Goal: Task Accomplishment & Management: Manage account settings

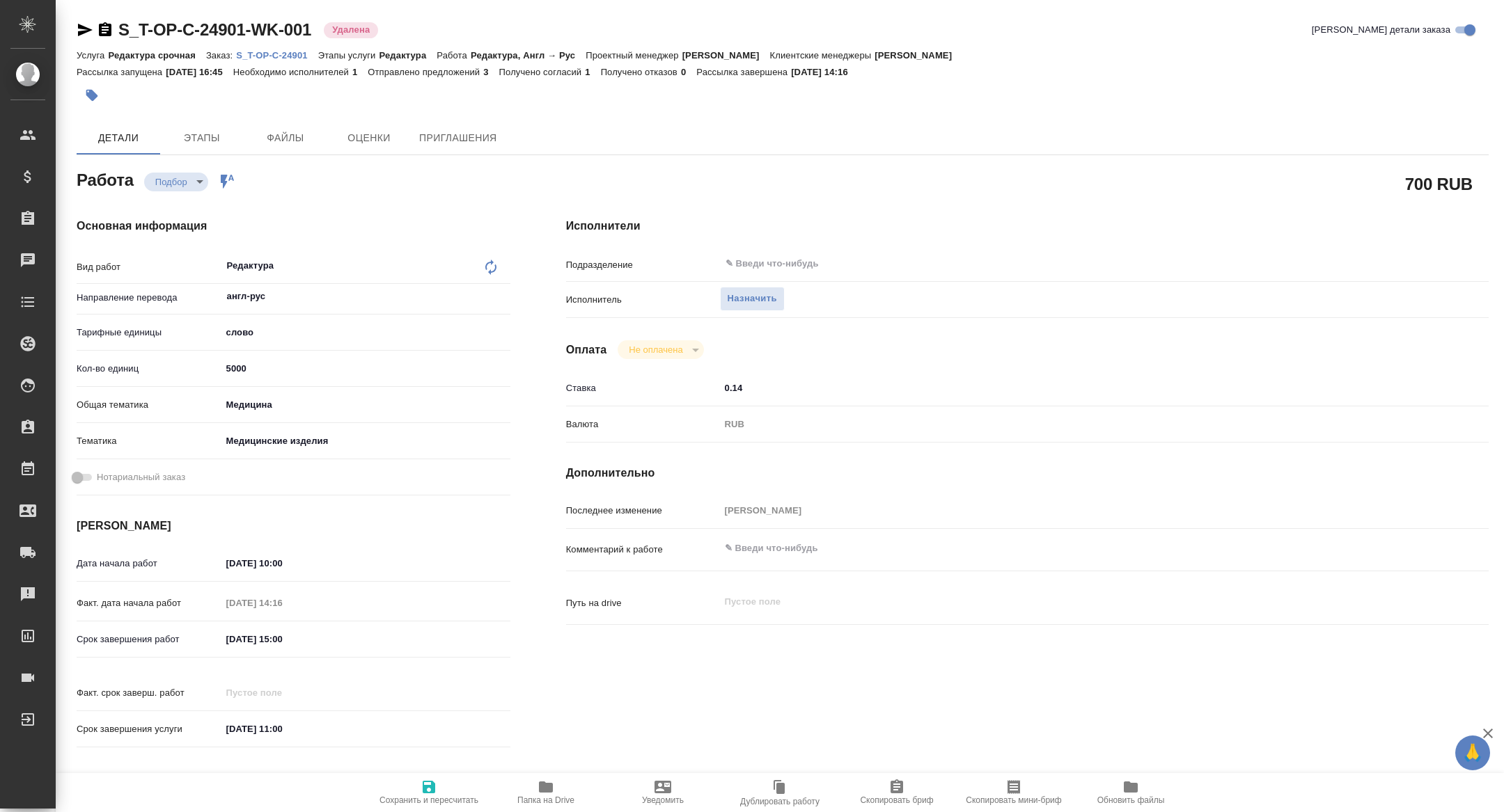
type textarea "x"
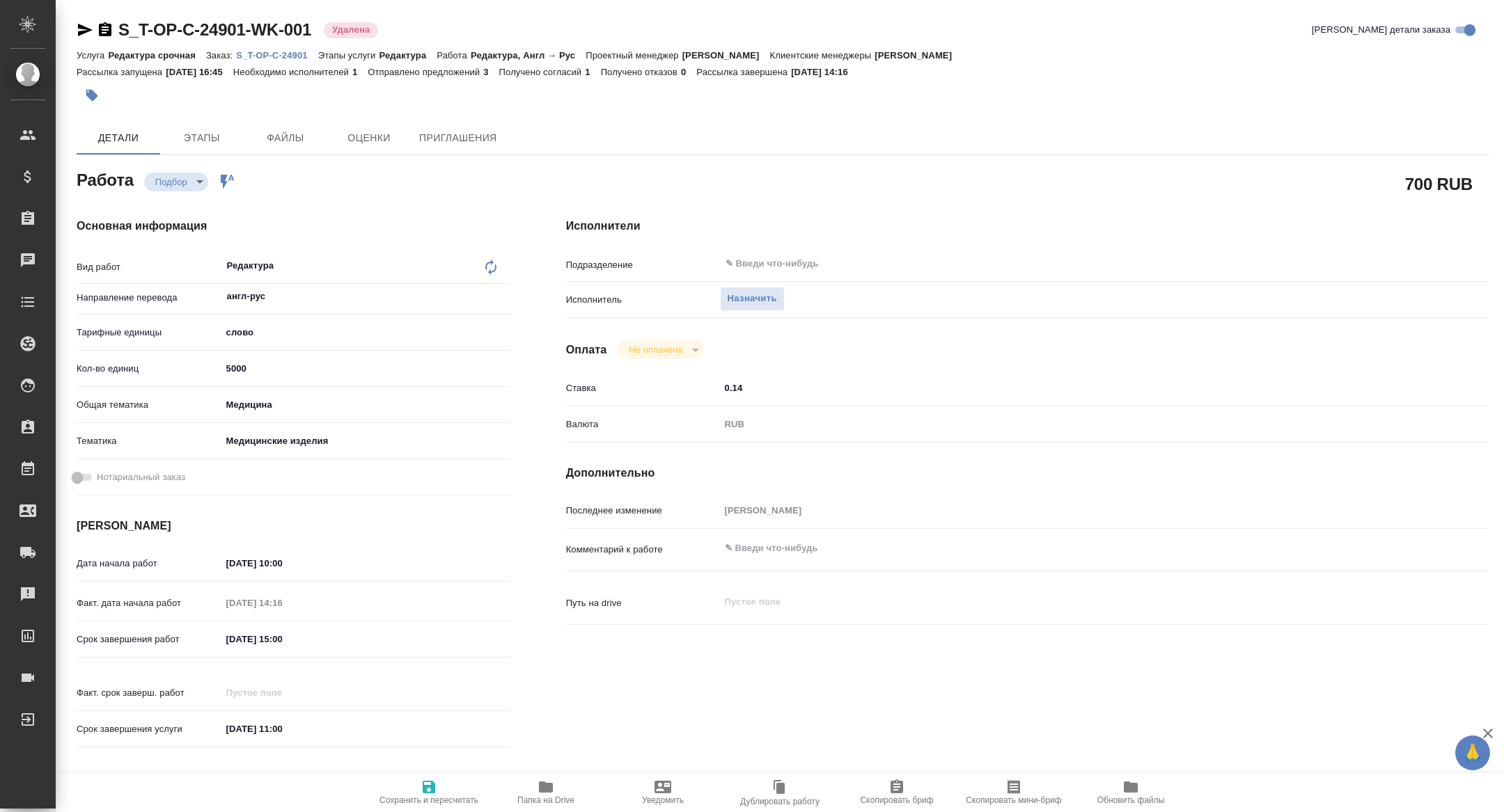
type textarea "x"
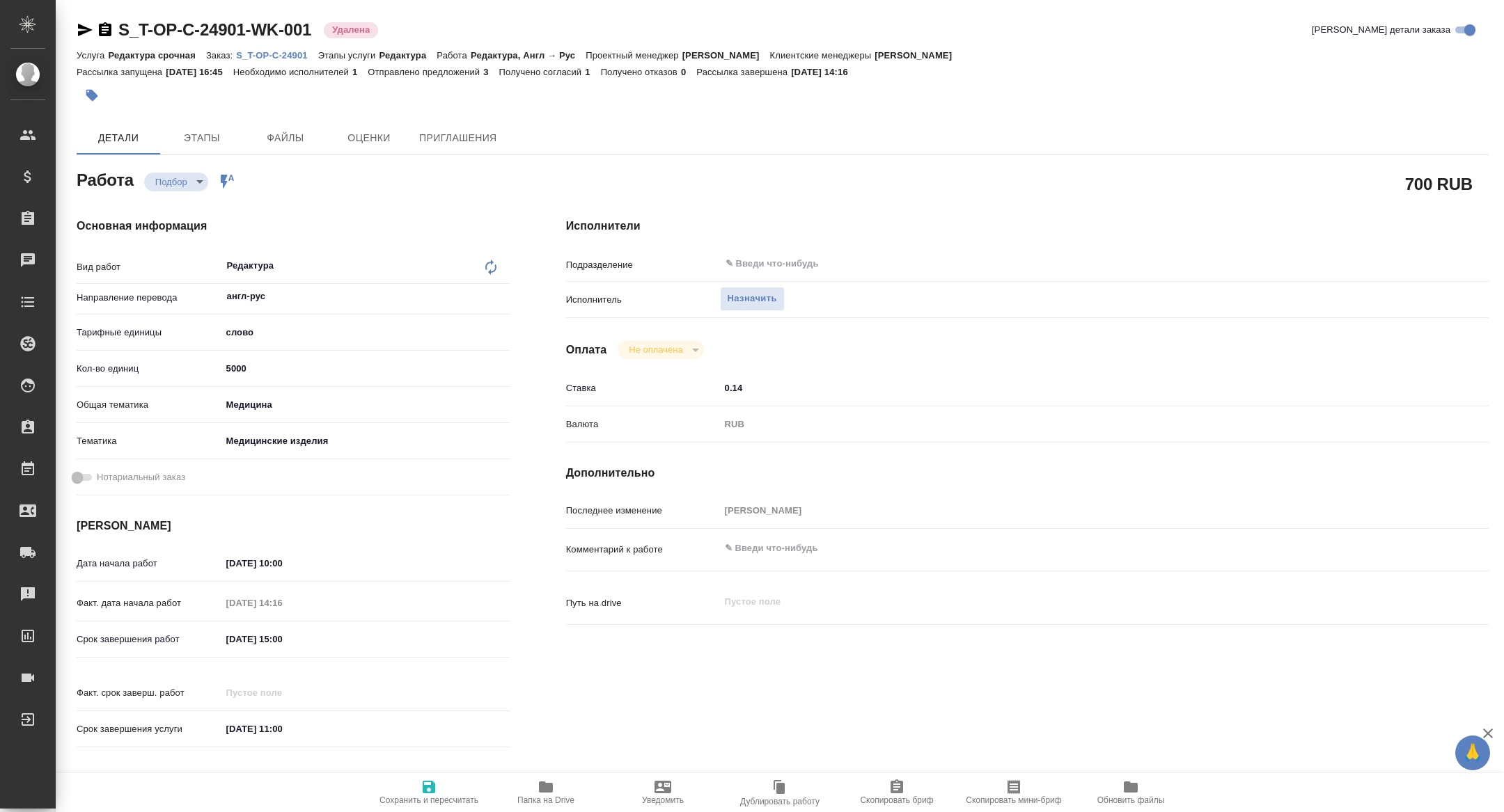
type textarea "x"
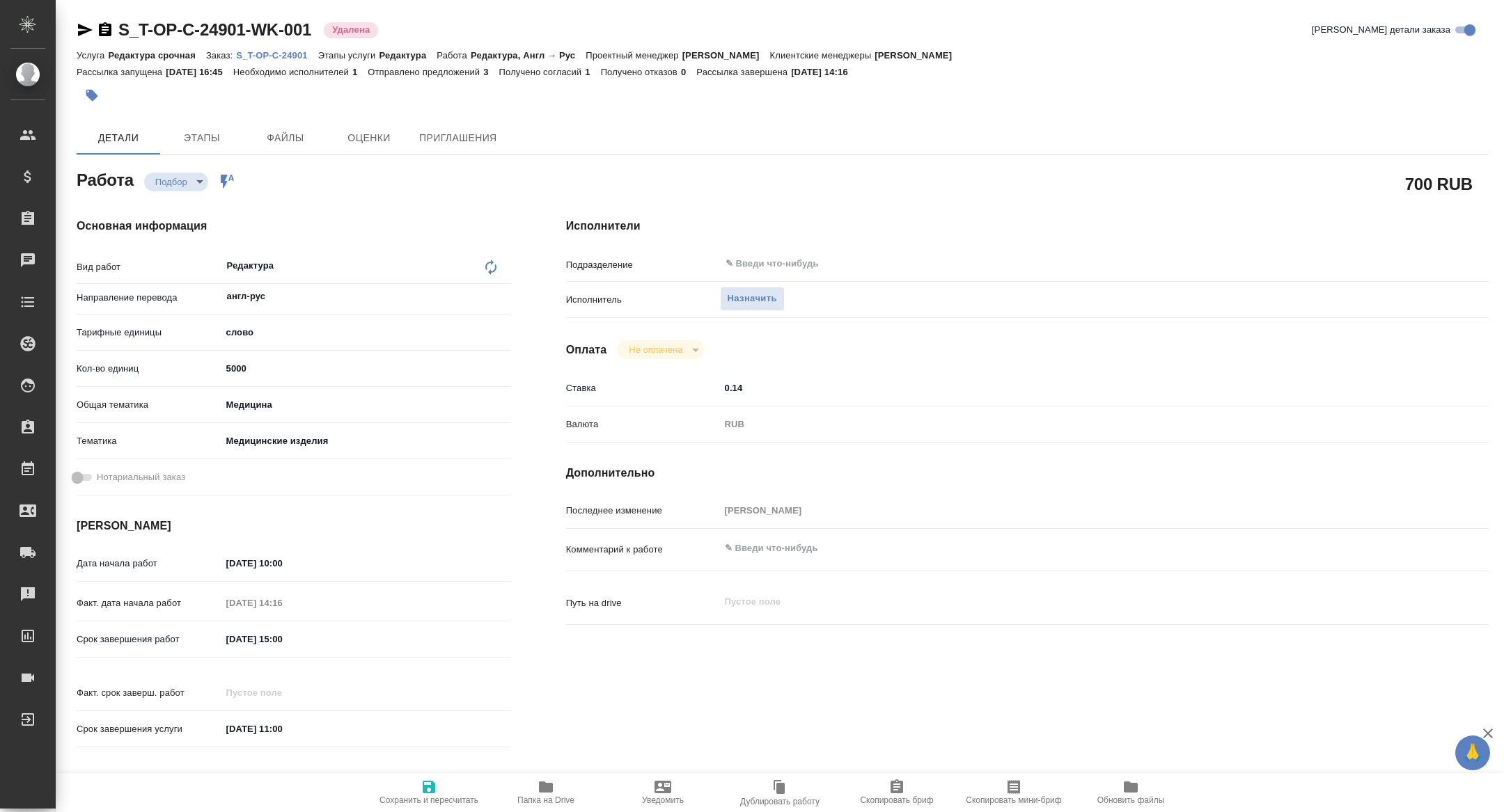
type textarea "x"
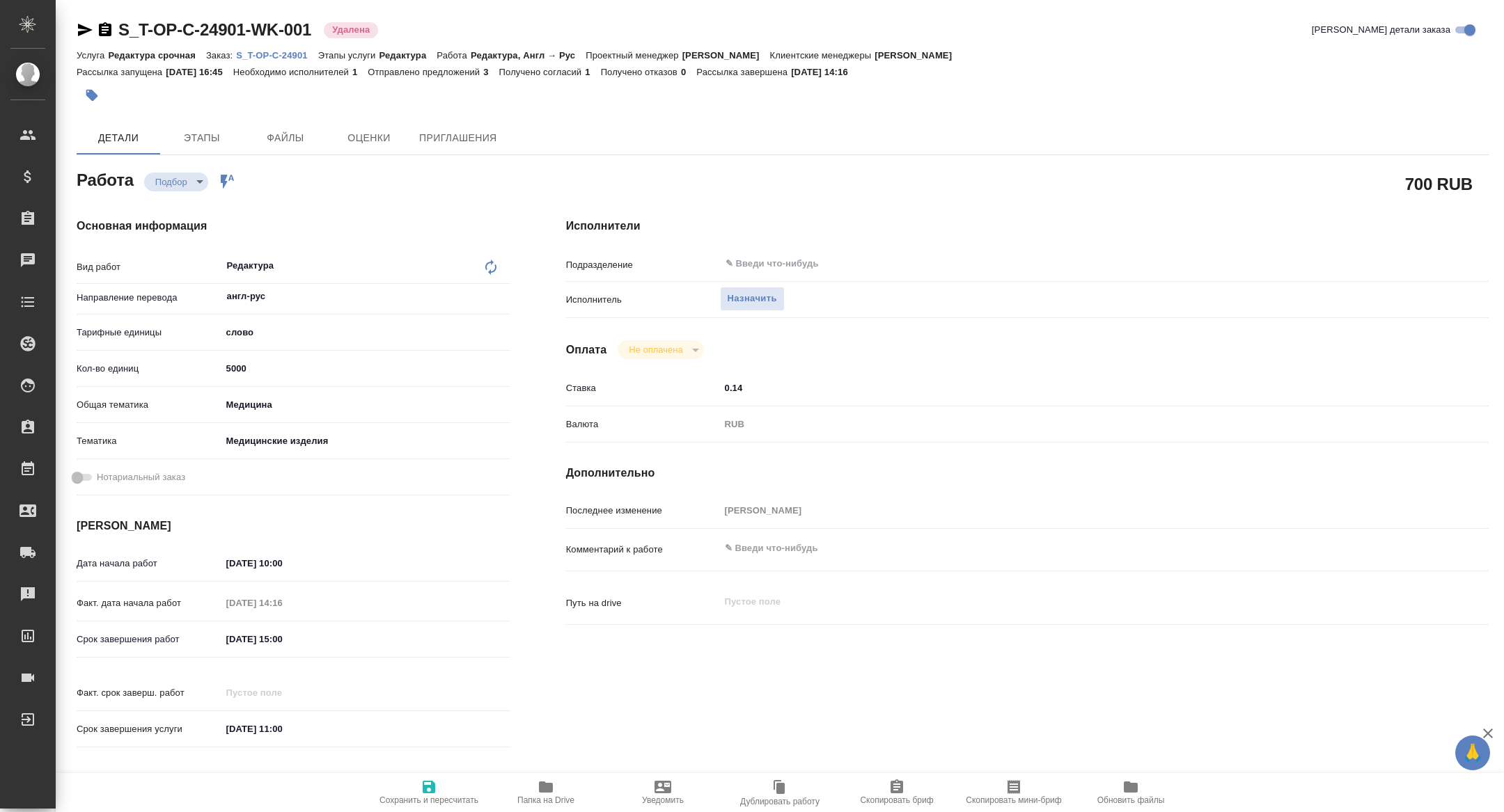
type textarea "x"
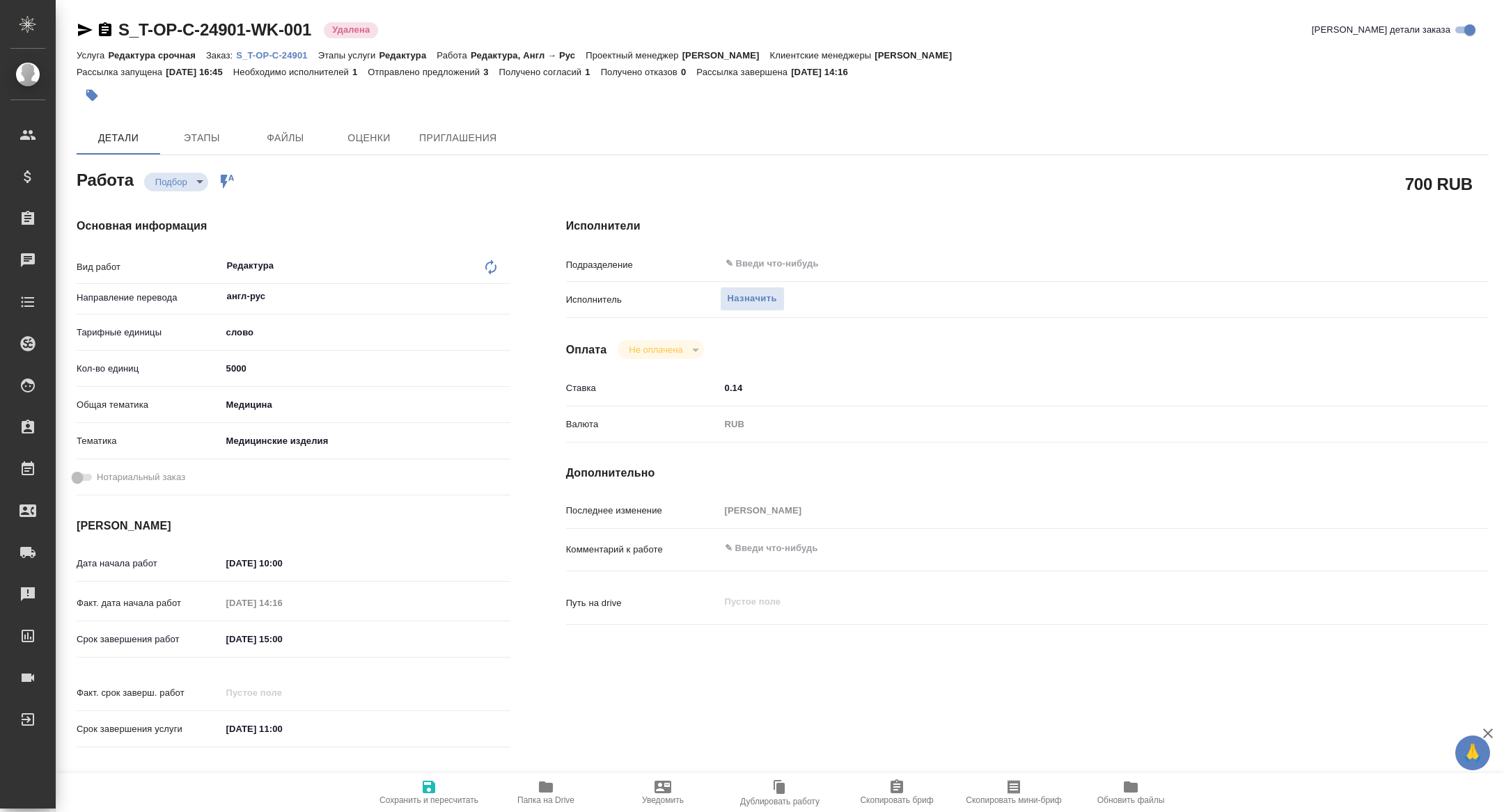
type textarea "x"
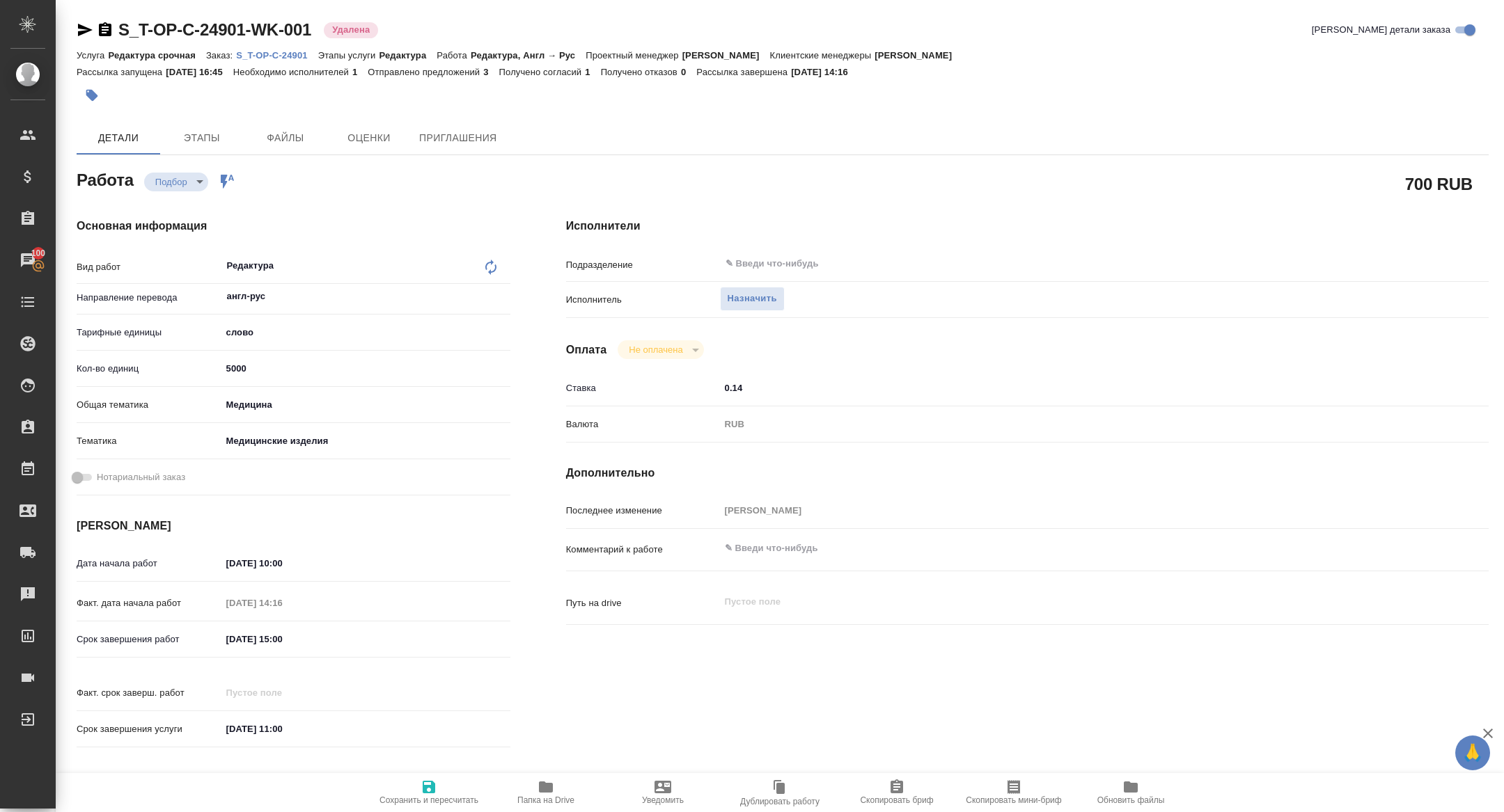
type textarea "x"
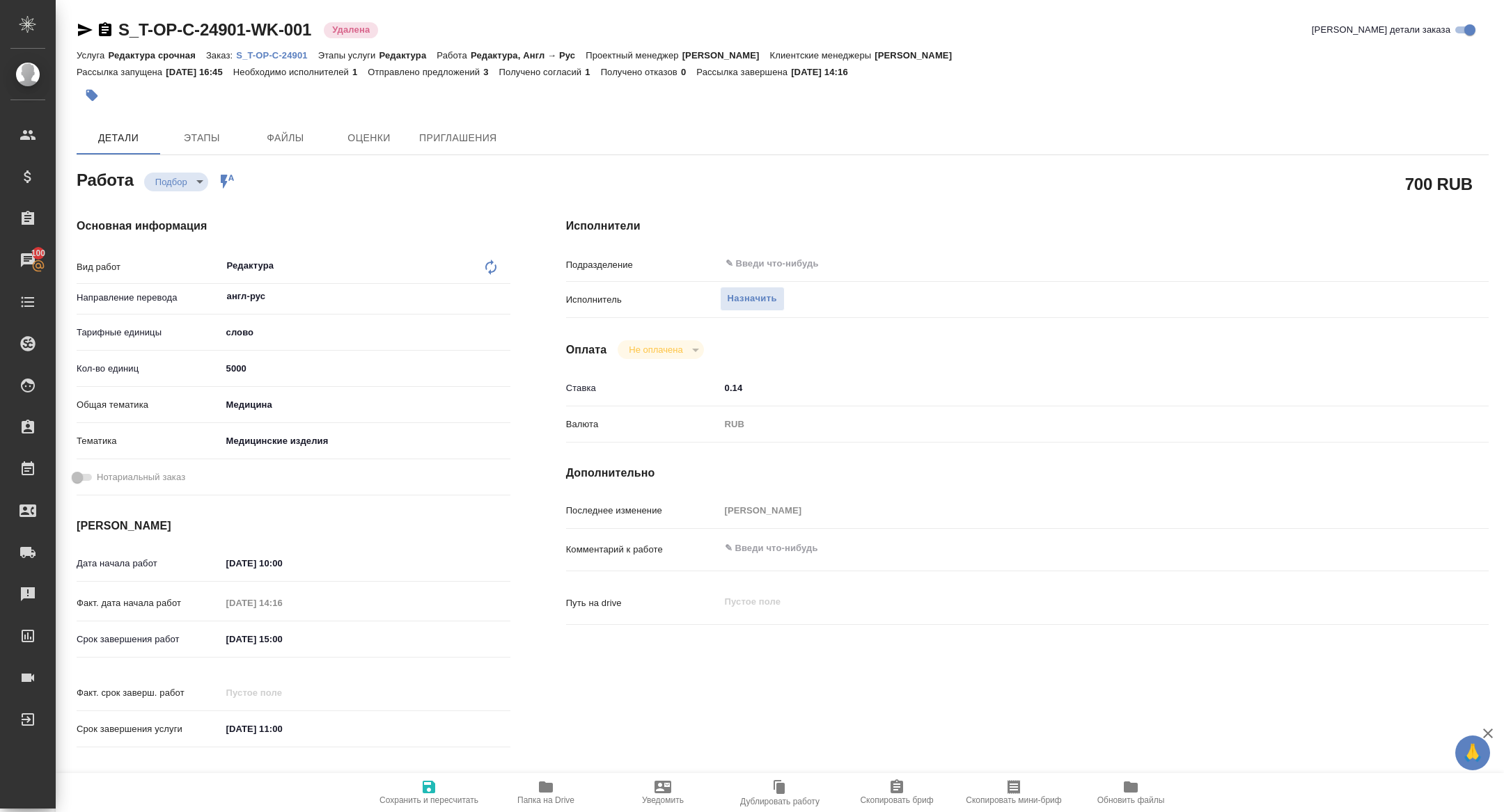
type textarea "x"
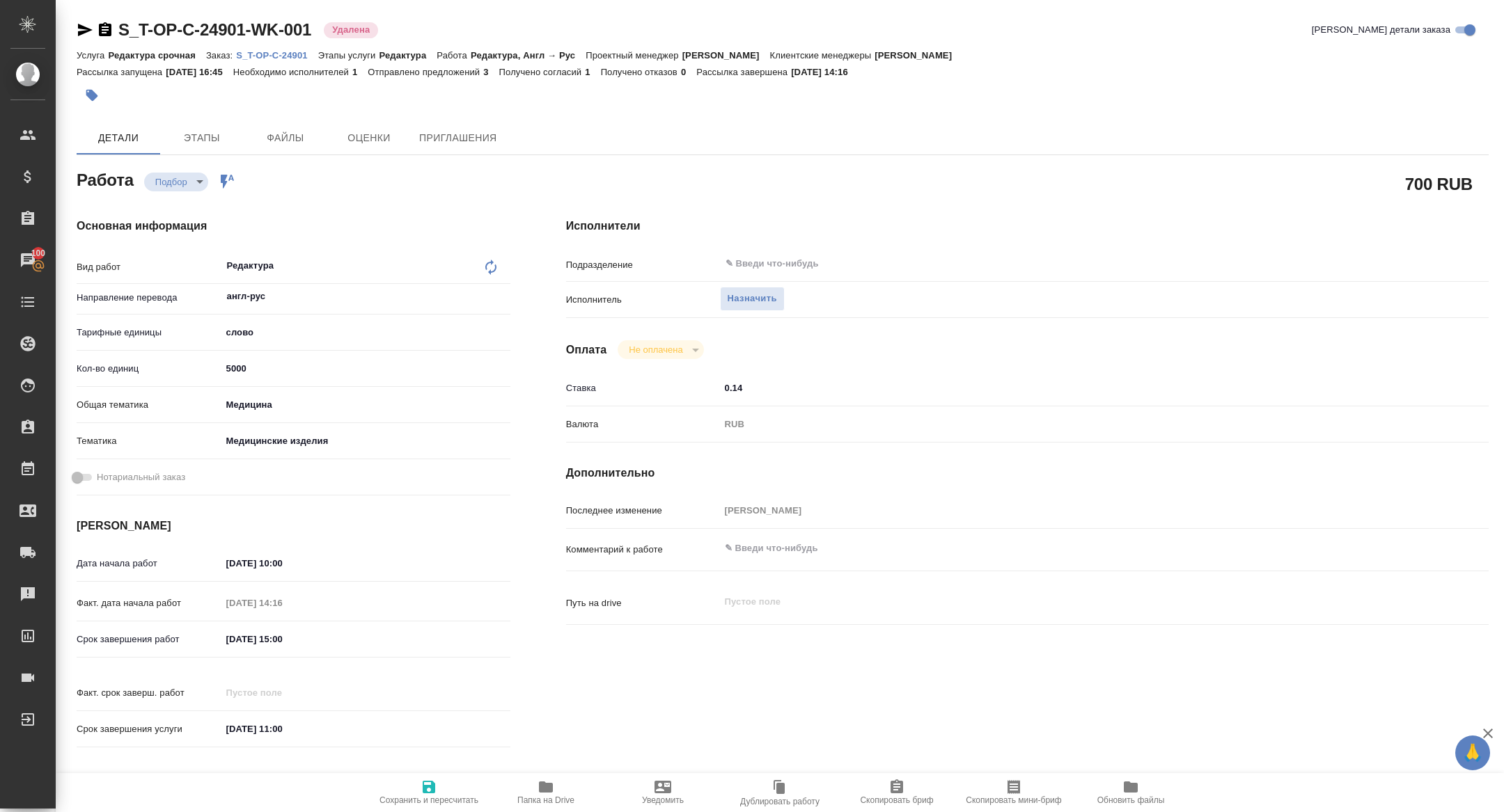
type textarea "x"
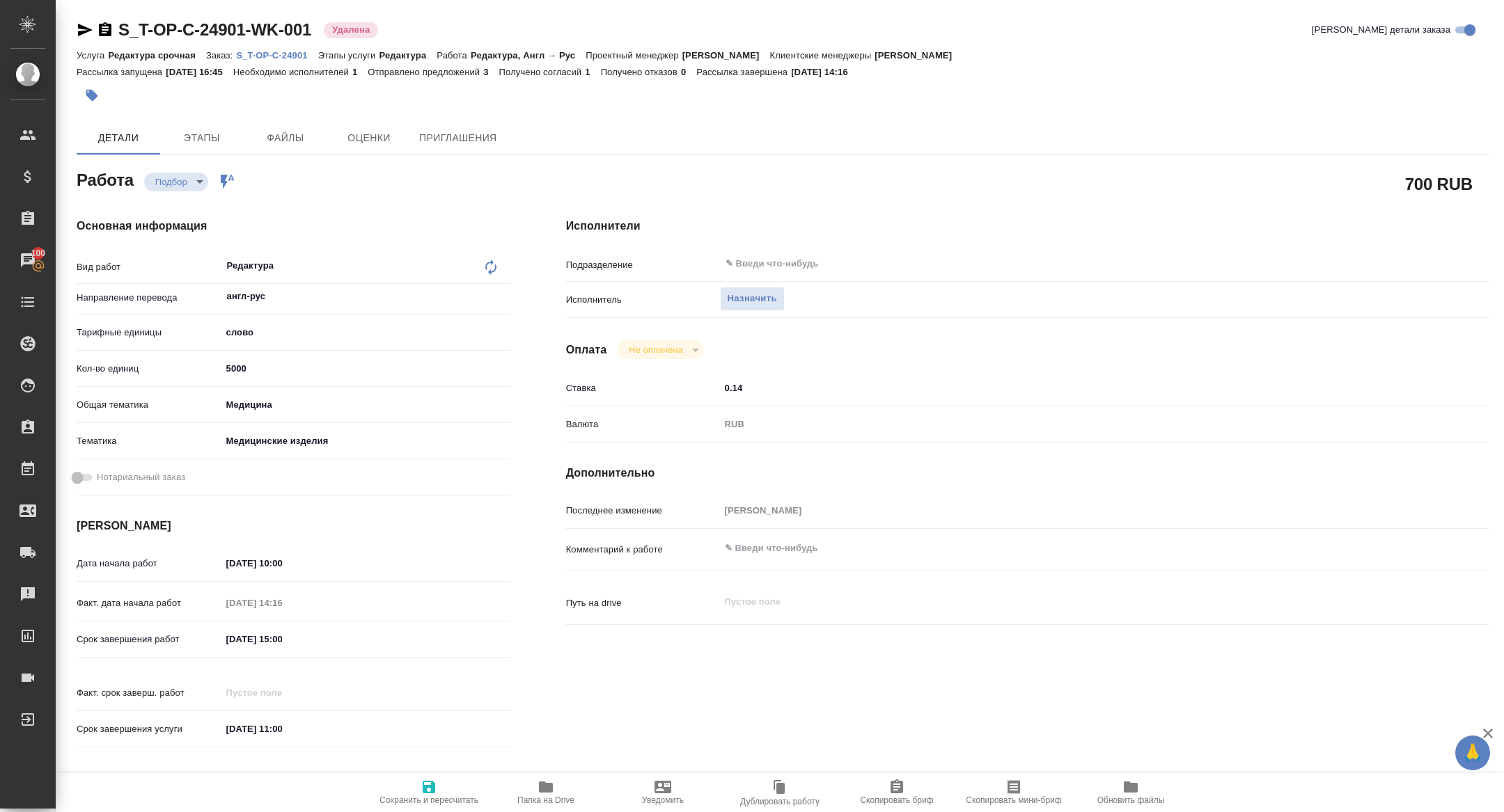
type textarea "x"
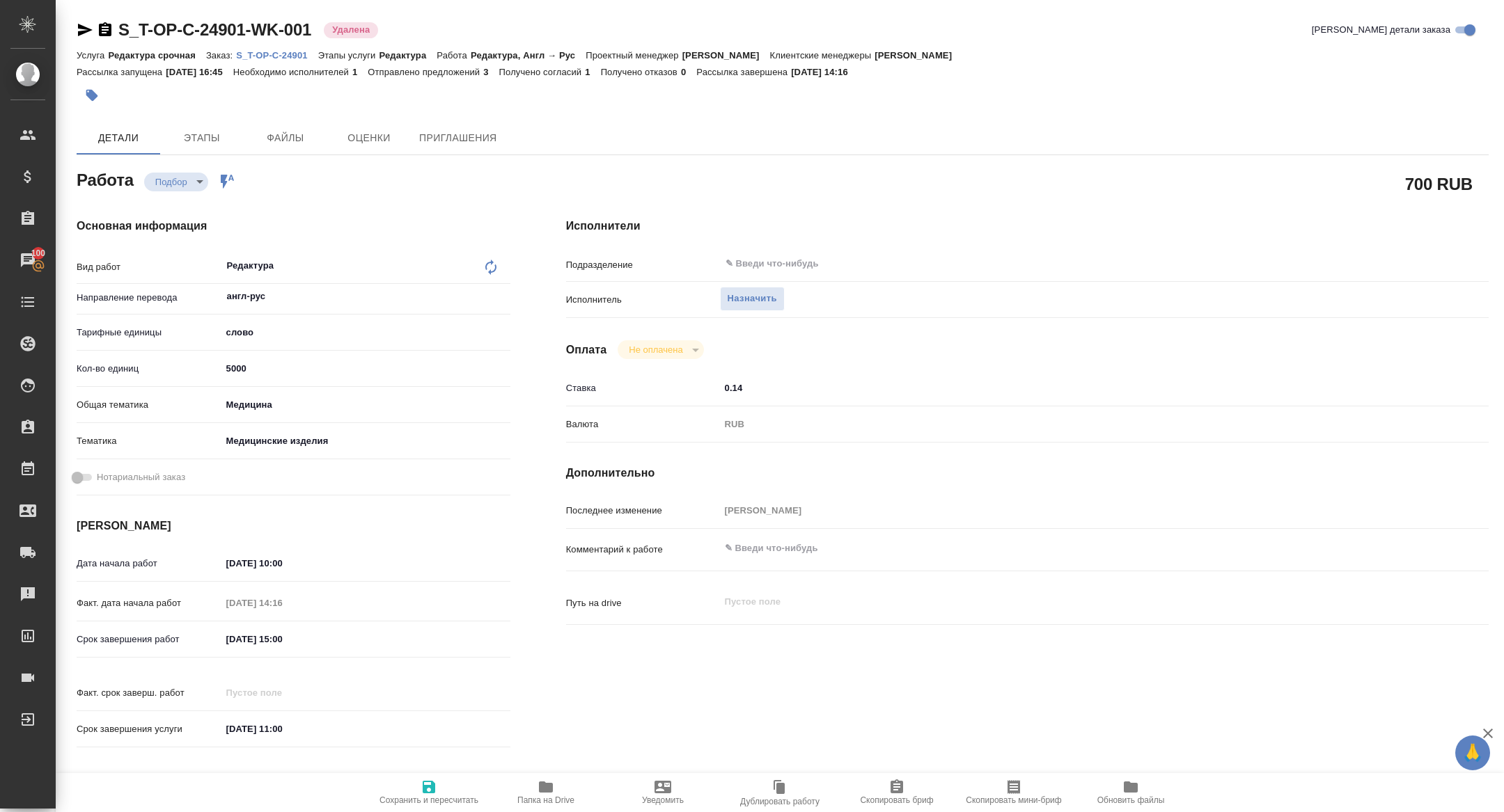
click at [303, 53] on p "S_T-OP-C-24901" at bounding box center [277, 55] width 81 height 11
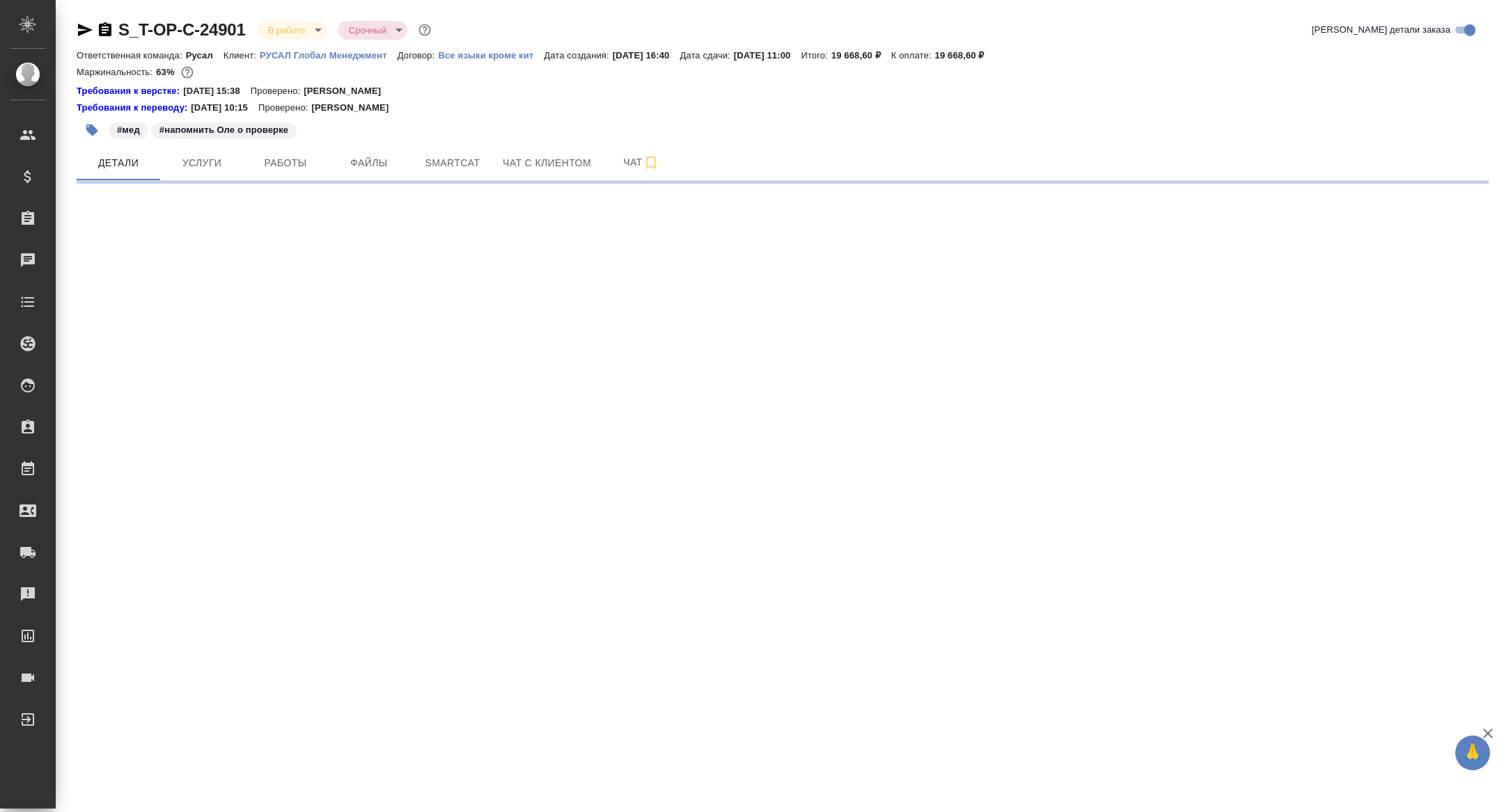
select select "RU"
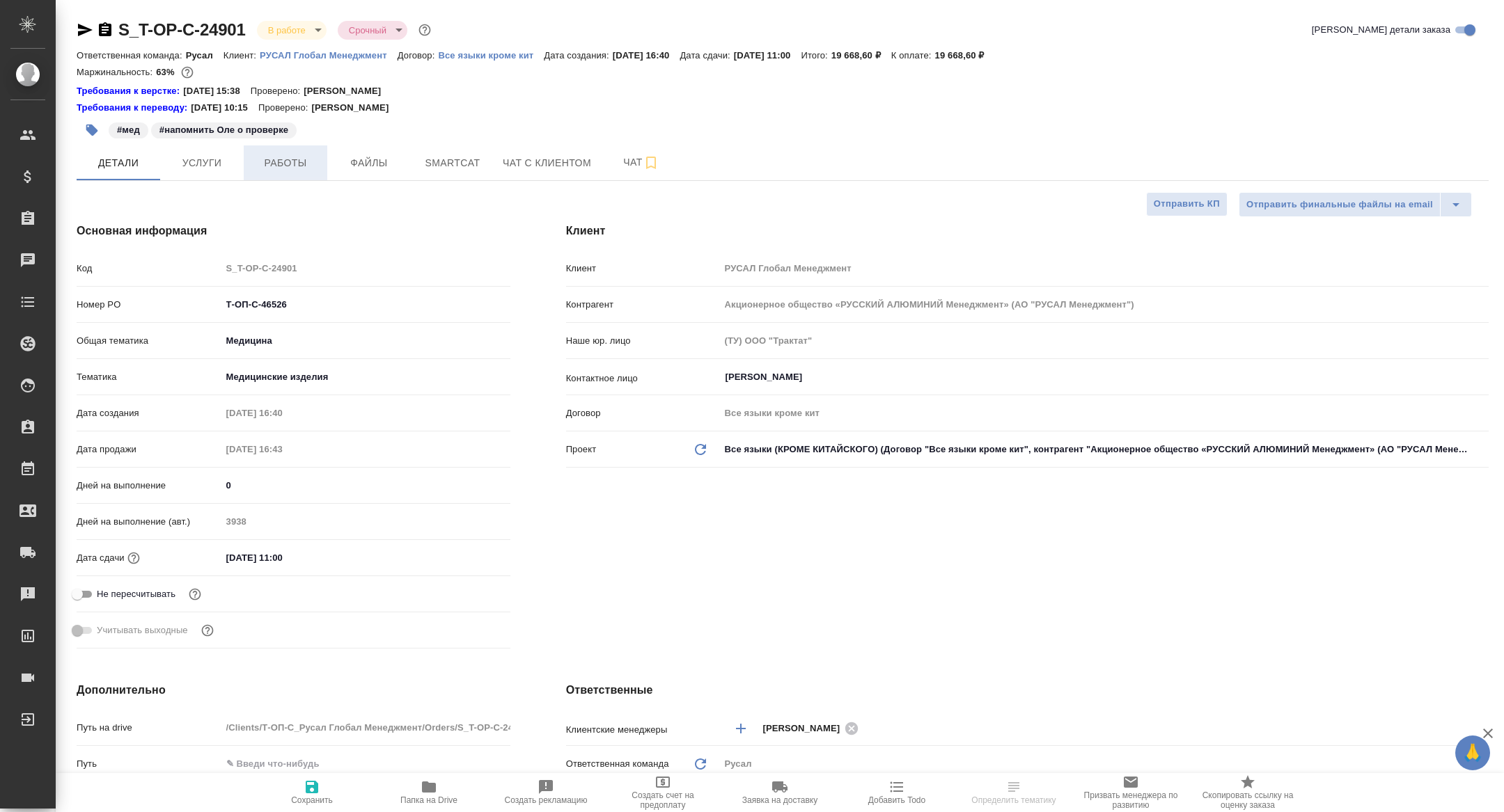
click at [300, 173] on button "Работы" at bounding box center [285, 163] width 84 height 35
type textarea "x"
type input "[PERSON_NAME]"
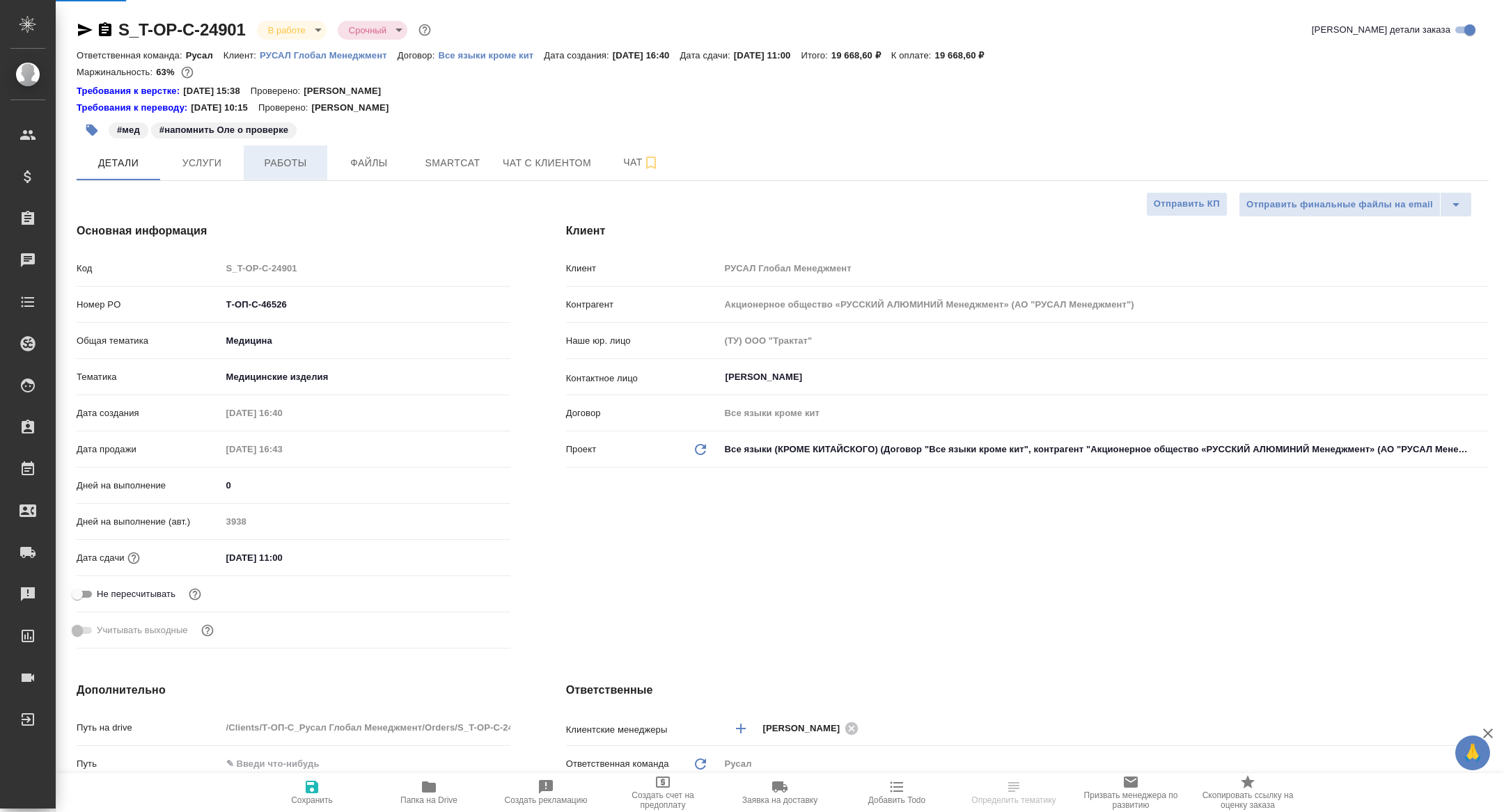
type input "[PERSON_NAME]"
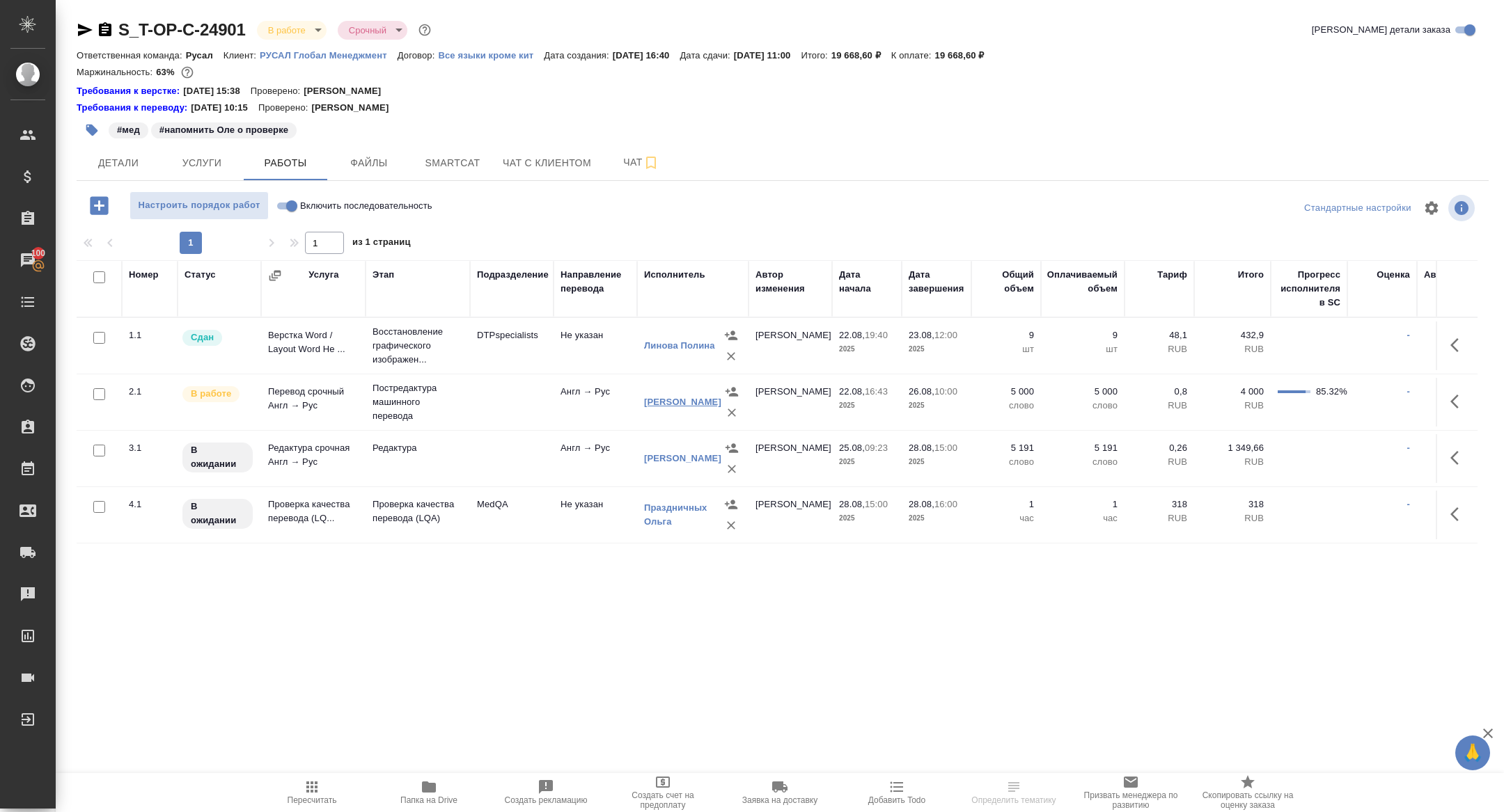
click at [668, 401] on link "Коротыч Александра Андреевна" at bounding box center [683, 402] width 77 height 11
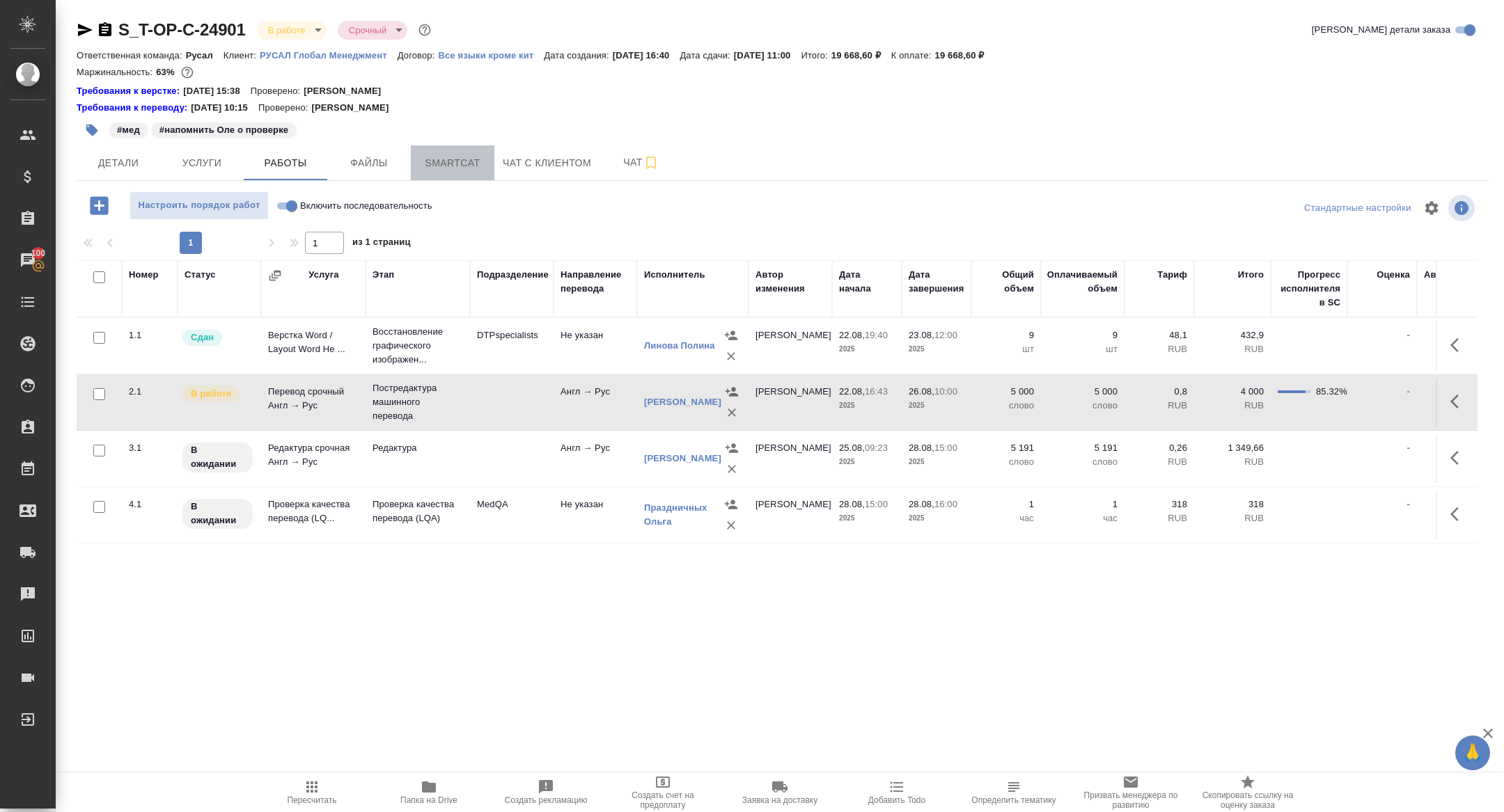
click at [449, 174] on button "Smartcat" at bounding box center [453, 163] width 84 height 35
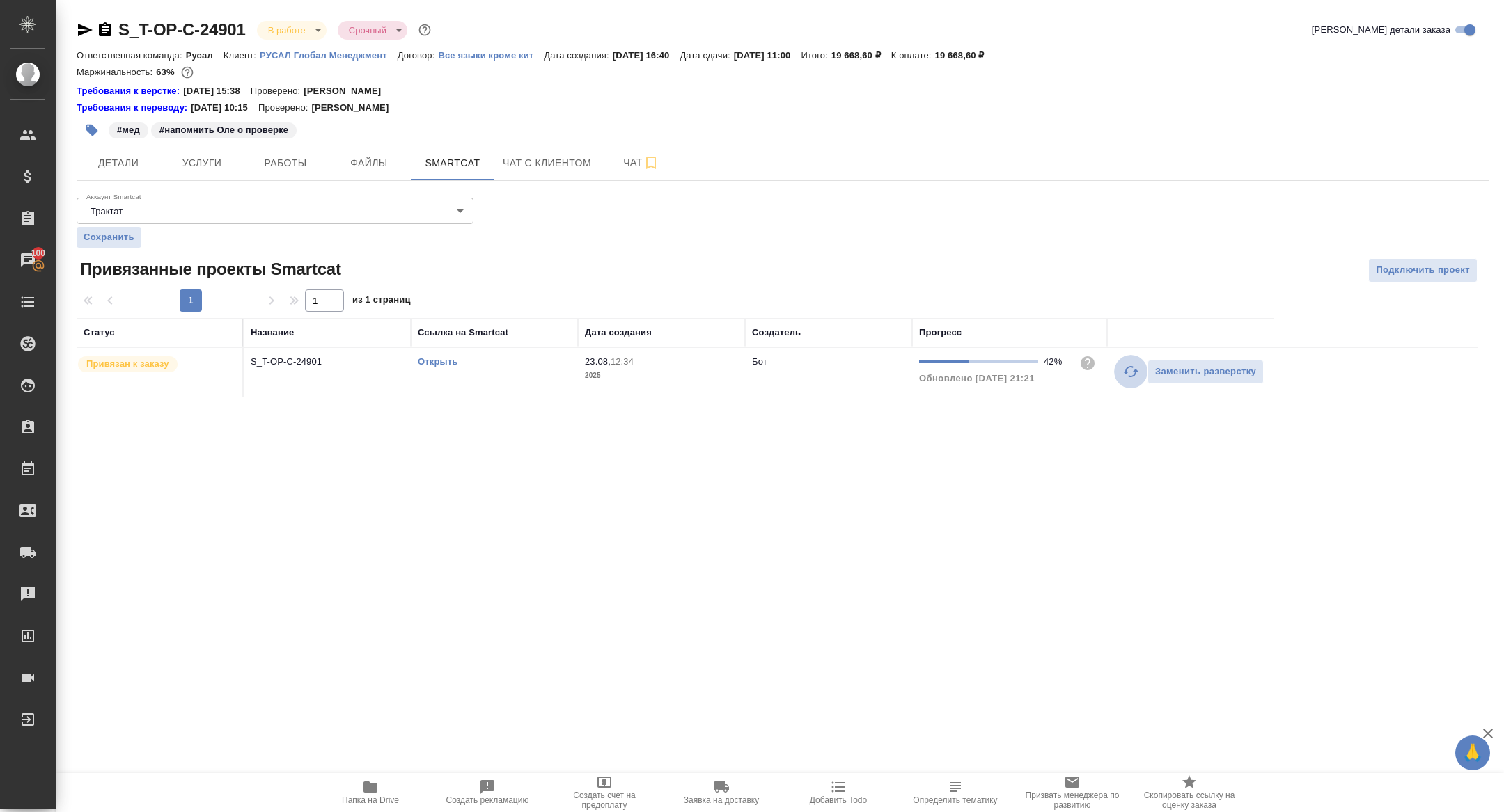
click at [1124, 373] on icon "button" at bounding box center [1131, 372] width 17 height 17
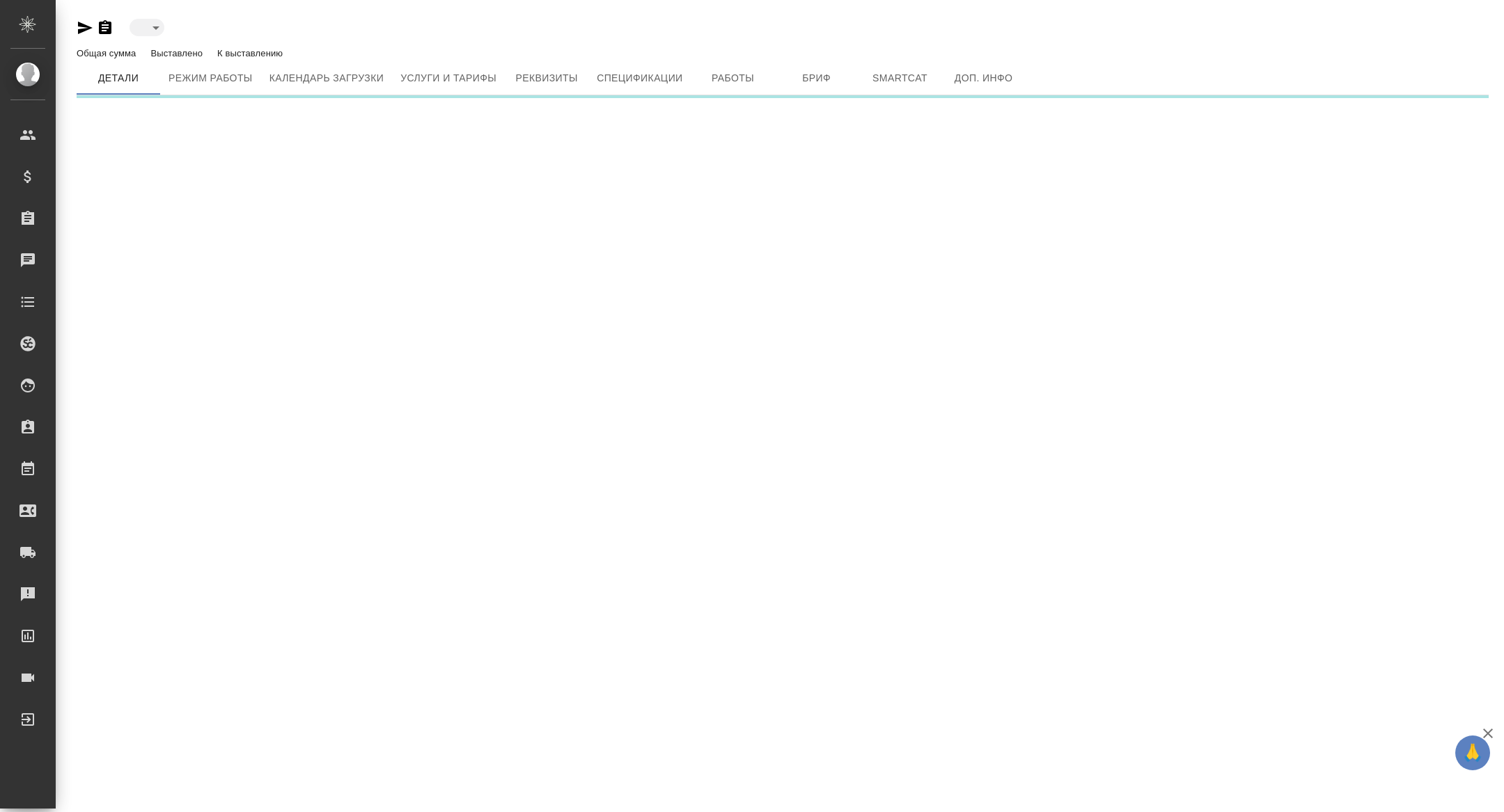
type input "active"
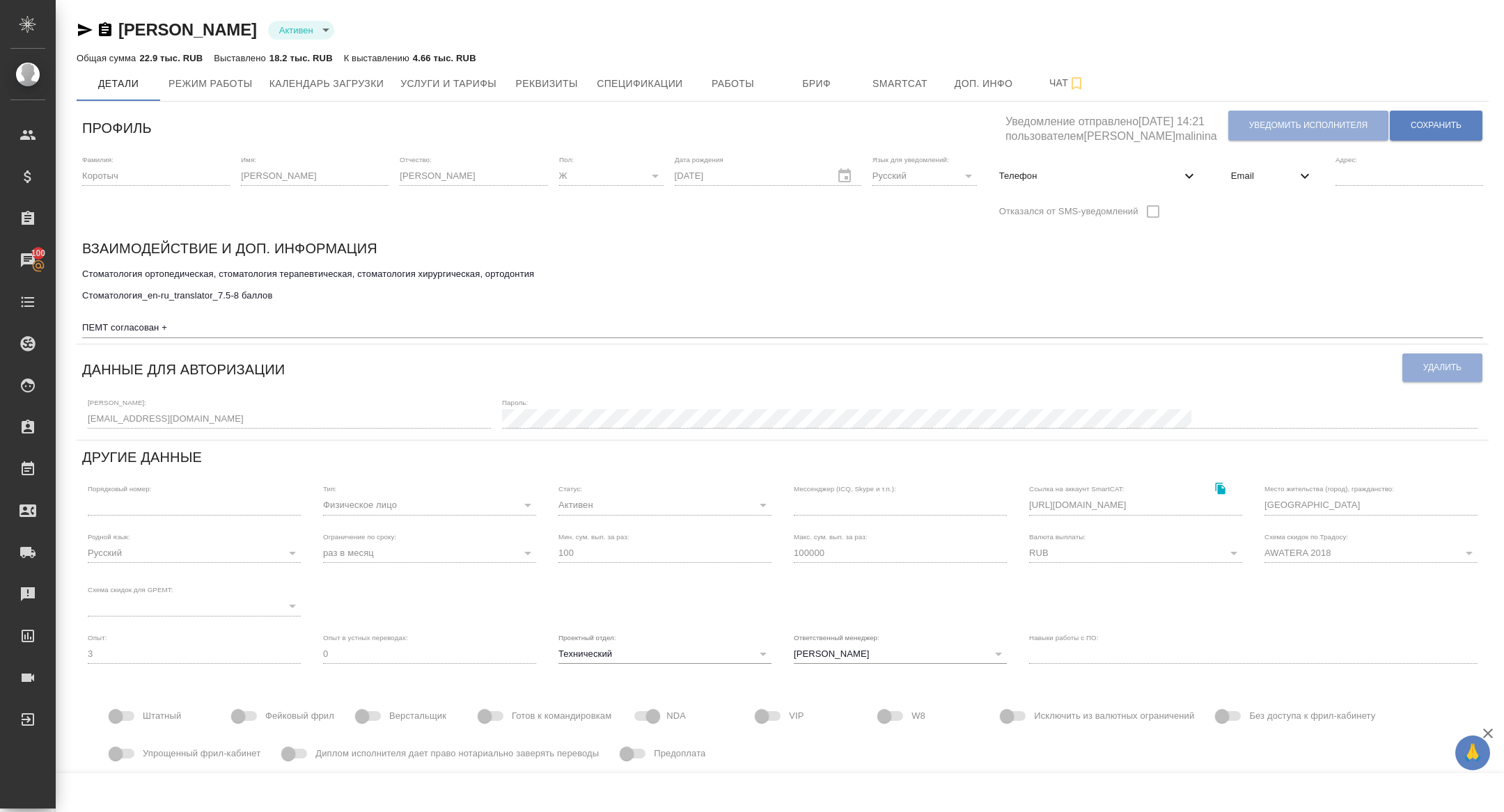
click at [1280, 165] on div "Email" at bounding box center [1272, 176] width 105 height 31
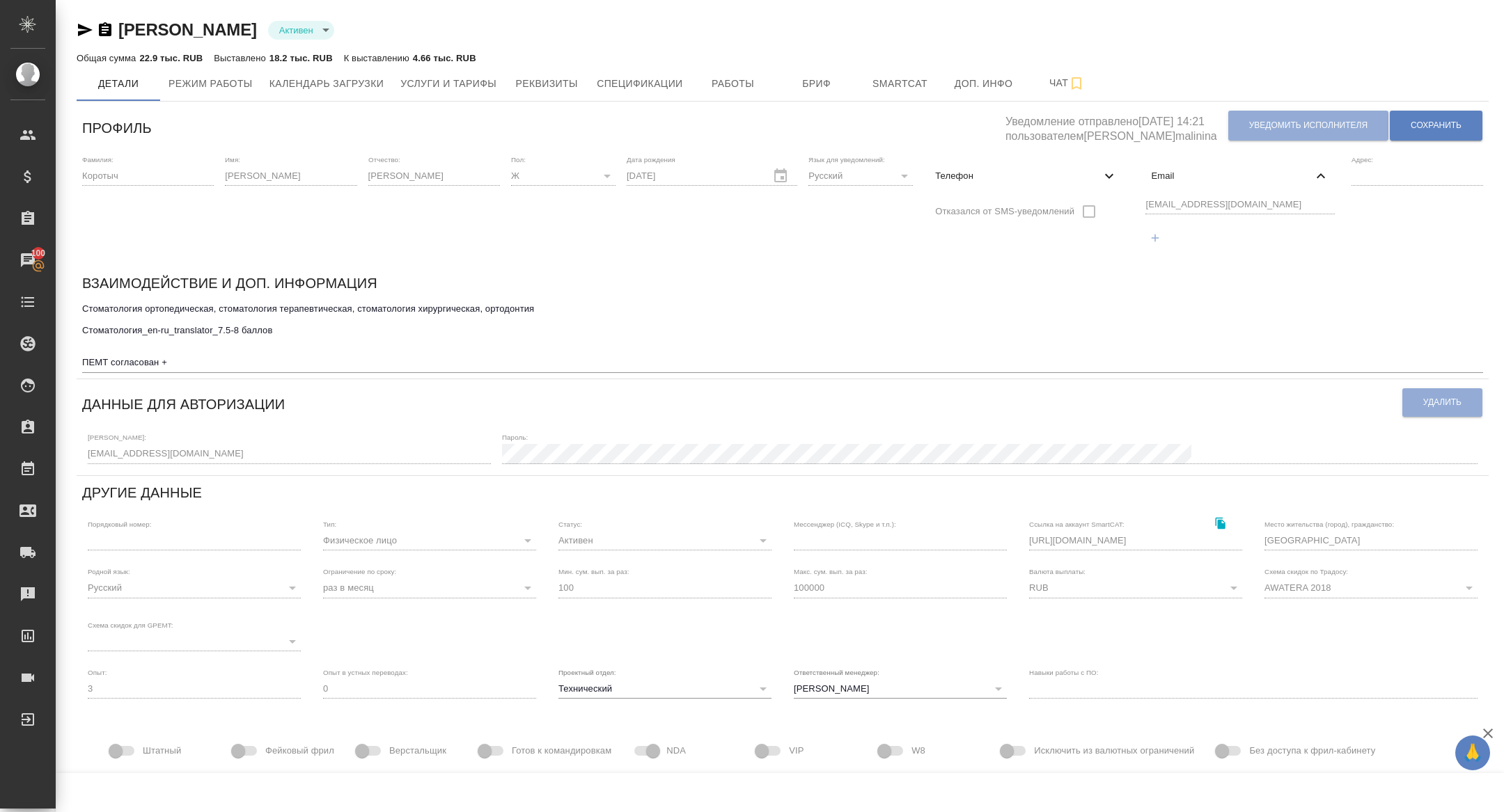
click at [1114, 203] on div "Фамилия: Коротыч Имя: Александра Отчество: Андреевна Пол: Ж female Дата рождени…" at bounding box center [782, 208] width 1412 height 117
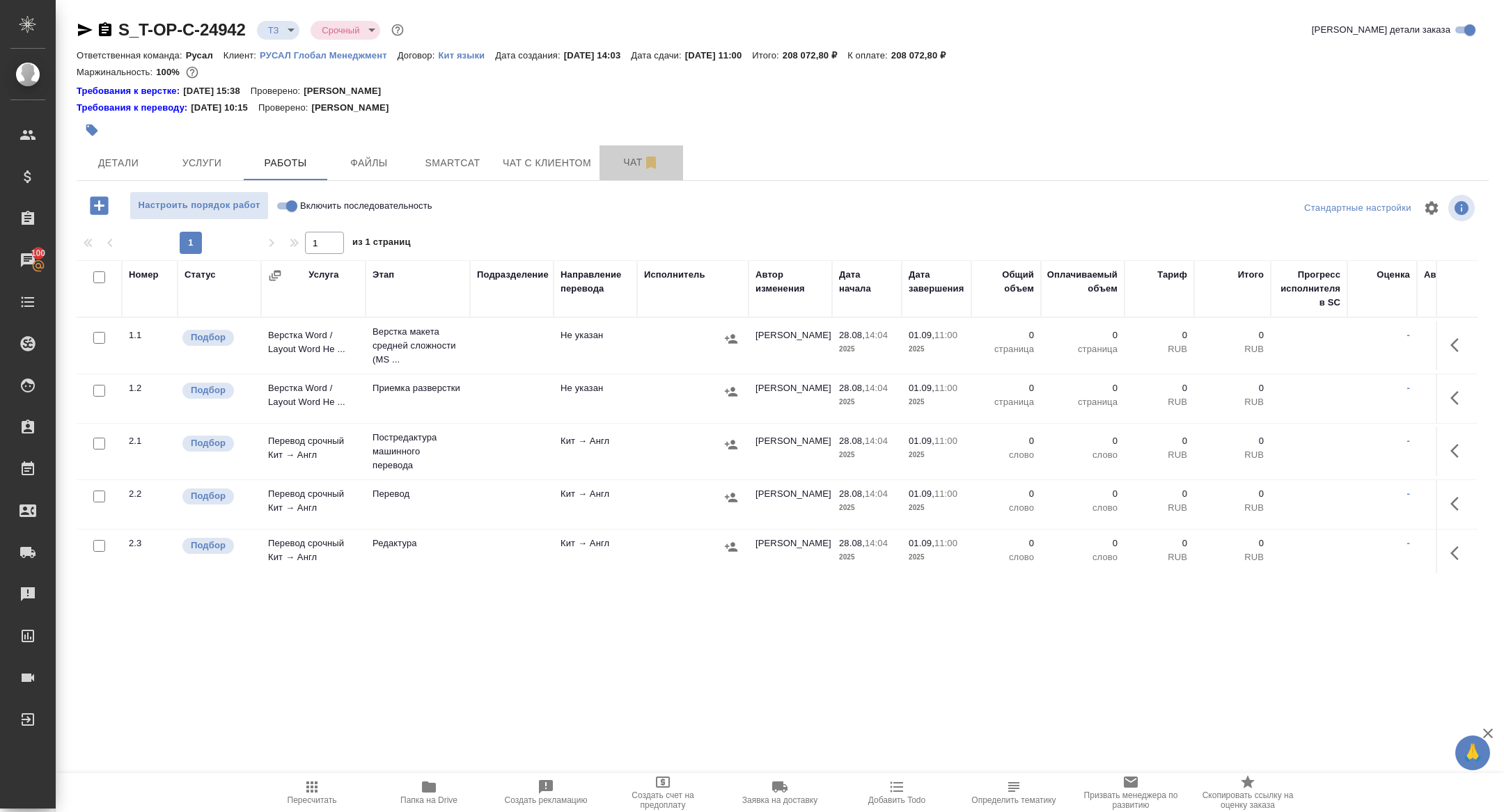
click at [630, 159] on span "Чат" at bounding box center [641, 162] width 66 height 17
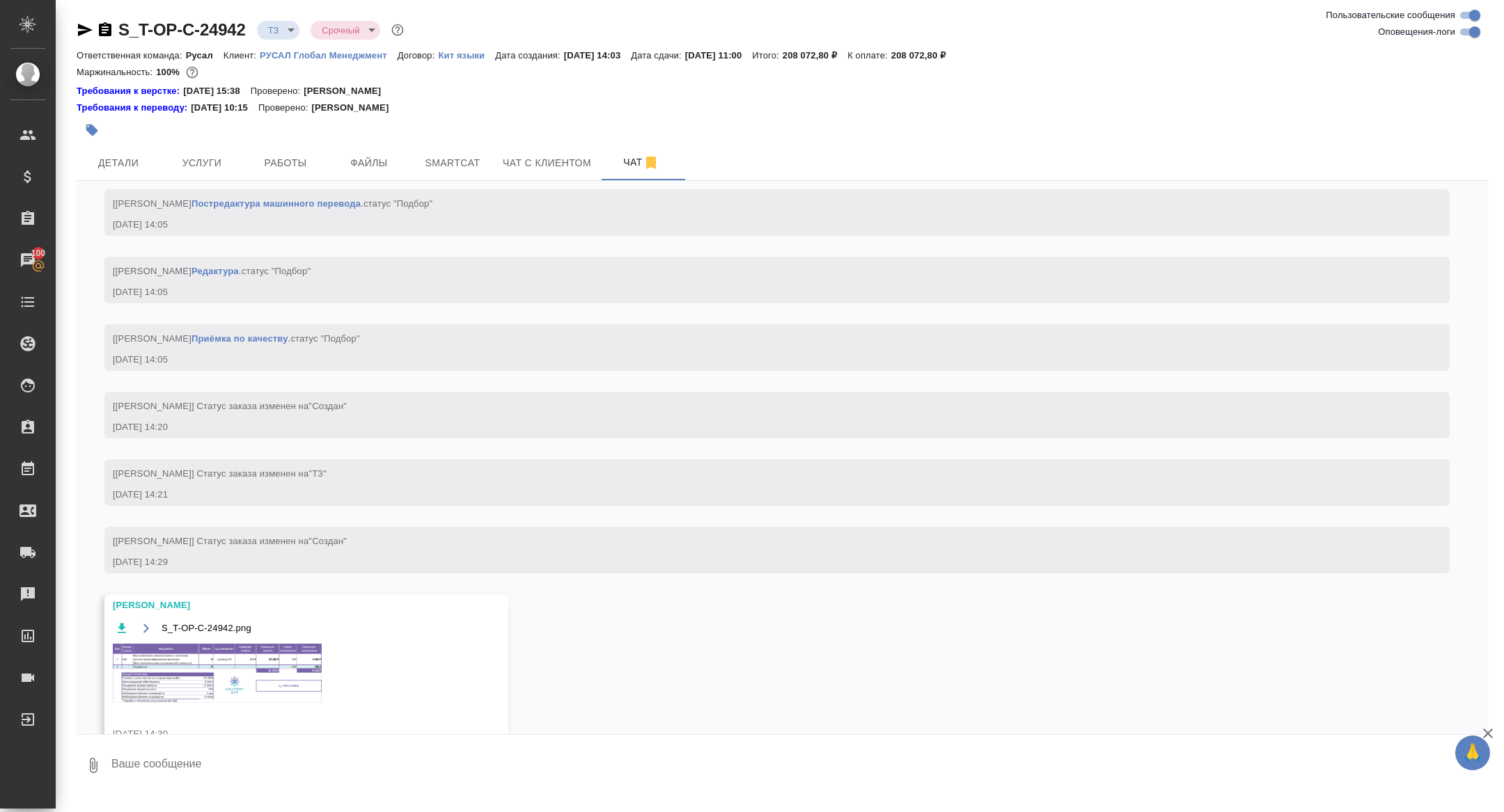
scroll to position [911, 0]
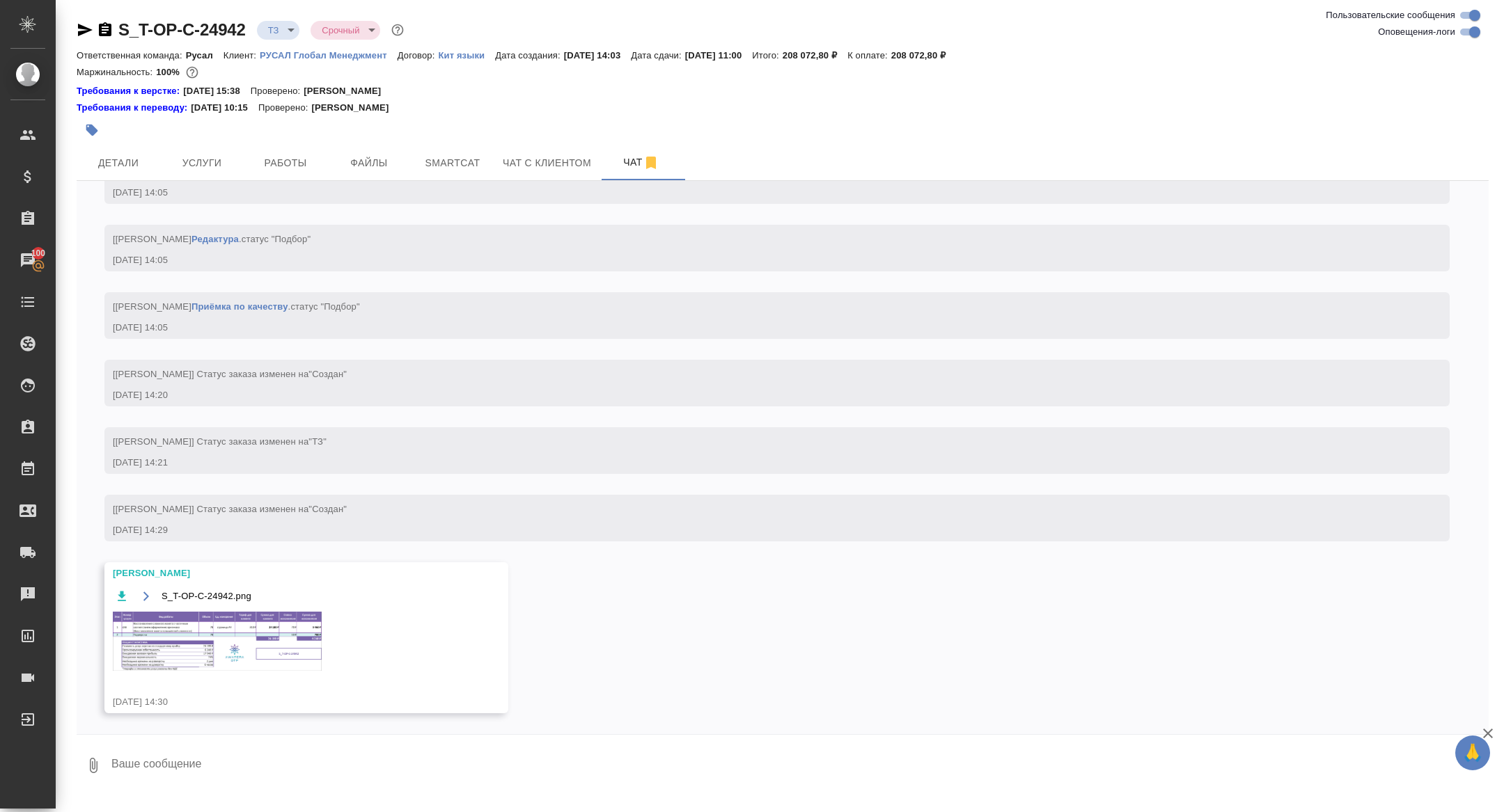
click at [209, 671] on img at bounding box center [218, 641] width 209 height 59
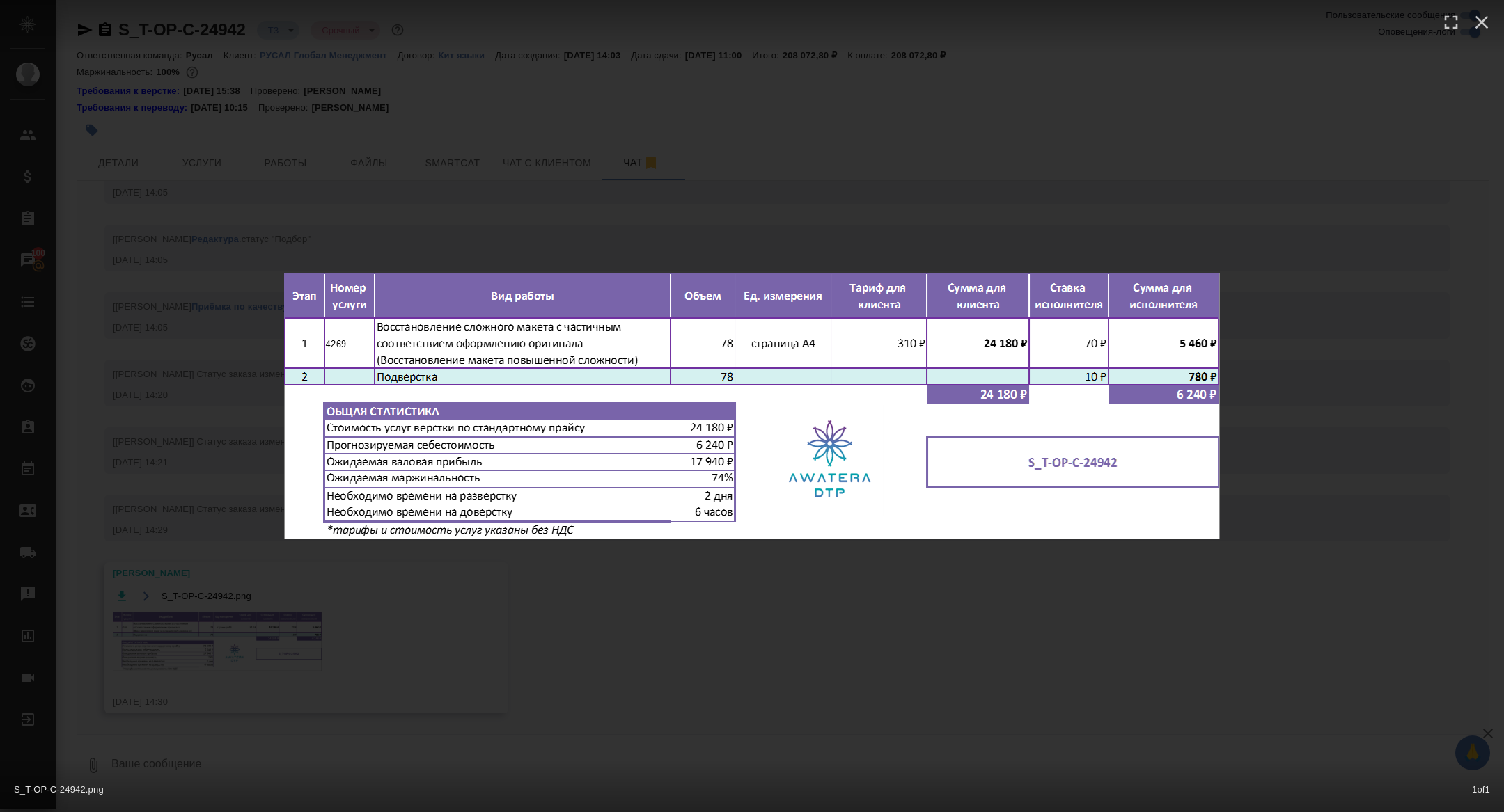
click at [224, 663] on div "S_T-OP-C-24942.png 1 of 1" at bounding box center [752, 406] width 1504 height 812
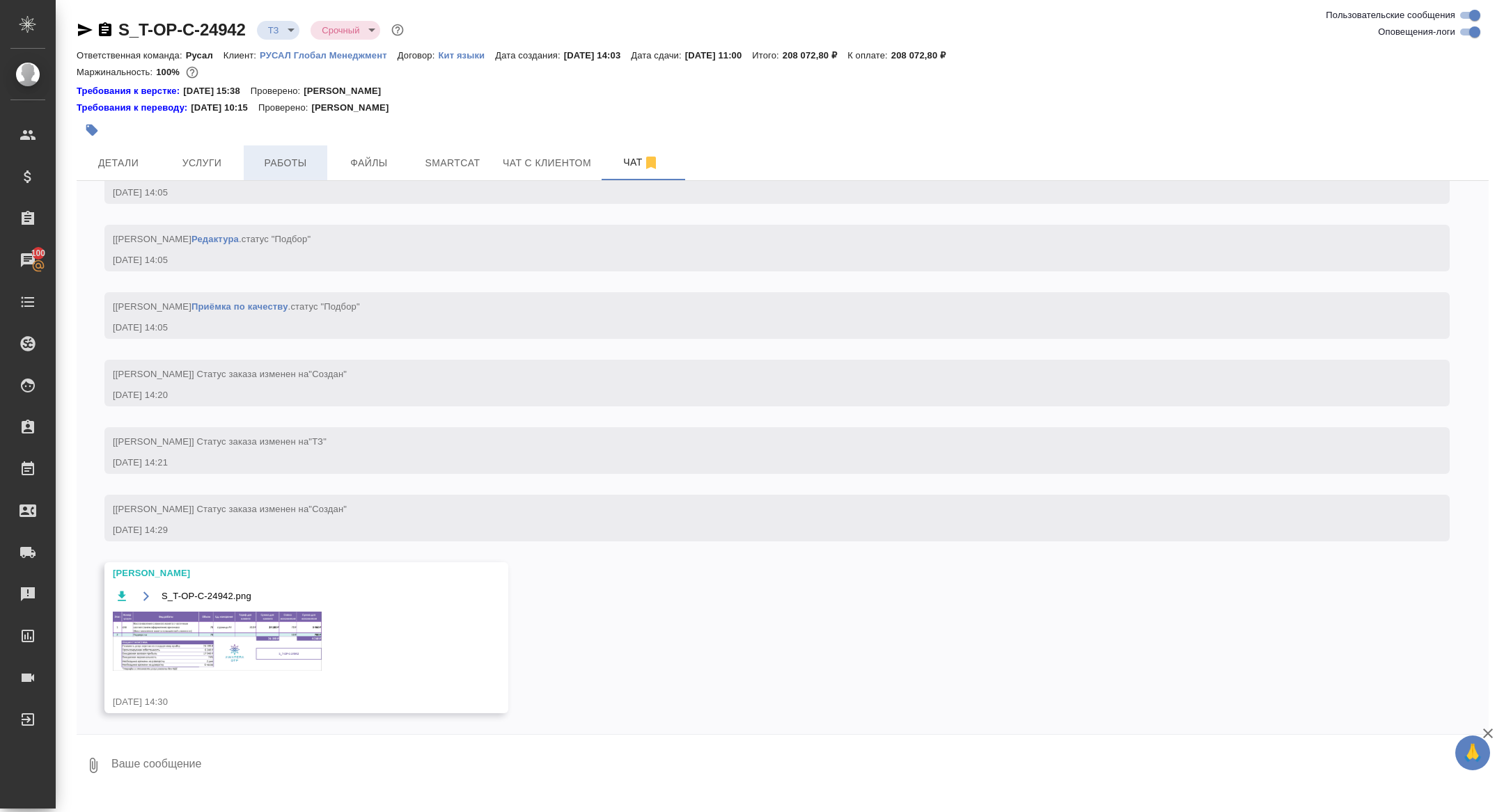
click at [282, 162] on span "Работы" at bounding box center [286, 163] width 66 height 17
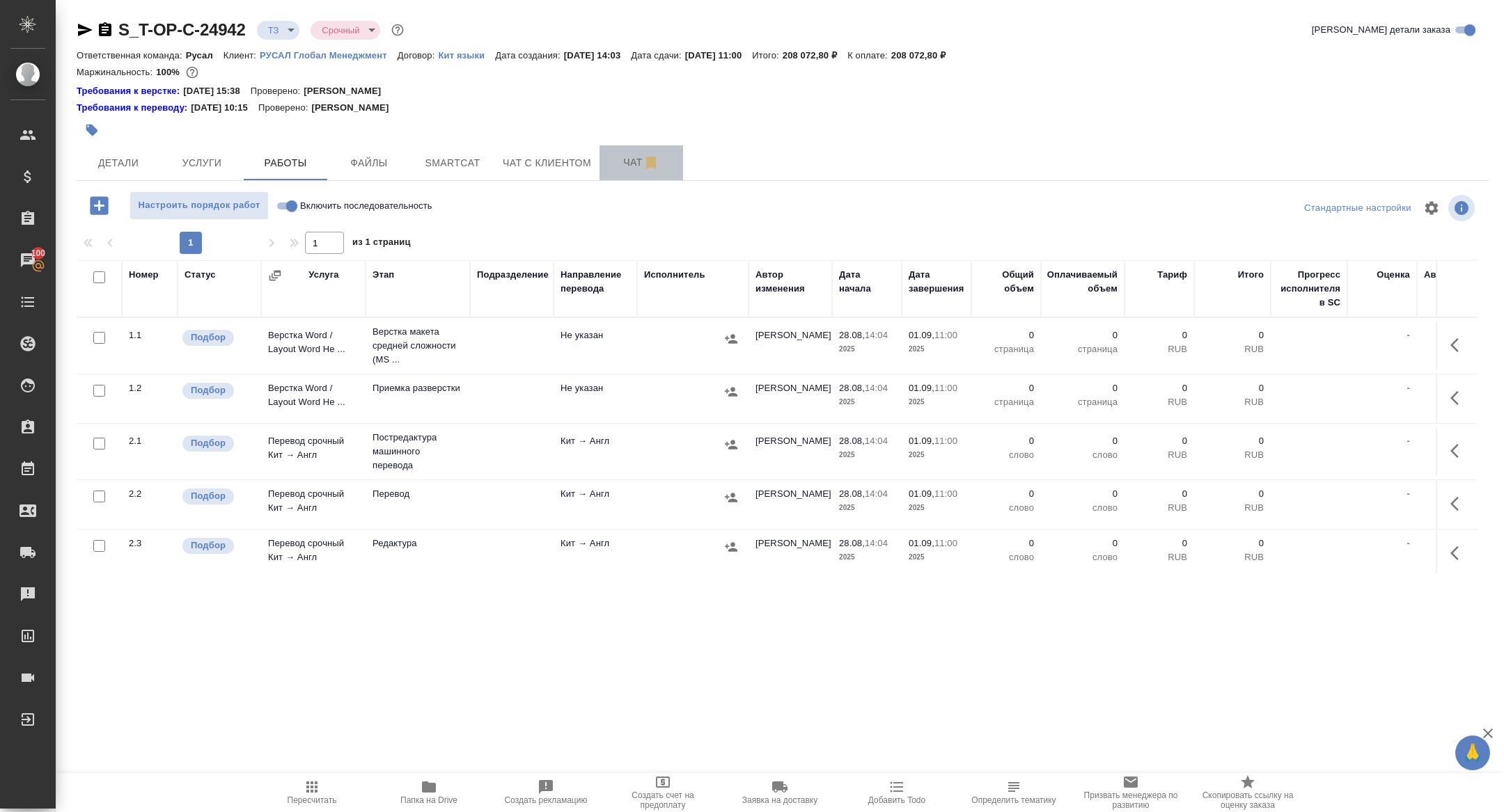
click at [623, 153] on button "Чат" at bounding box center [641, 163] width 84 height 35
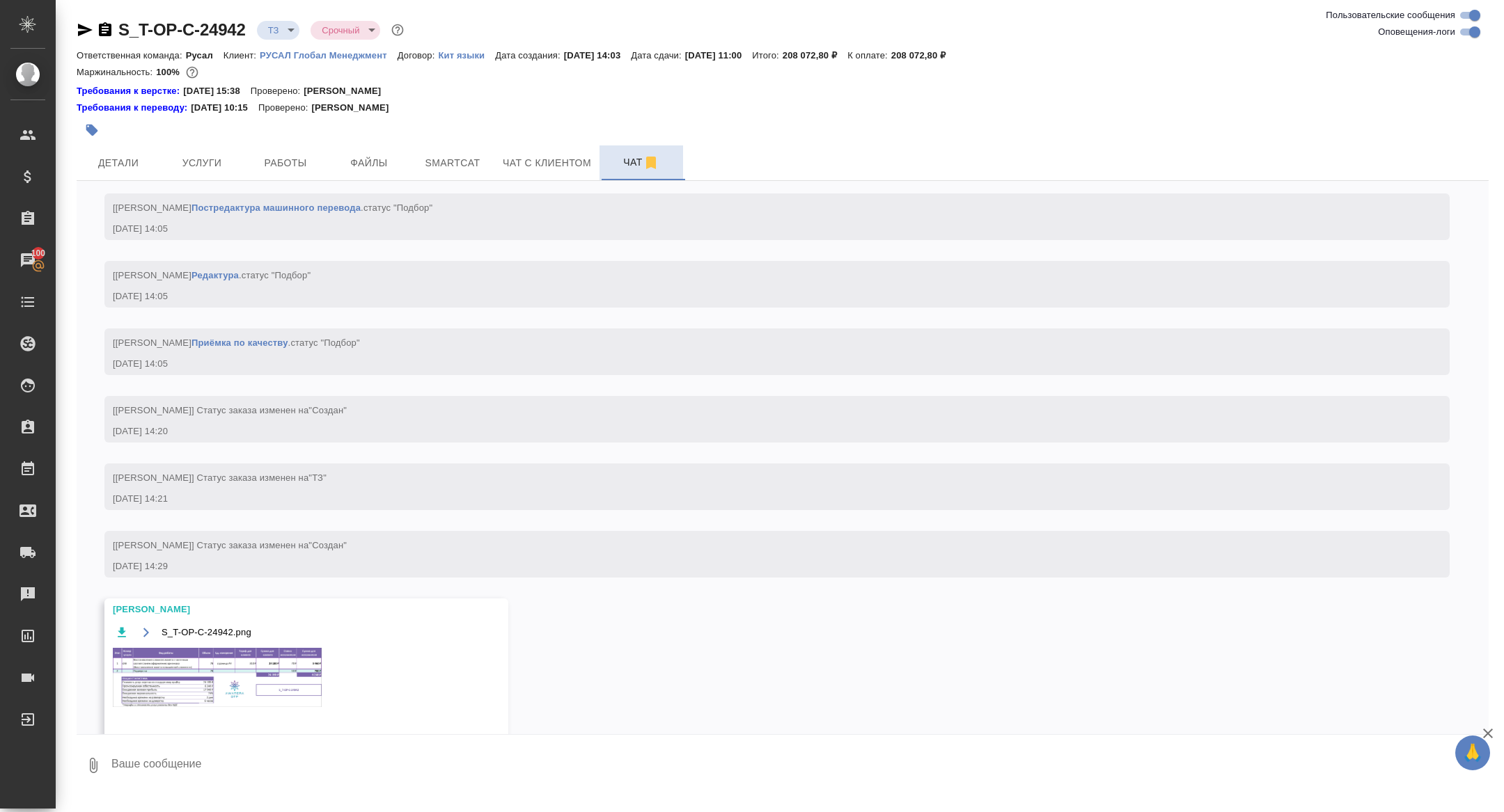
scroll to position [911, 0]
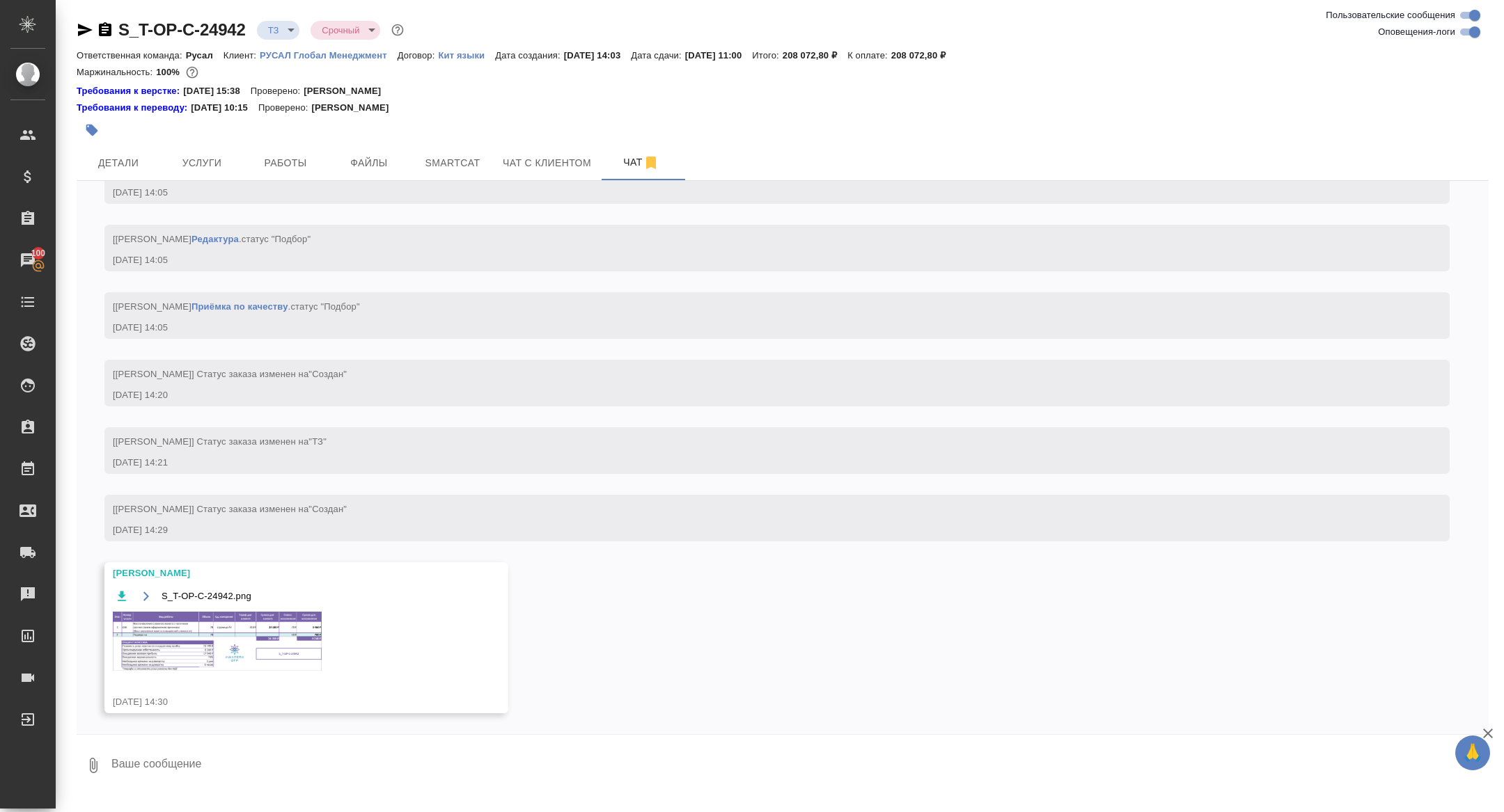
click at [249, 642] on img at bounding box center [218, 641] width 209 height 59
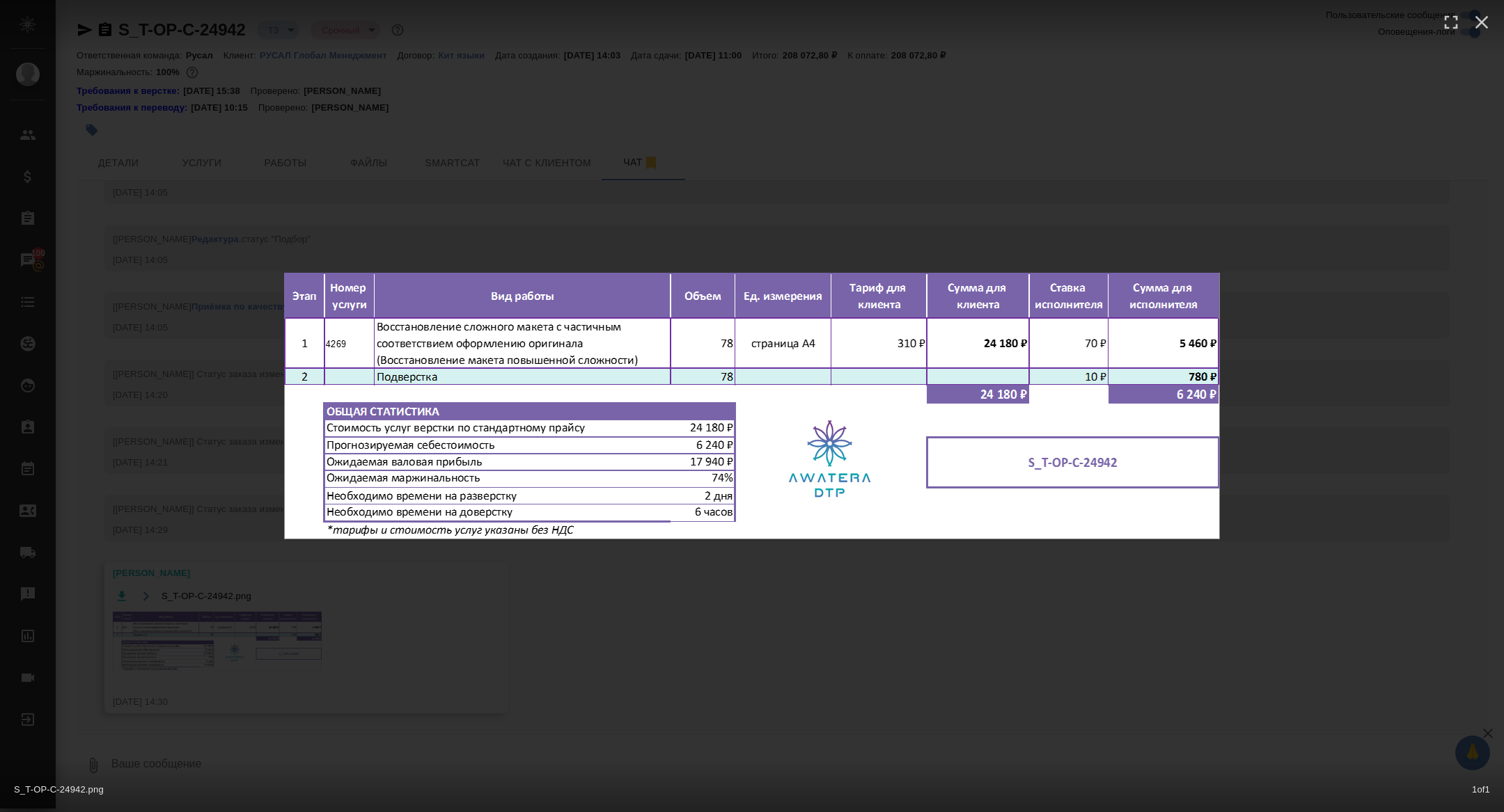
click at [438, 194] on div "S_T-OP-C-24942.png 1 of 1" at bounding box center [752, 406] width 1504 height 812
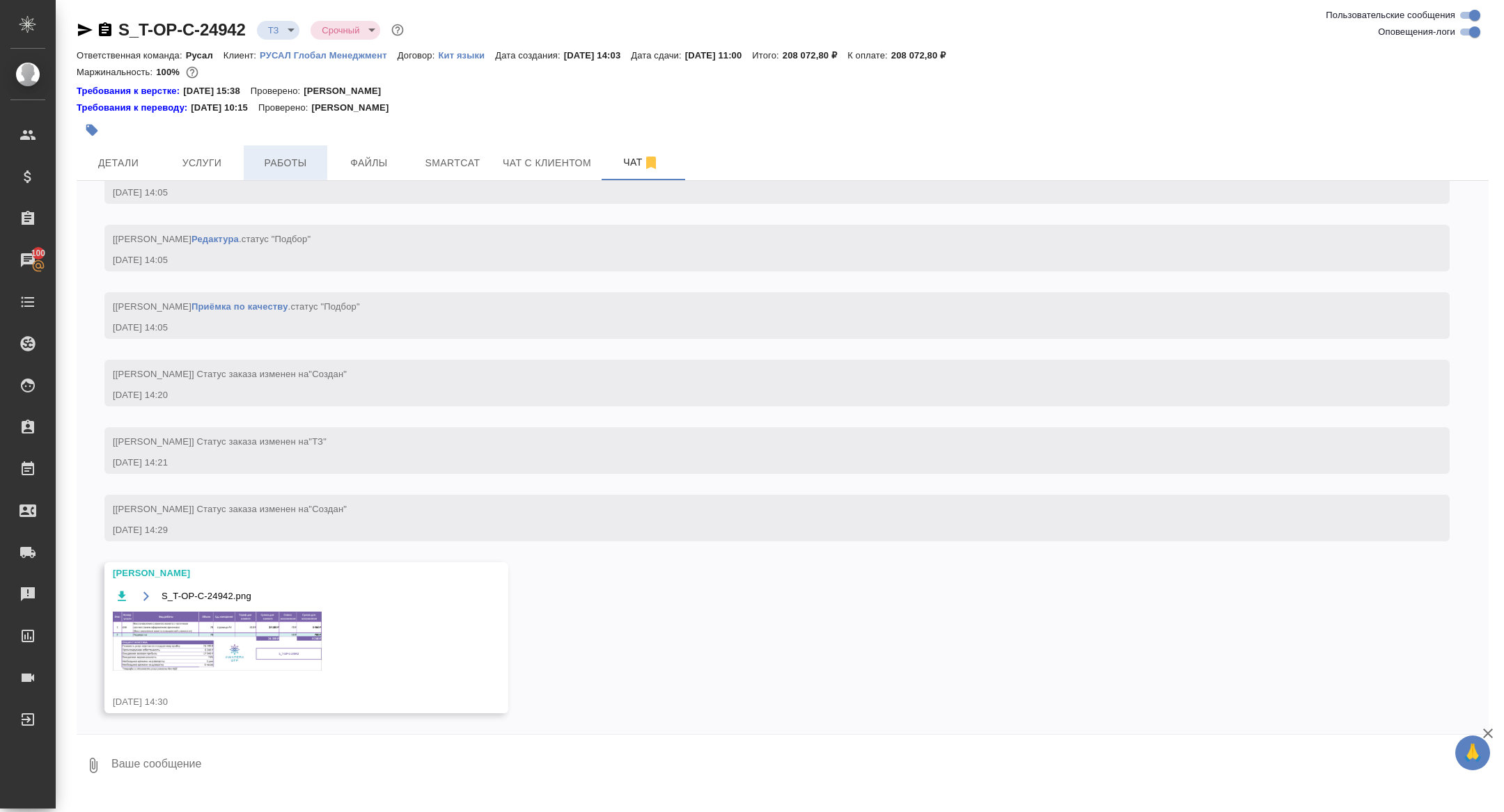
click at [295, 162] on span "Работы" at bounding box center [286, 163] width 66 height 17
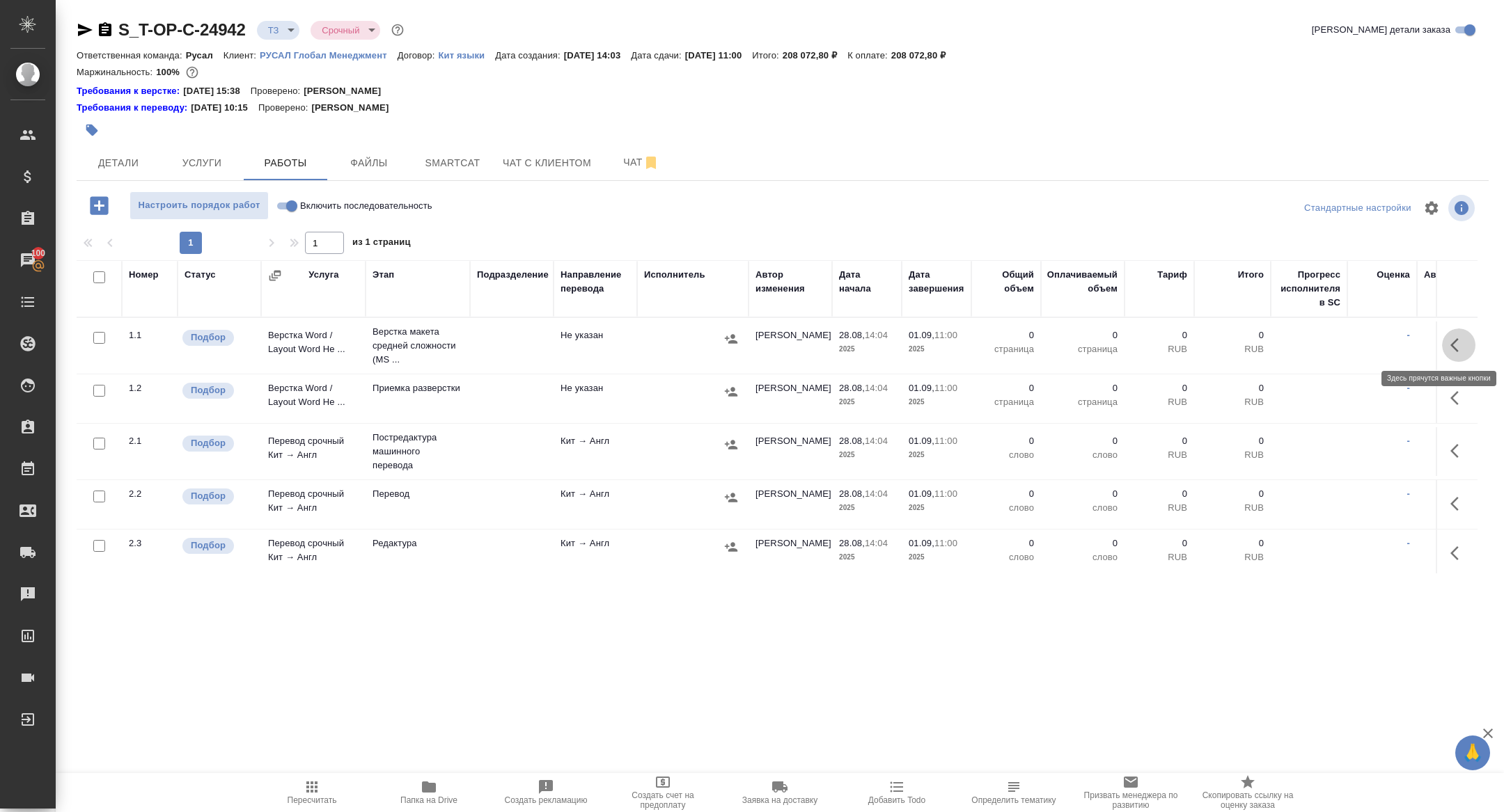
click at [1457, 341] on icon "button" at bounding box center [1458, 345] width 17 height 17
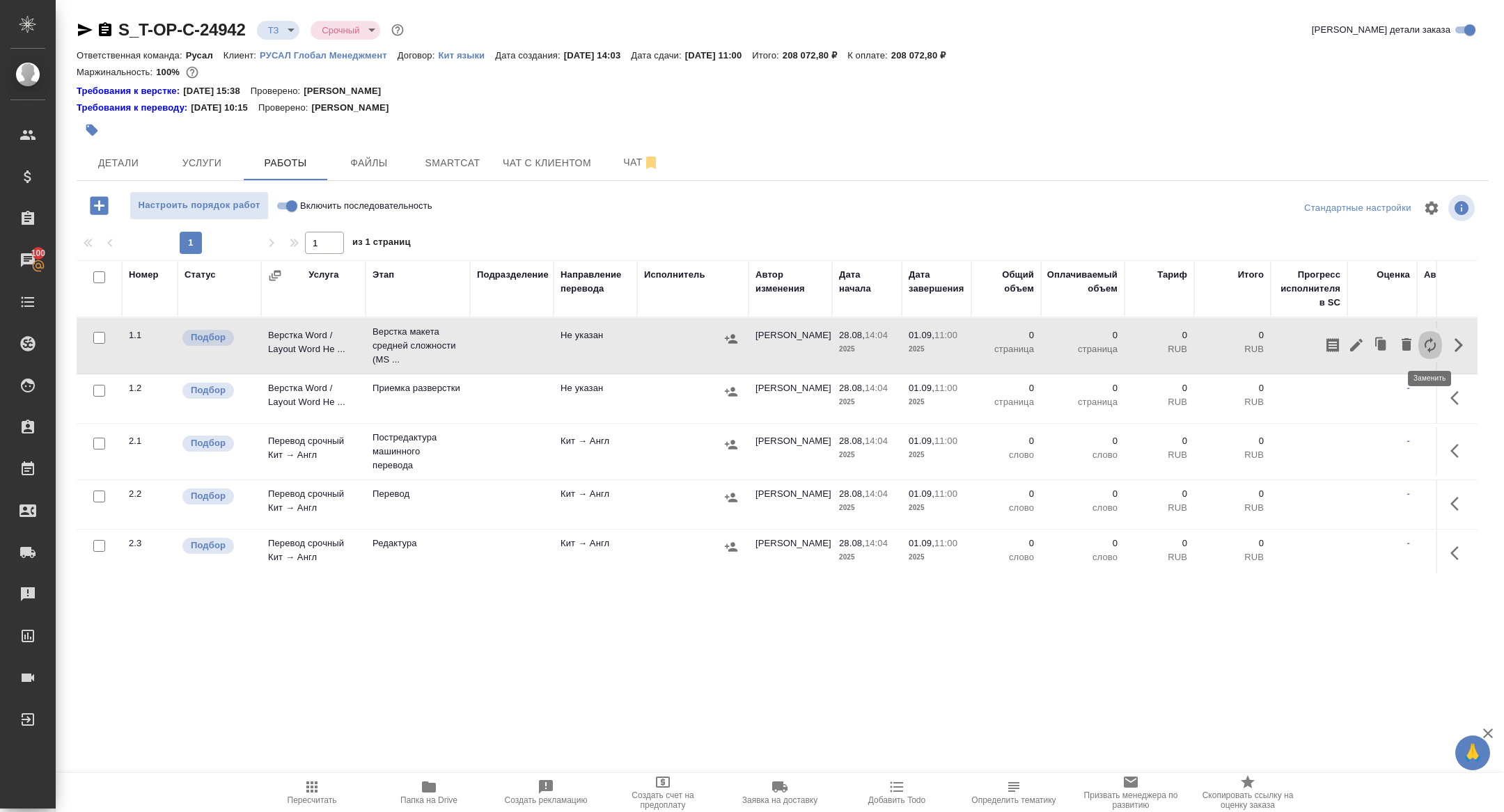
click at [1433, 345] on icon "button" at bounding box center [1430, 345] width 17 height 17
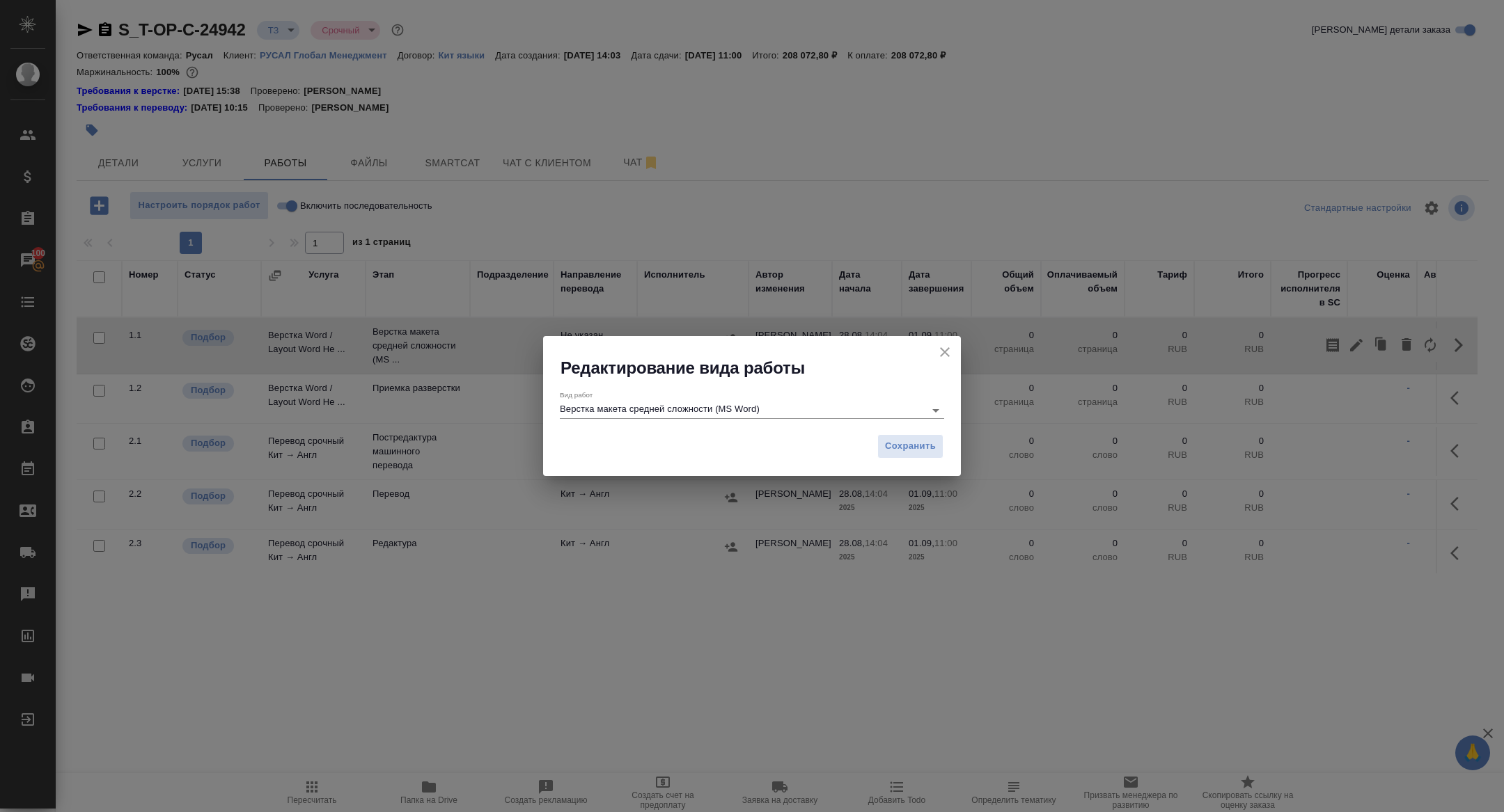
click at [652, 408] on input "Верстка макета средней сложности (MS Word)" at bounding box center [738, 410] width 358 height 17
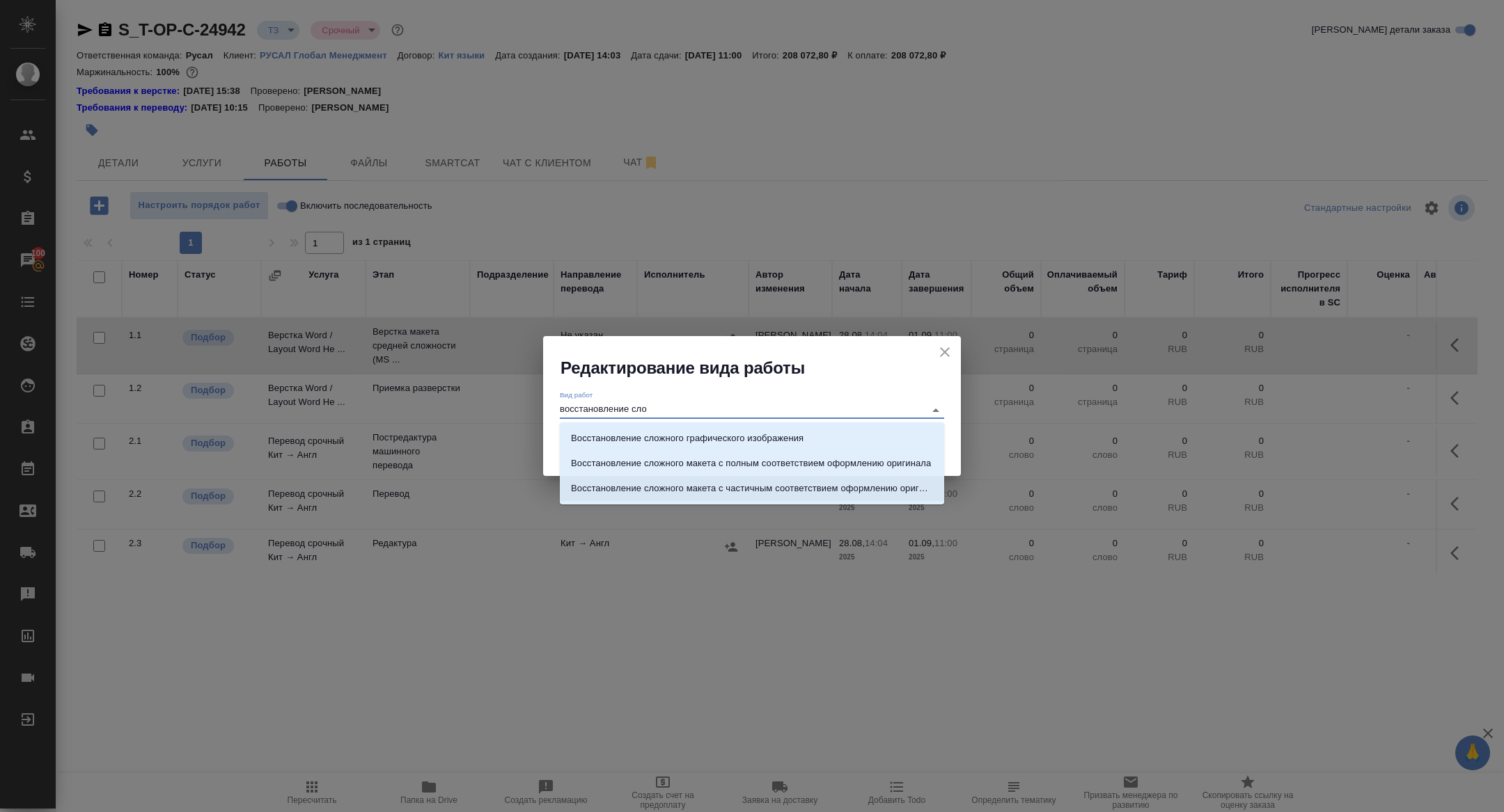
click at [822, 485] on p "Восстановление сложного макета с частичным соответствием оформлению оригинала" at bounding box center [752, 488] width 362 height 14
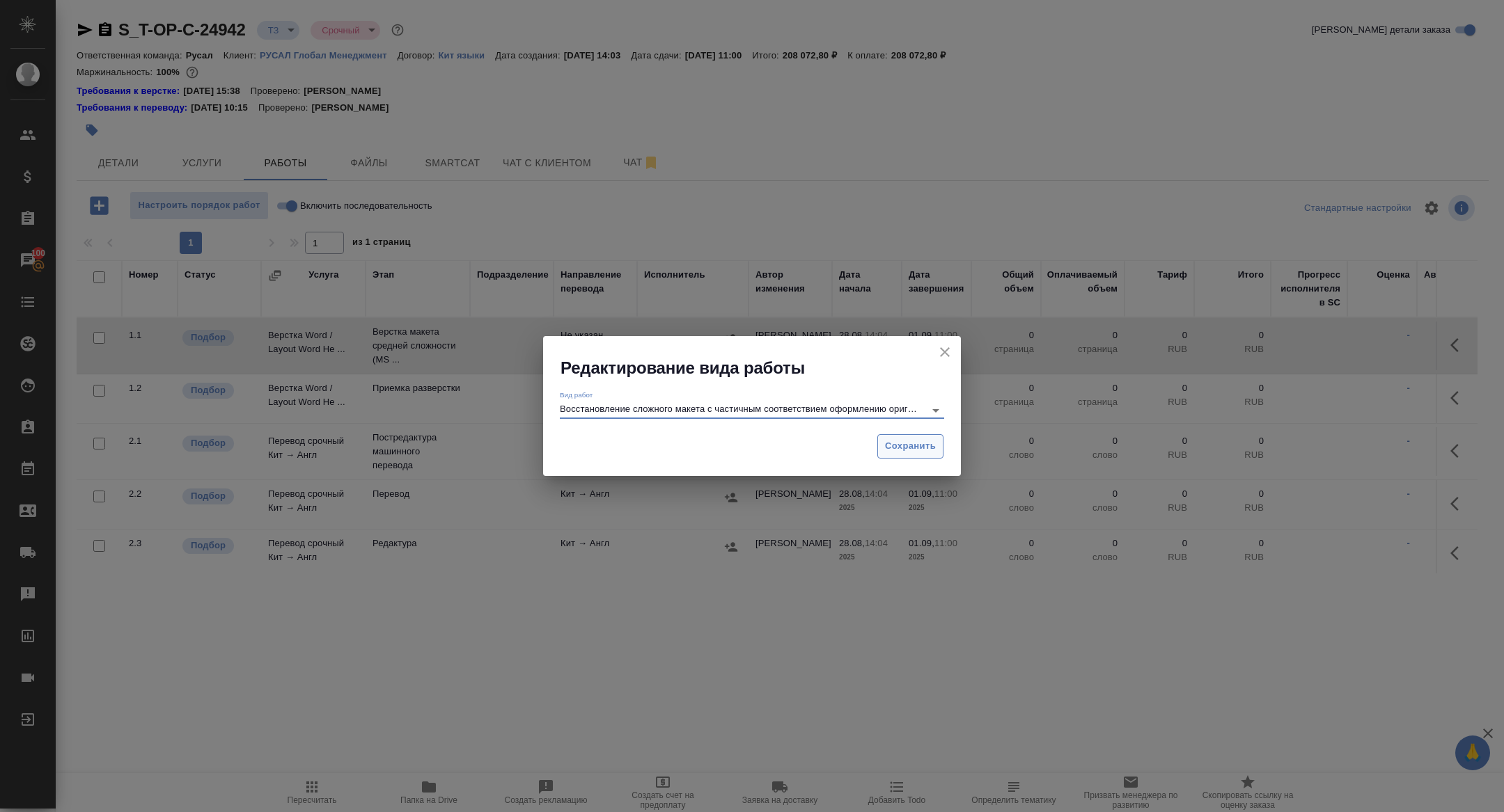
type input "Восстановление сложного макета с частичным соответствием оформлению оригинала"
click at [906, 446] on span "Сохранить" at bounding box center [910, 446] width 51 height 16
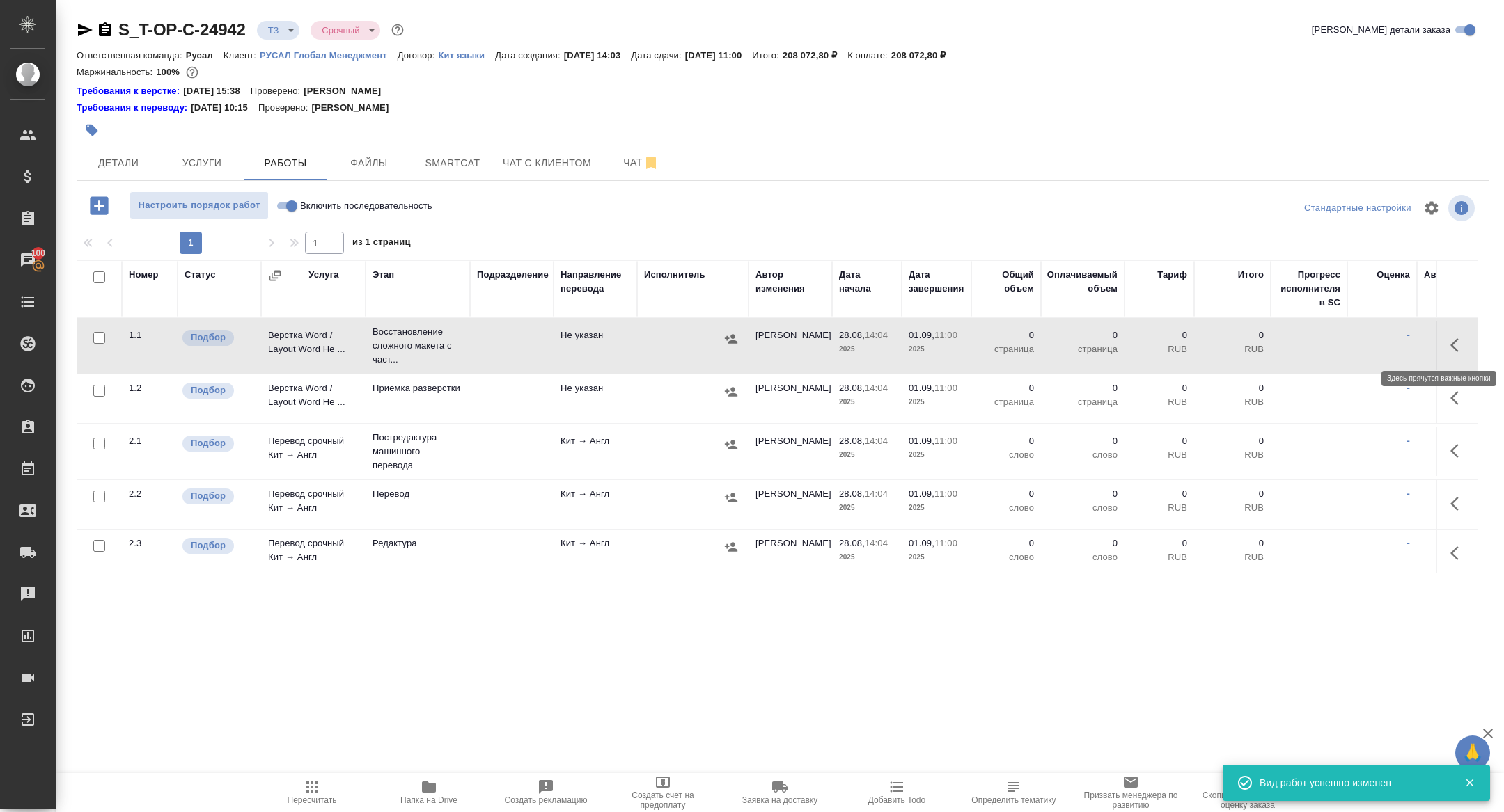
click at [1451, 347] on icon "button" at bounding box center [1458, 345] width 17 height 17
type input "new"
click at [1356, 347] on icon "button" at bounding box center [1356, 345] width 17 height 17
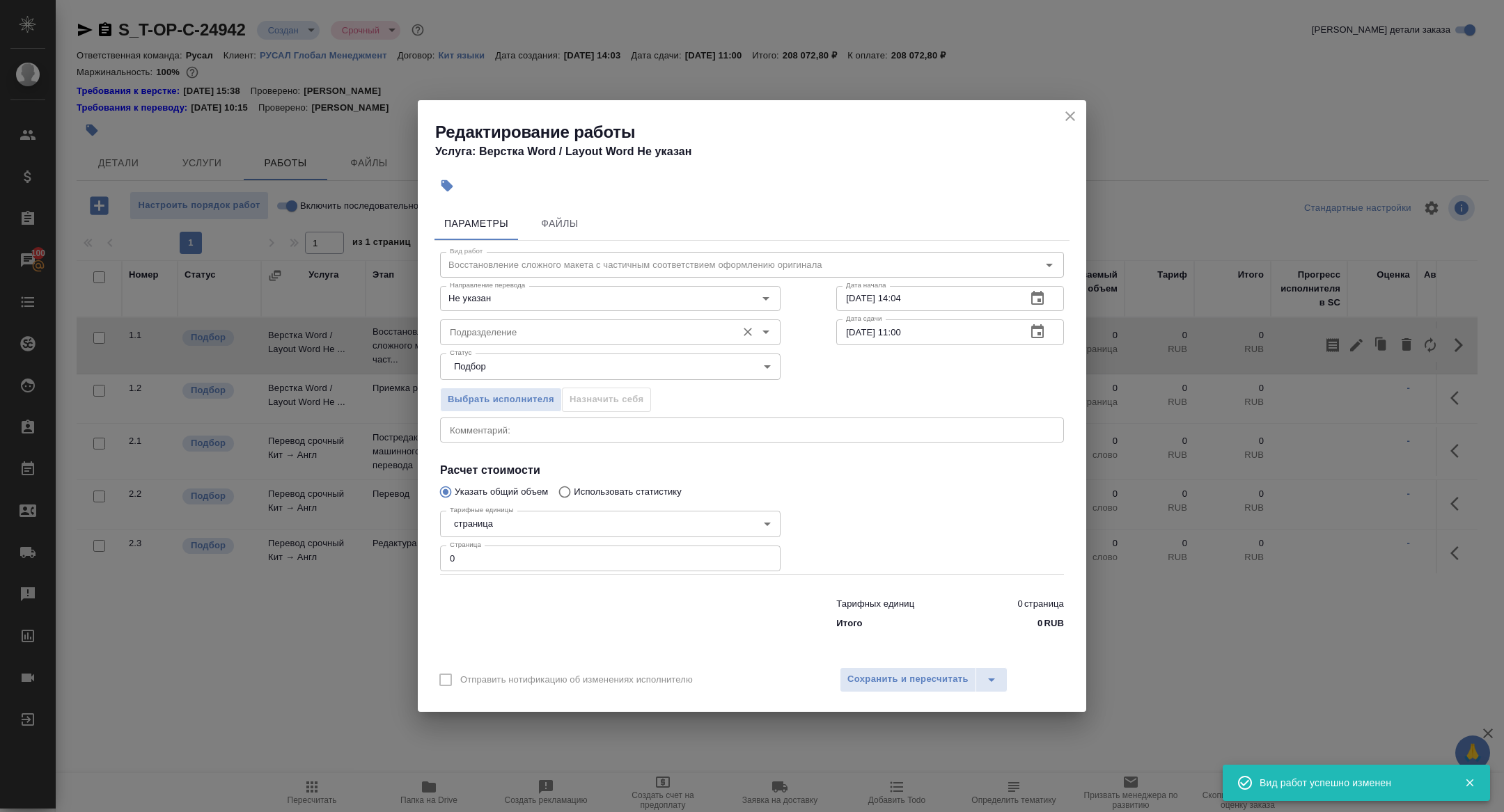
click at [472, 325] on input "Подразделение" at bounding box center [587, 332] width 286 height 17
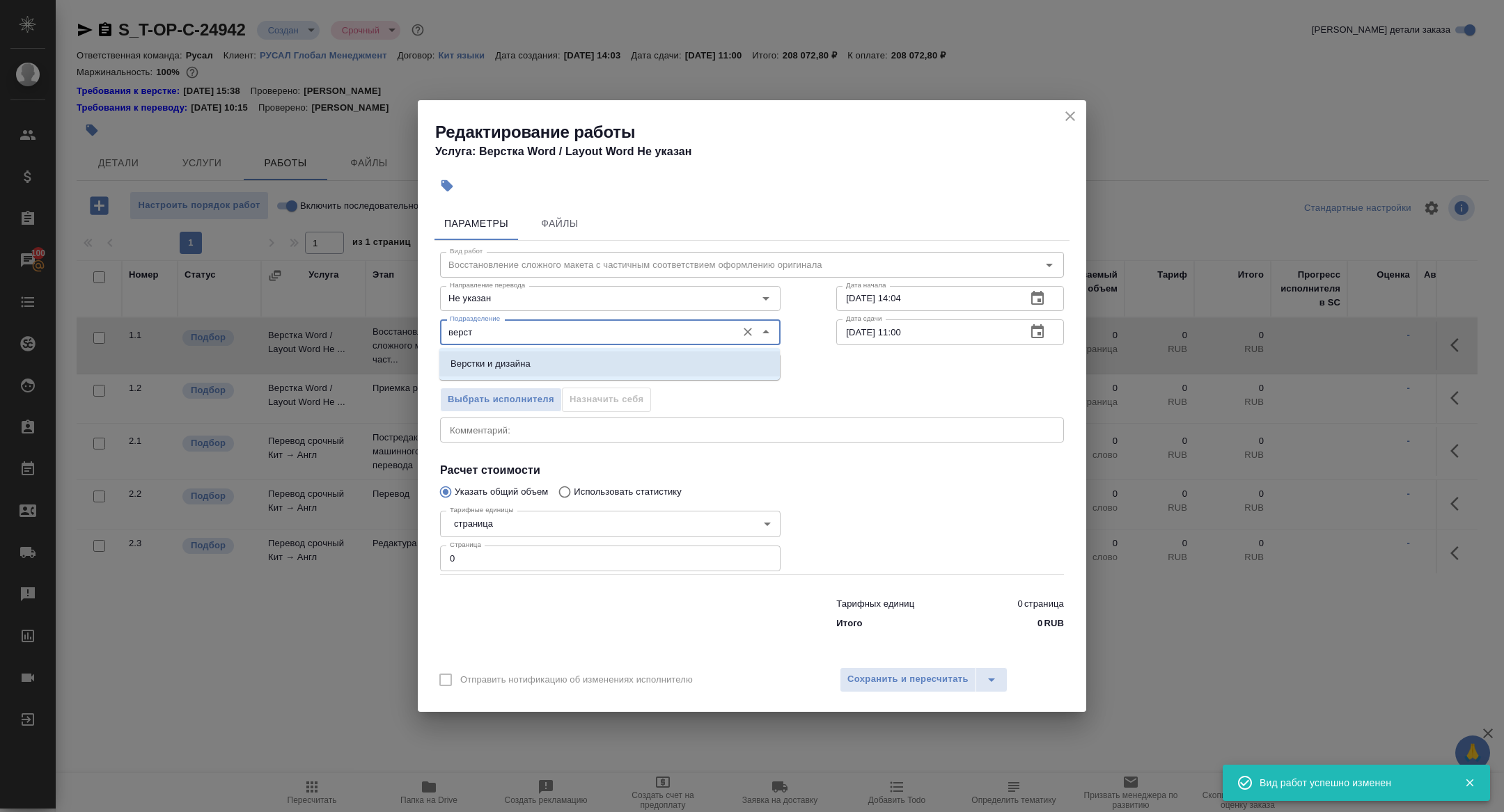
click at [556, 360] on li "Верстки и дизайна" at bounding box center [610, 364] width 340 height 25
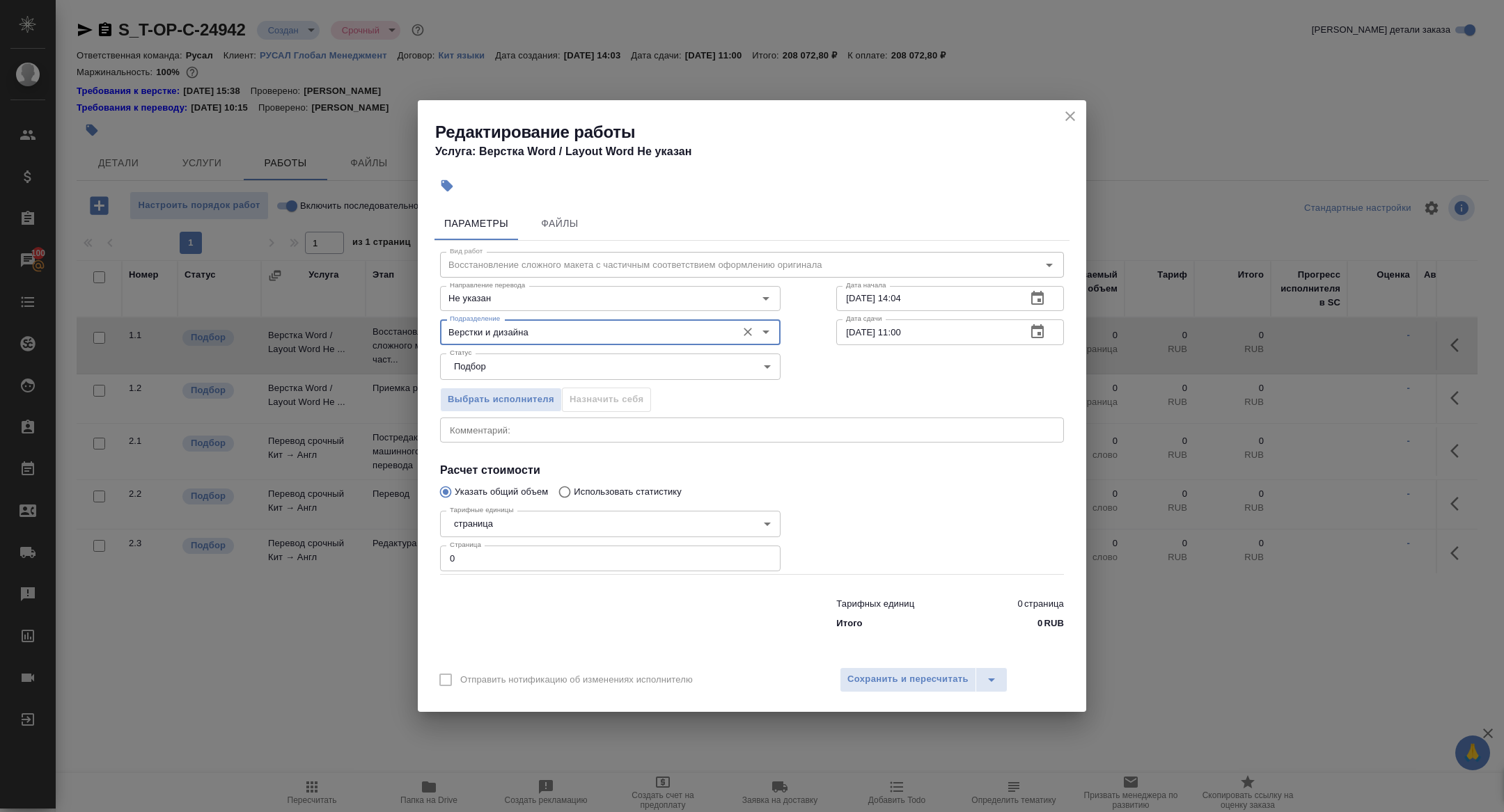
type input "Верстки и дизайна"
click at [1036, 334] on icon "button" at bounding box center [1037, 332] width 17 height 17
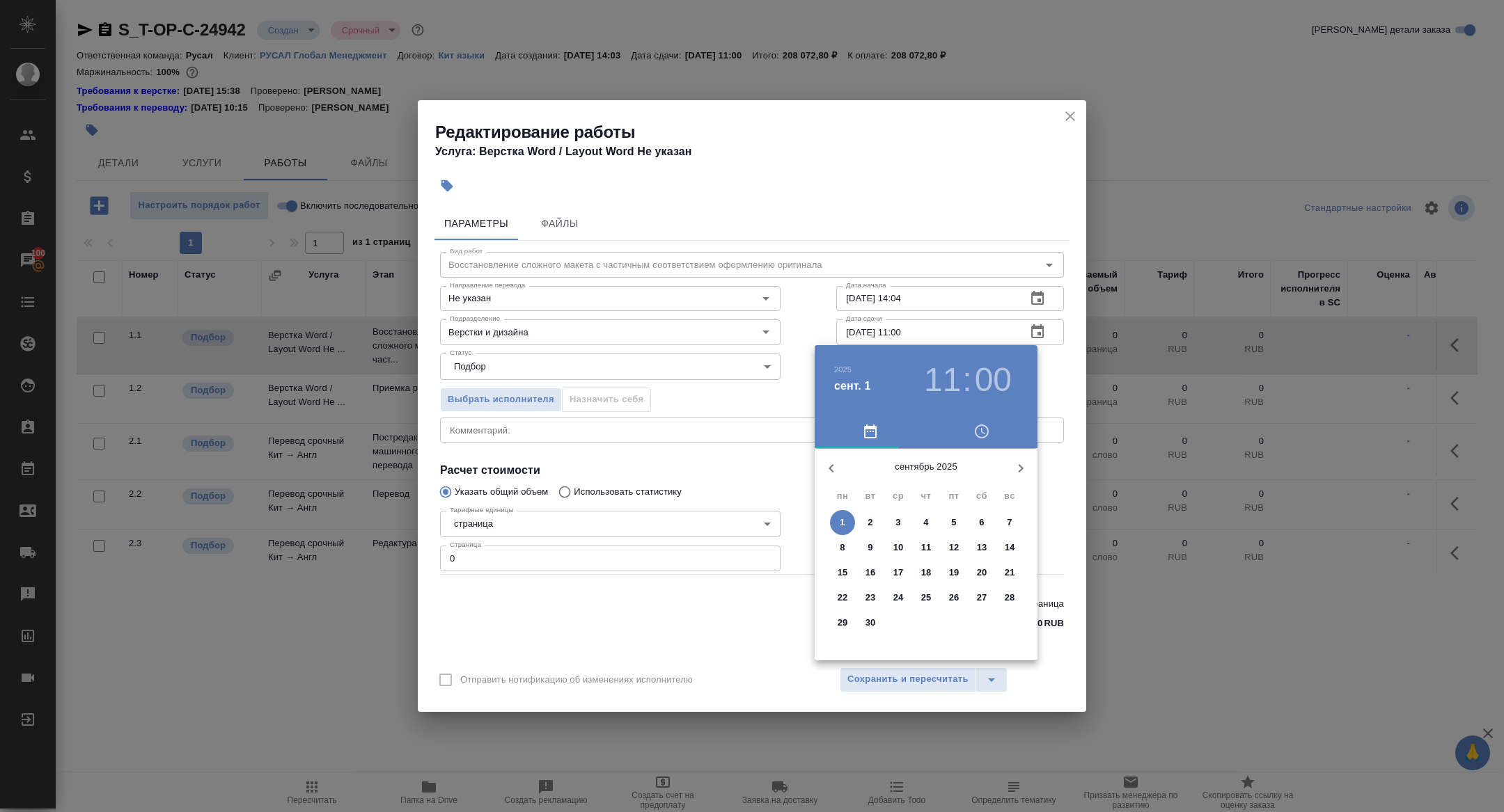
click at [831, 466] on icon "button" at bounding box center [831, 468] width 5 height 8
click at [977, 625] on p "30" at bounding box center [982, 623] width 11 height 14
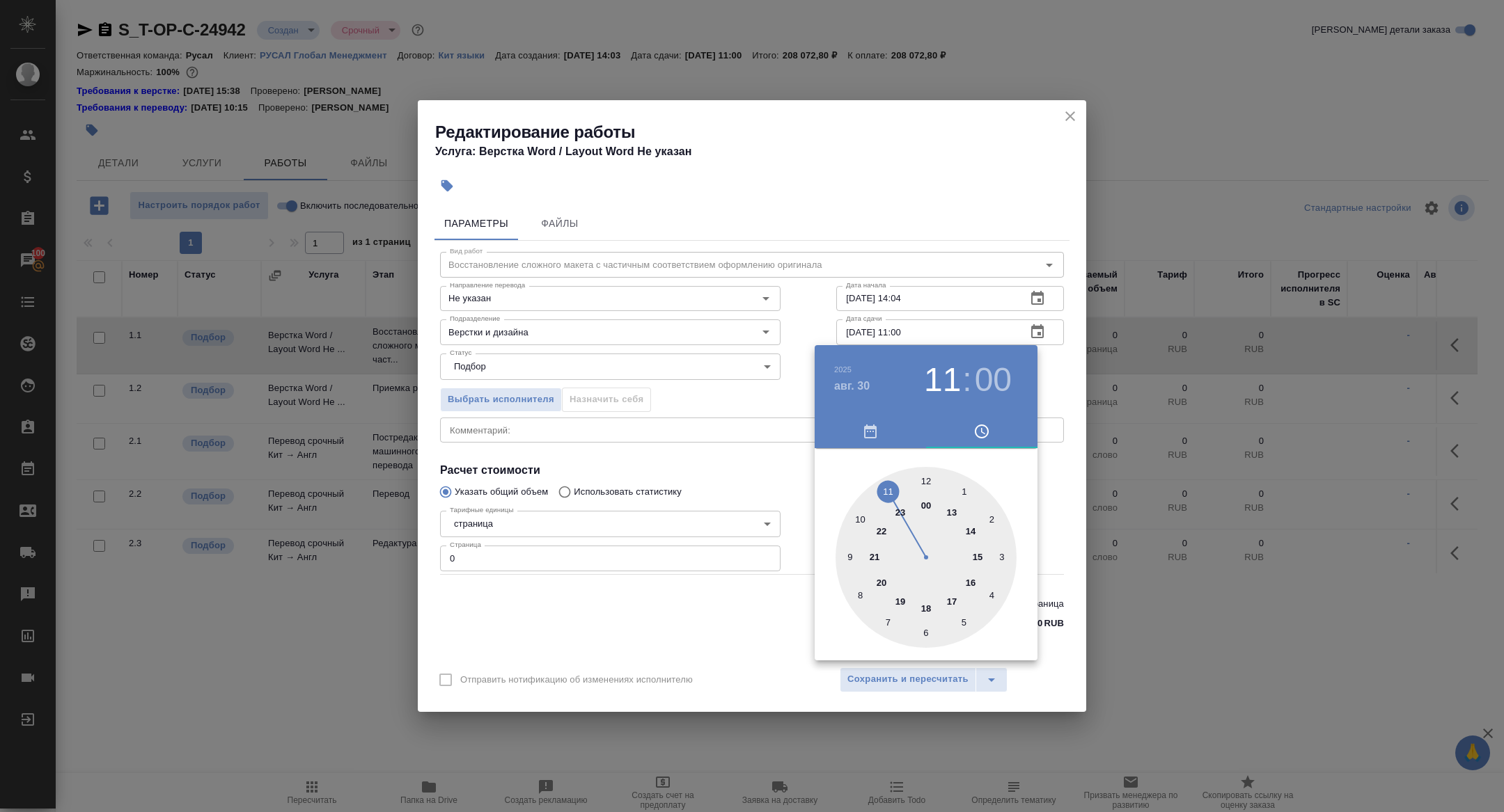
click at [863, 523] on div at bounding box center [926, 558] width 181 height 181
type input "30.08.2025 10:00"
click at [635, 369] on div at bounding box center [752, 406] width 1504 height 812
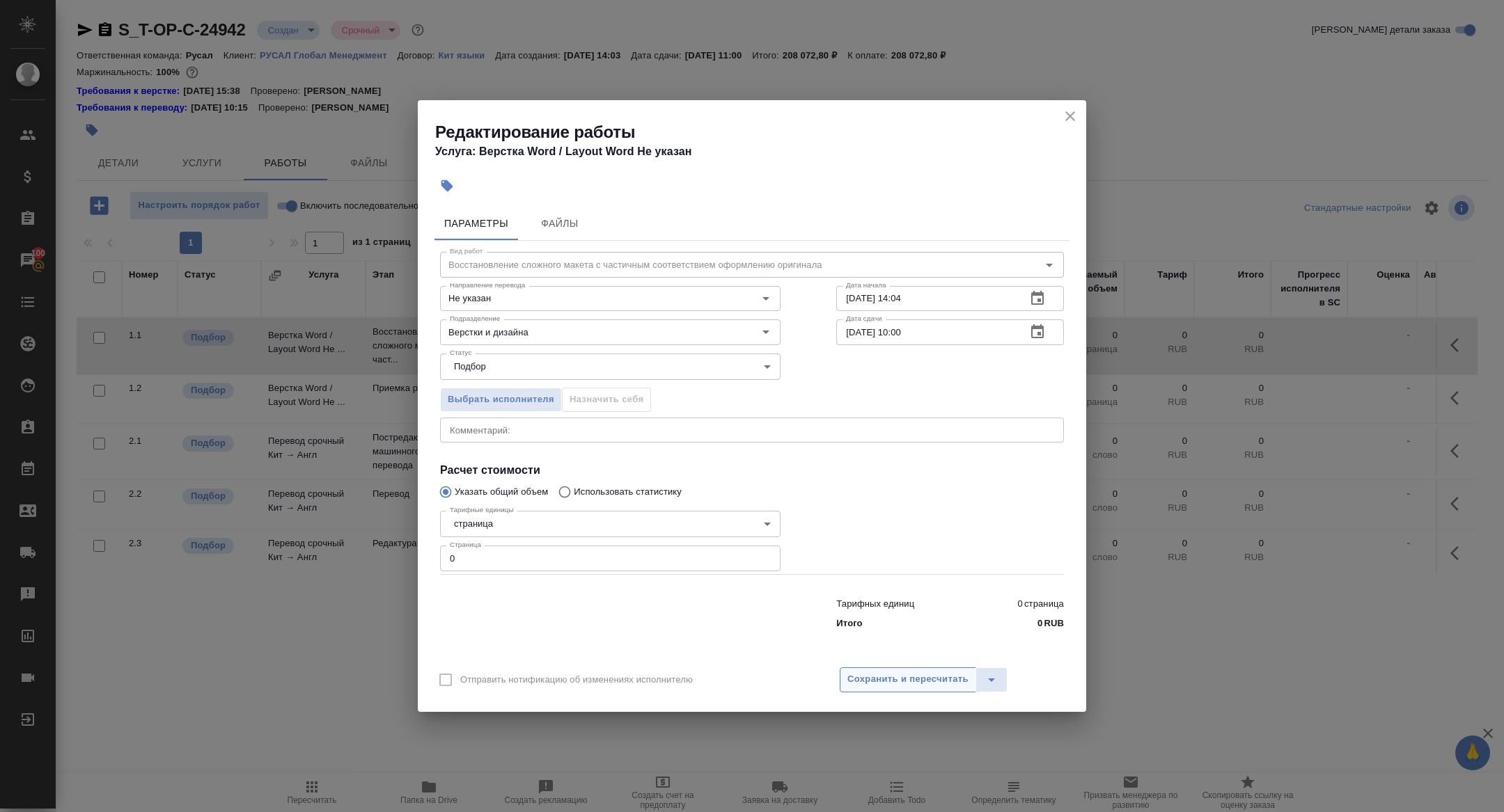
click at [885, 675] on span "Сохранить и пересчитать" at bounding box center [908, 679] width 121 height 16
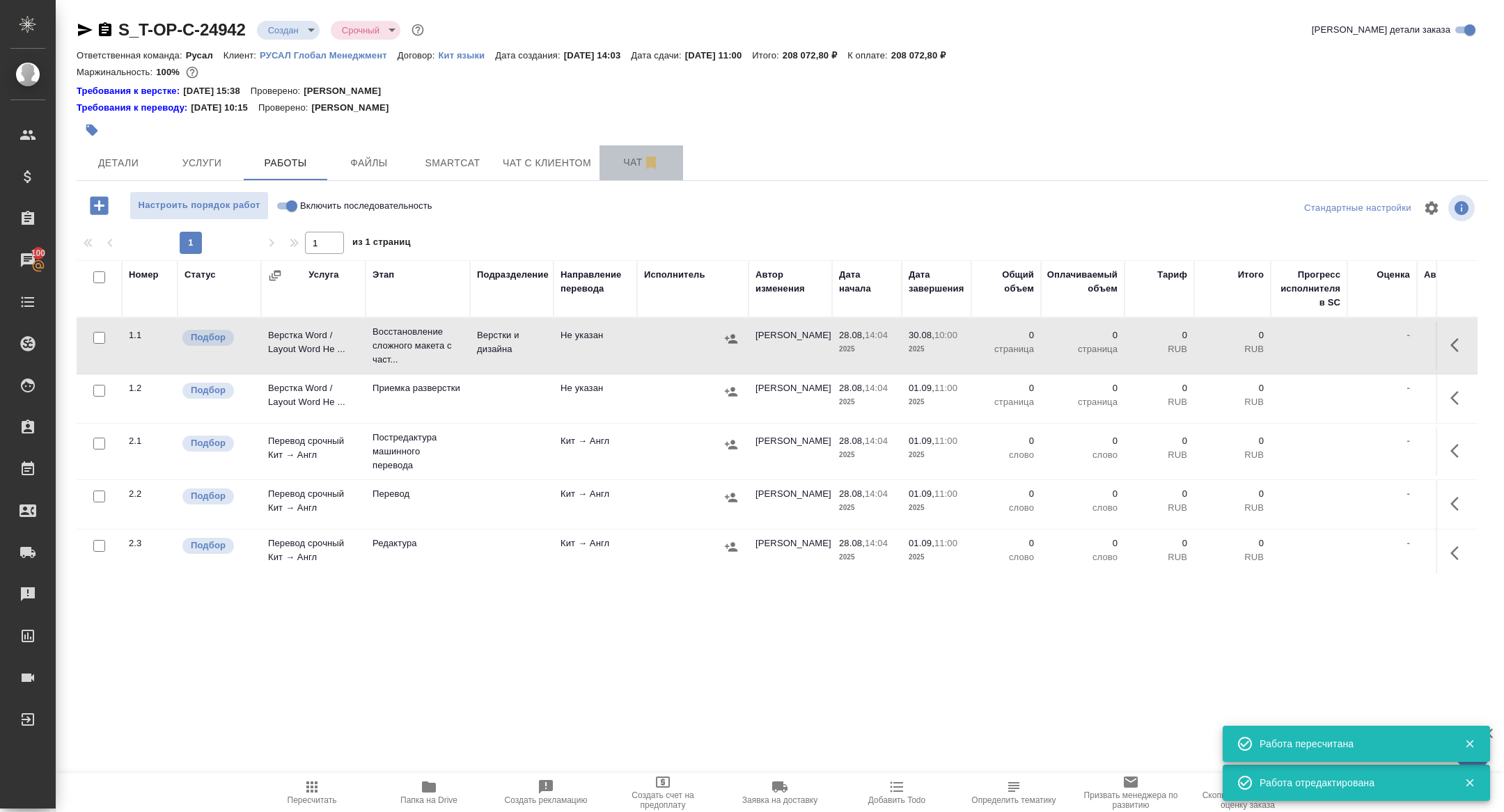
click at [631, 169] on span "Чат" at bounding box center [641, 162] width 66 height 17
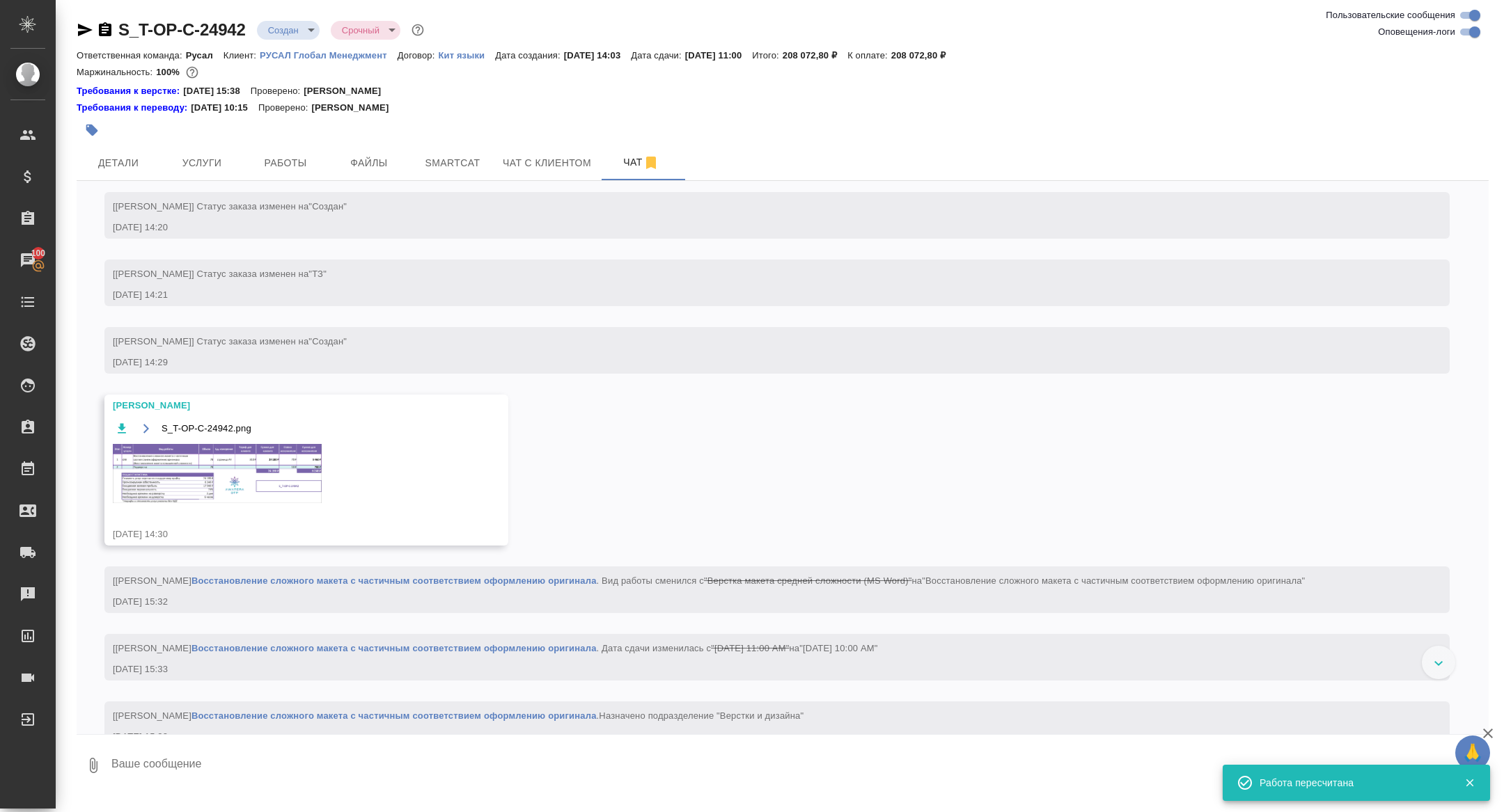
scroll to position [1113, 0]
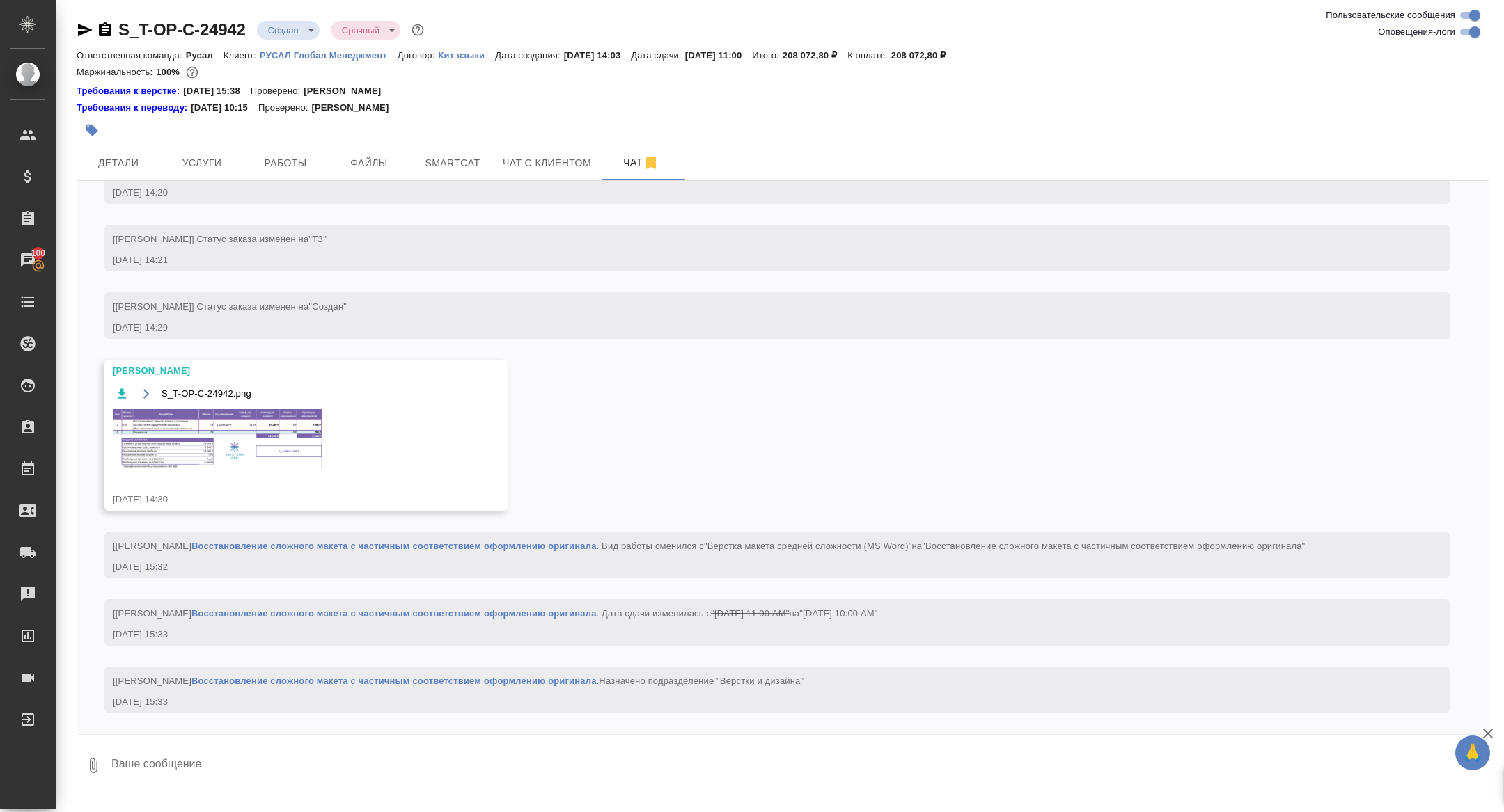
click at [278, 435] on img at bounding box center [218, 438] width 209 height 59
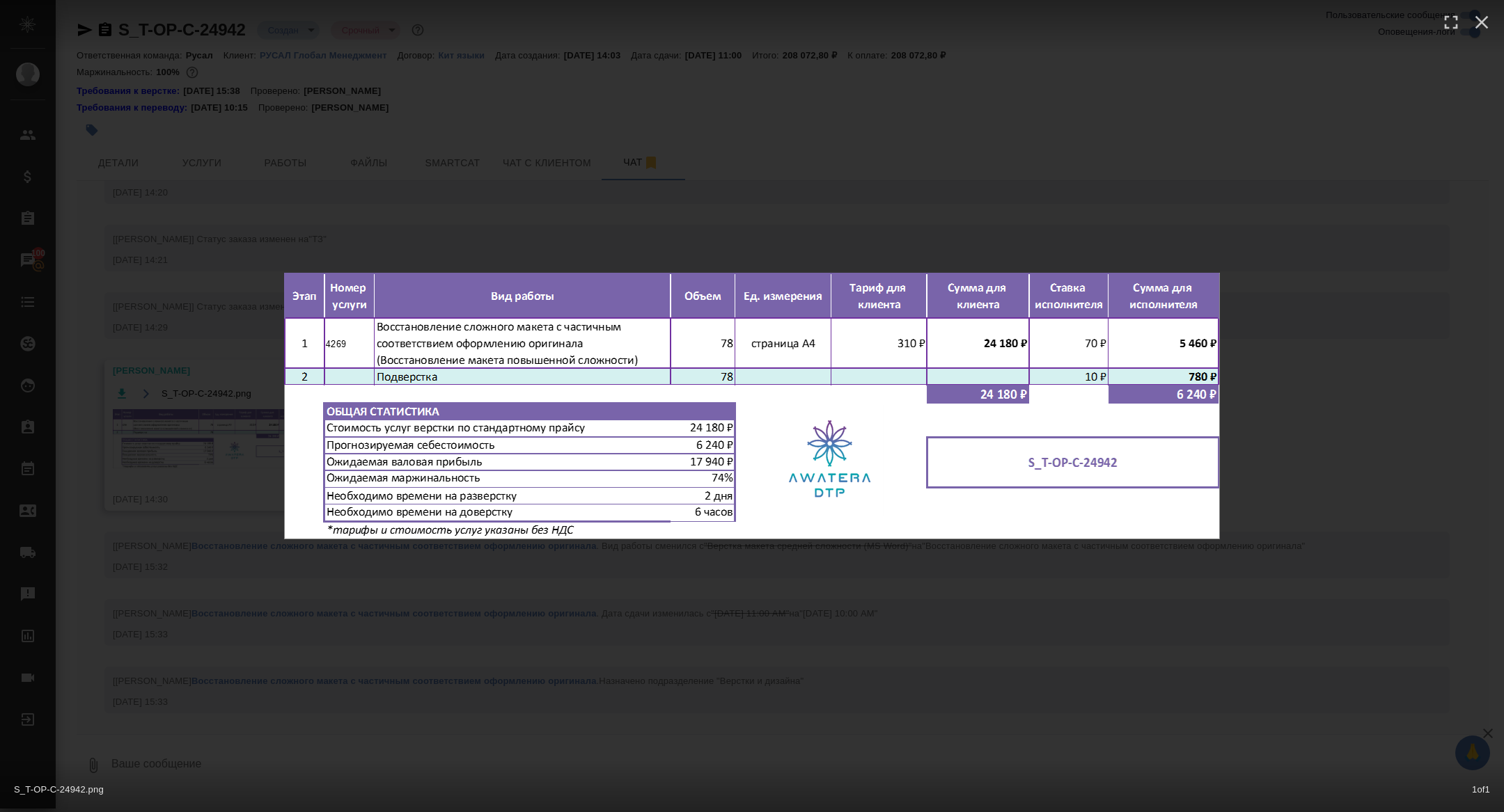
click at [227, 356] on div "S_T-OP-C-24942.png 1 of 1" at bounding box center [752, 406] width 1504 height 812
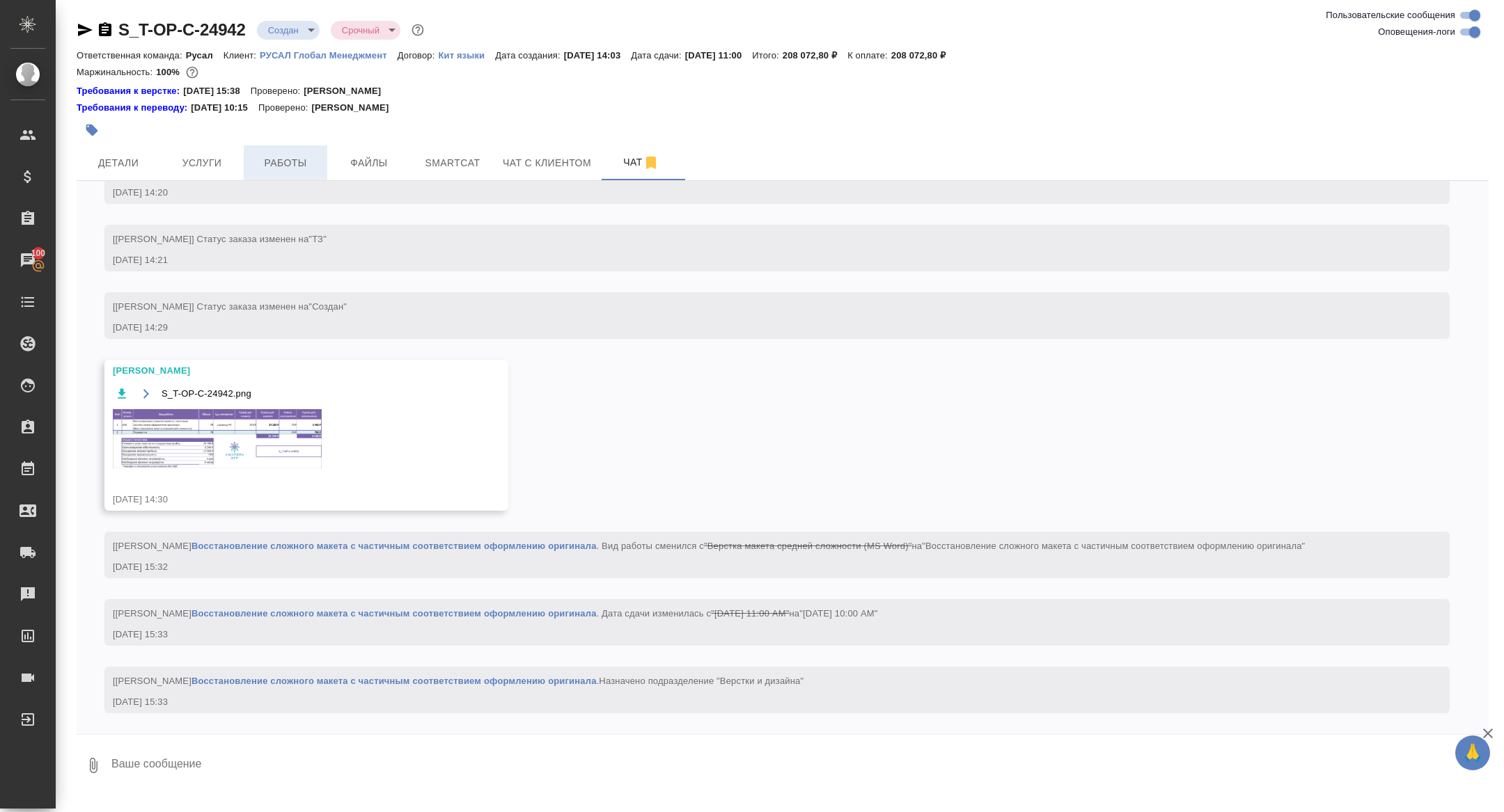
click at [295, 156] on span "Работы" at bounding box center [286, 163] width 66 height 17
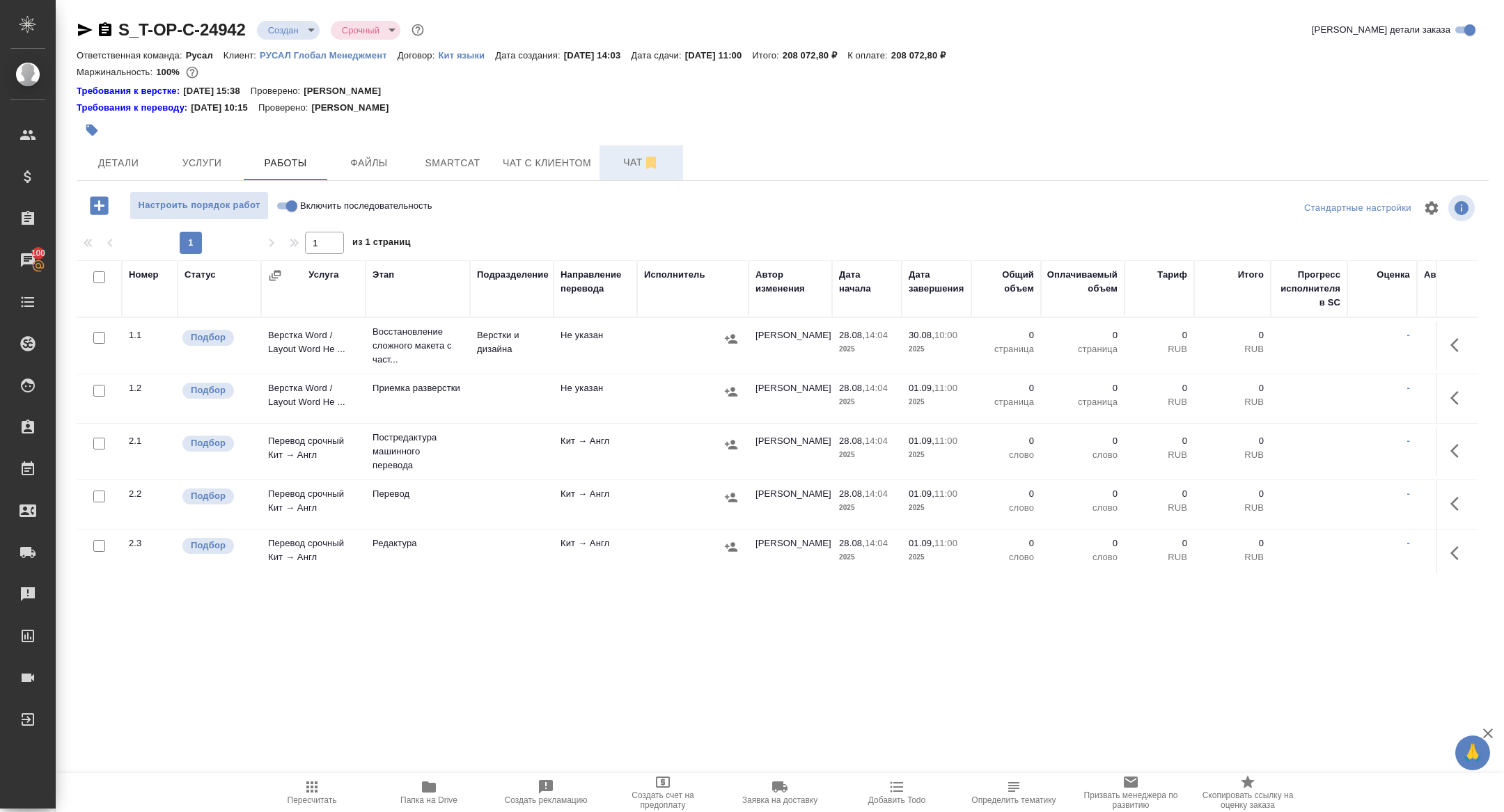
click at [627, 168] on span "Чат" at bounding box center [641, 162] width 66 height 17
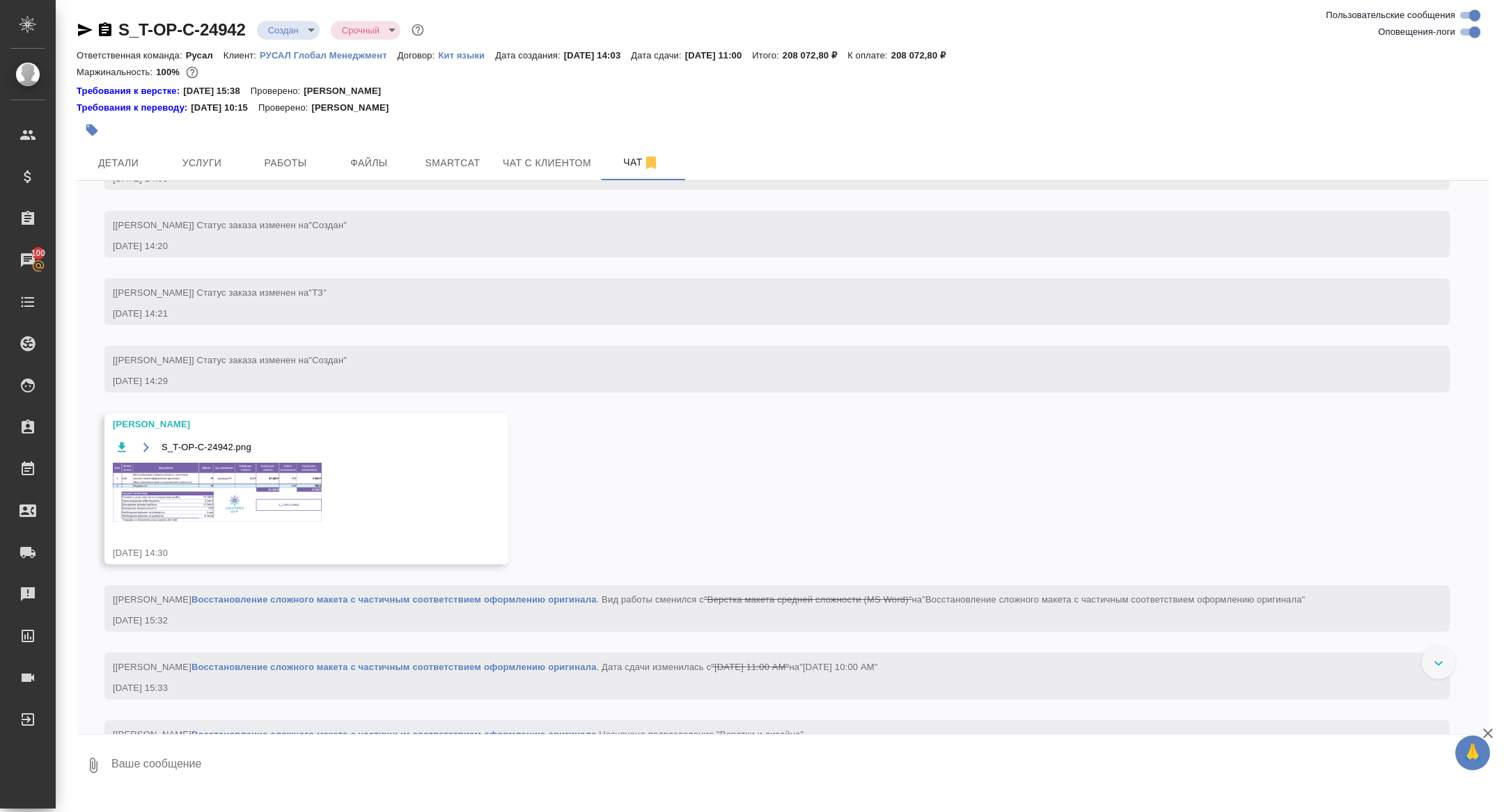
scroll to position [1113, 0]
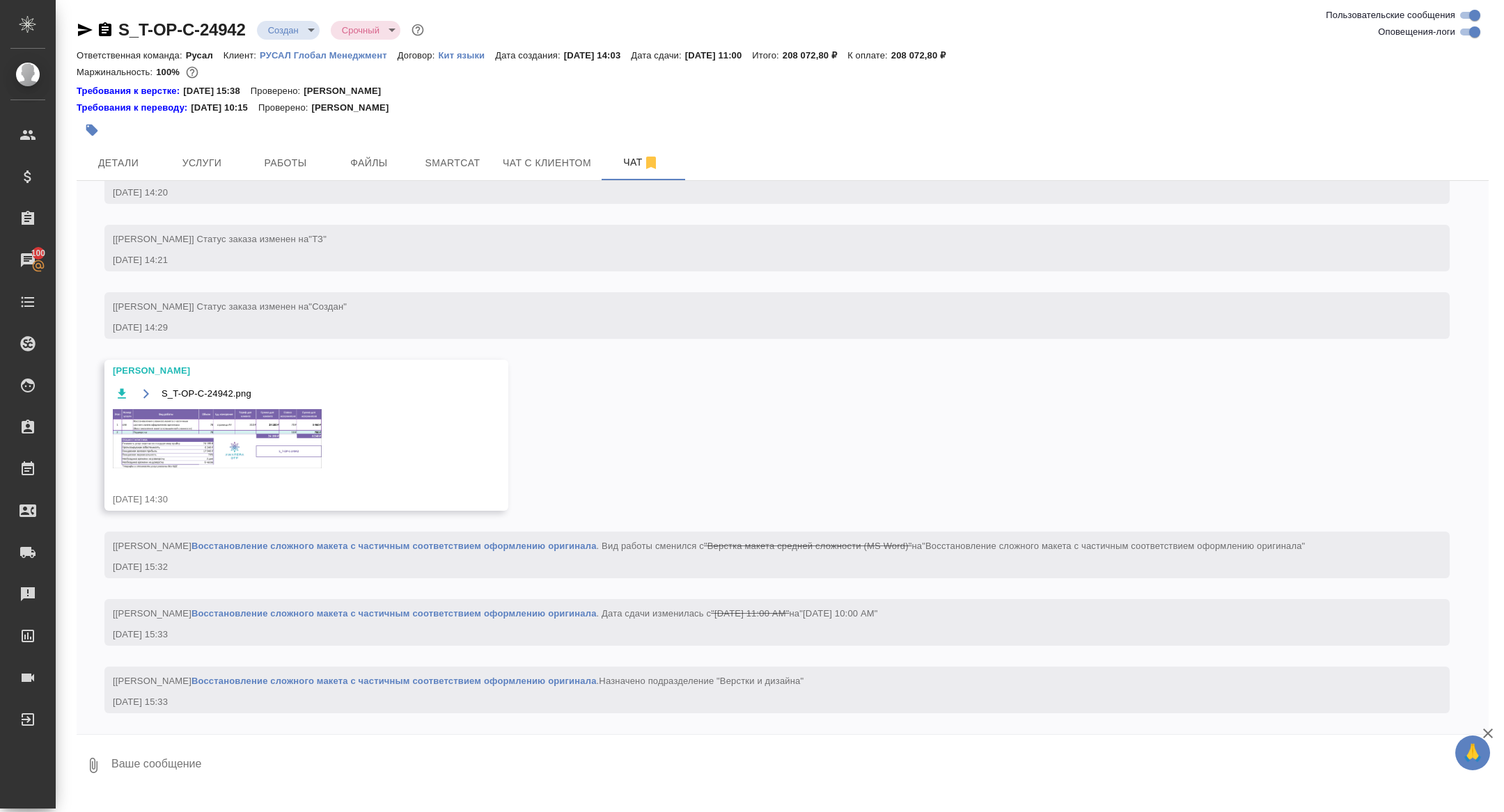
click at [255, 436] on img at bounding box center [218, 438] width 209 height 59
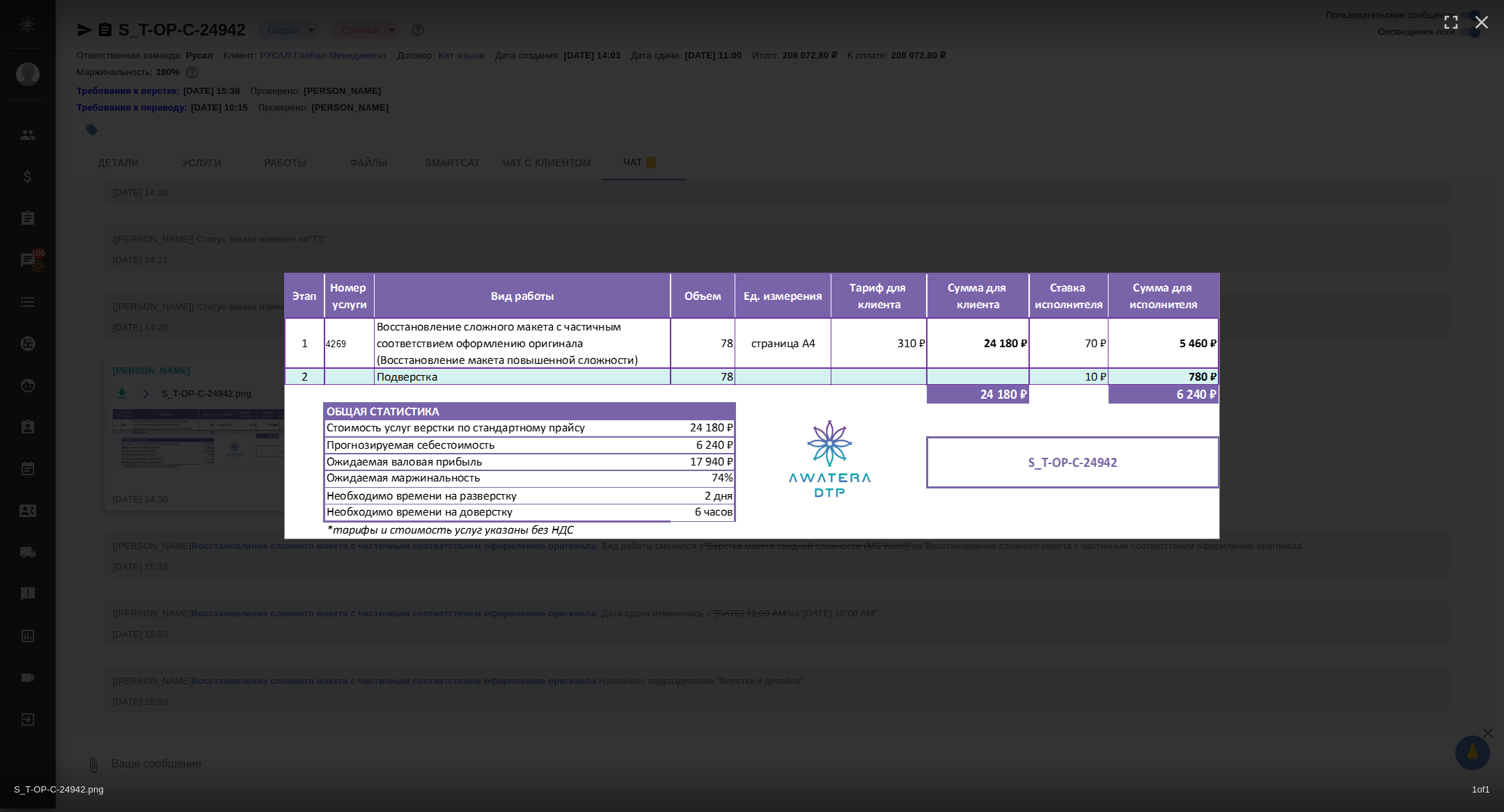
click at [145, 407] on div "S_T-OP-C-24942.png 1 of 1" at bounding box center [752, 406] width 1504 height 812
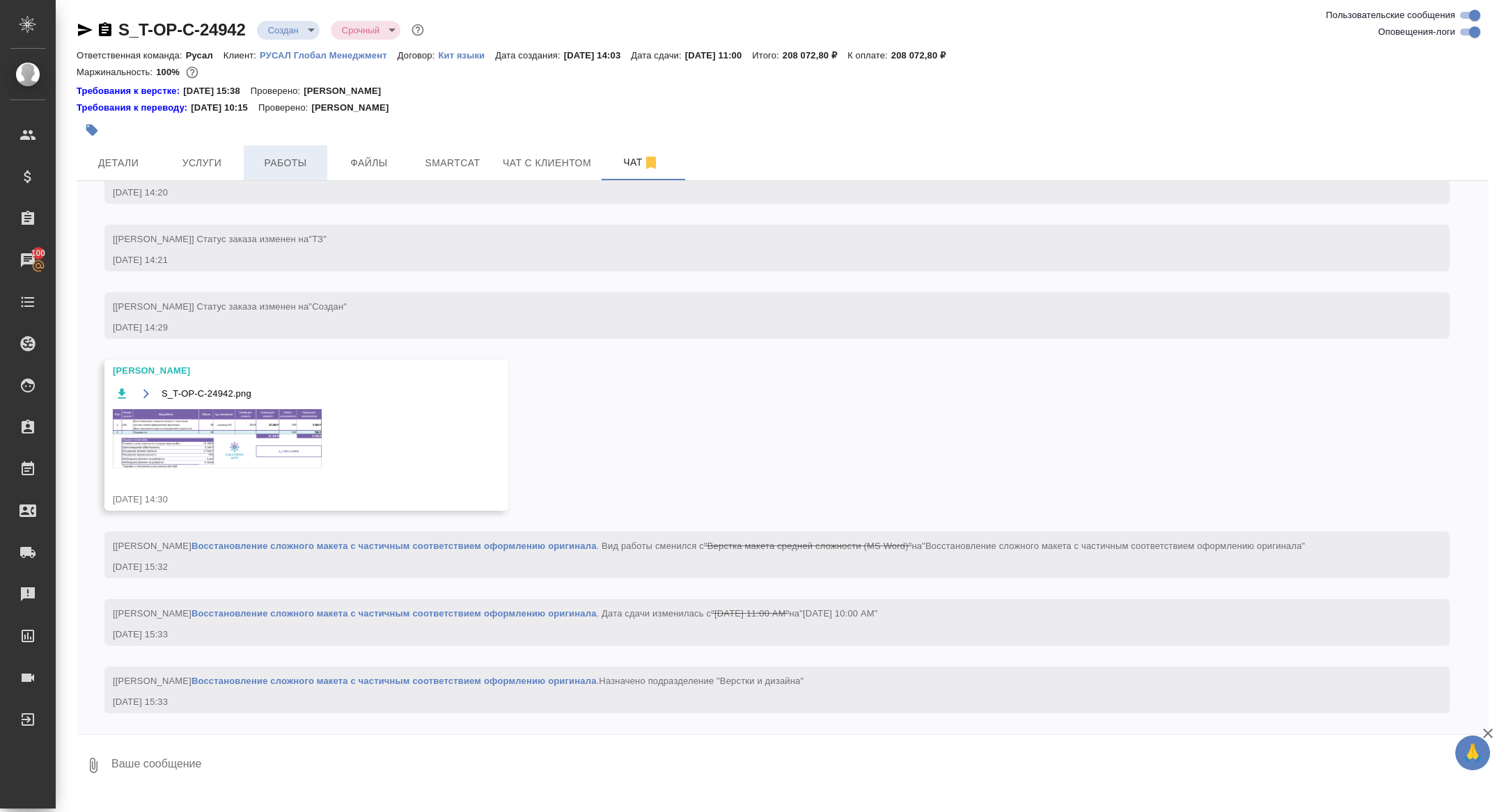
click at [291, 153] on button "Работы" at bounding box center [285, 163] width 84 height 35
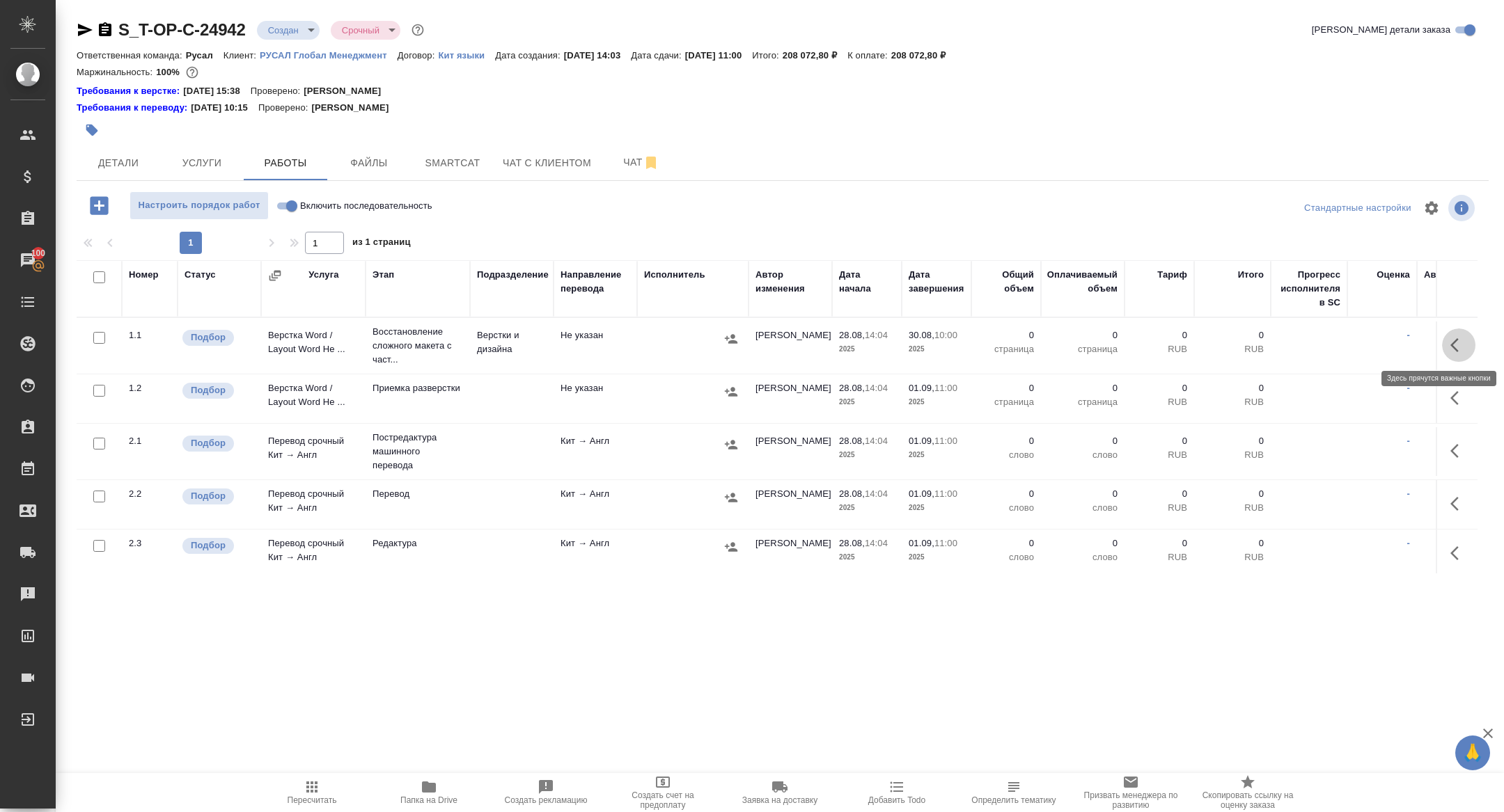
click at [1453, 350] on icon "button" at bounding box center [1458, 345] width 17 height 17
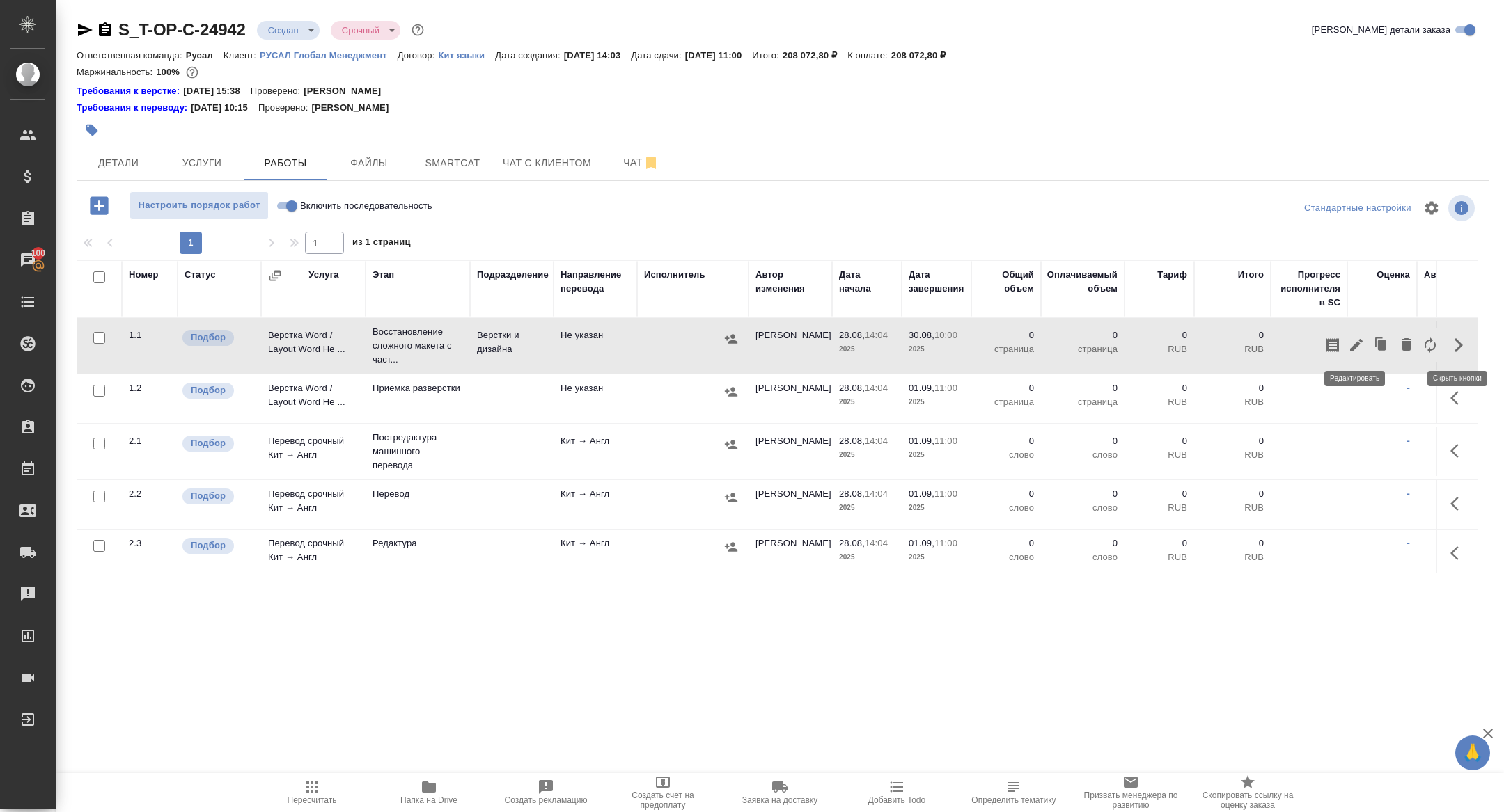
click at [1361, 339] on icon "button" at bounding box center [1356, 345] width 17 height 17
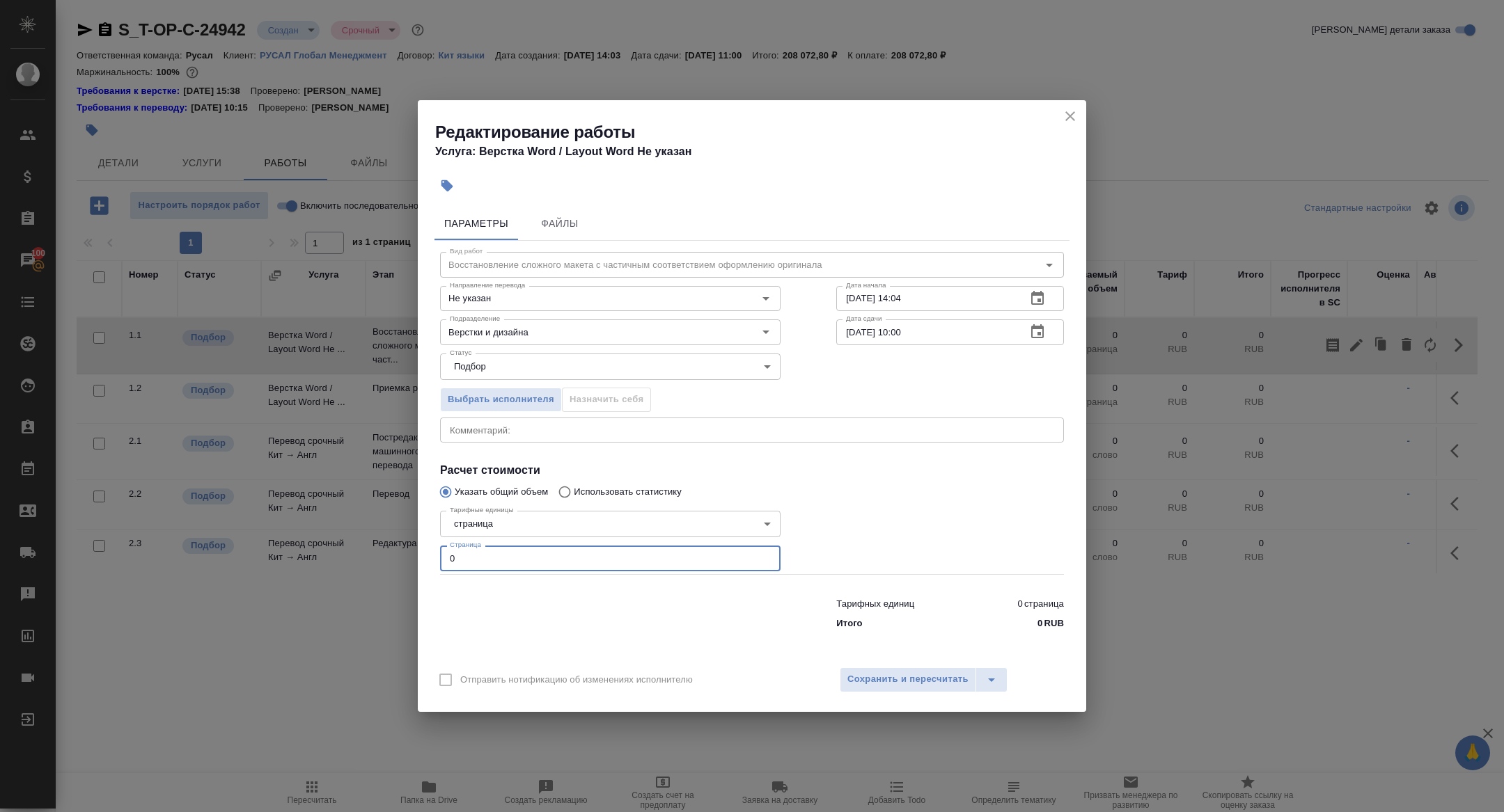
drag, startPoint x: 479, startPoint y: 557, endPoint x: 394, endPoint y: 557, distance: 85.0
click at [394, 557] on div "Редактирование работы Услуга: Верстка Word / Layout Word Не указан Параметры Фа…" at bounding box center [752, 406] width 1504 height 812
type input "78"
click at [912, 681] on span "Сохранить и пересчитать" at bounding box center [908, 679] width 121 height 16
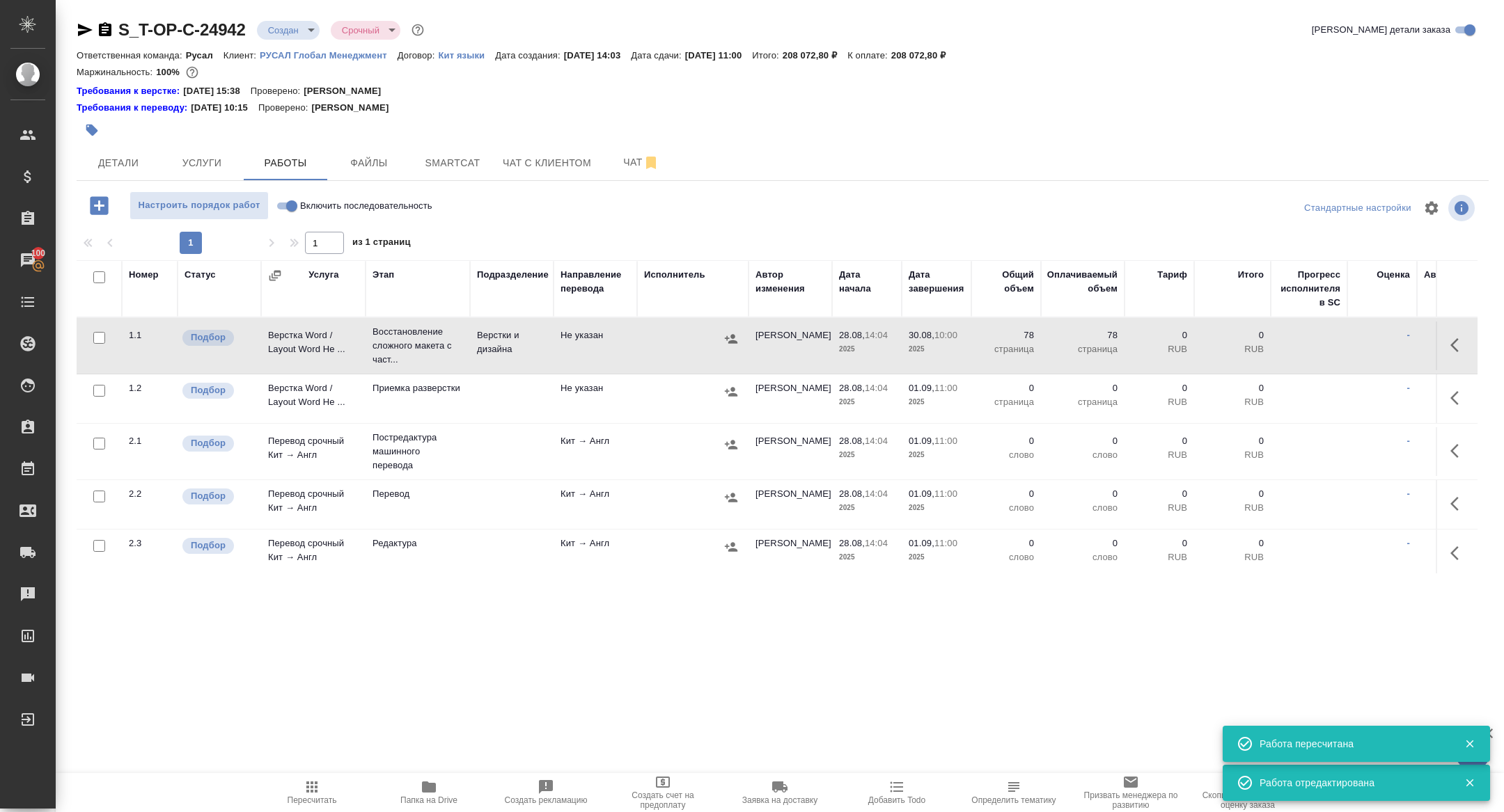
click at [291, 208] on input "Включить последовательность" at bounding box center [291, 206] width 50 height 17
checkbox input "true"
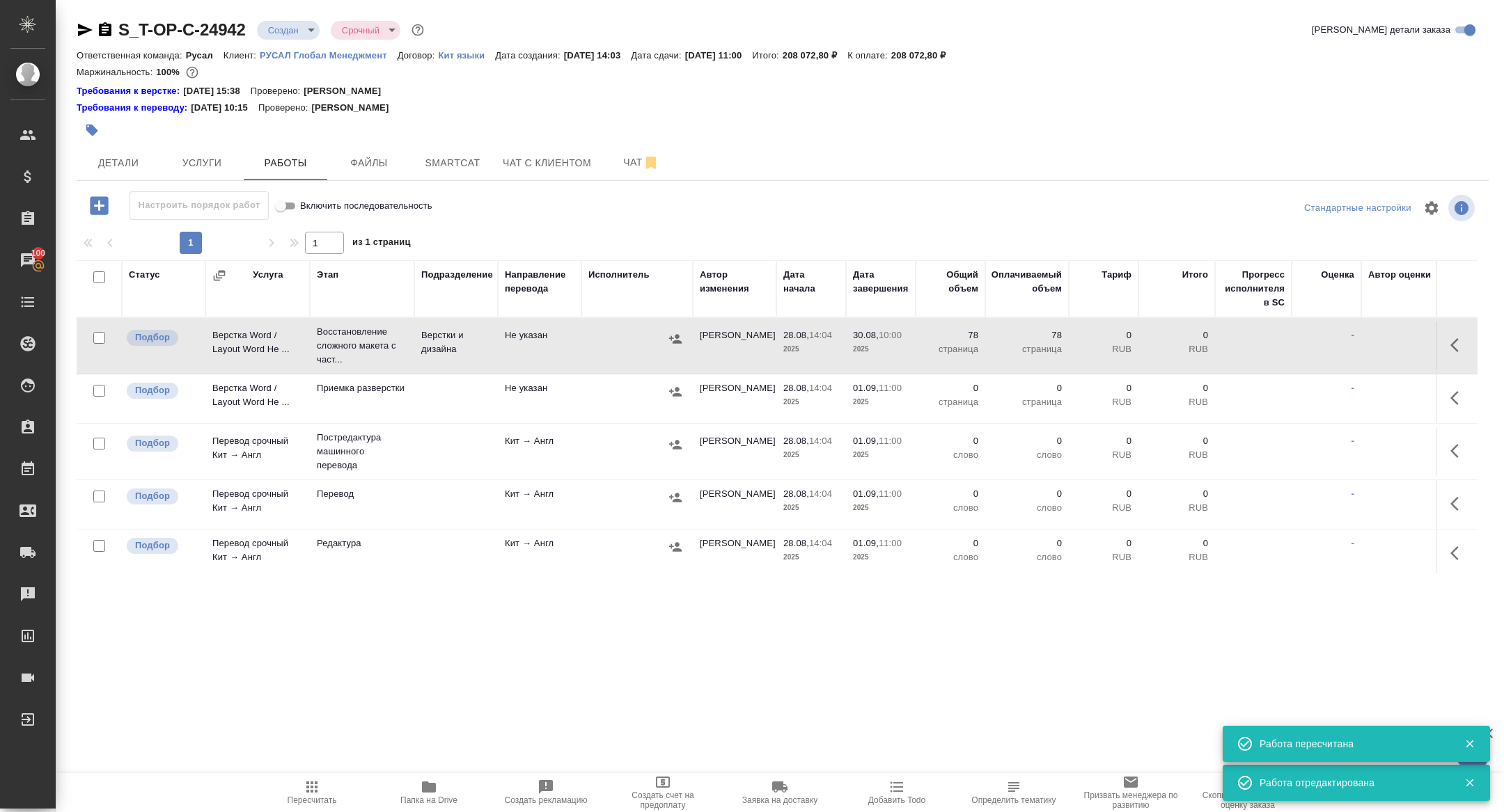
click at [293, 28] on body "🙏 .cls-1 fill:#fff; AWATERA Zhuravleva Alexandra Клиенты Спецификации Заказы 10…" at bounding box center [752, 406] width 1504 height 812
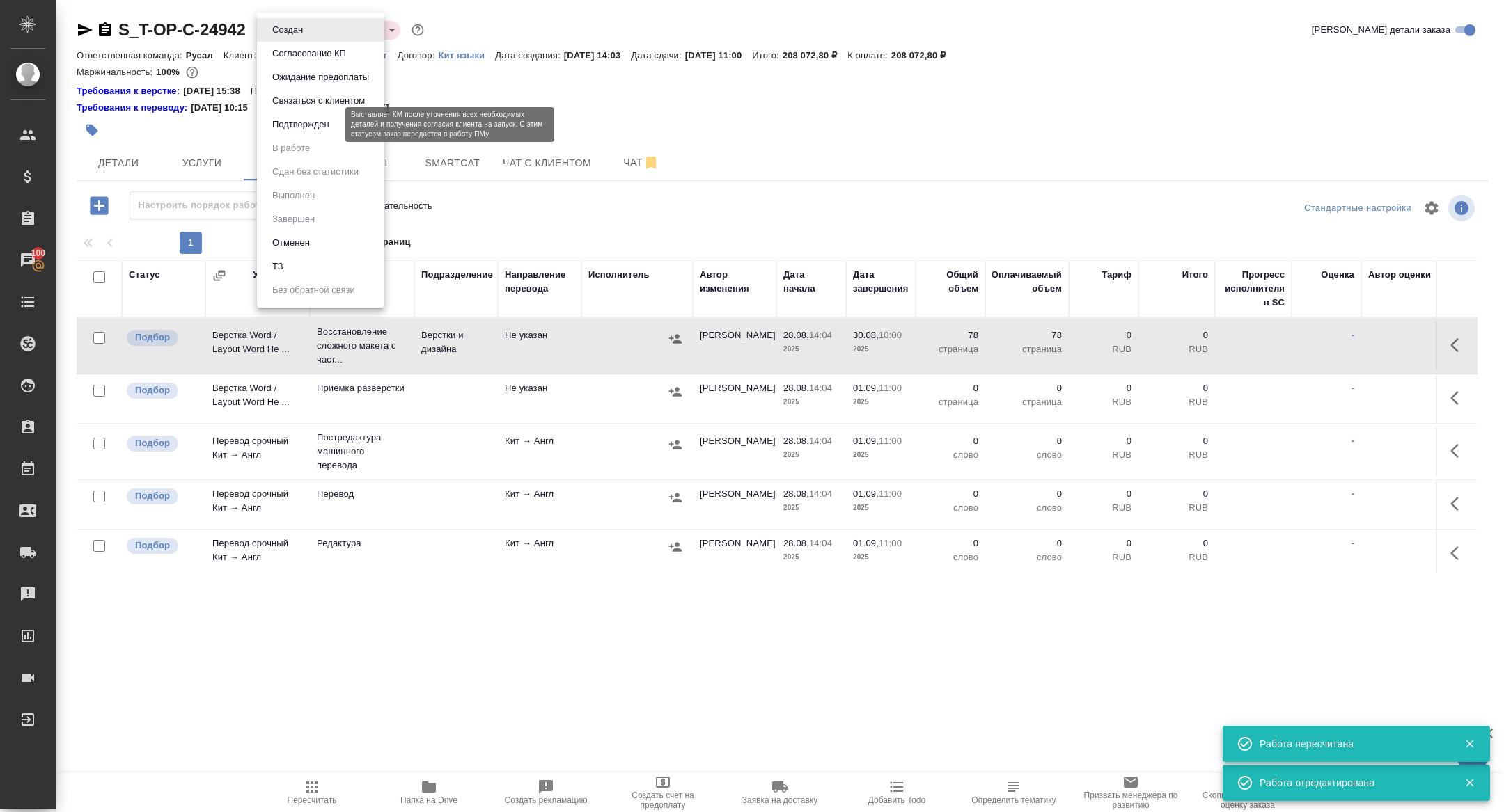
click at [293, 125] on button "Подтвержден" at bounding box center [301, 125] width 66 height 15
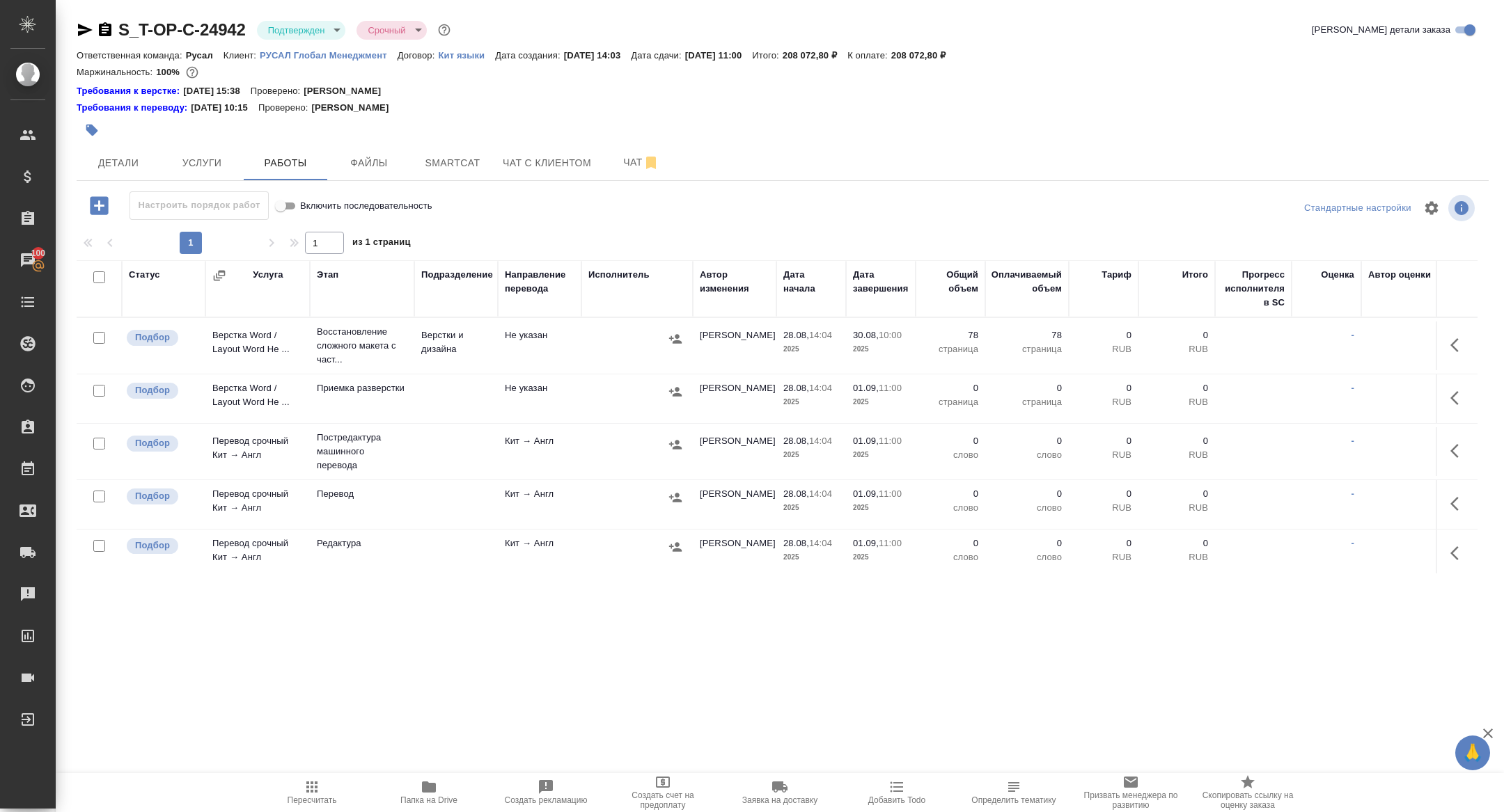
click at [83, 22] on icon "button" at bounding box center [85, 30] width 17 height 17
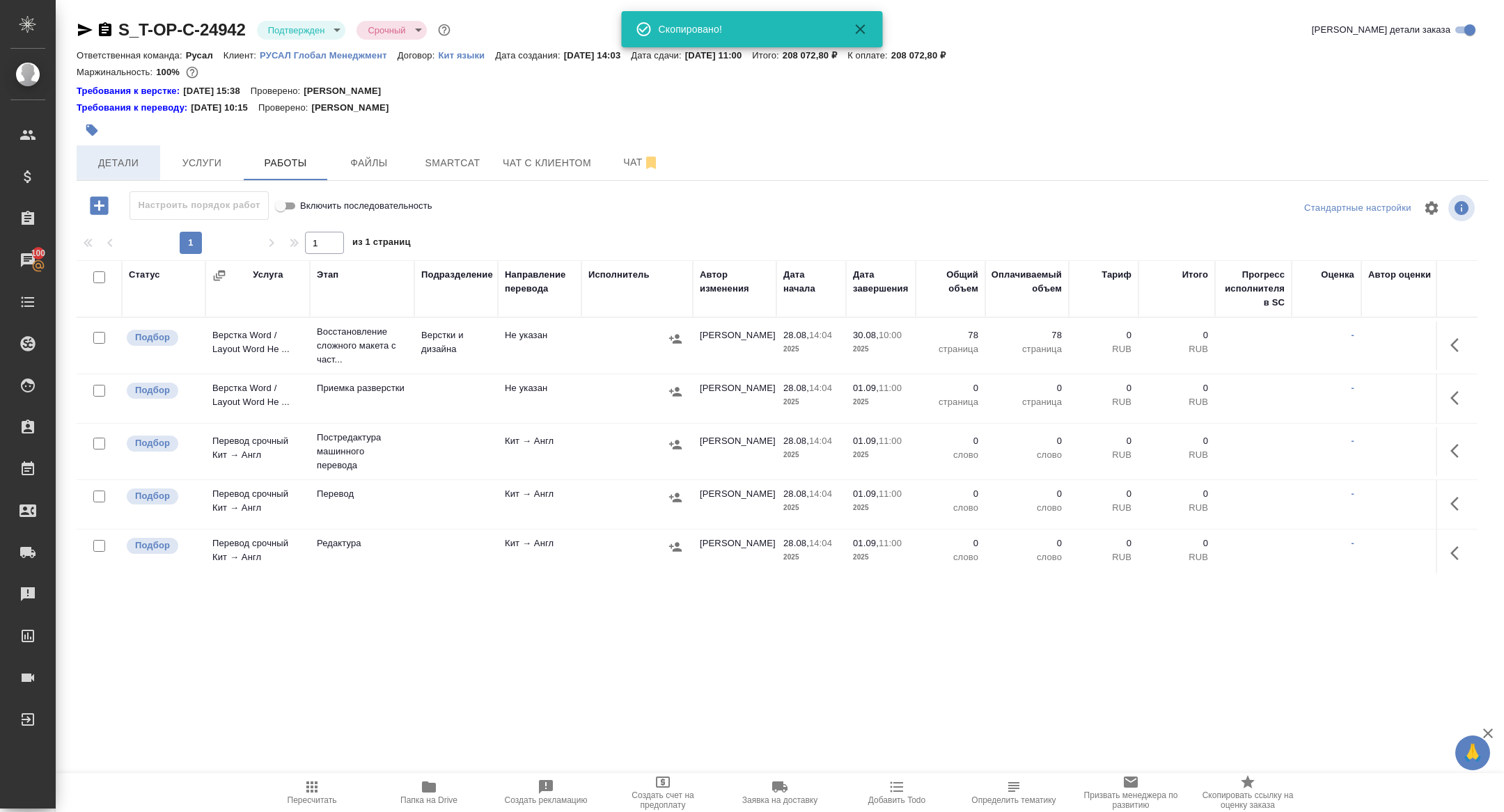
click at [110, 163] on span "Детали" at bounding box center [118, 163] width 66 height 17
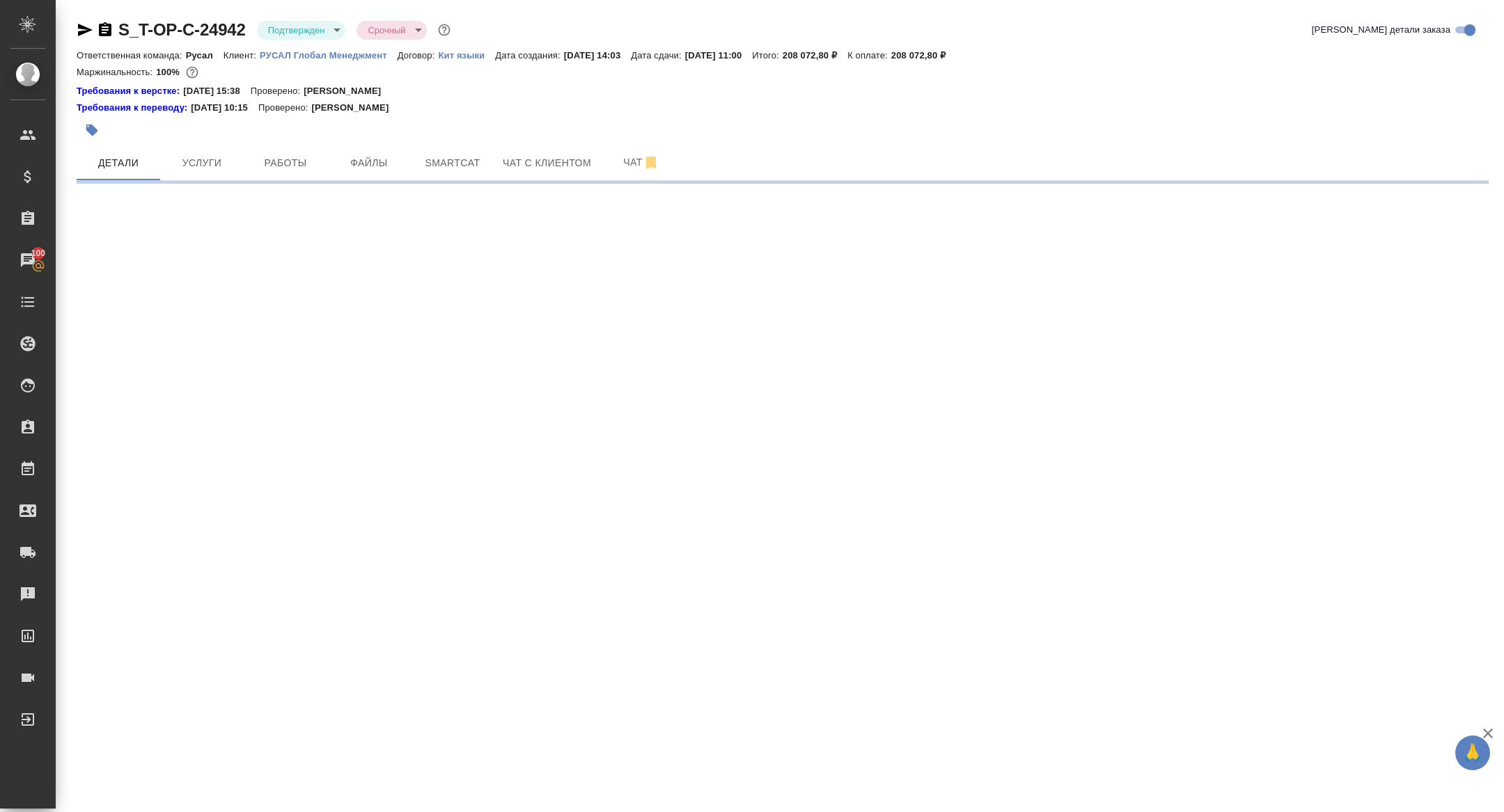
select select "RU"
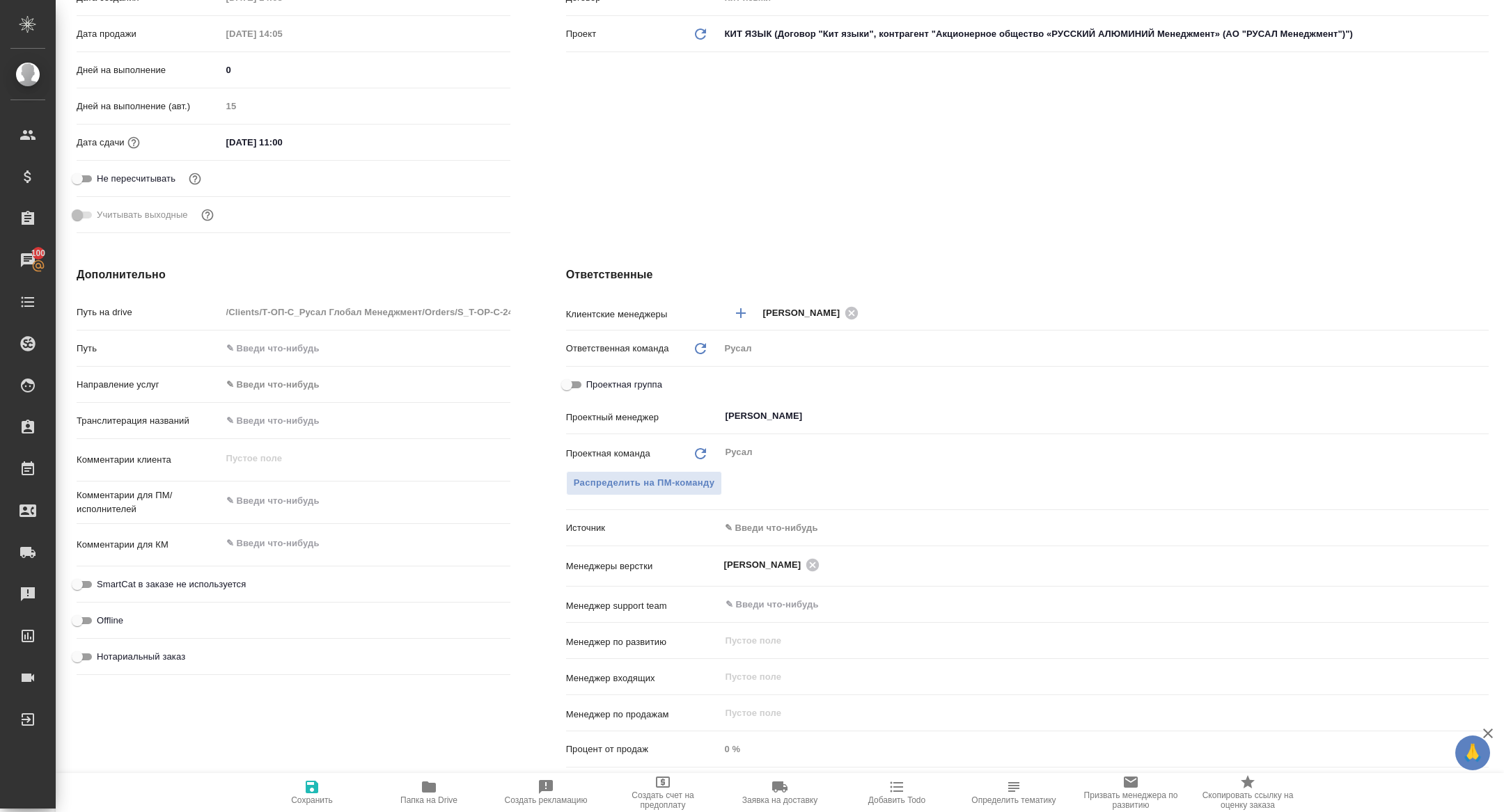
type textarea "x"
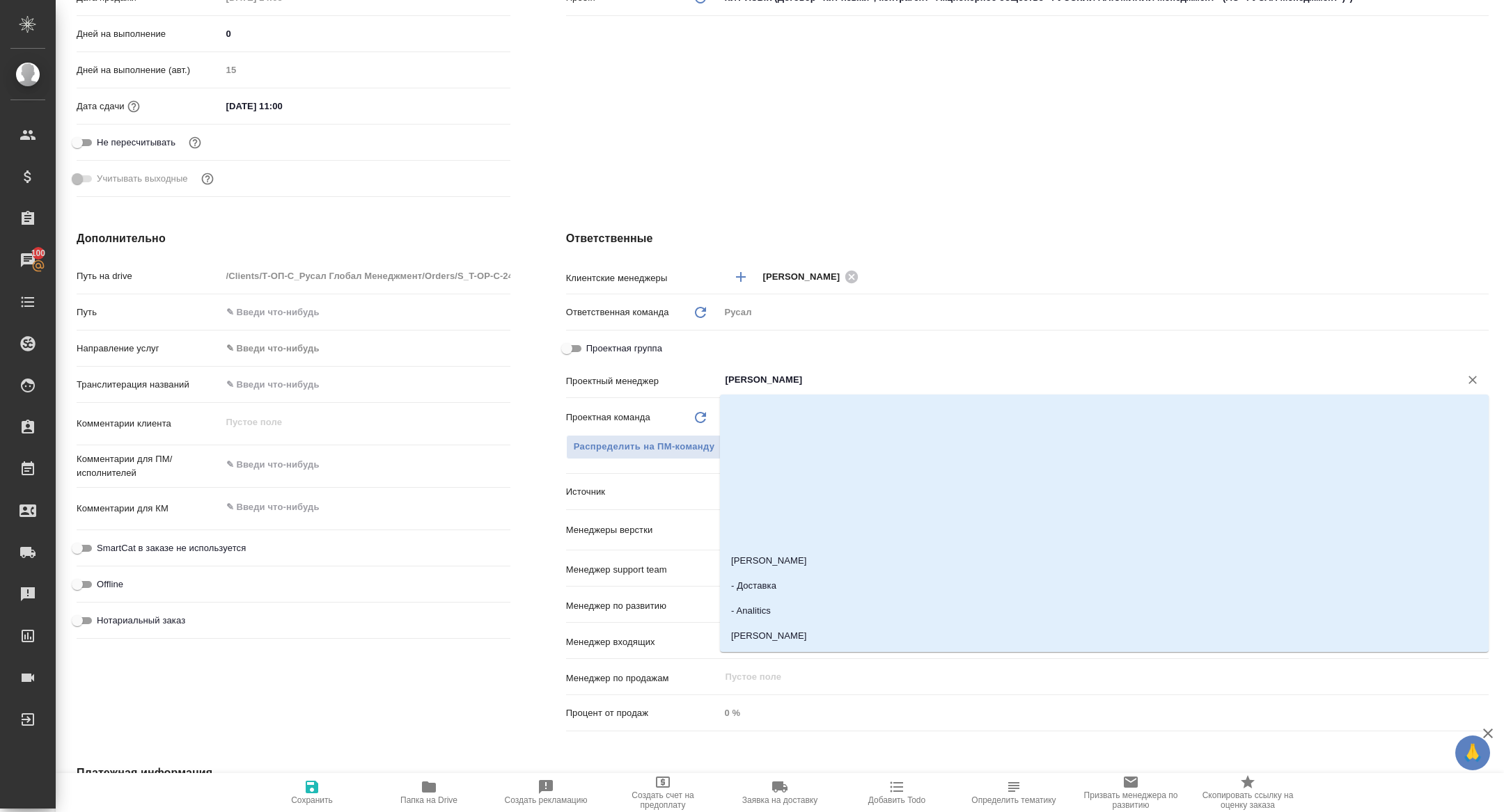
click at [799, 384] on input "[PERSON_NAME]" at bounding box center [1080, 380] width 713 height 17
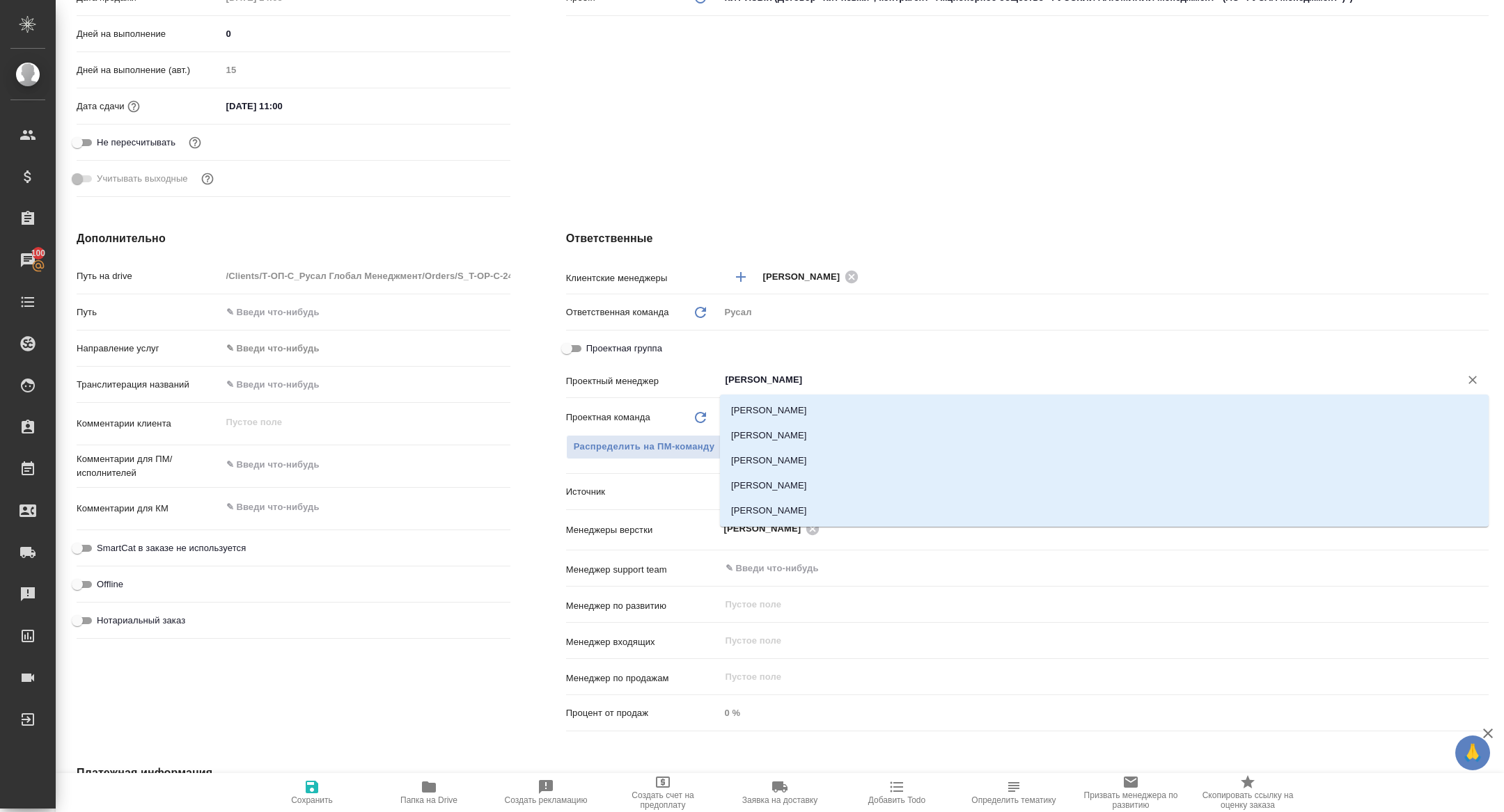
type input "кирилл"
click at [808, 399] on li "[PERSON_NAME]" at bounding box center [1105, 411] width 769 height 25
type textarea "x"
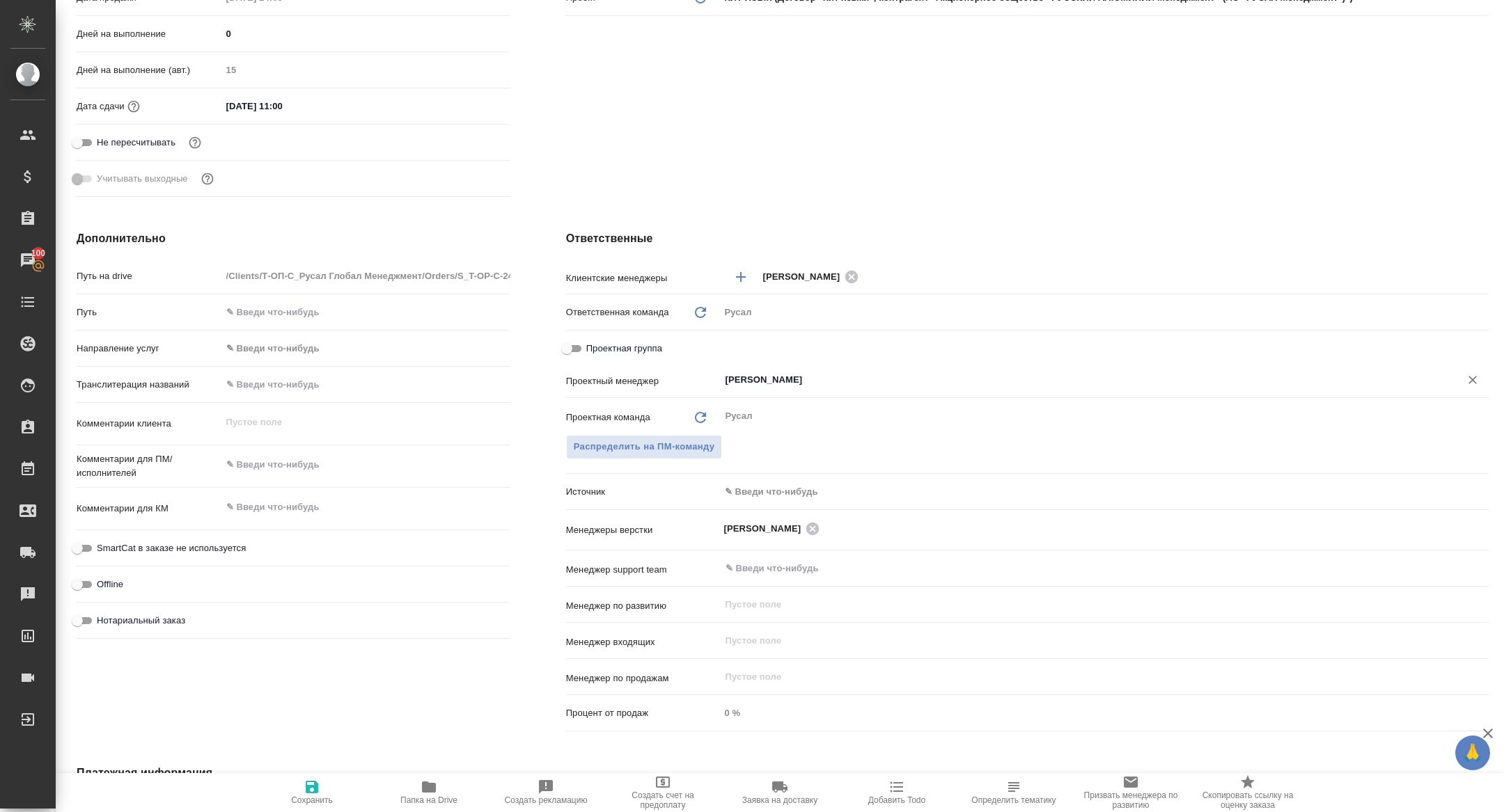
type input "[PERSON_NAME]"
click at [364, 789] on button "Сохранить" at bounding box center [311, 792] width 117 height 39
type textarea "x"
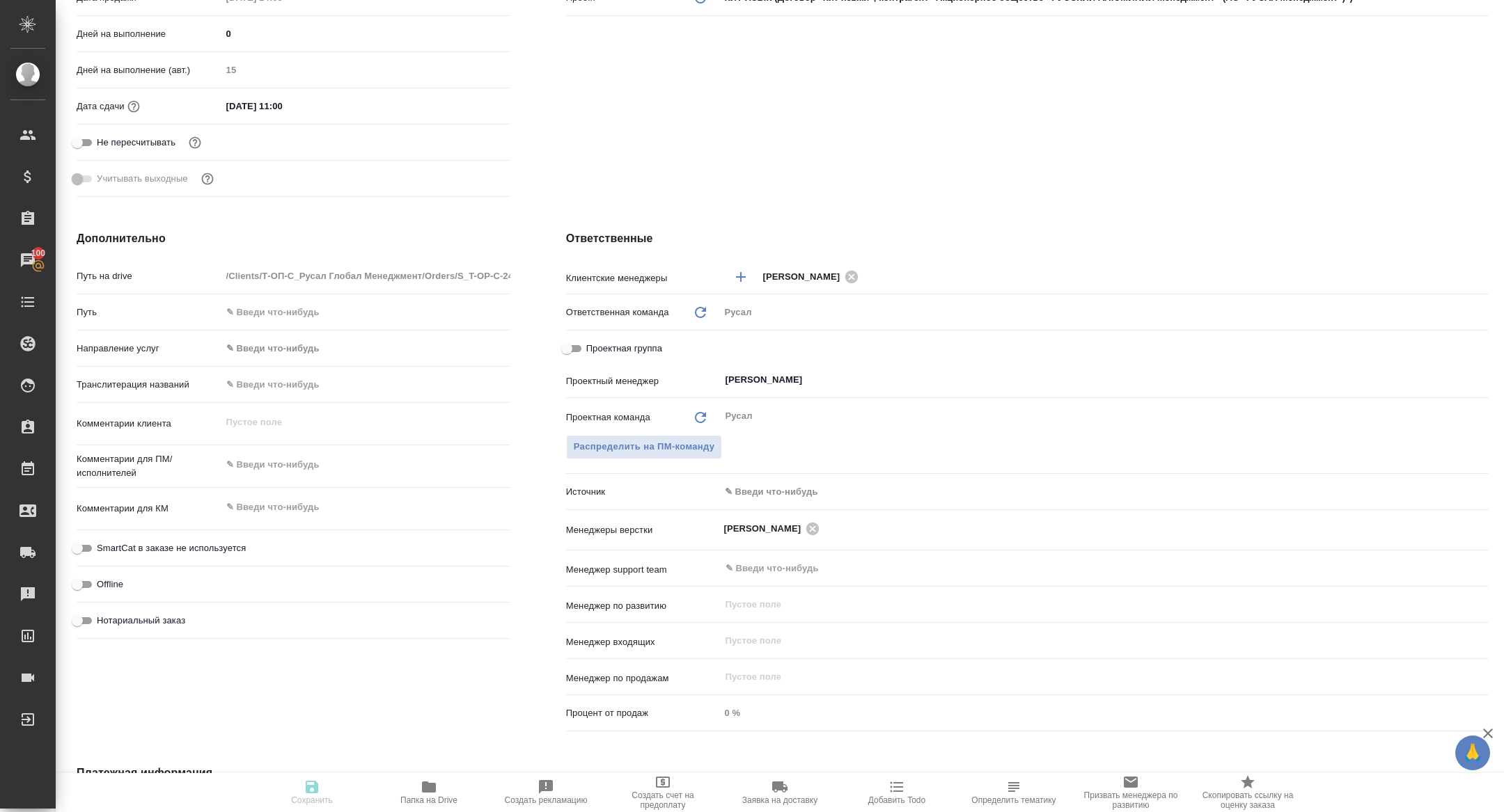
type textarea "x"
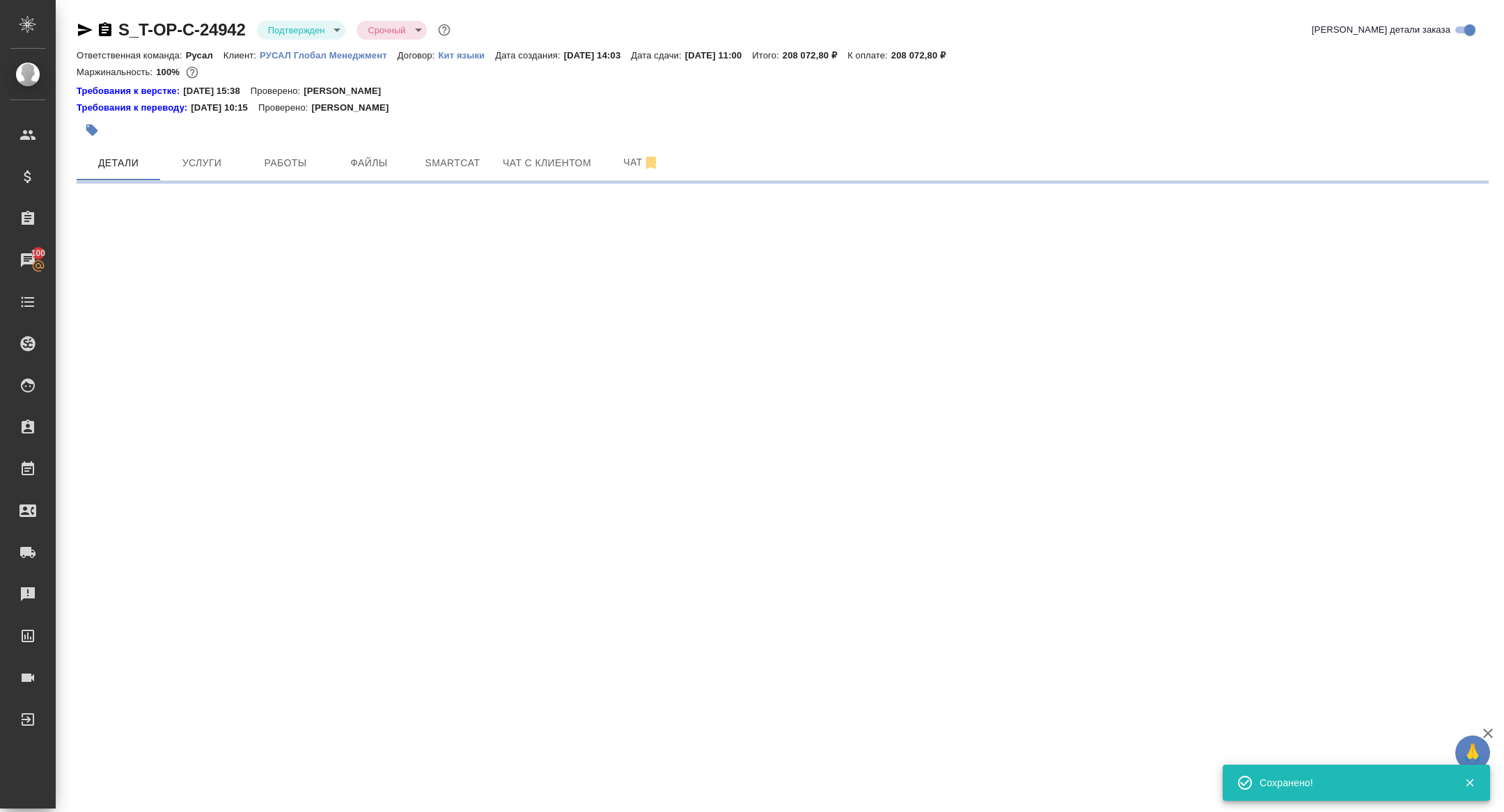
select select "RU"
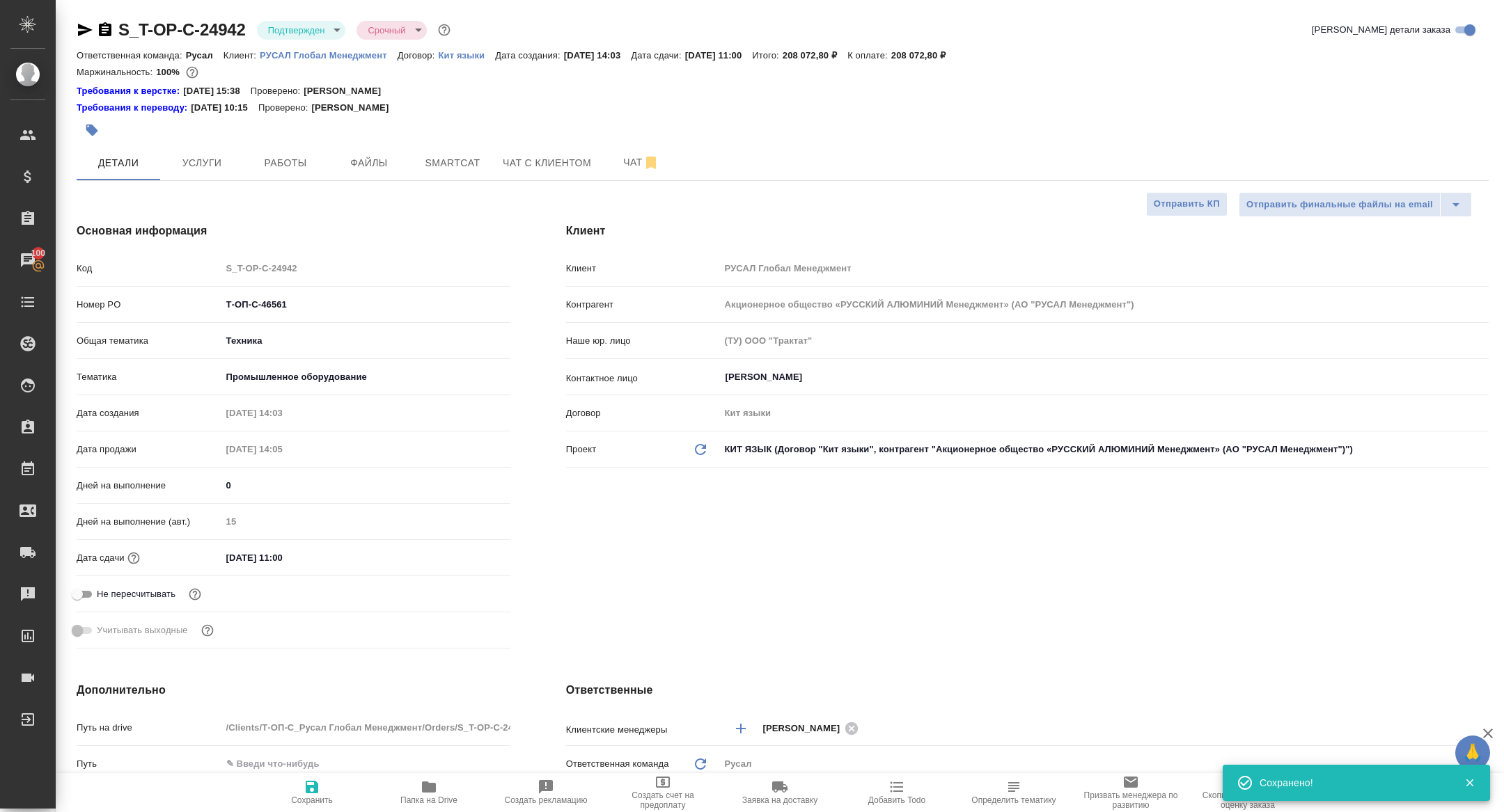
type textarea "x"
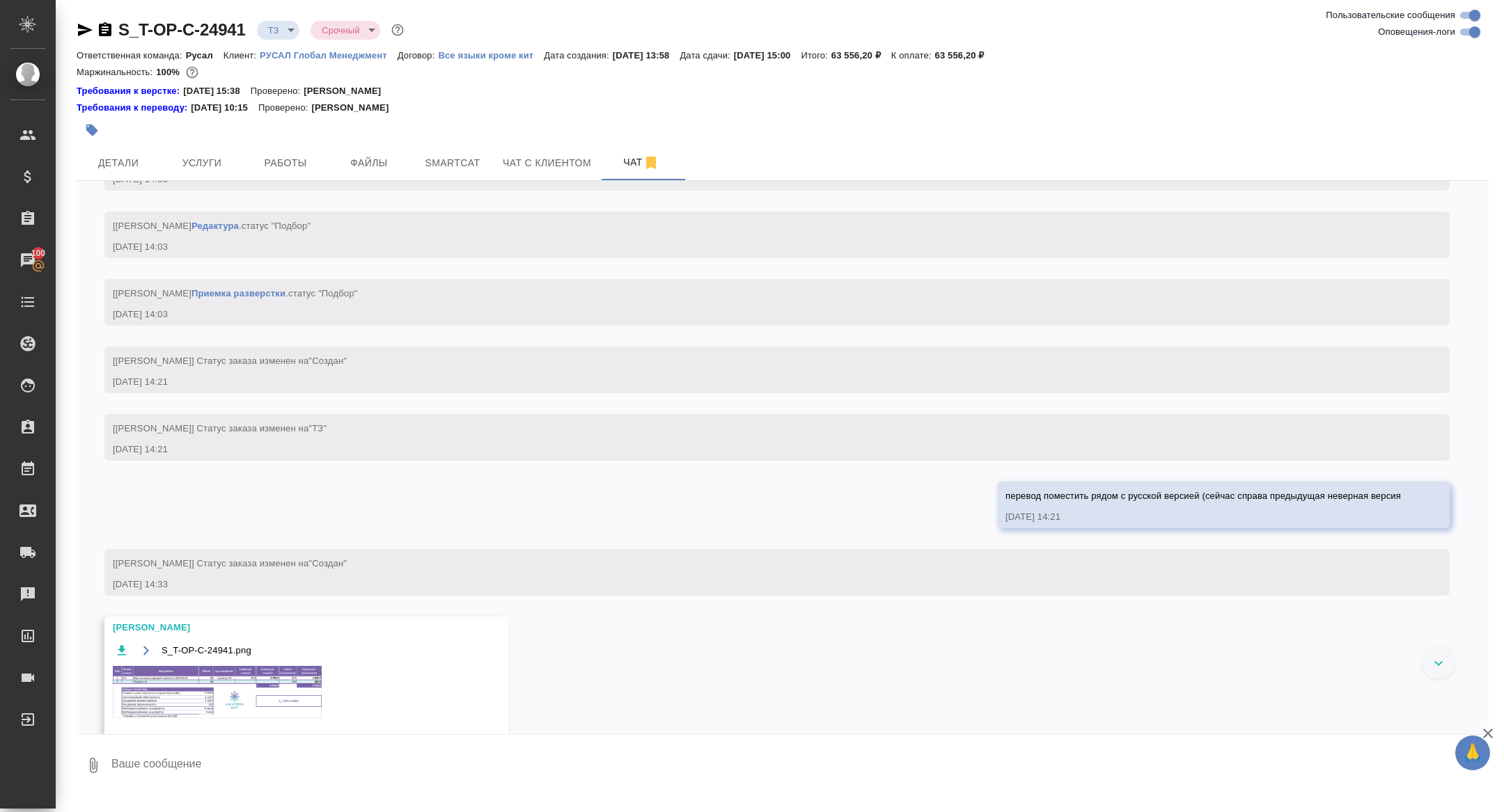
scroll to position [986, 0]
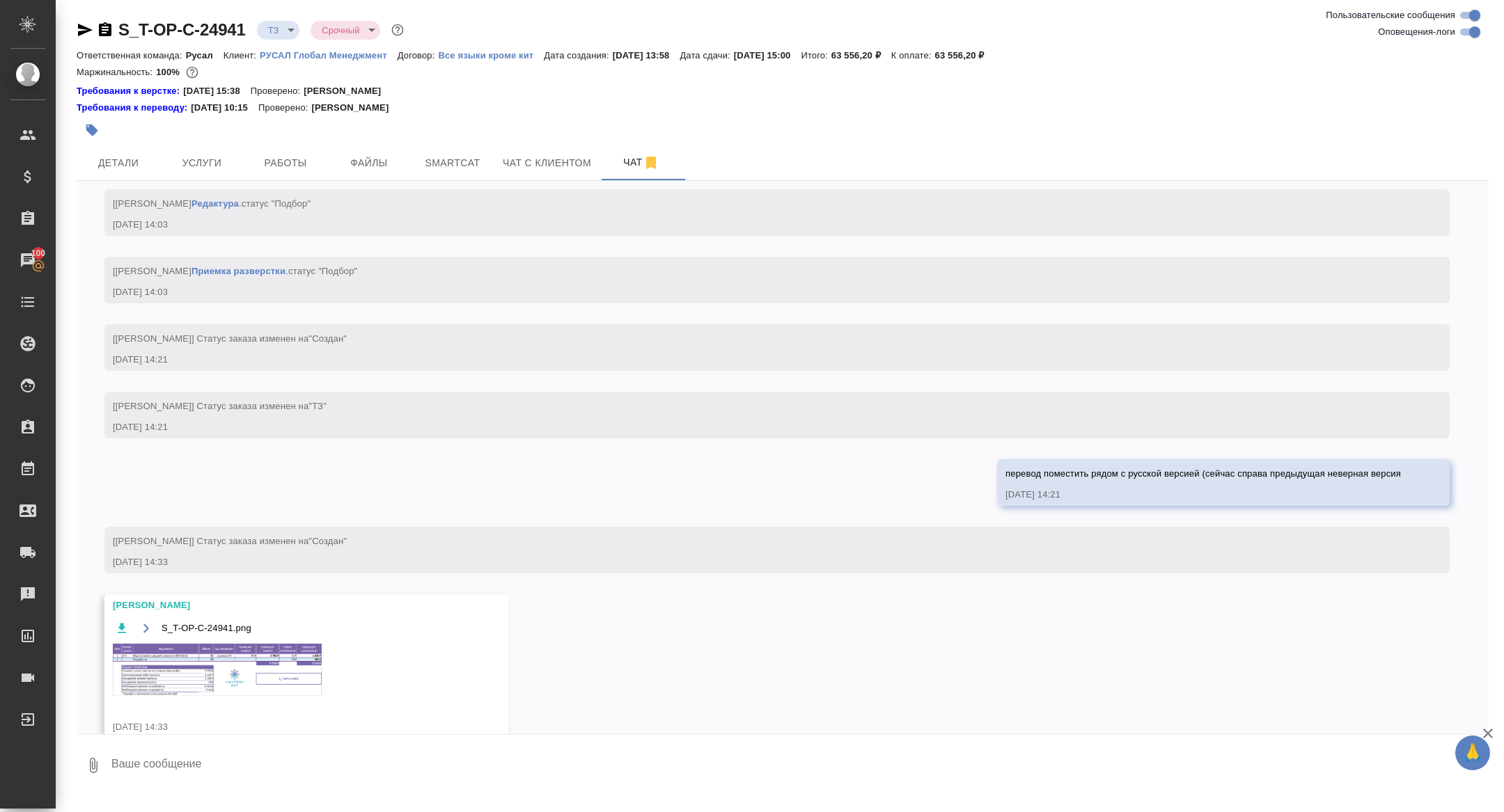
click at [239, 677] on img at bounding box center [218, 670] width 209 height 52
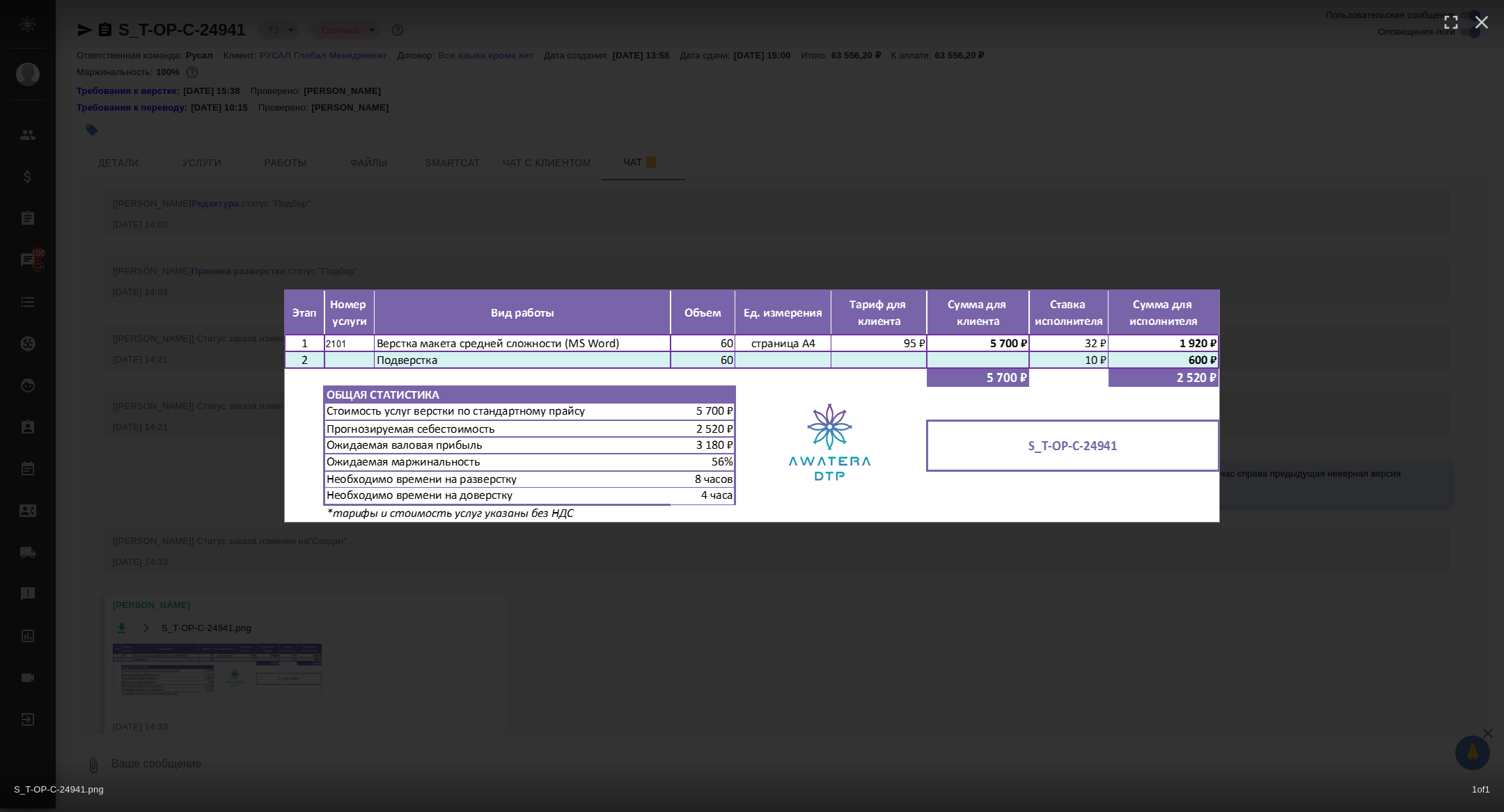
click at [221, 663] on div "S_T-OP-C-24941.png 1 of 1" at bounding box center [752, 406] width 1504 height 812
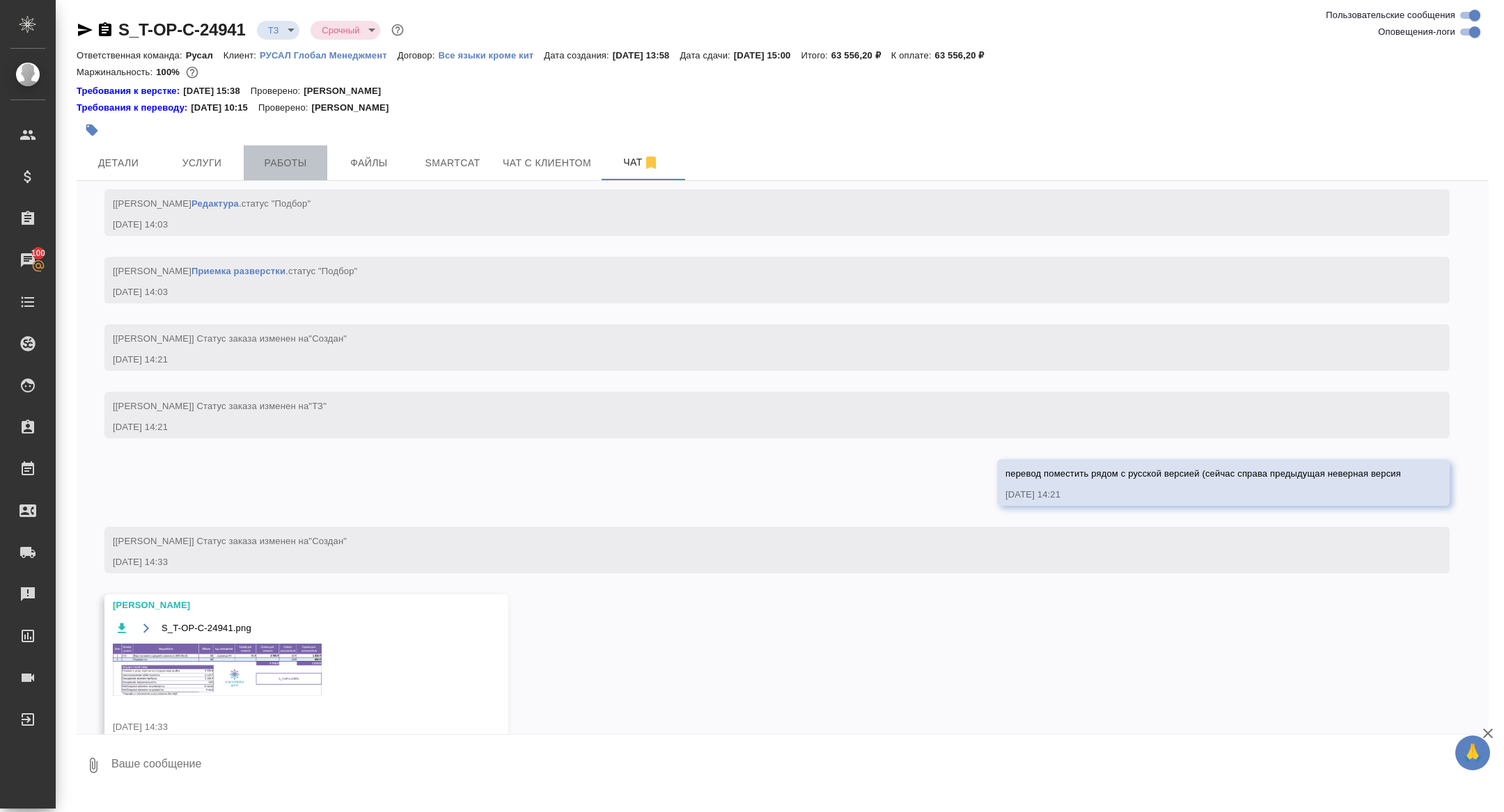
click at [282, 161] on span "Работы" at bounding box center [286, 163] width 66 height 17
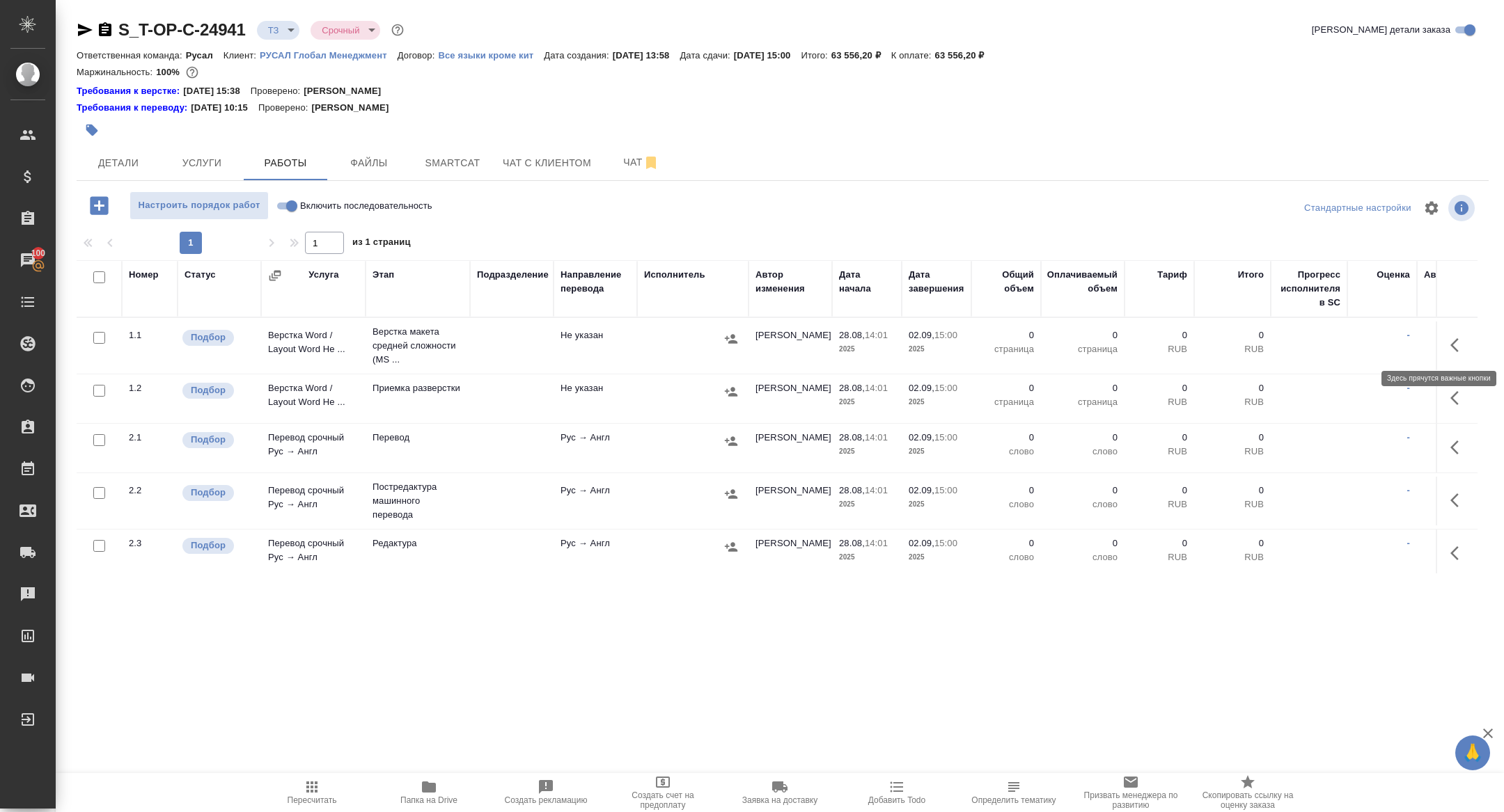
click at [1443, 342] on button "button" at bounding box center [1458, 345] width 33 height 33
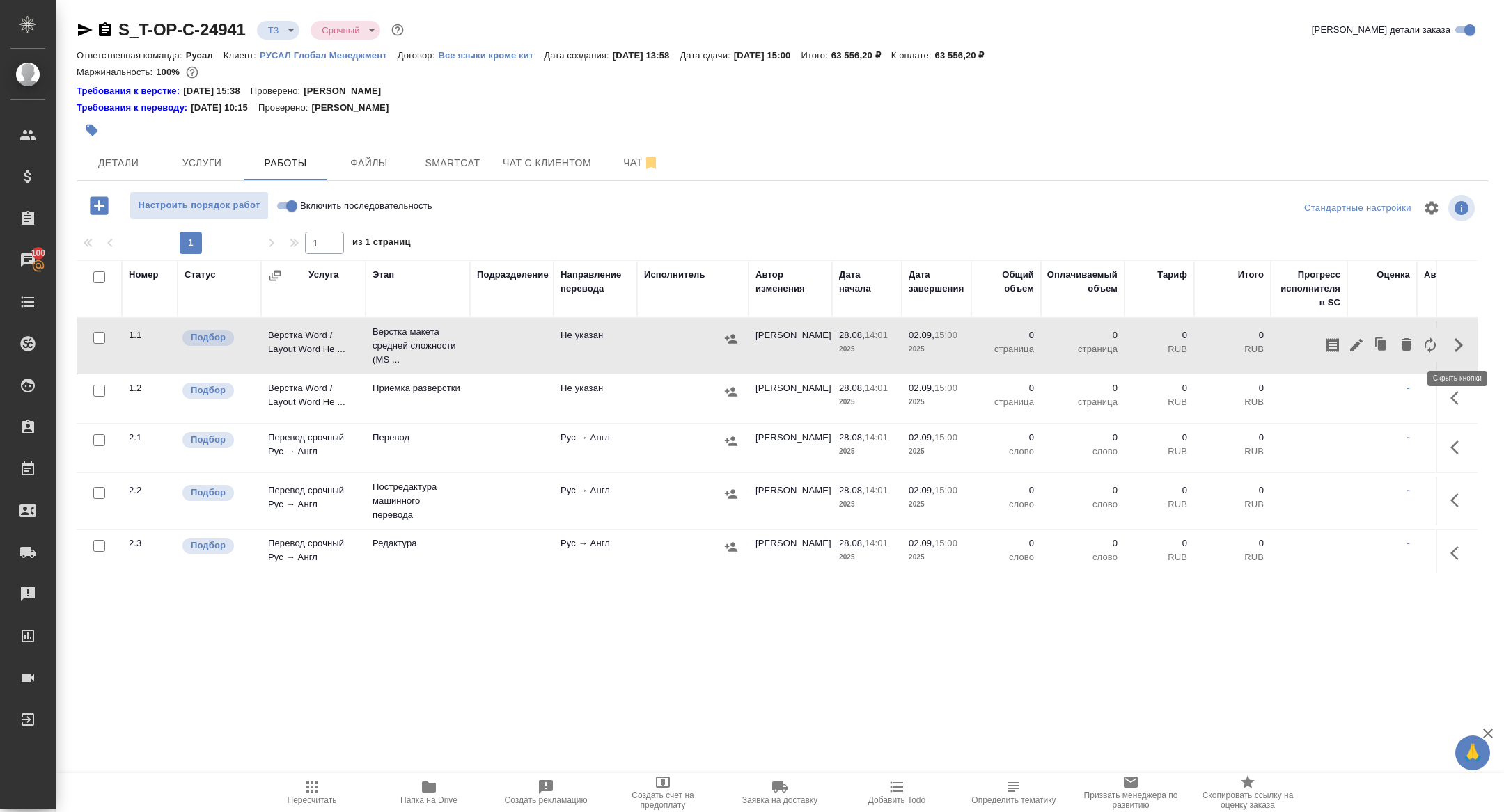
click at [1451, 345] on icon "button" at bounding box center [1458, 345] width 17 height 17
click at [1458, 343] on icon "button" at bounding box center [1458, 345] width 17 height 17
click at [1432, 346] on icon "button" at bounding box center [1430, 345] width 17 height 17
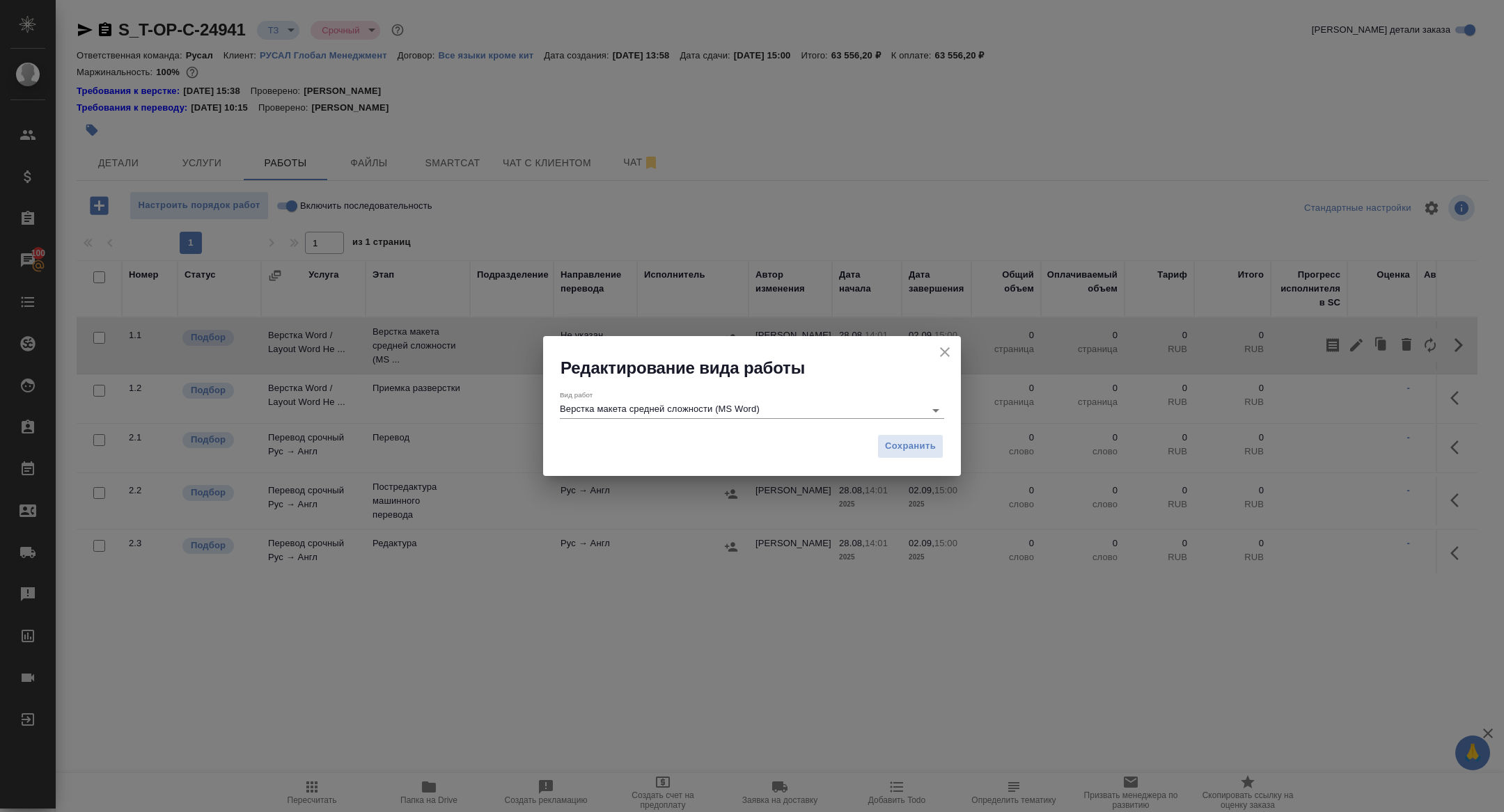
click at [752, 413] on input "Верстка макета средней сложности (MS Word)" at bounding box center [738, 410] width 358 height 17
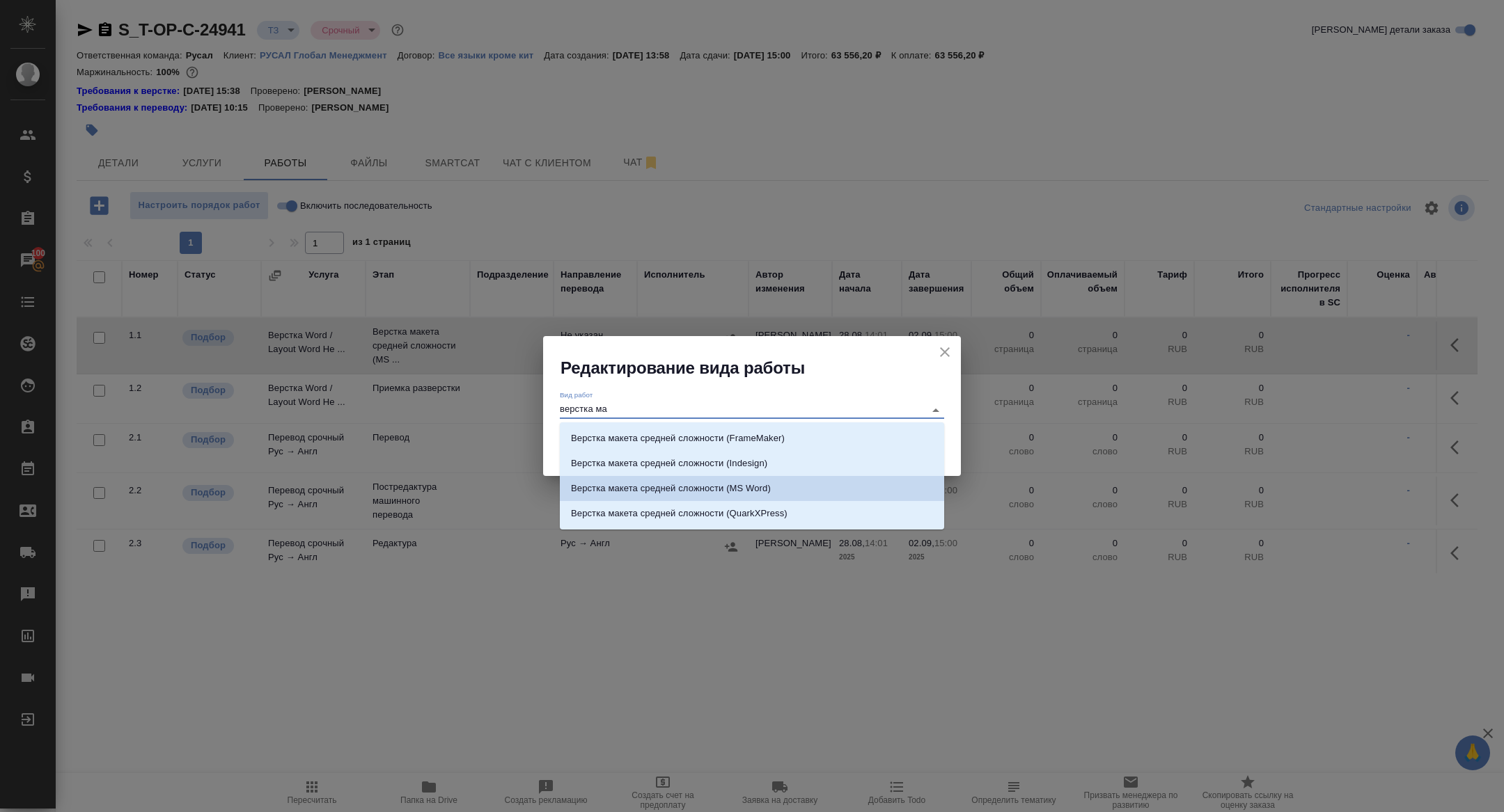
click at [796, 482] on li "Верстка макета средней сложности (MS Word)" at bounding box center [752, 488] width 385 height 25
type input "Верстка макета средней сложности (MS Word)"
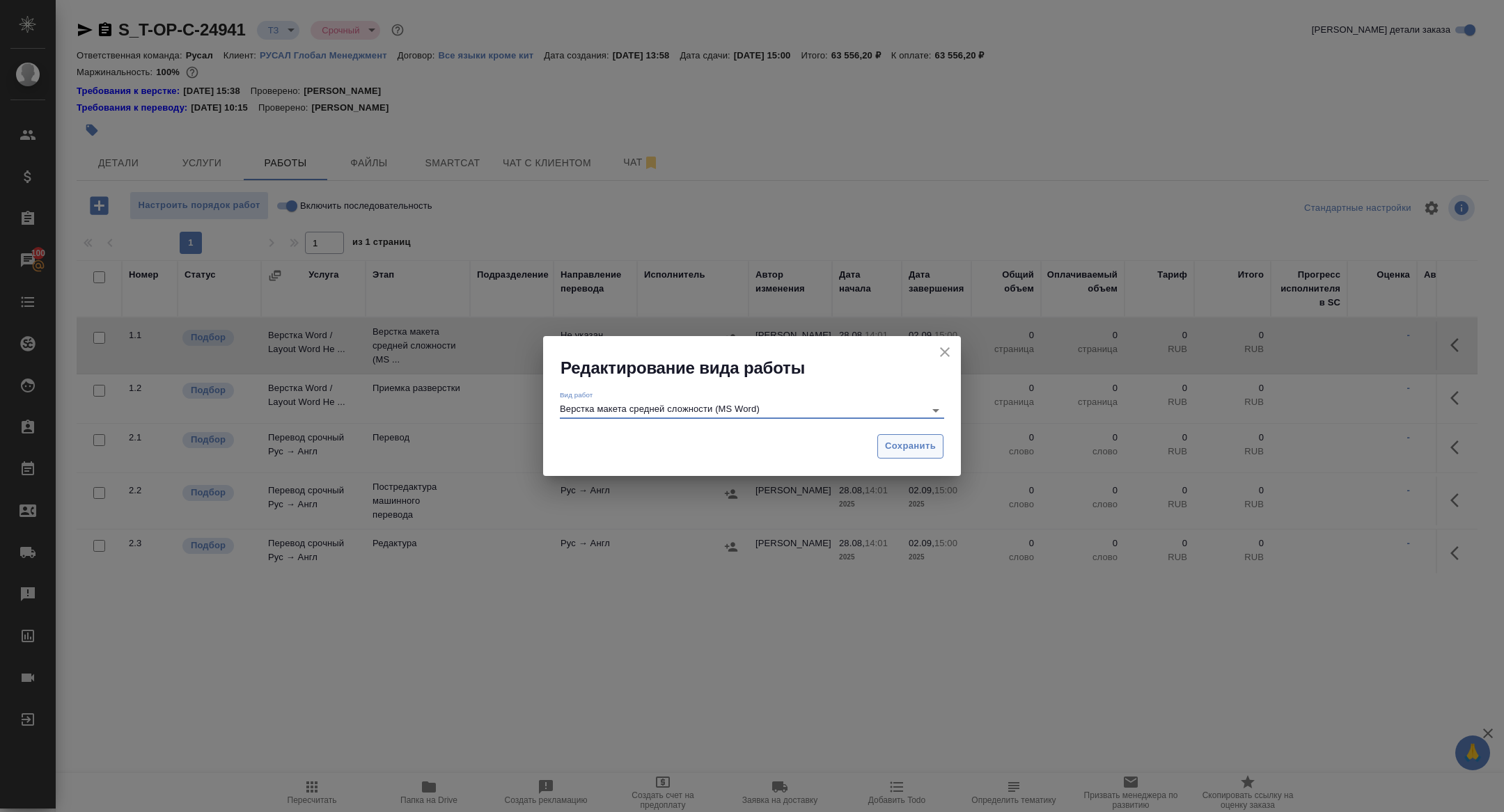
click at [918, 453] on span "Сохранить" at bounding box center [910, 446] width 51 height 16
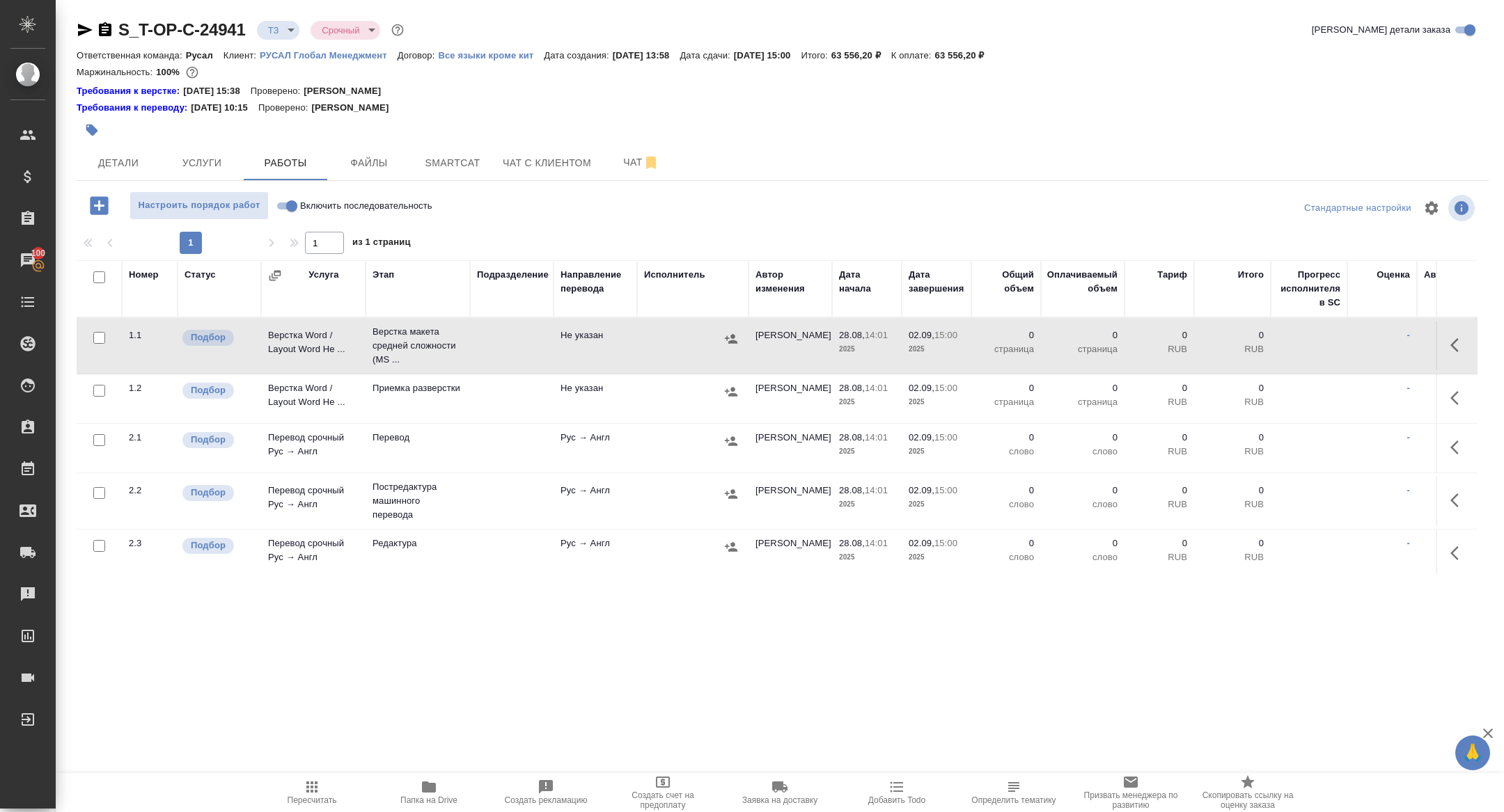
click at [1454, 355] on button "button" at bounding box center [1458, 345] width 33 height 33
click at [1355, 351] on icon "button" at bounding box center [1356, 345] width 17 height 17
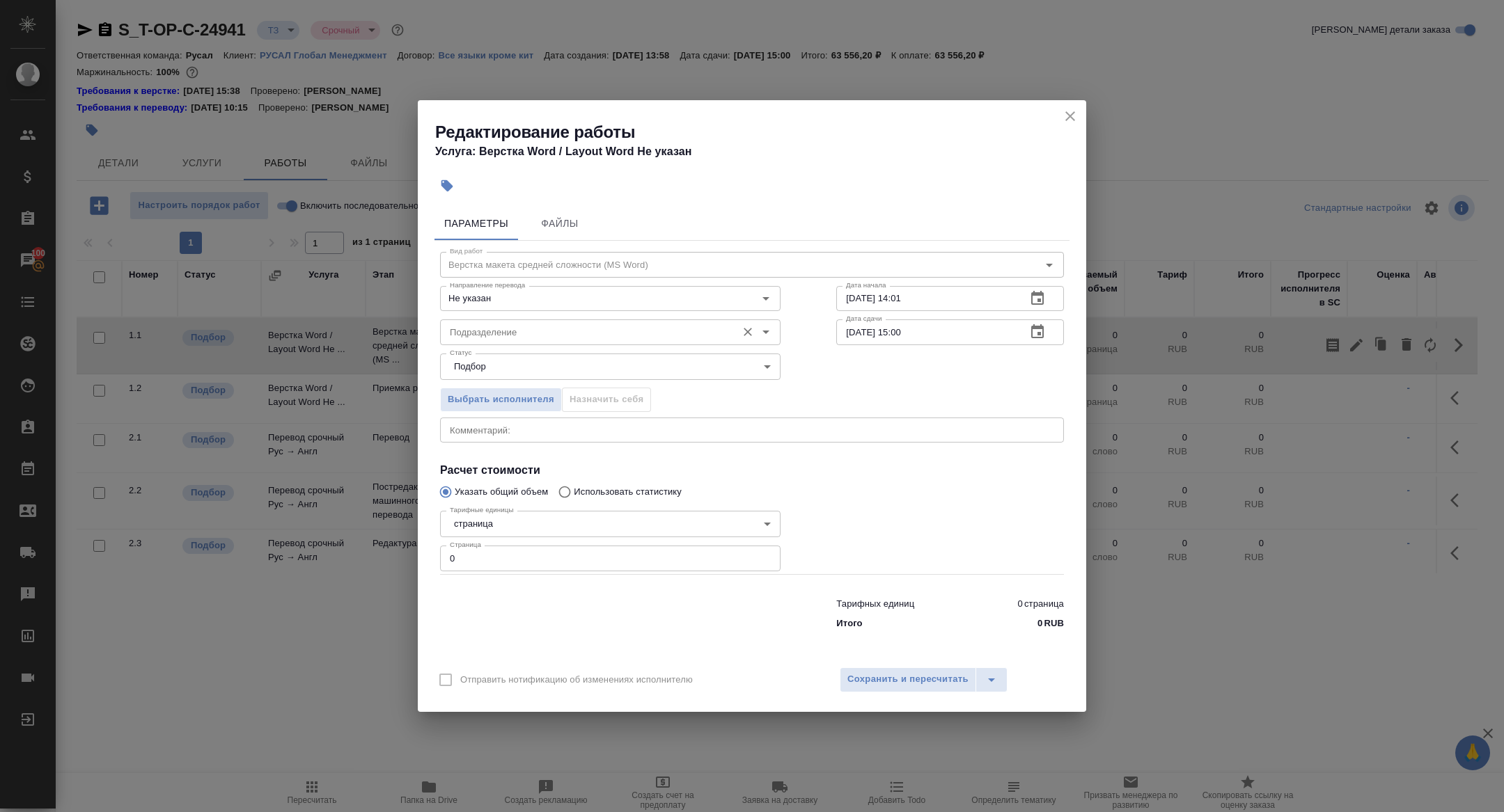
click at [517, 338] on input "Подразделение" at bounding box center [587, 332] width 286 height 17
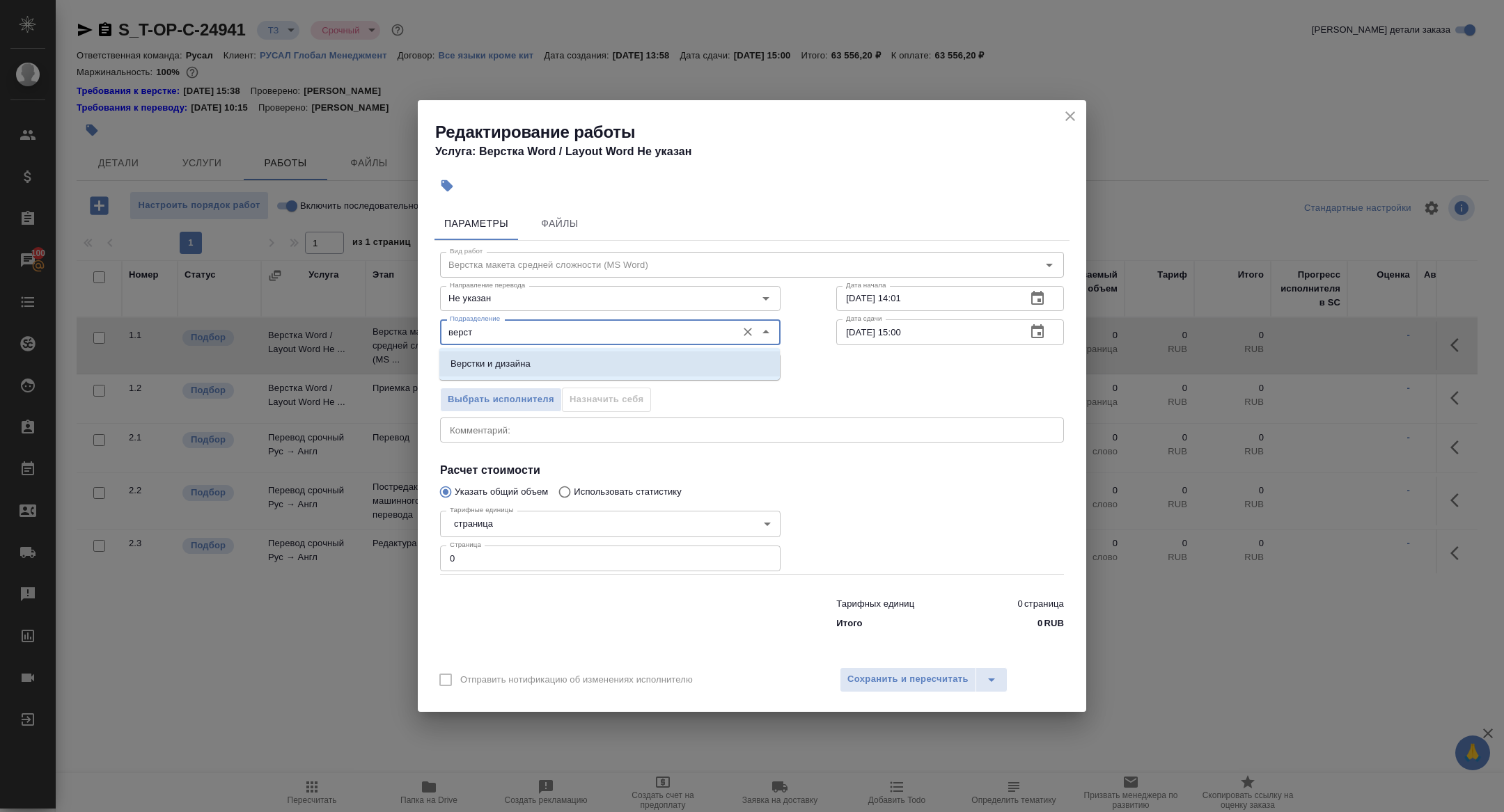
click at [542, 360] on li "Верстки и дизайна" at bounding box center [610, 364] width 340 height 25
type input "Верстки и дизайна"
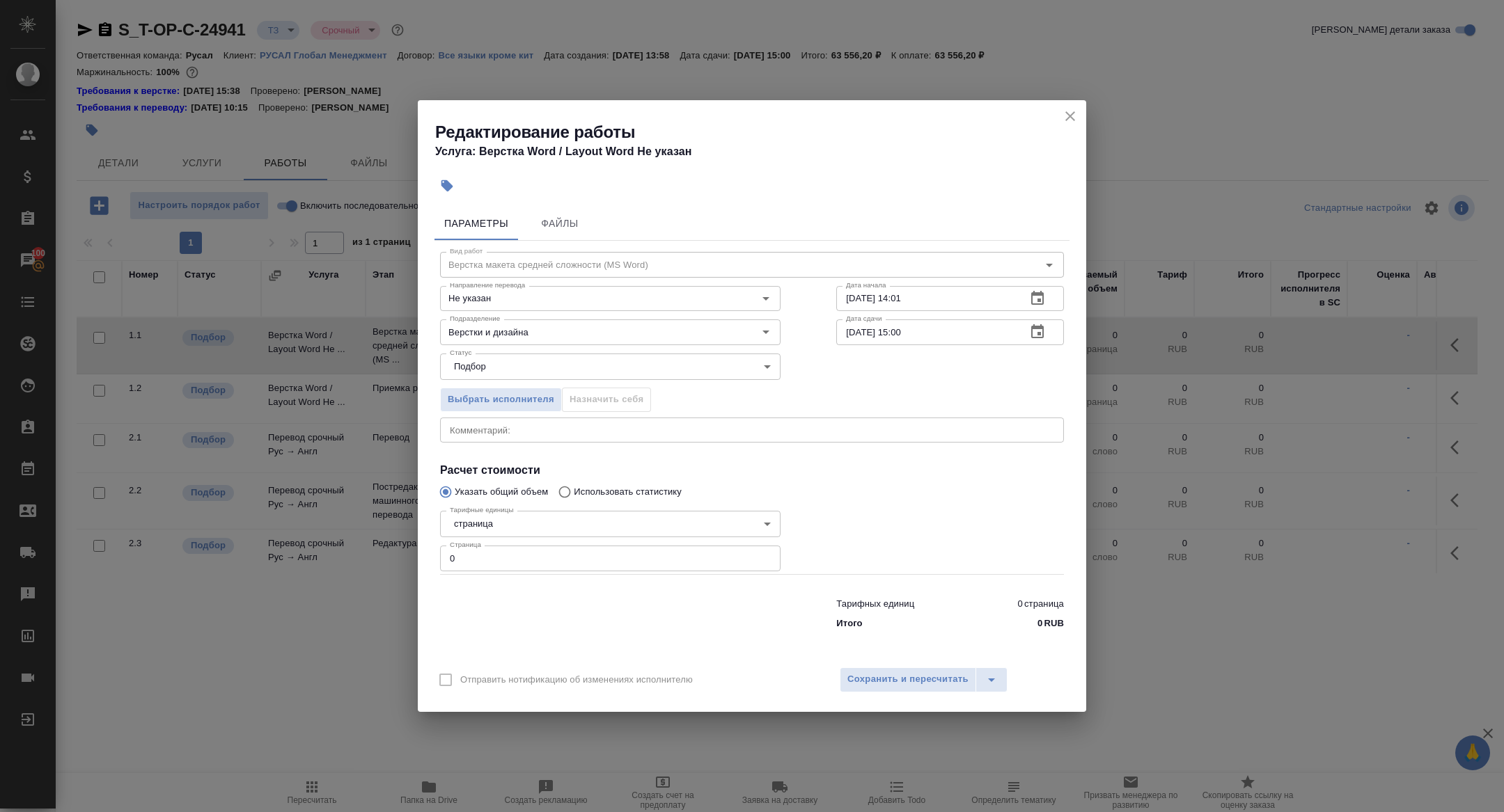
click at [1020, 327] on div "02.09.2025 15:00 Дата сдачи" at bounding box center [950, 332] width 228 height 25
click at [1035, 330] on icon "button" at bounding box center [1037, 332] width 17 height 17
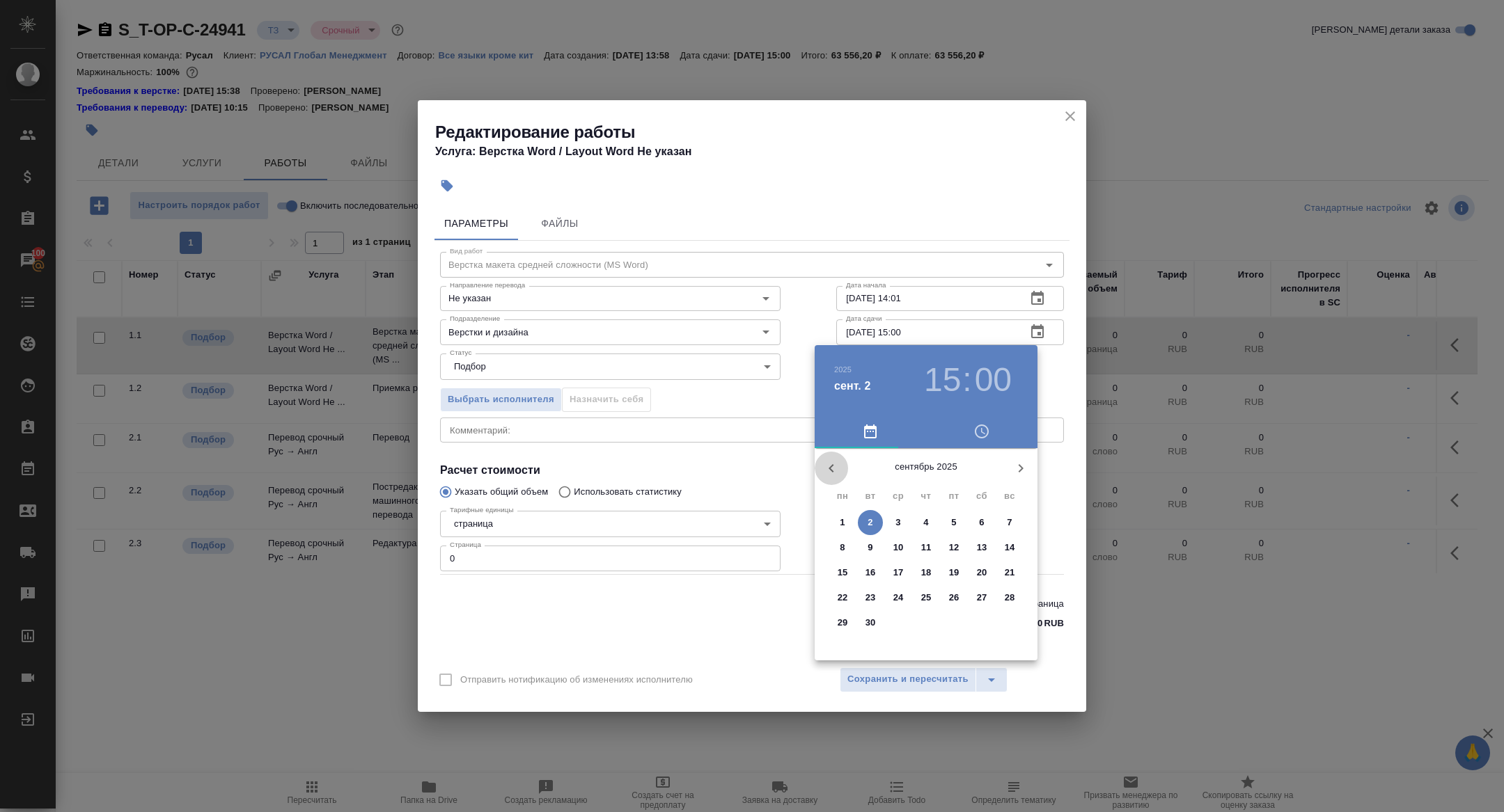
click at [838, 464] on icon "button" at bounding box center [831, 468] width 17 height 17
click at [953, 625] on p "29" at bounding box center [954, 623] width 11 height 14
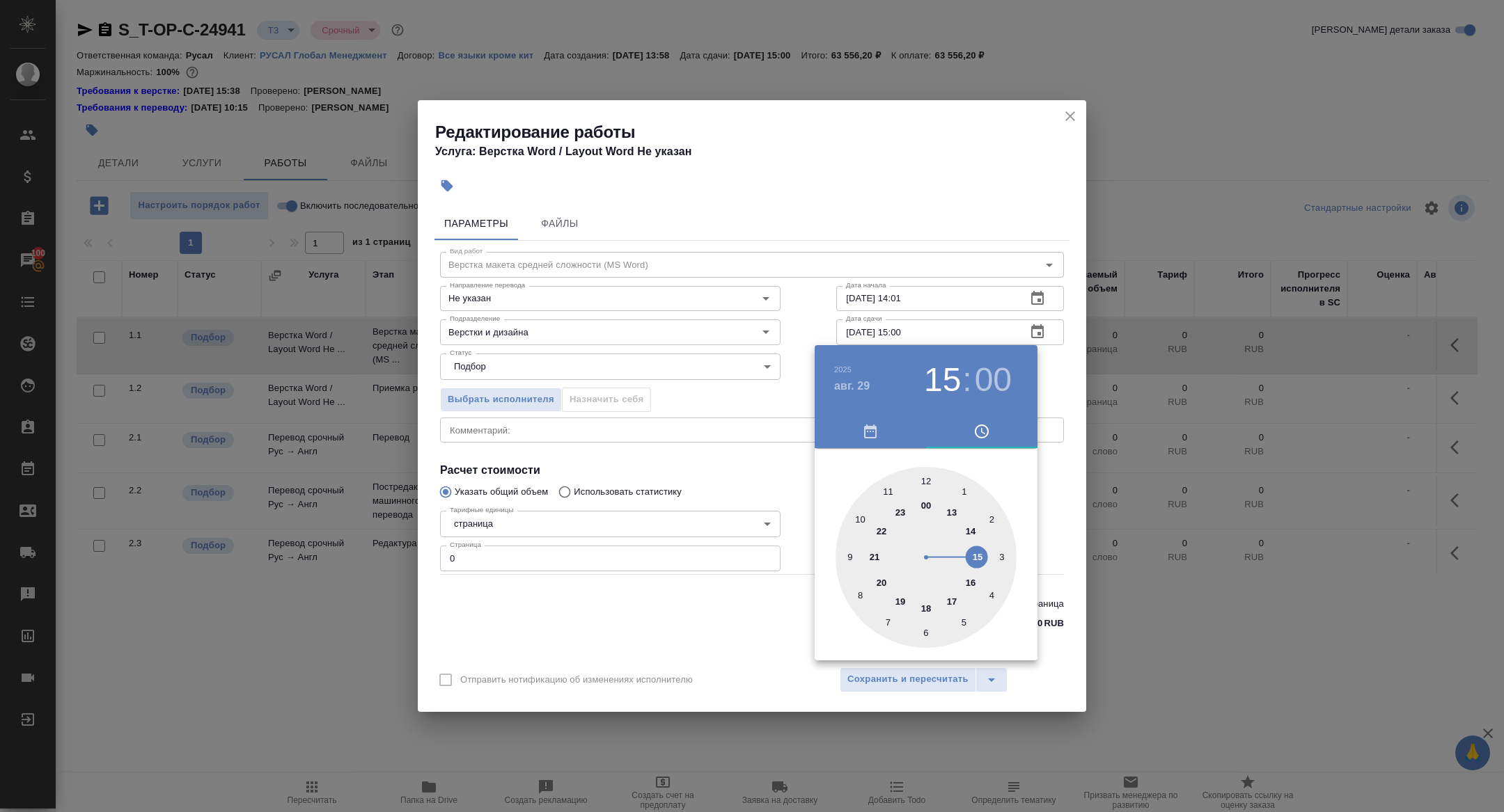
type input "29.08.2025 11:00"
drag, startPoint x: 890, startPoint y: 488, endPoint x: 899, endPoint y: 489, distance: 9.1
click at [890, 489] on div at bounding box center [926, 558] width 181 height 181
click at [705, 413] on div at bounding box center [752, 406] width 1504 height 812
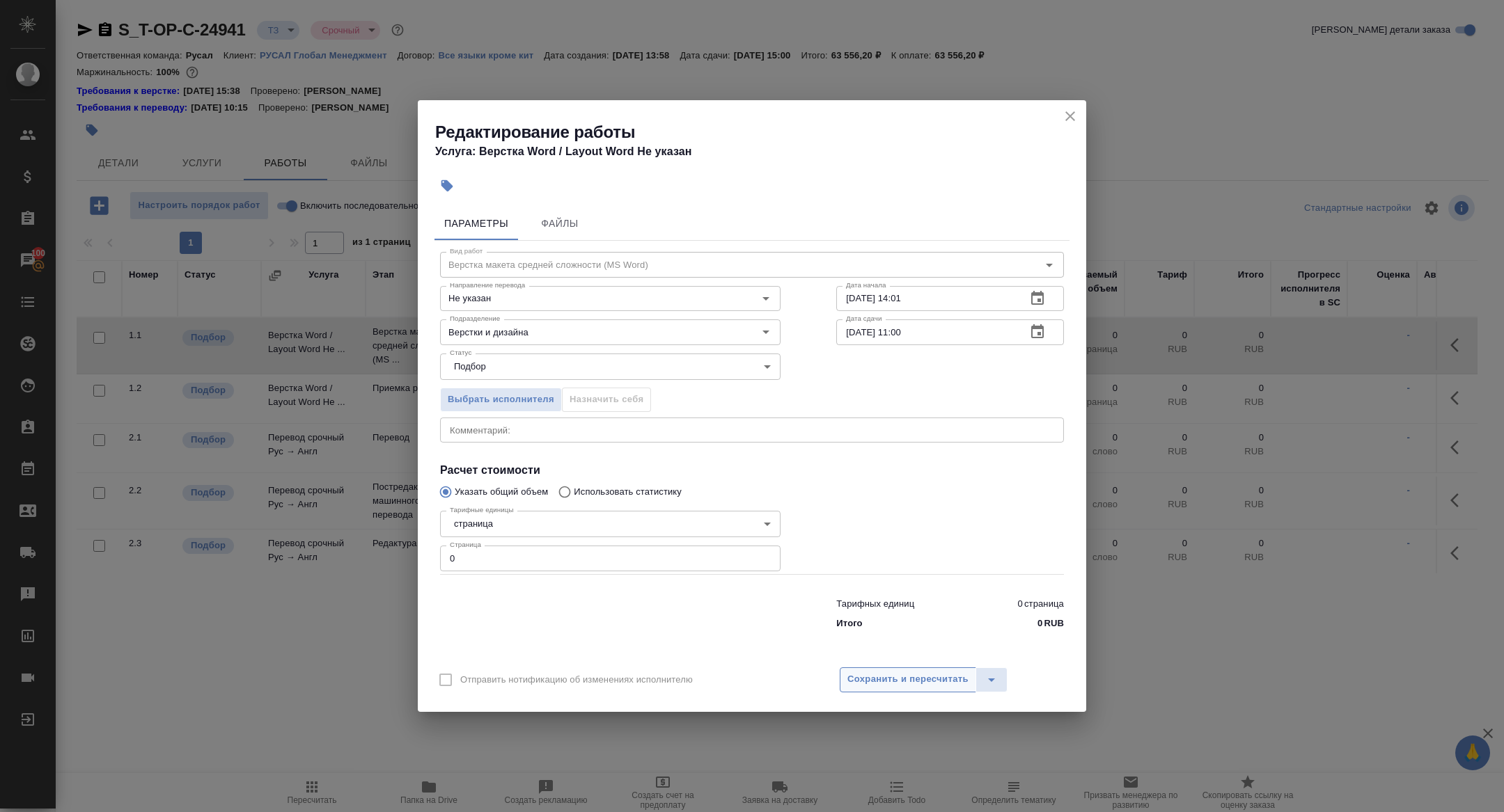
click at [904, 678] on span "Сохранить и пересчитать" at bounding box center [908, 679] width 121 height 16
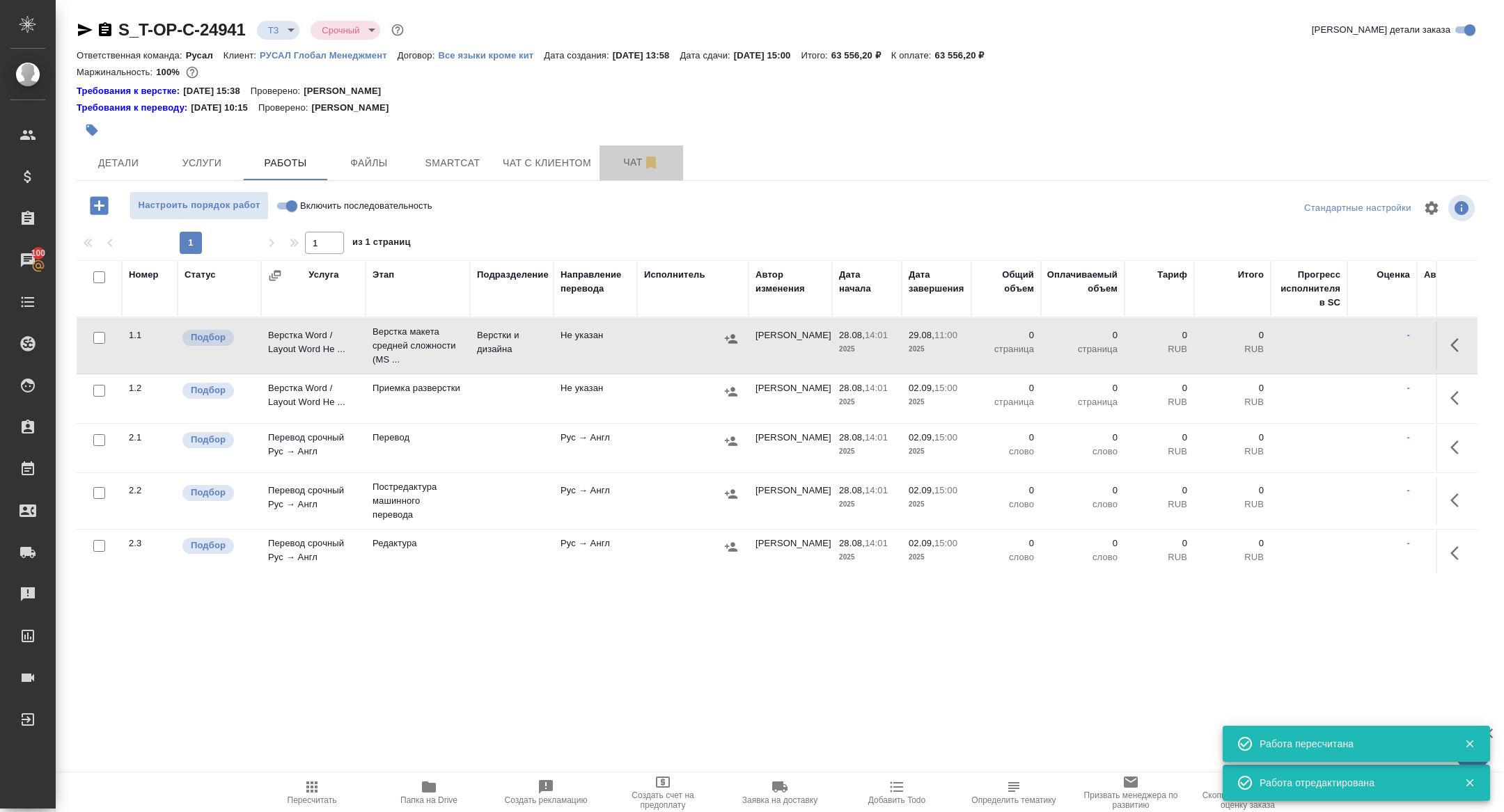
click at [636, 162] on span "Чат" at bounding box center [641, 162] width 66 height 17
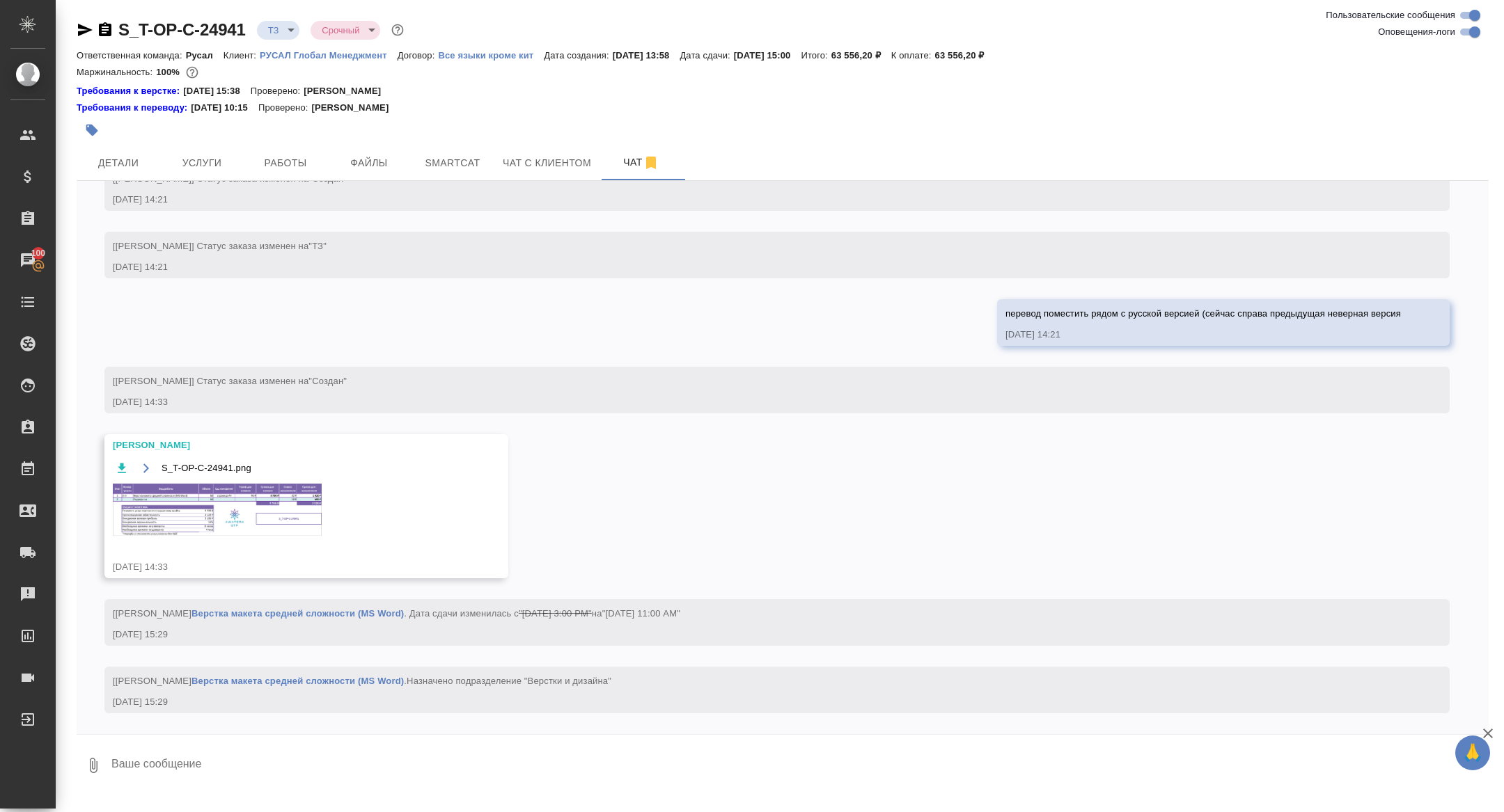
scroll to position [1173, 0]
click at [284, 167] on span "Работы" at bounding box center [286, 163] width 66 height 17
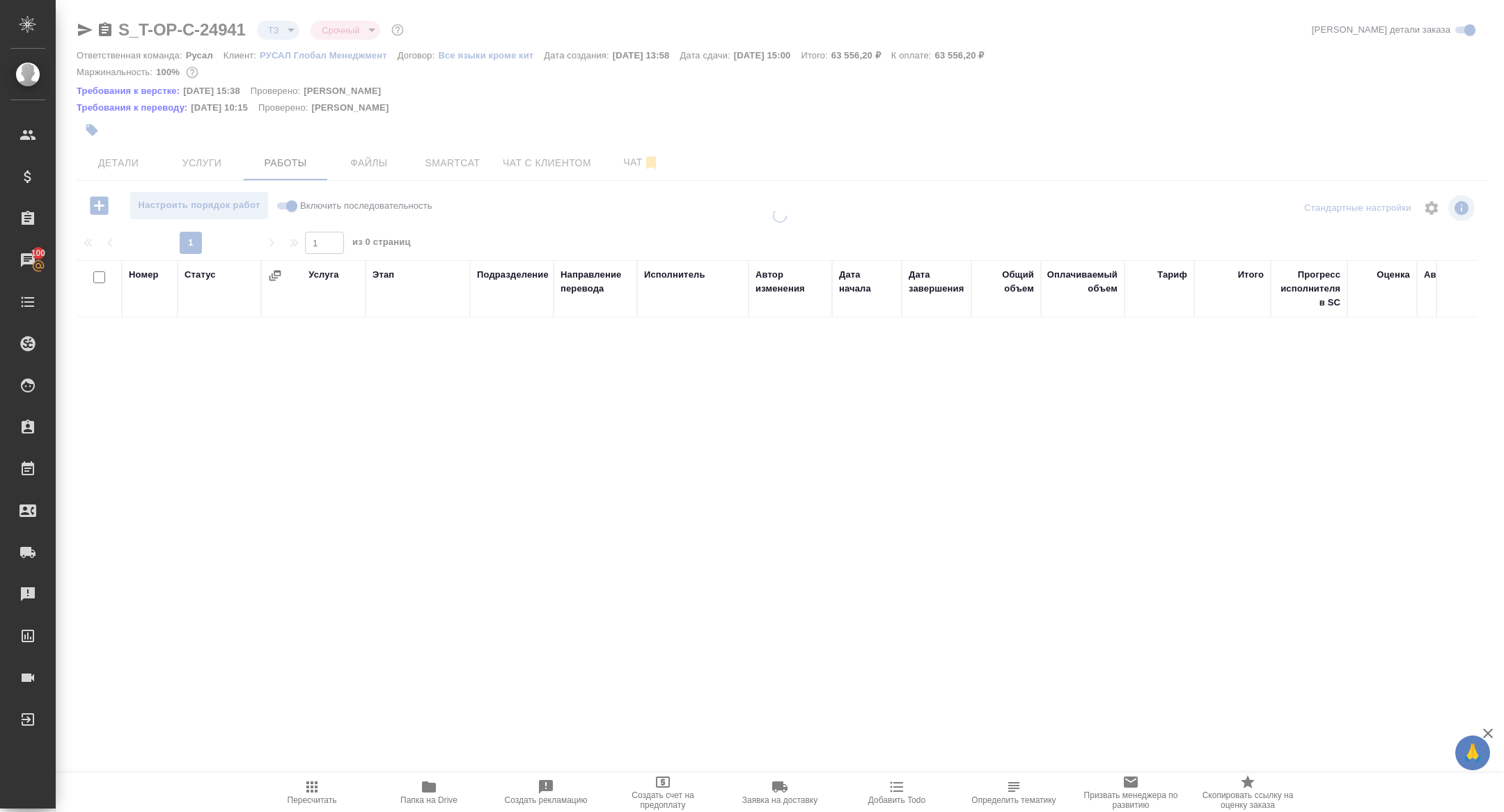
click at [596, 157] on div at bounding box center [780, 305] width 1448 height 609
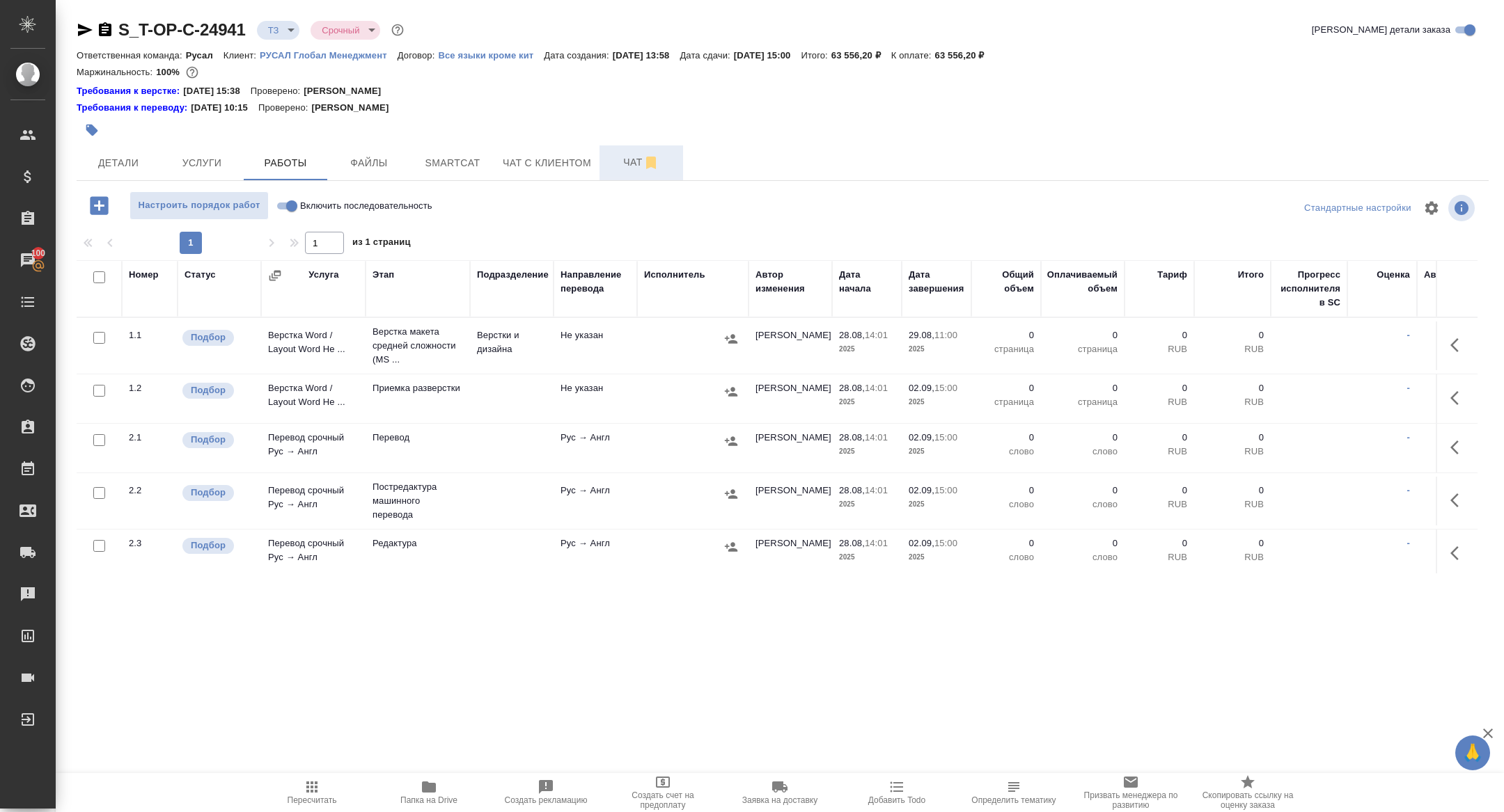
click at [626, 164] on span "Чат" at bounding box center [641, 162] width 66 height 17
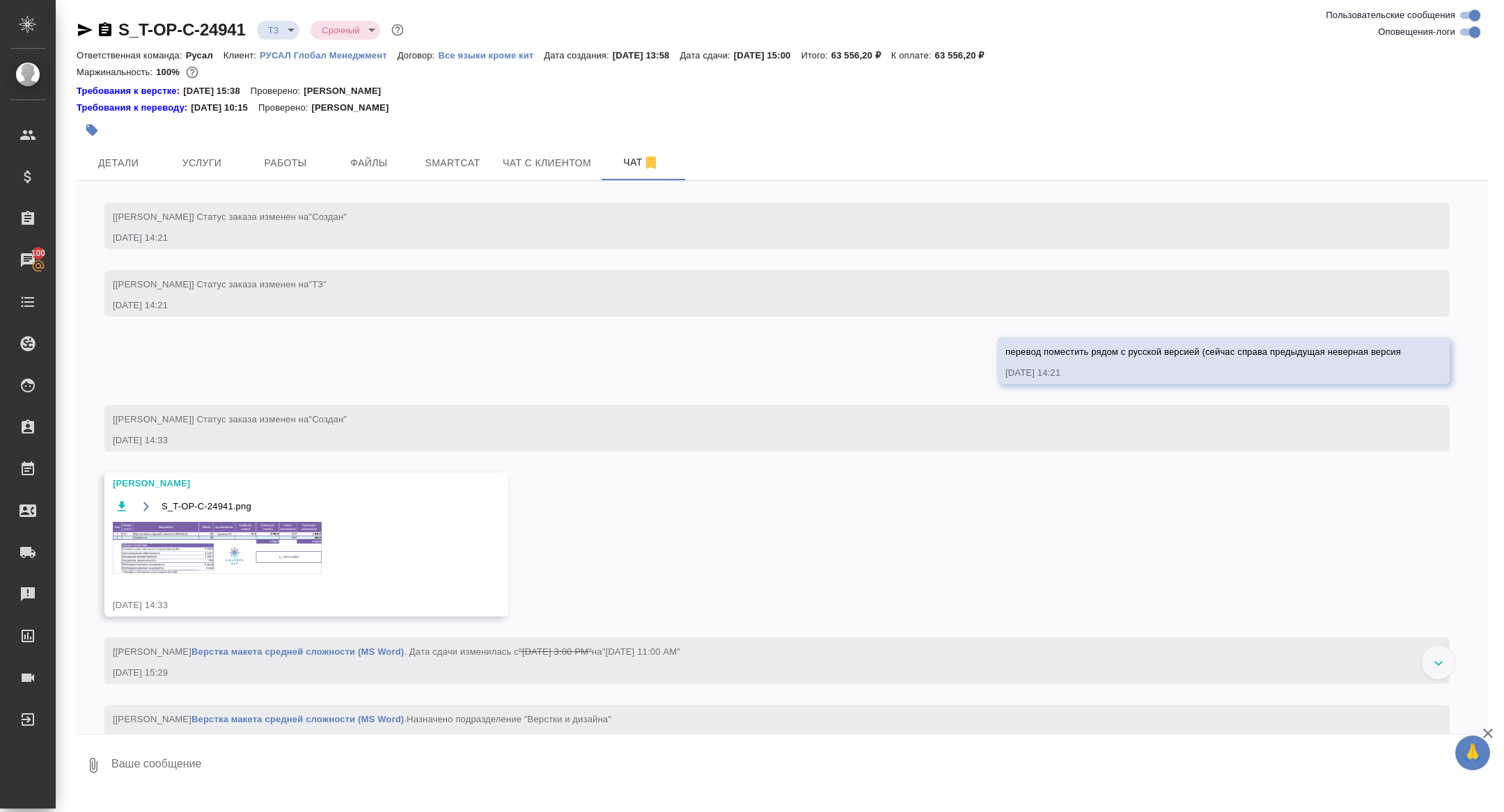
scroll to position [1173, 0]
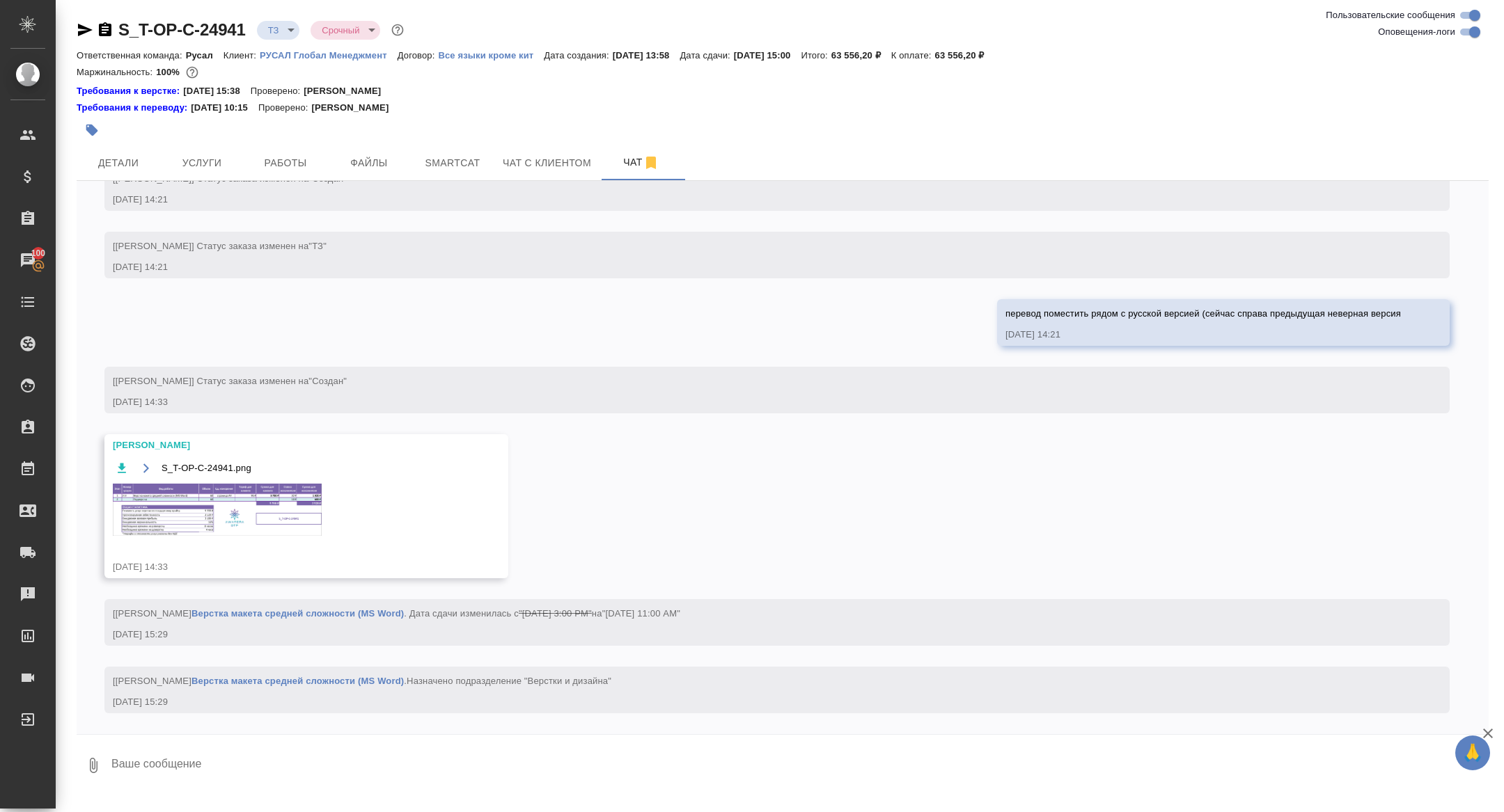
click at [240, 516] on img at bounding box center [218, 510] width 209 height 52
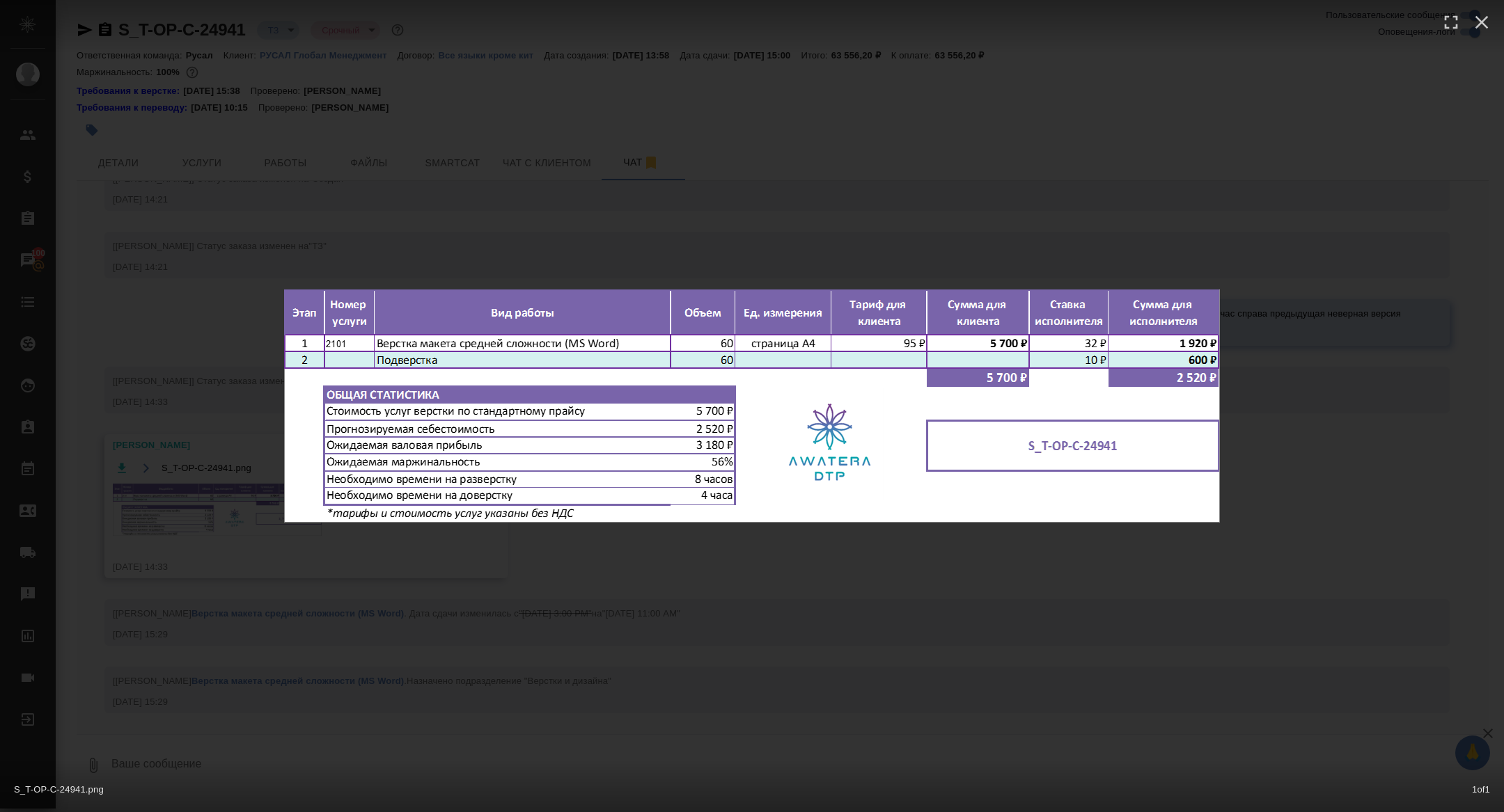
click at [226, 394] on div "S_T-OP-C-24941.png 1 of 1" at bounding box center [752, 406] width 1504 height 812
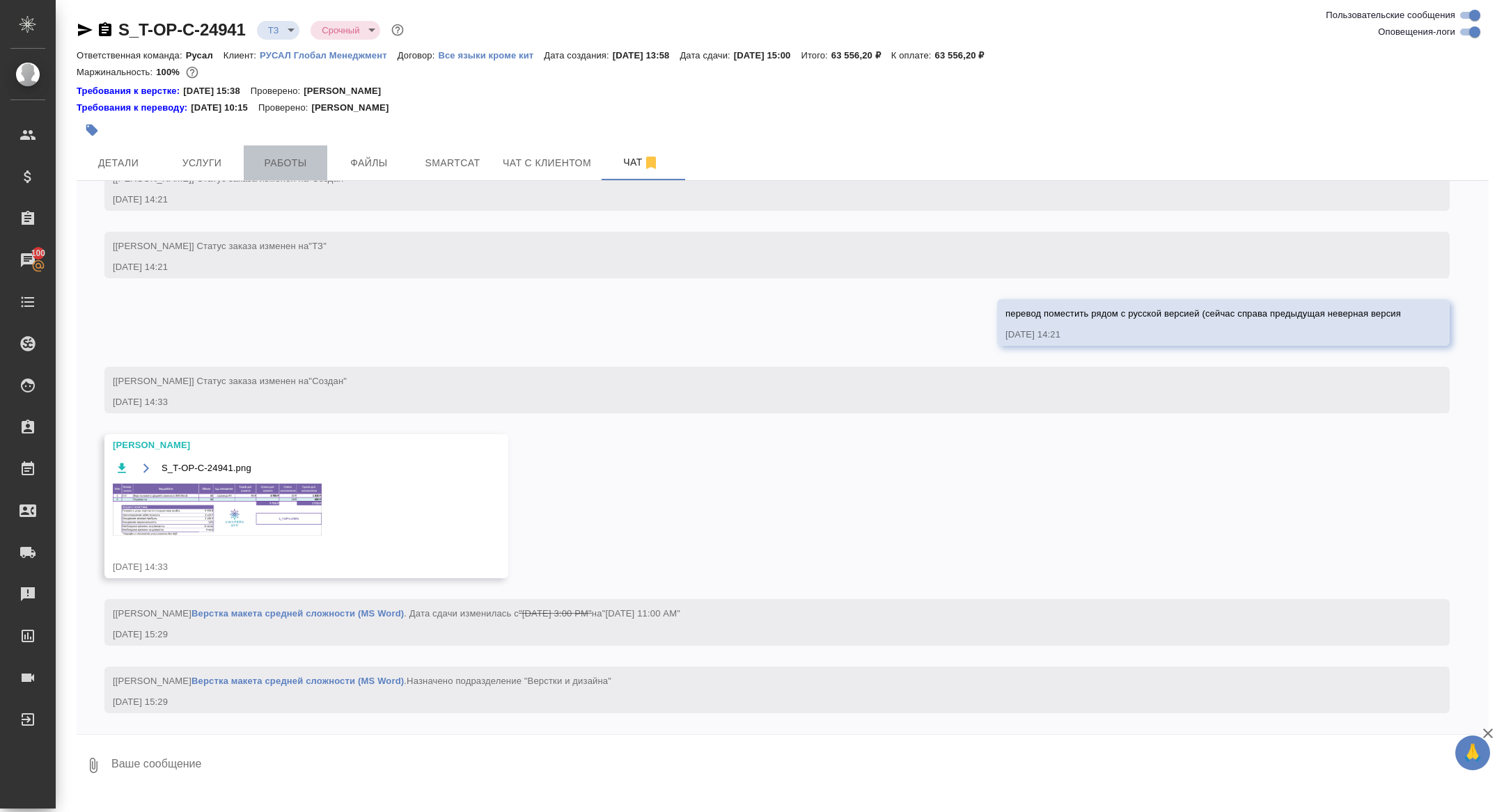
click at [278, 157] on span "Работы" at bounding box center [286, 163] width 66 height 17
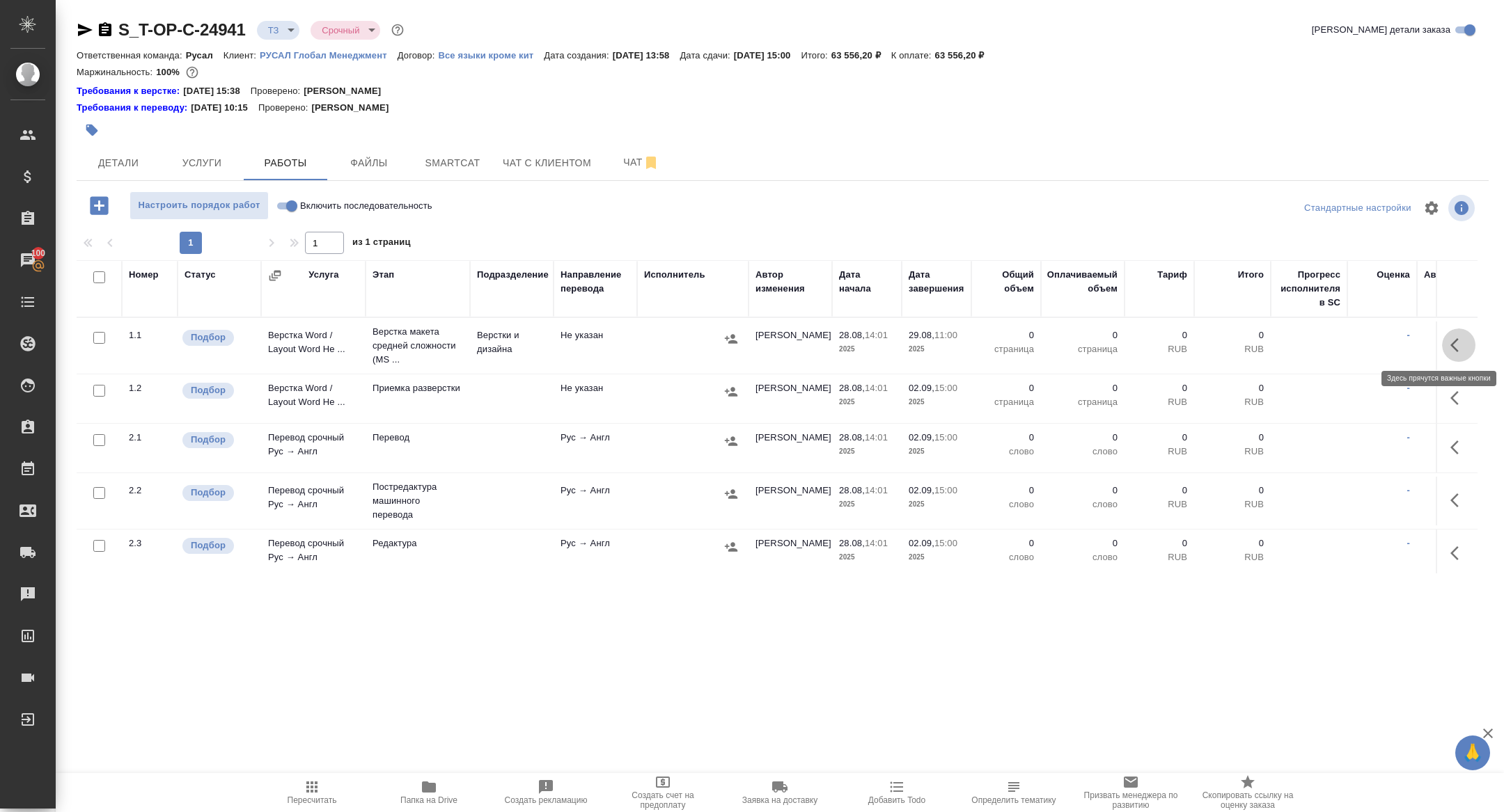
click at [1462, 342] on icon "button" at bounding box center [1458, 345] width 17 height 17
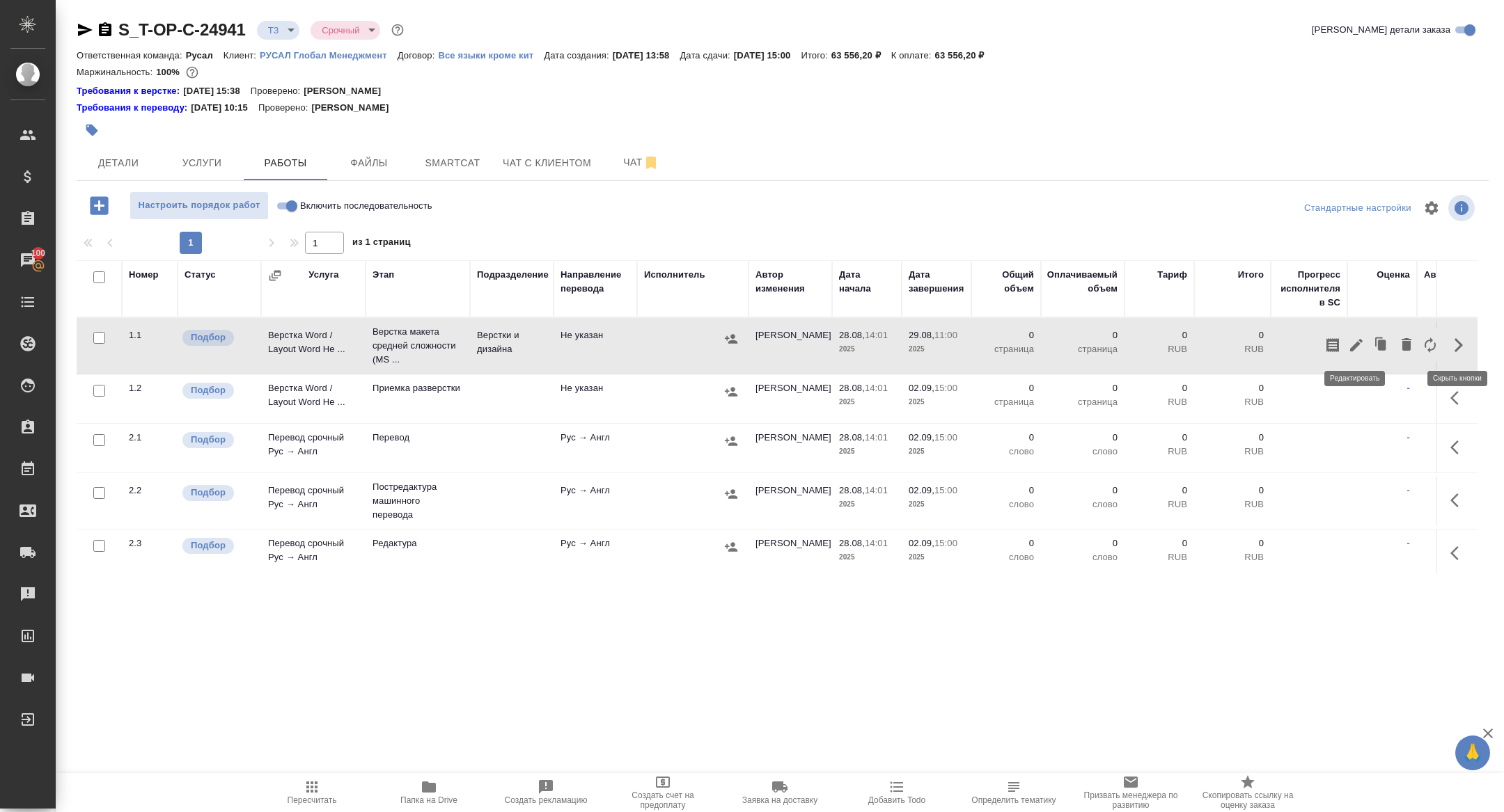
click at [1352, 343] on icon "button" at bounding box center [1356, 345] width 17 height 17
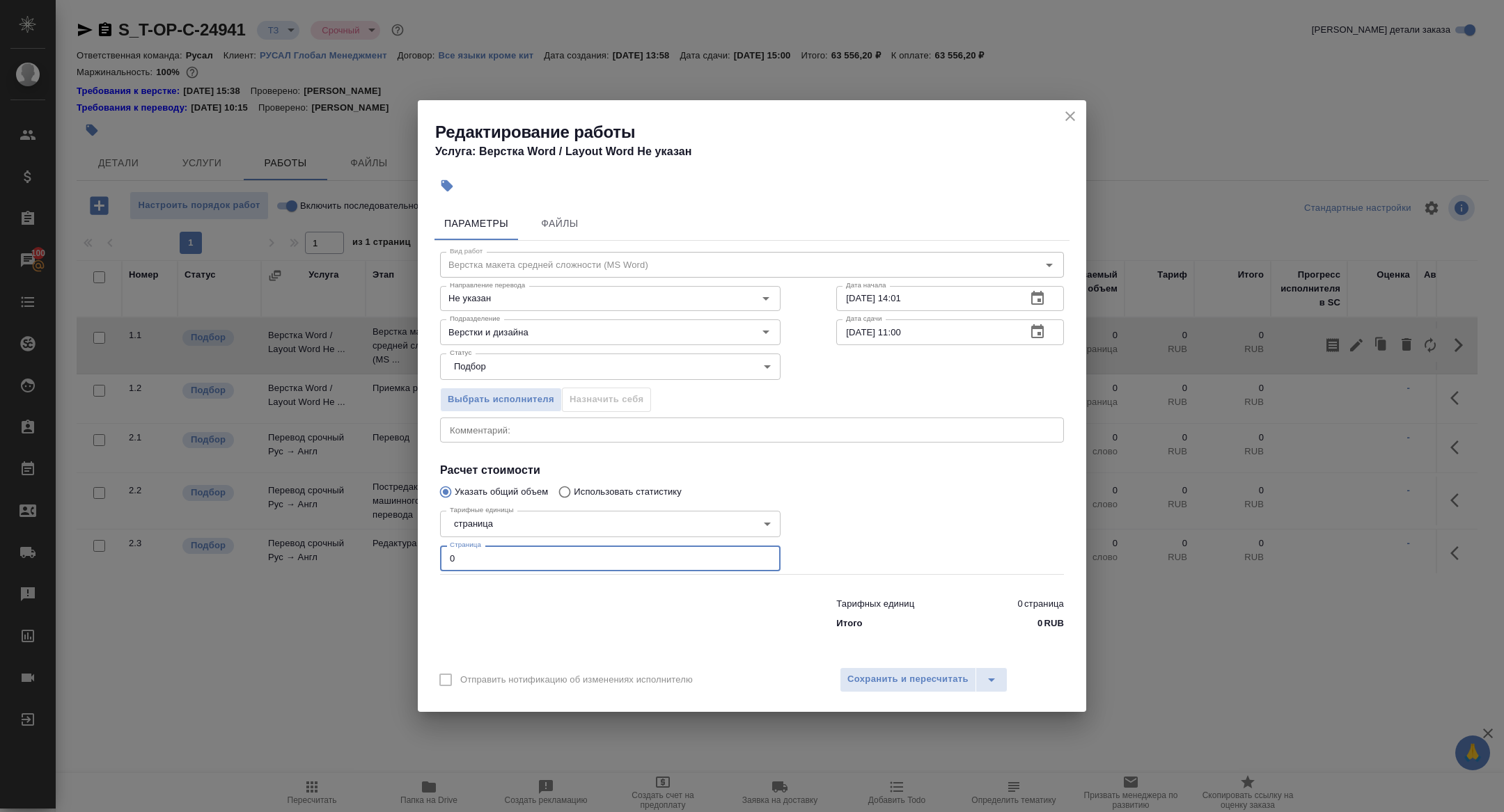
drag, startPoint x: 453, startPoint y: 559, endPoint x: 374, endPoint y: 555, distance: 79.1
click at [374, 555] on div "Редактирование работы Услуга: Верстка Word / Layout Word Не указан Параметры Фа…" at bounding box center [752, 406] width 1504 height 812
type input "60"
click at [895, 672] on span "Сохранить и пересчитать" at bounding box center [908, 679] width 121 height 16
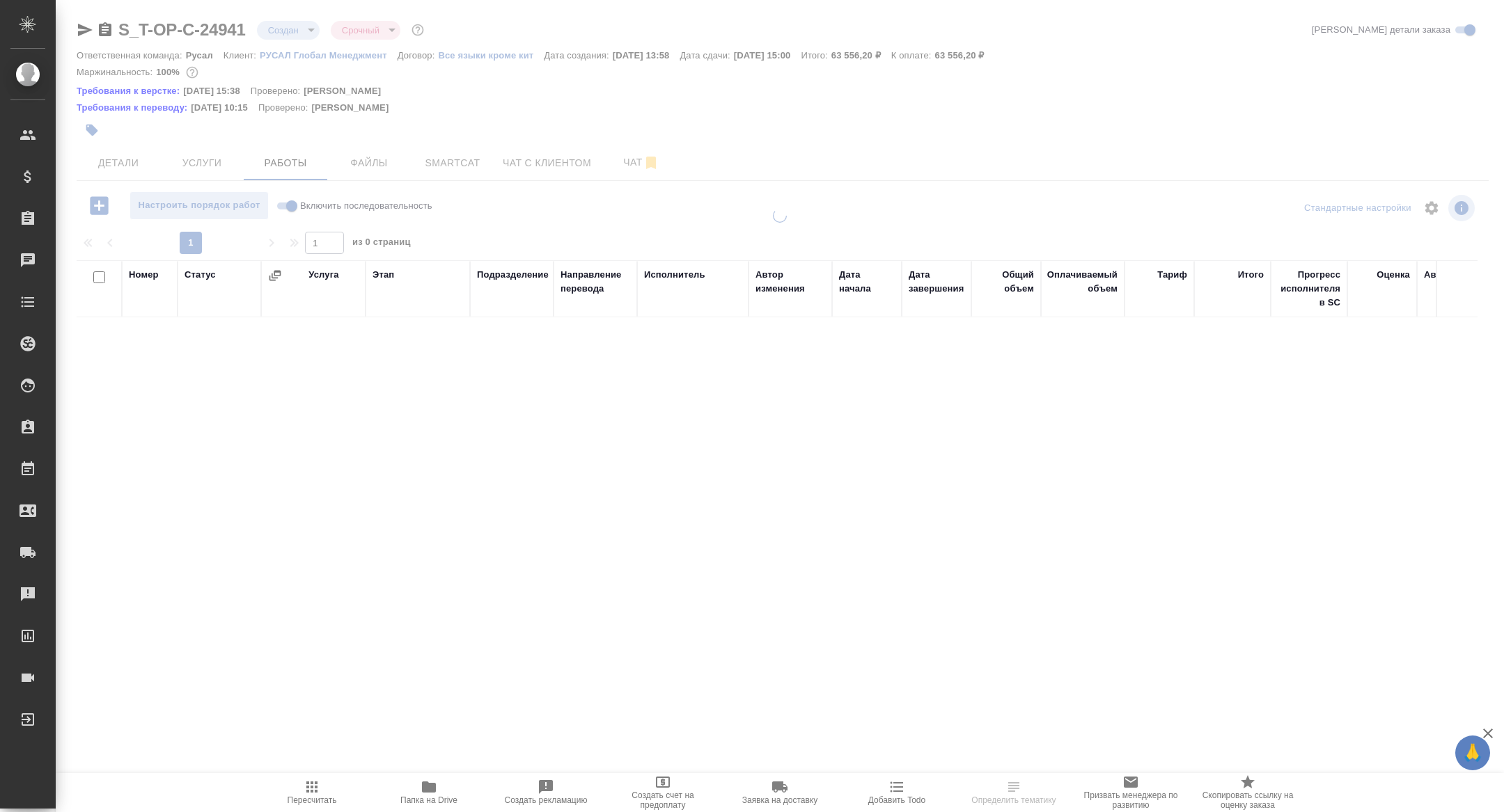
click at [288, 31] on div at bounding box center [780, 305] width 1448 height 609
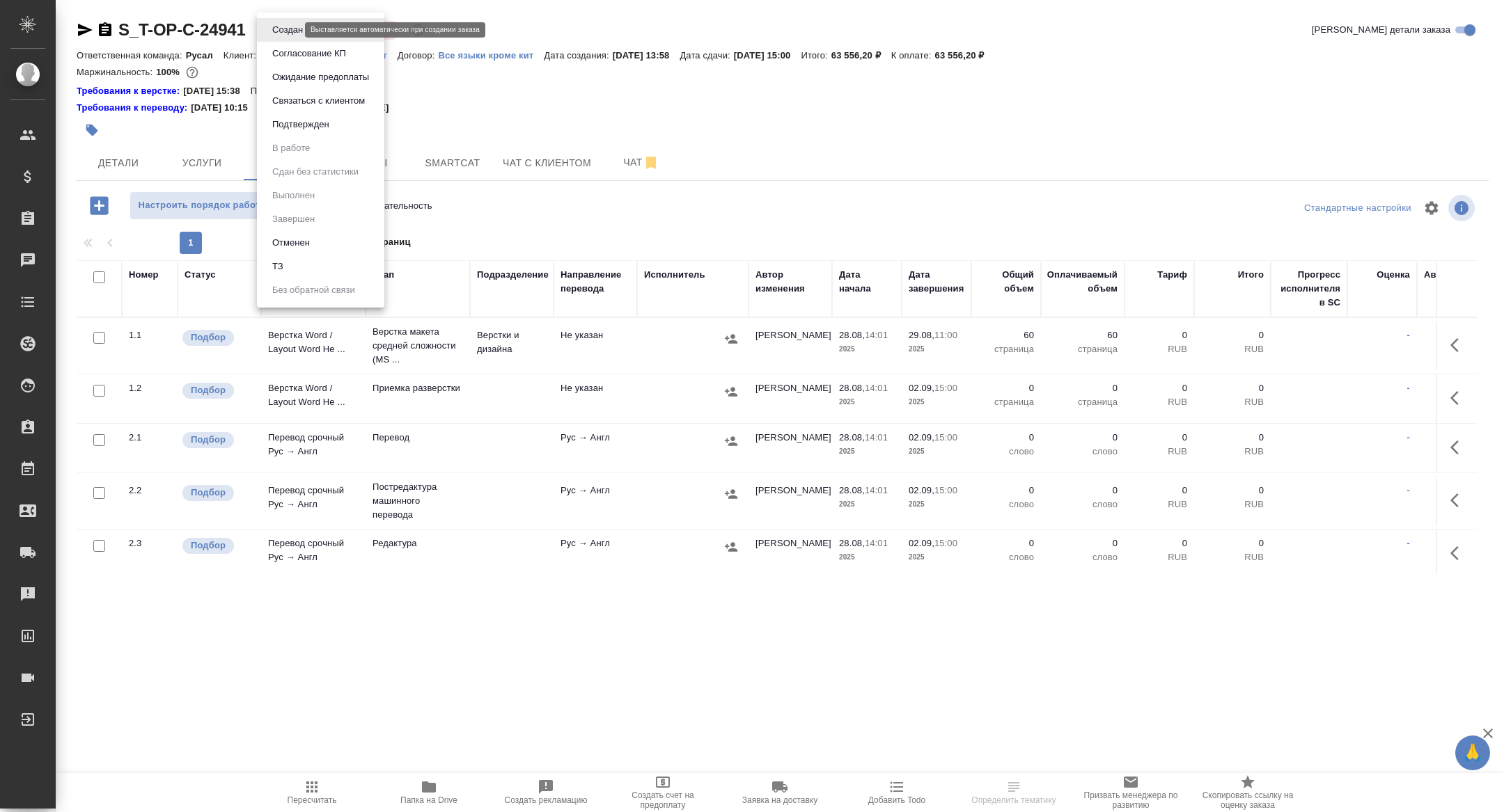
click at [288, 32] on body "🙏 .cls-1 fill:#fff; AWATERA Zhuravleva Alexandra Клиенты Спецификации Заказы Ча…" at bounding box center [752, 406] width 1504 height 812
click at [289, 125] on button "Подтвержден" at bounding box center [301, 125] width 66 height 15
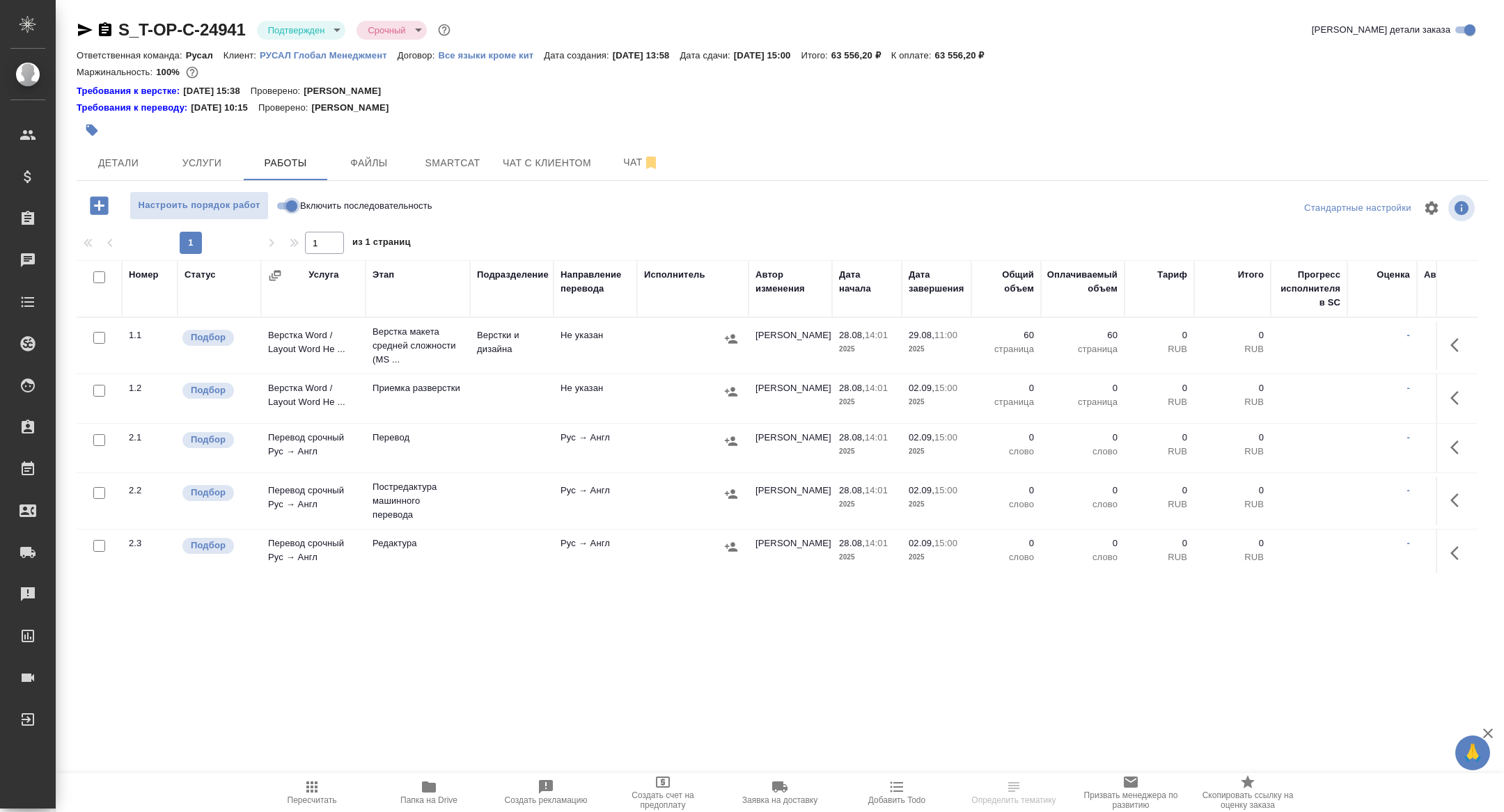
click at [290, 205] on input "Включить последовательность" at bounding box center [291, 206] width 50 height 17
checkbox input "true"
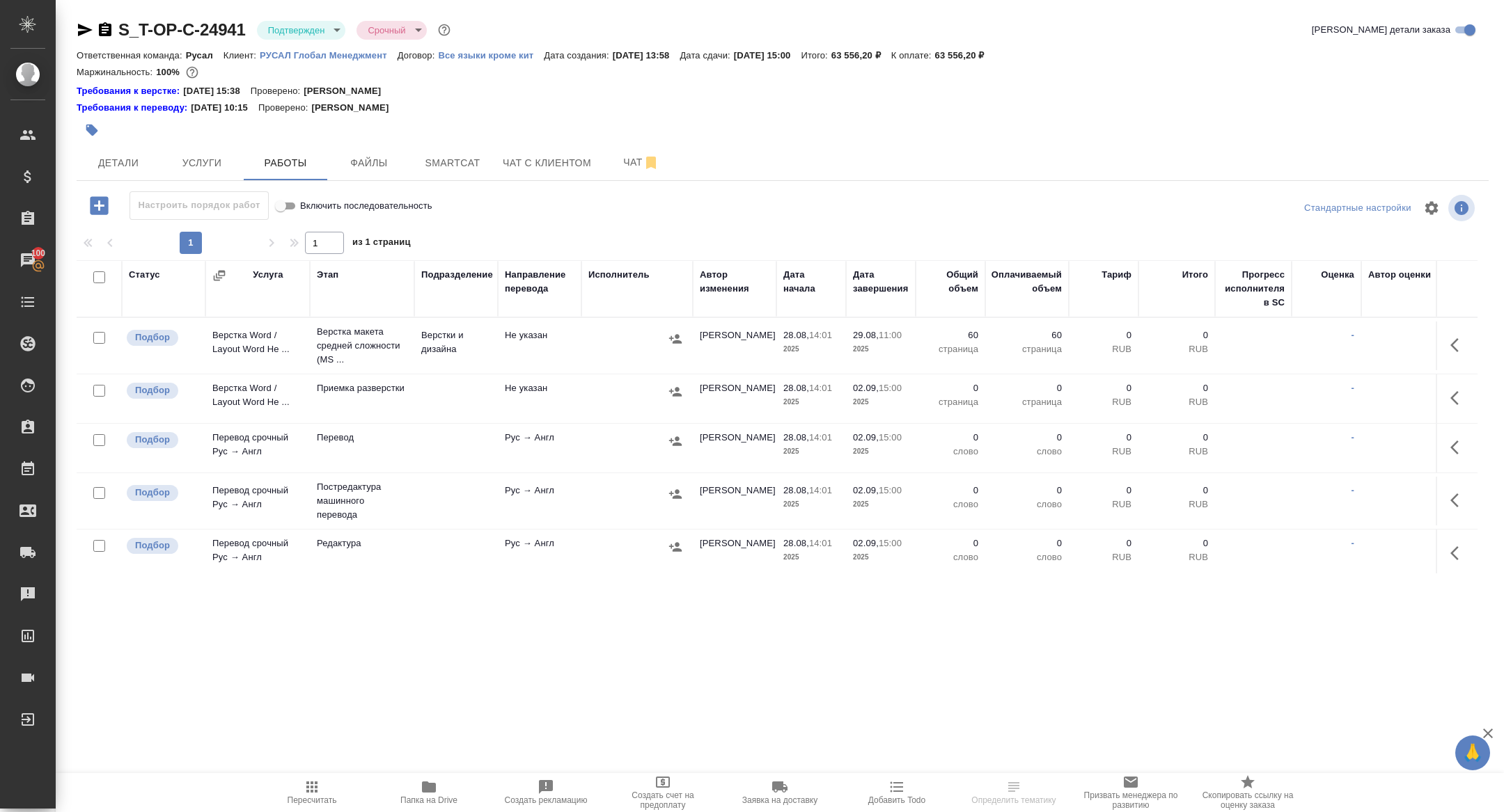
click at [87, 27] on icon "button" at bounding box center [85, 30] width 17 height 17
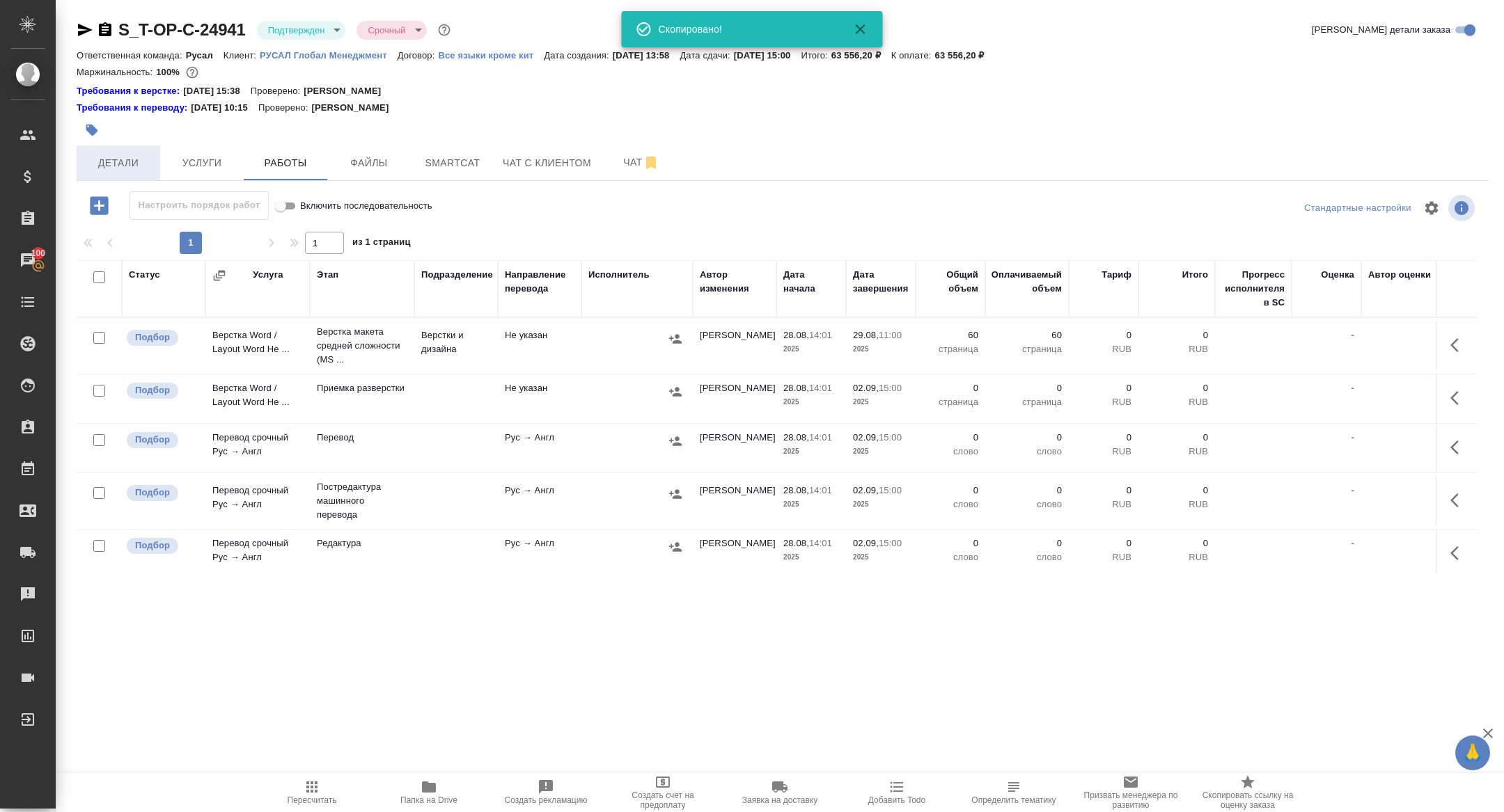
click at [129, 159] on span "Детали" at bounding box center [118, 163] width 66 height 17
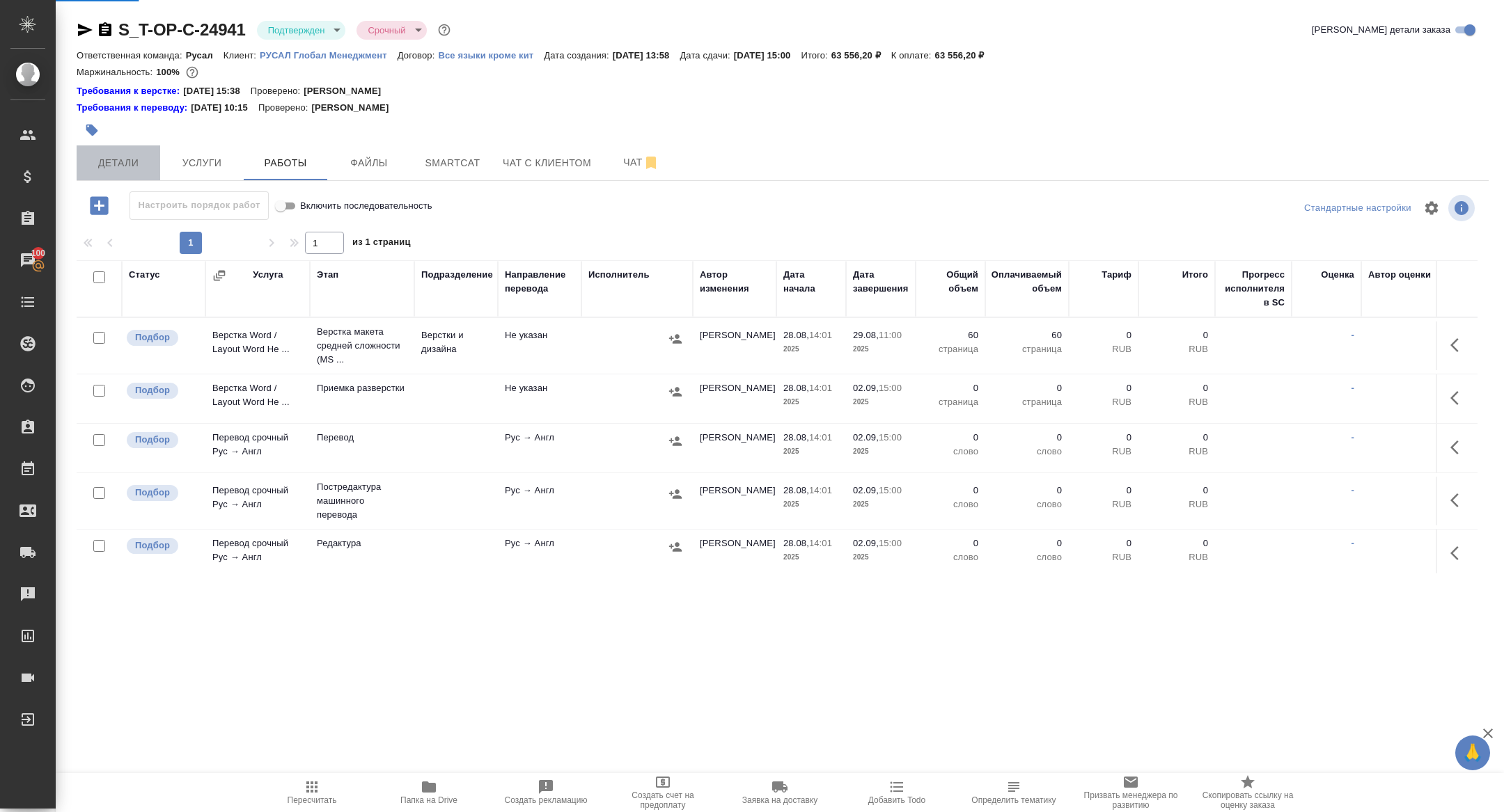
click at [116, 178] on button "Детали" at bounding box center [118, 163] width 84 height 35
click at [104, 165] on span "Детали" at bounding box center [118, 163] width 66 height 17
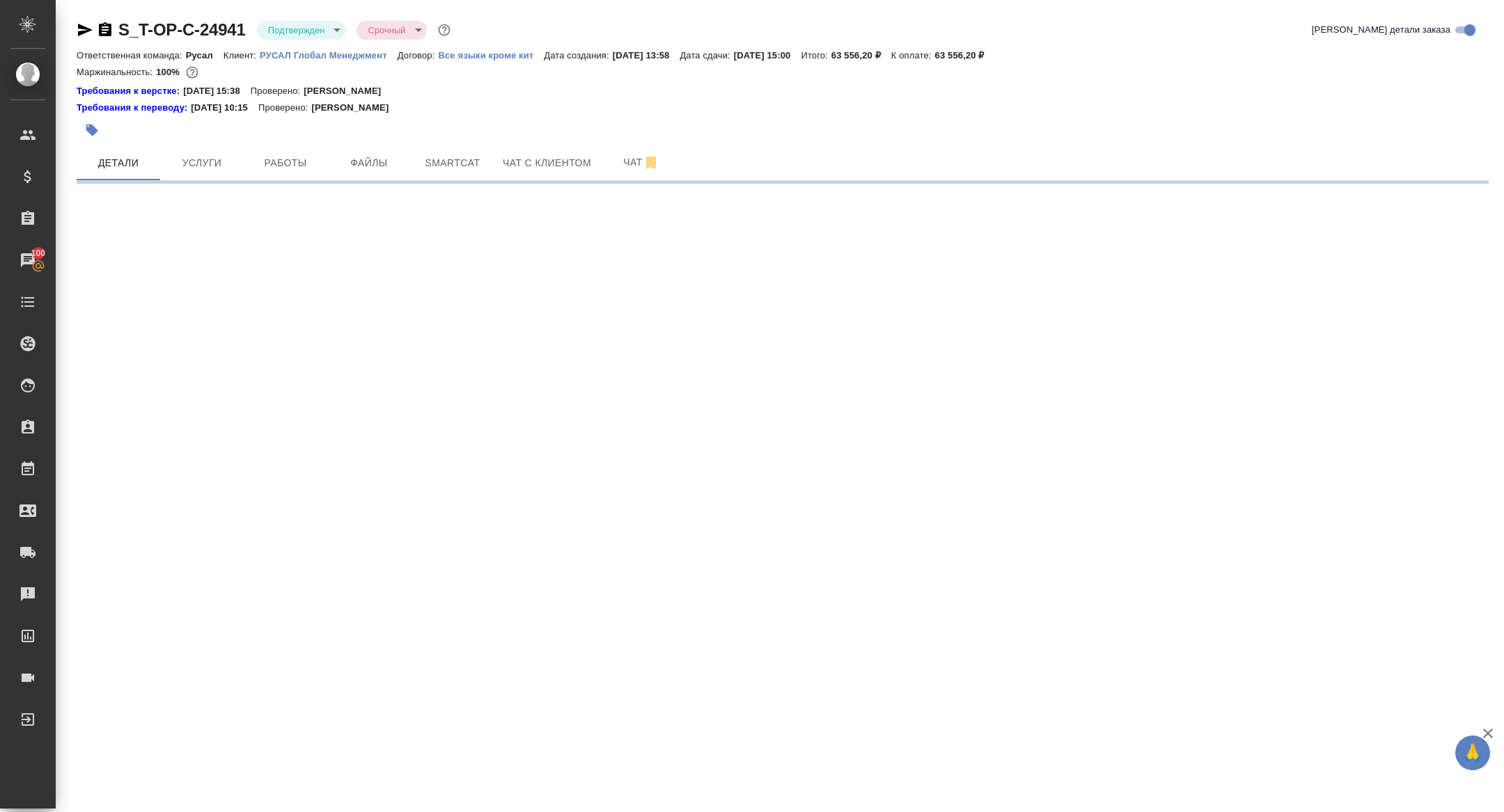
select select "RU"
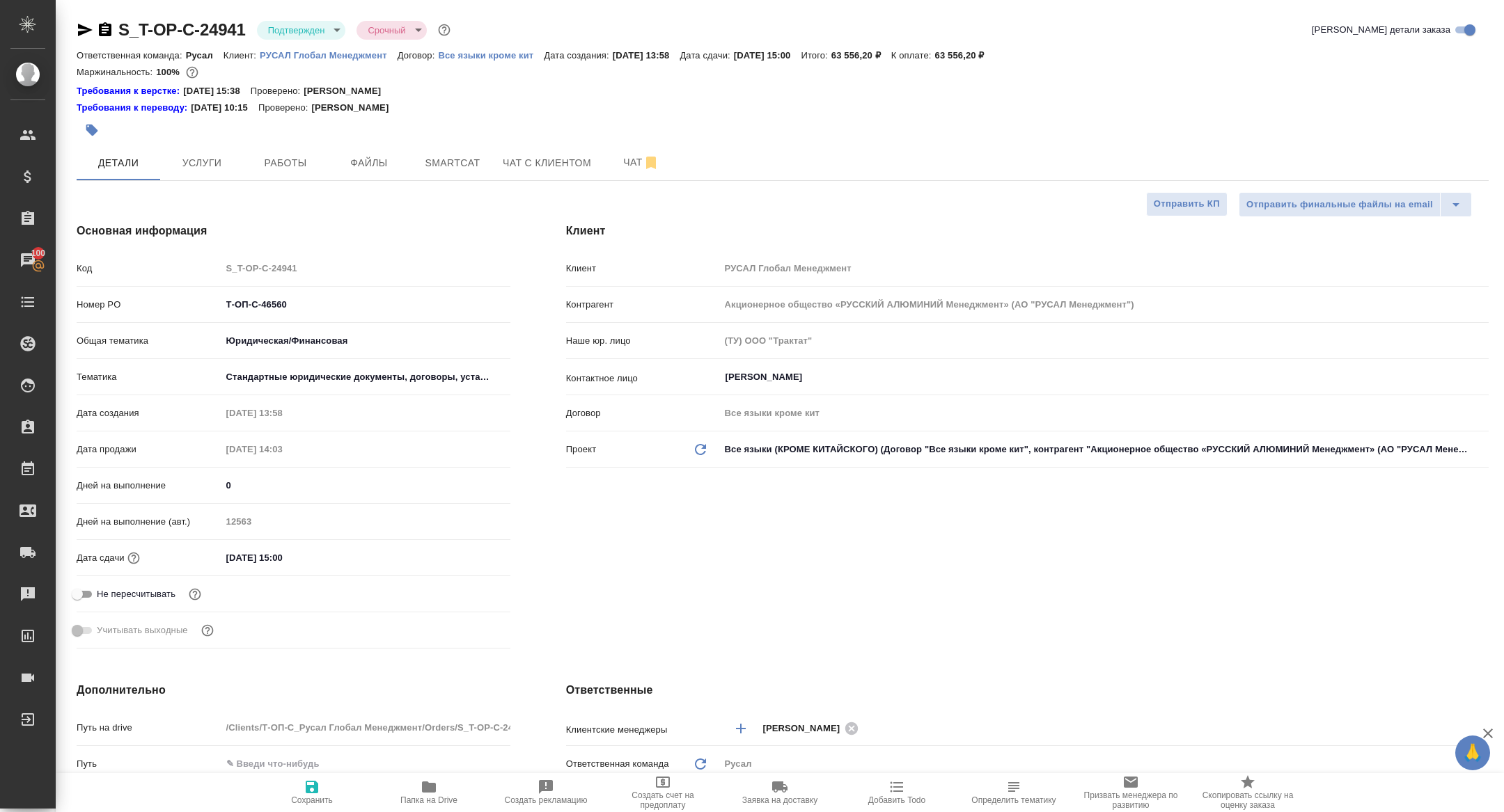
scroll to position [391, 0]
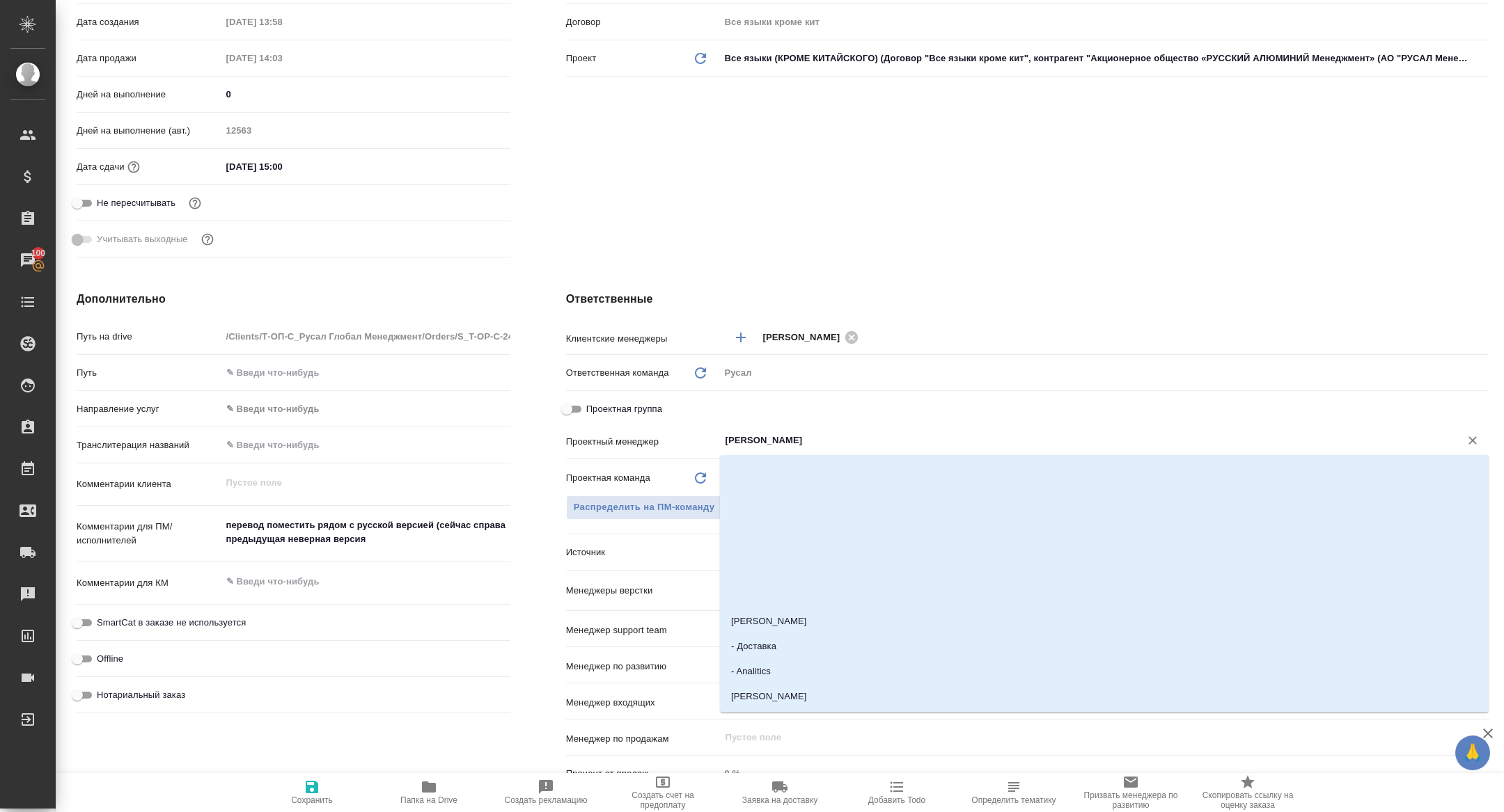
click at [869, 438] on input "[PERSON_NAME]" at bounding box center [1080, 441] width 713 height 17
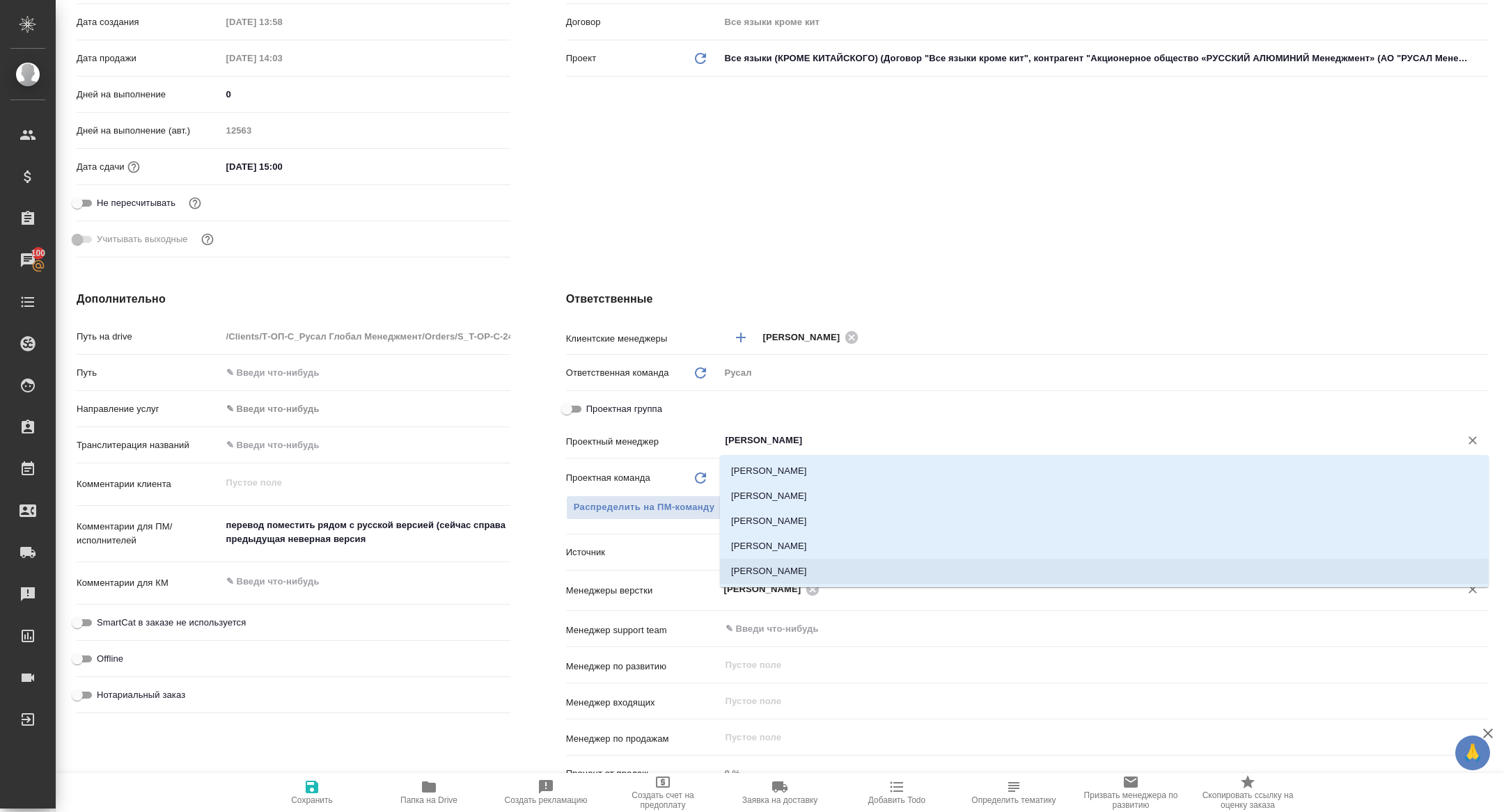
type input "кирилл"
type textarea "x"
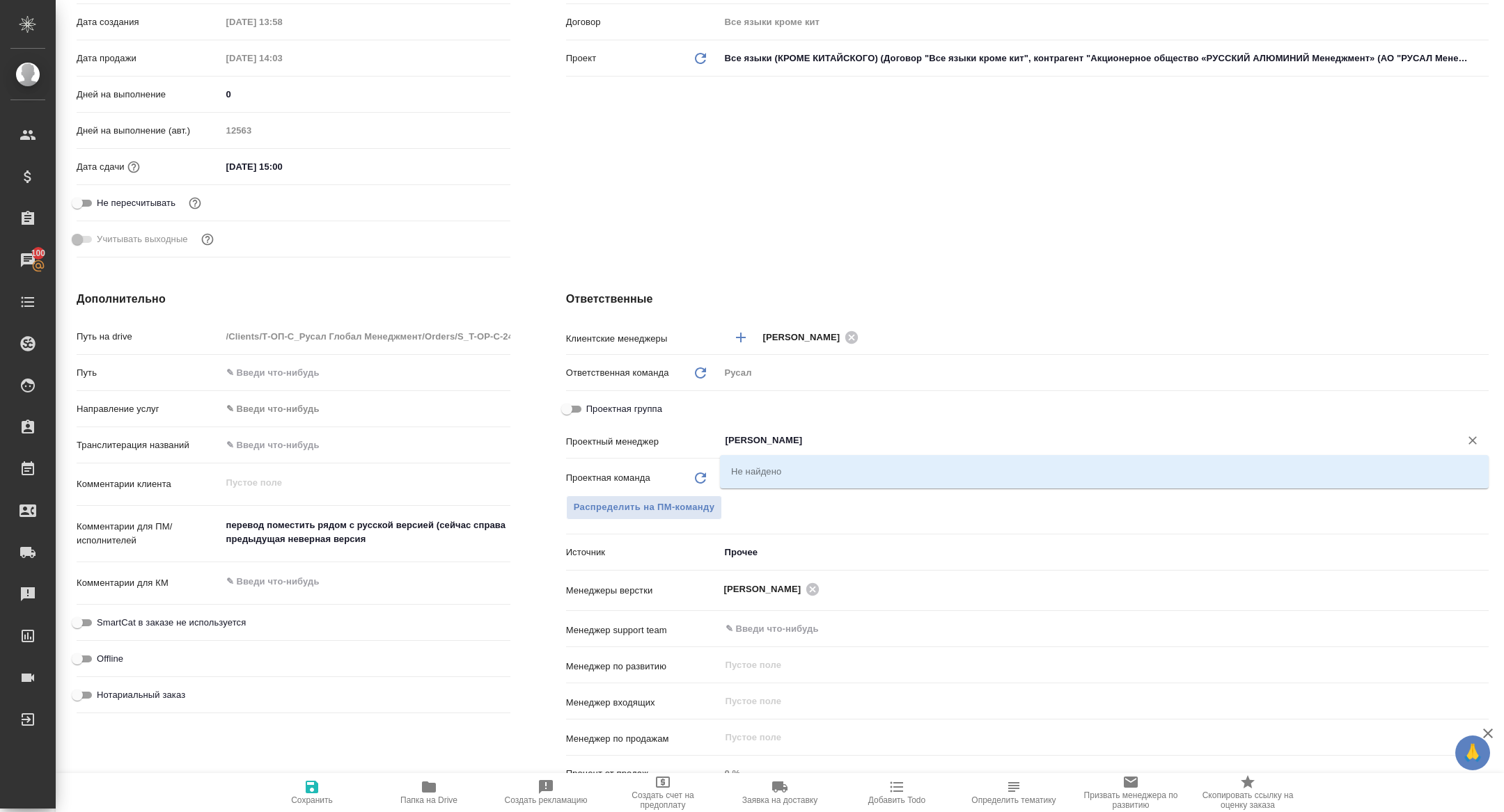
type input "кирилл"
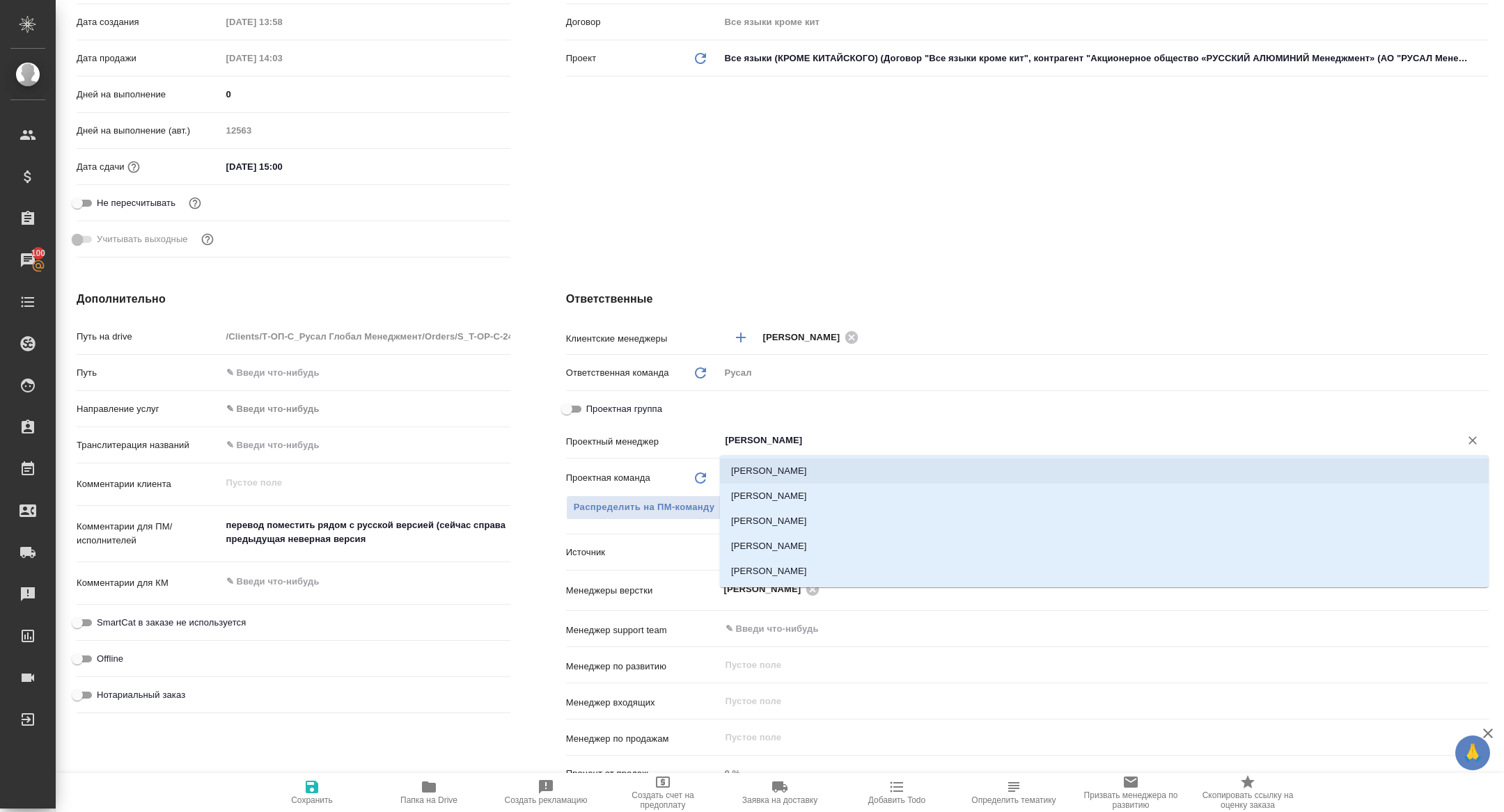
click at [821, 477] on li "[PERSON_NAME]" at bounding box center [1105, 472] width 769 height 25
type textarea "x"
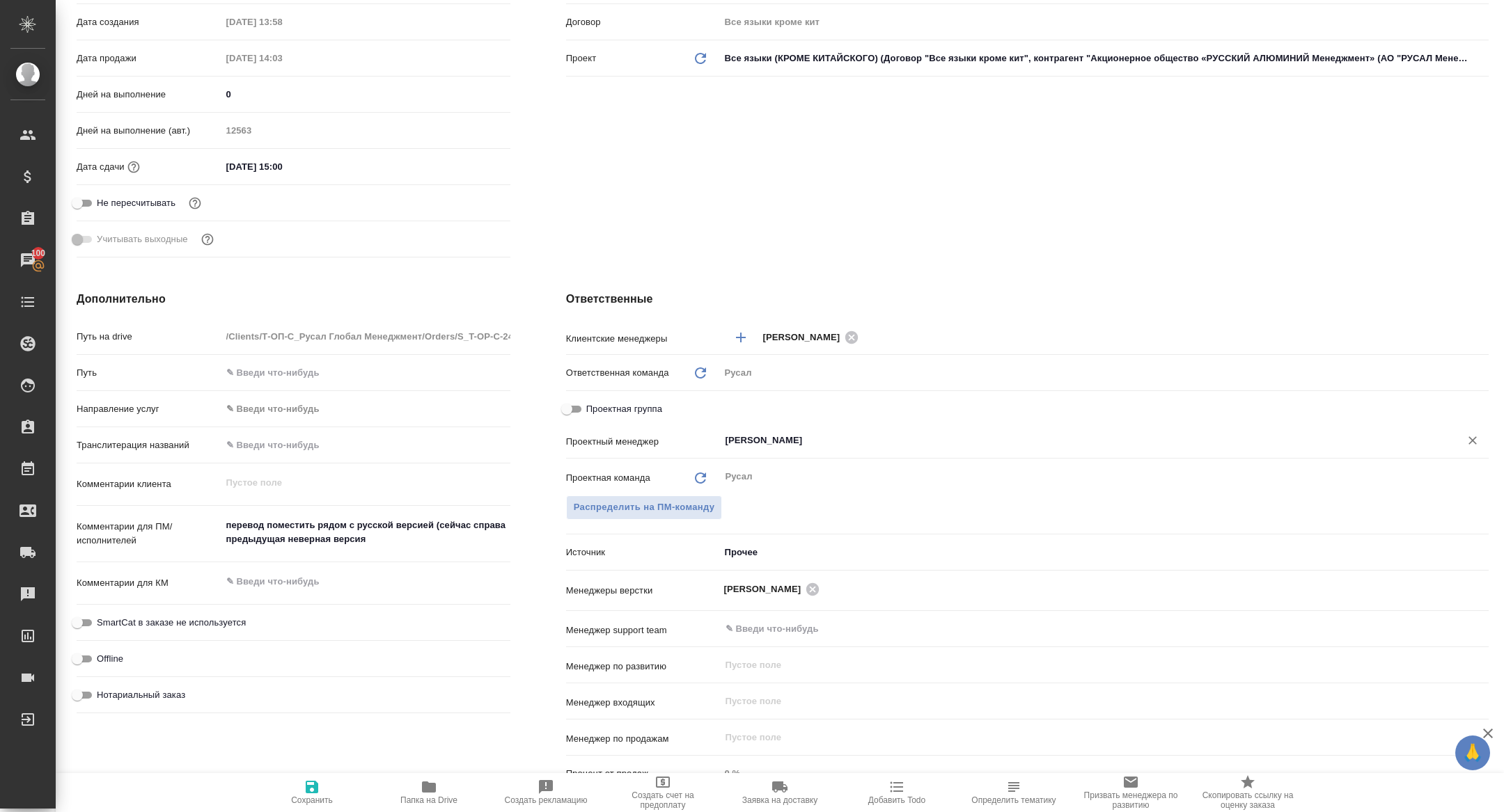
type input "[PERSON_NAME]"
click at [311, 795] on span "Сохранить" at bounding box center [311, 792] width 100 height 27
type textarea "x"
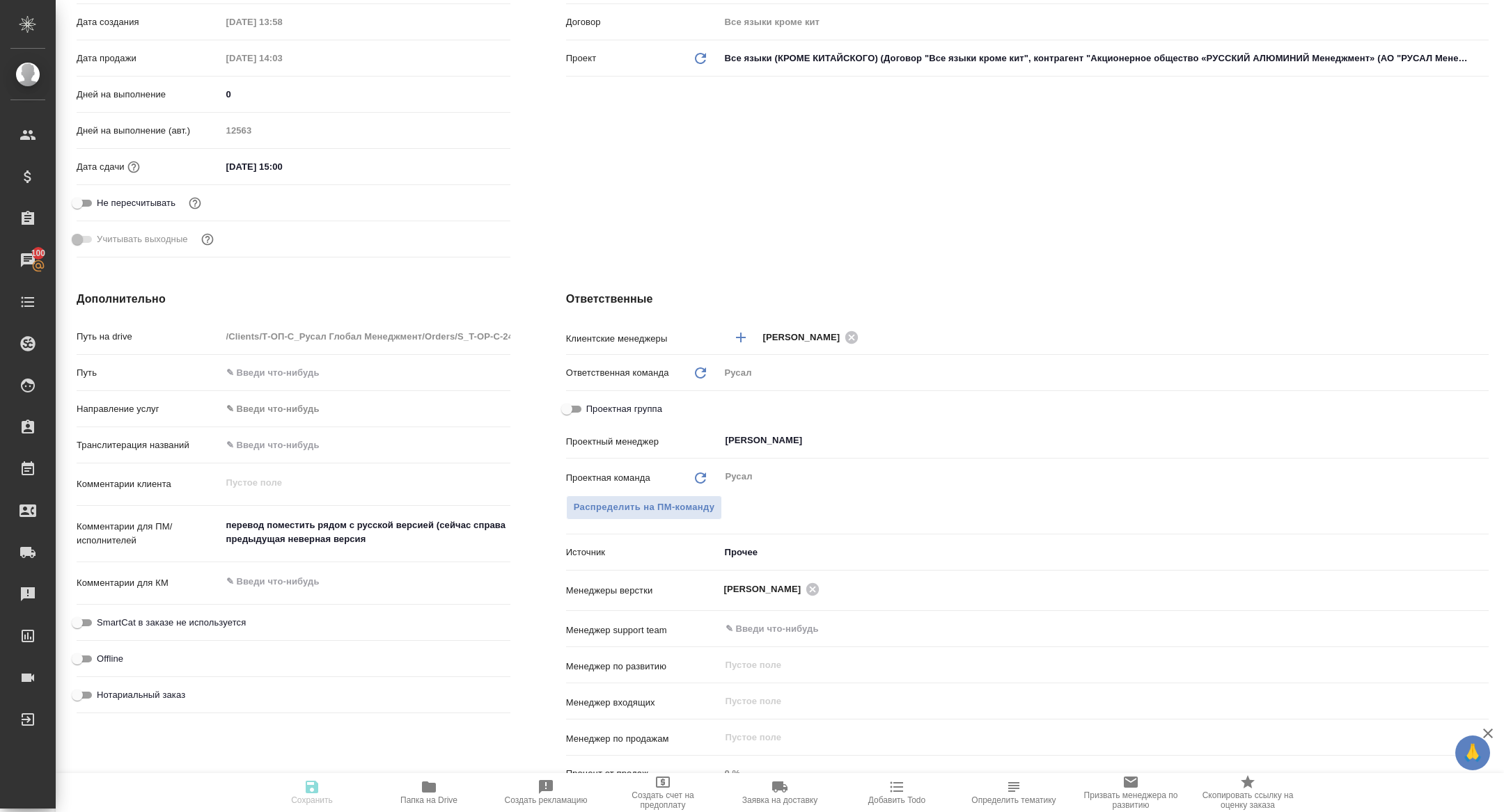
scroll to position [0, 0]
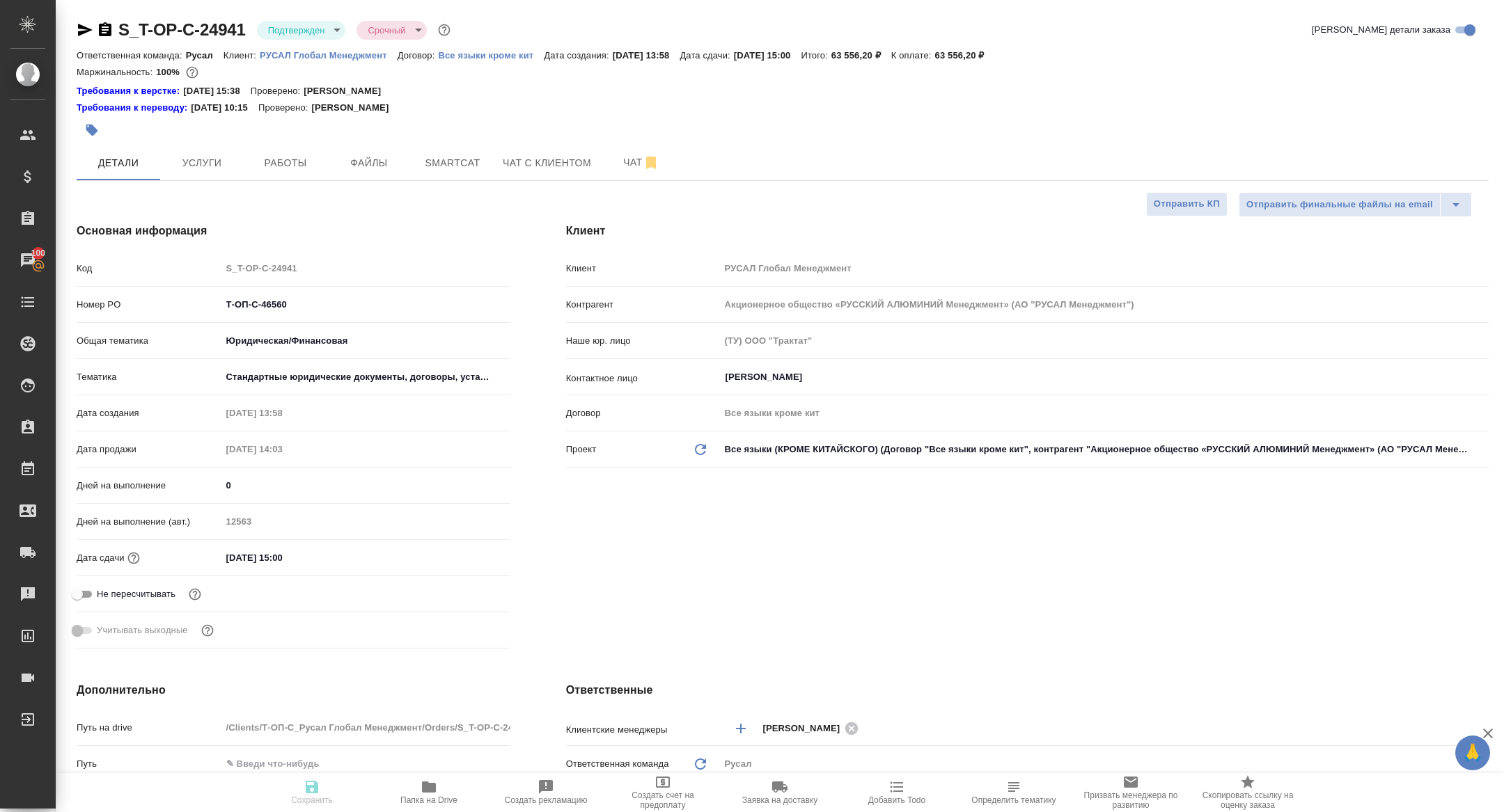
type textarea "x"
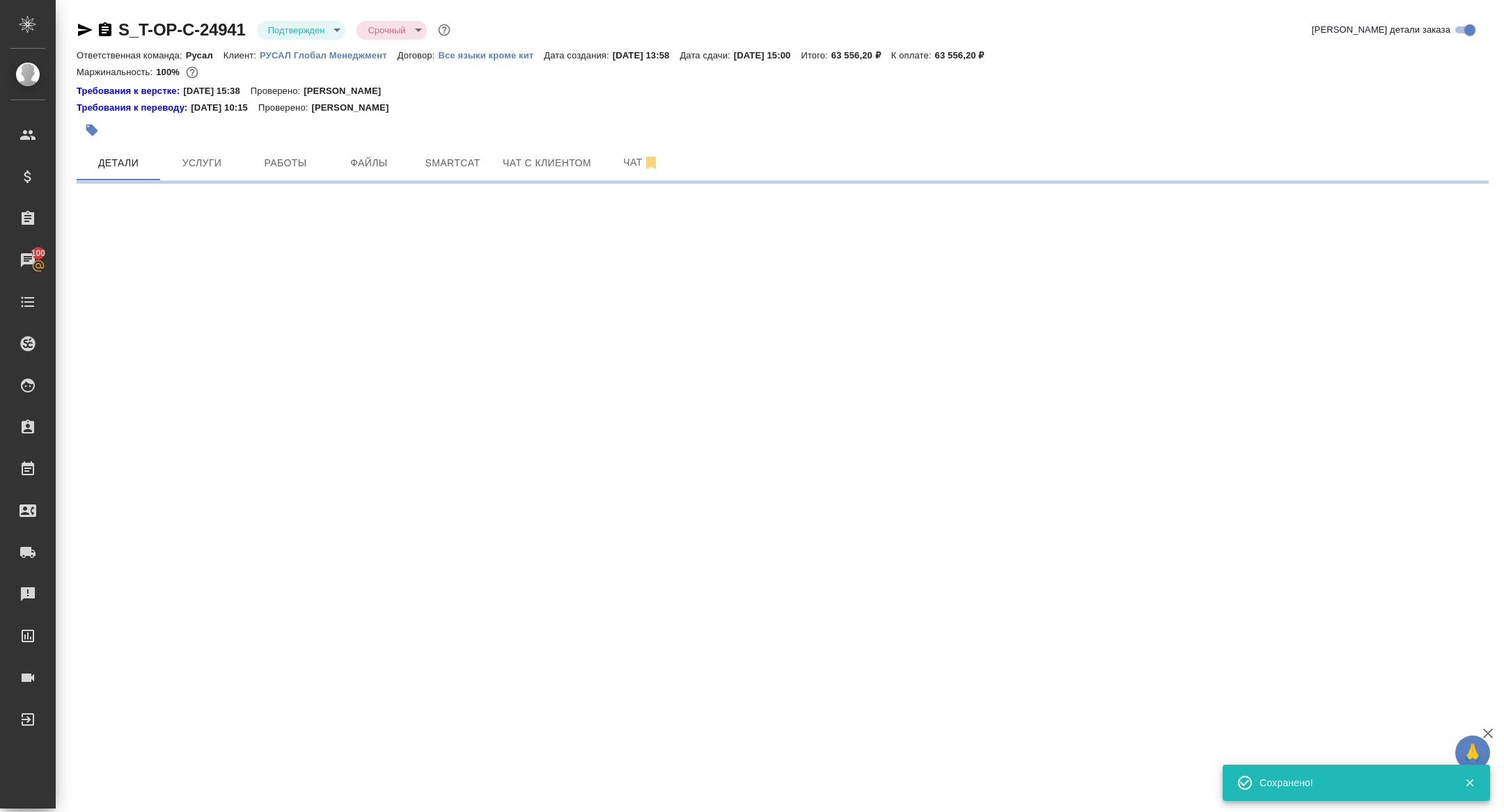
select select "RU"
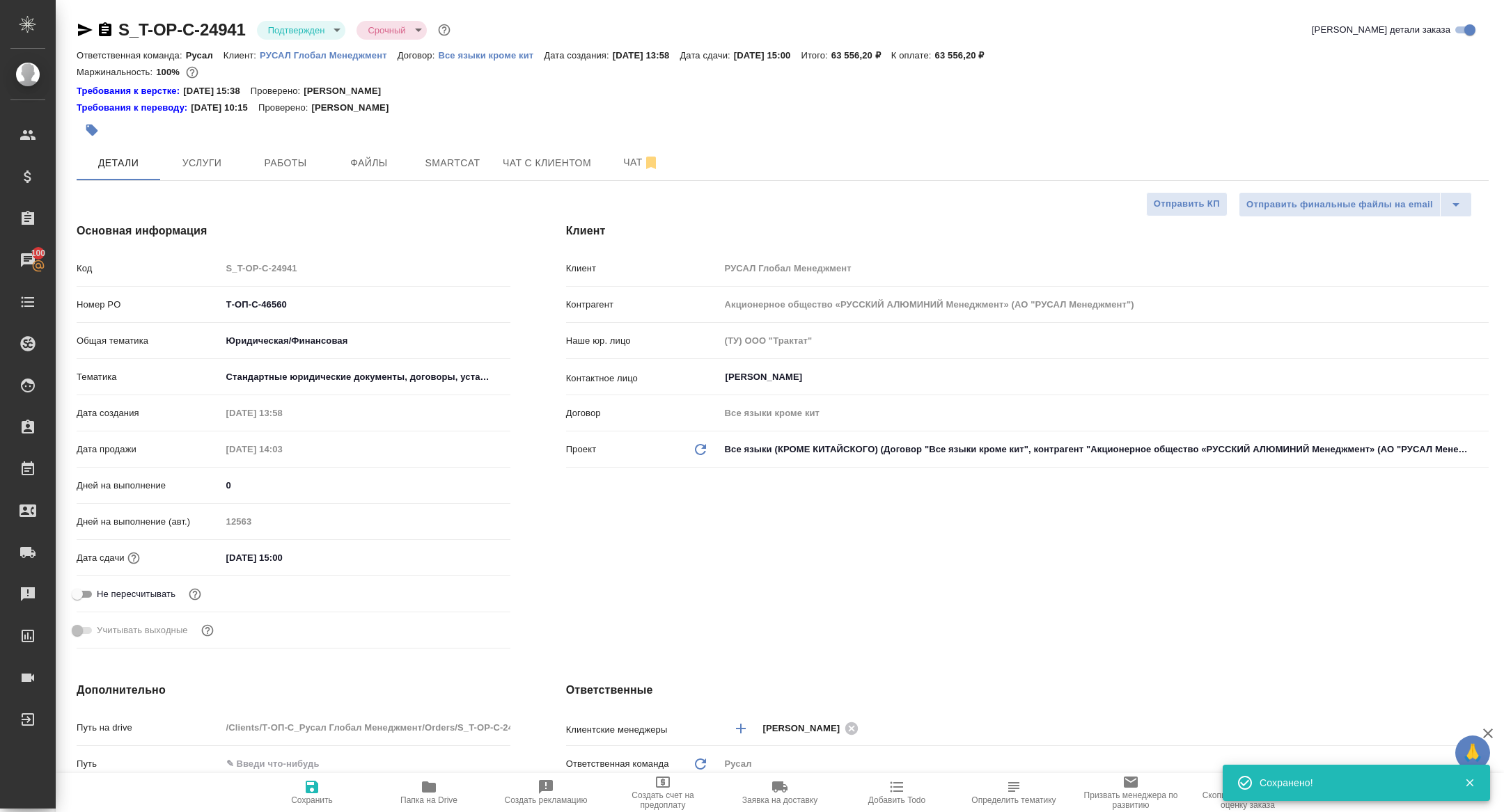
type textarea "x"
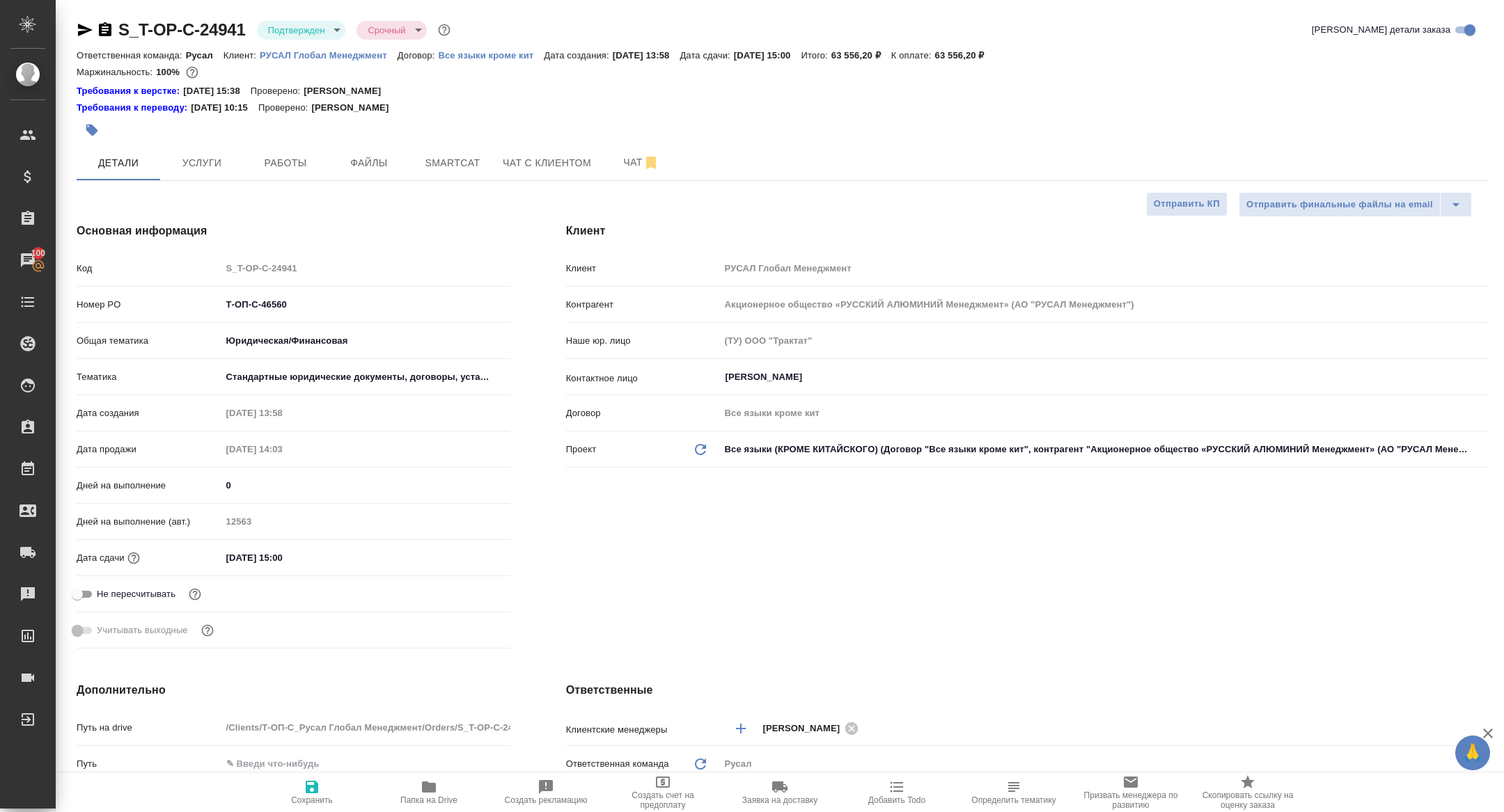
type textarea "x"
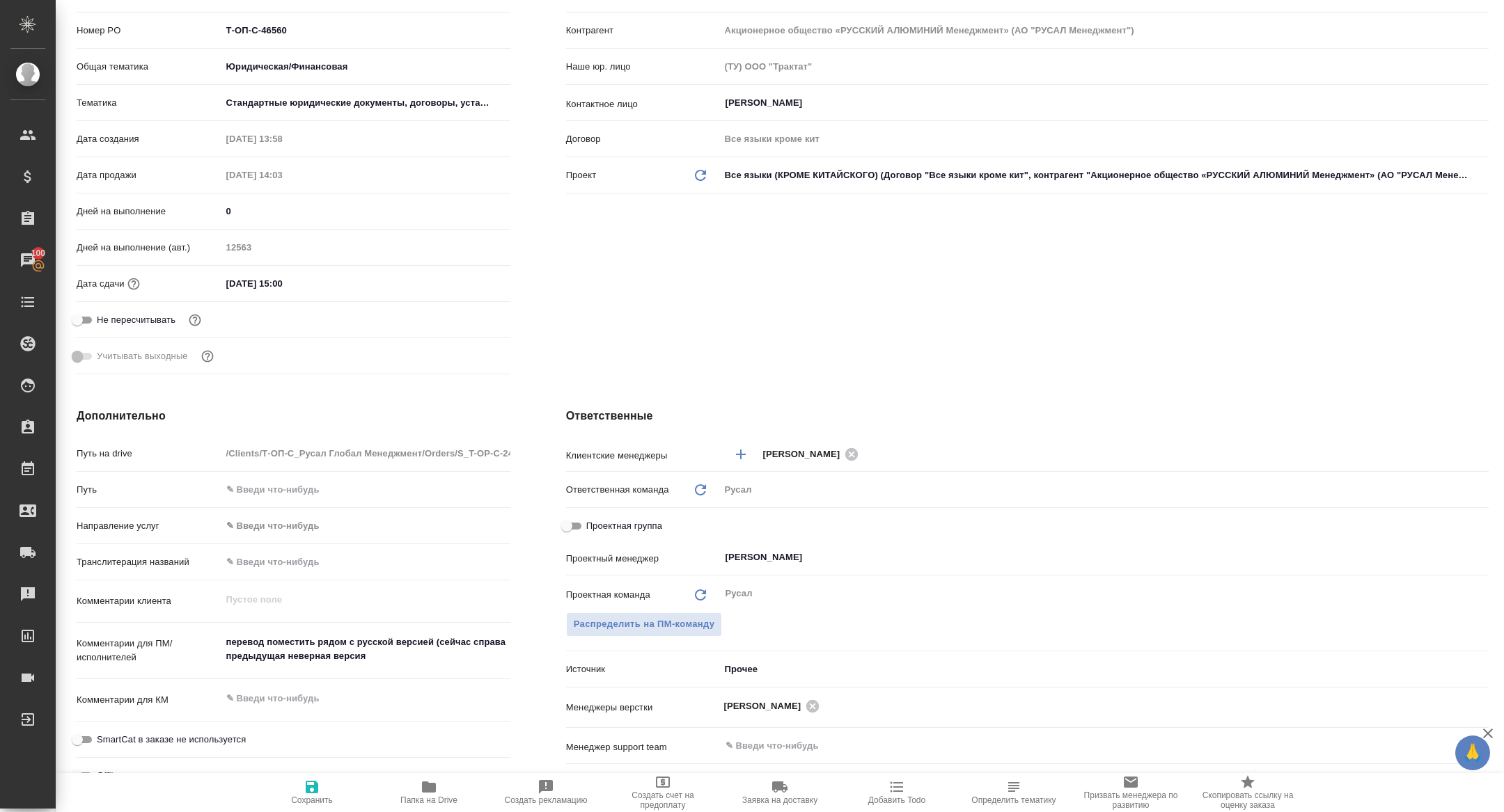
scroll to position [351, 0]
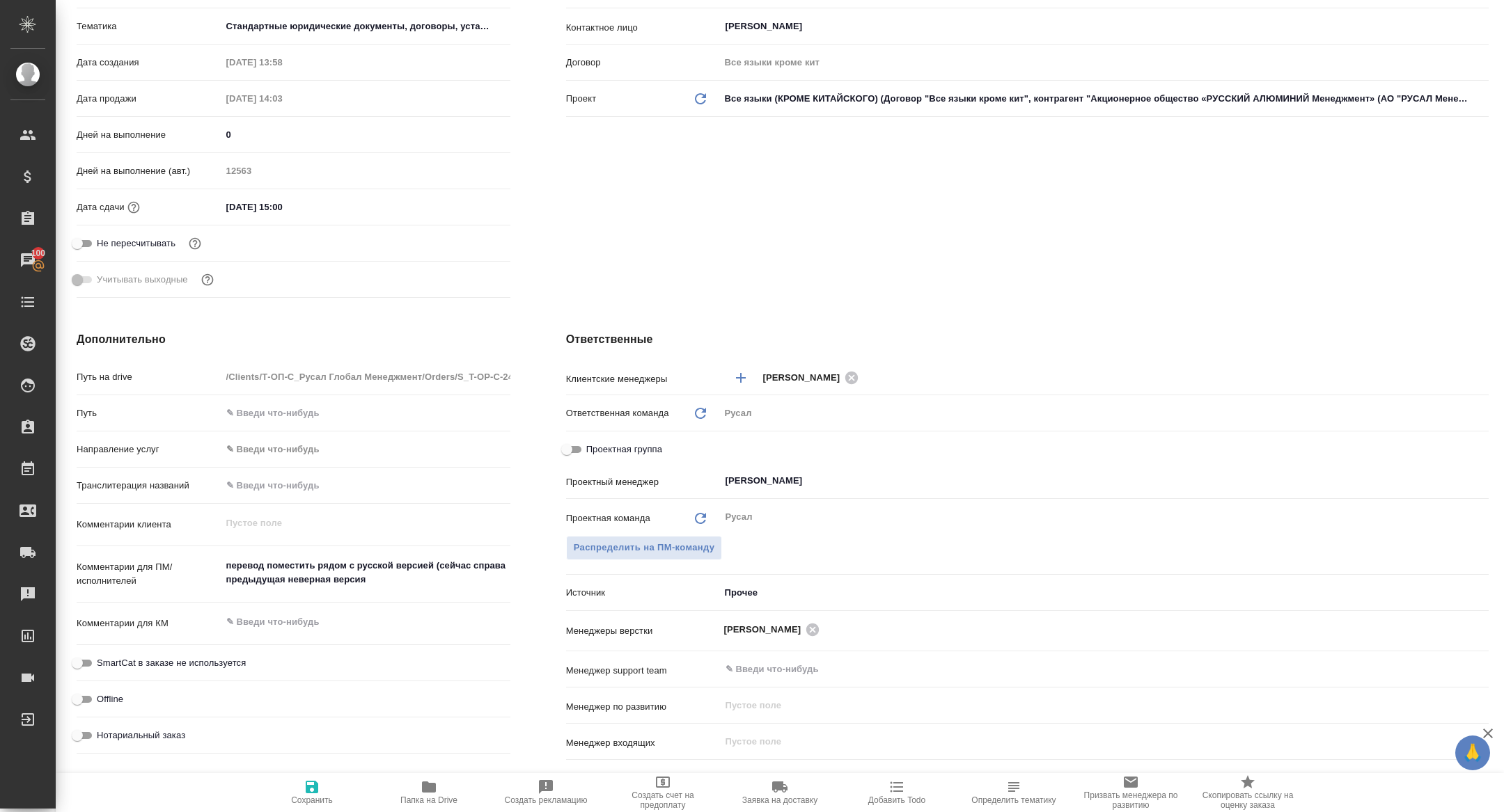
click at [321, 804] on span "Сохранить" at bounding box center [311, 800] width 42 height 10
type textarea "x"
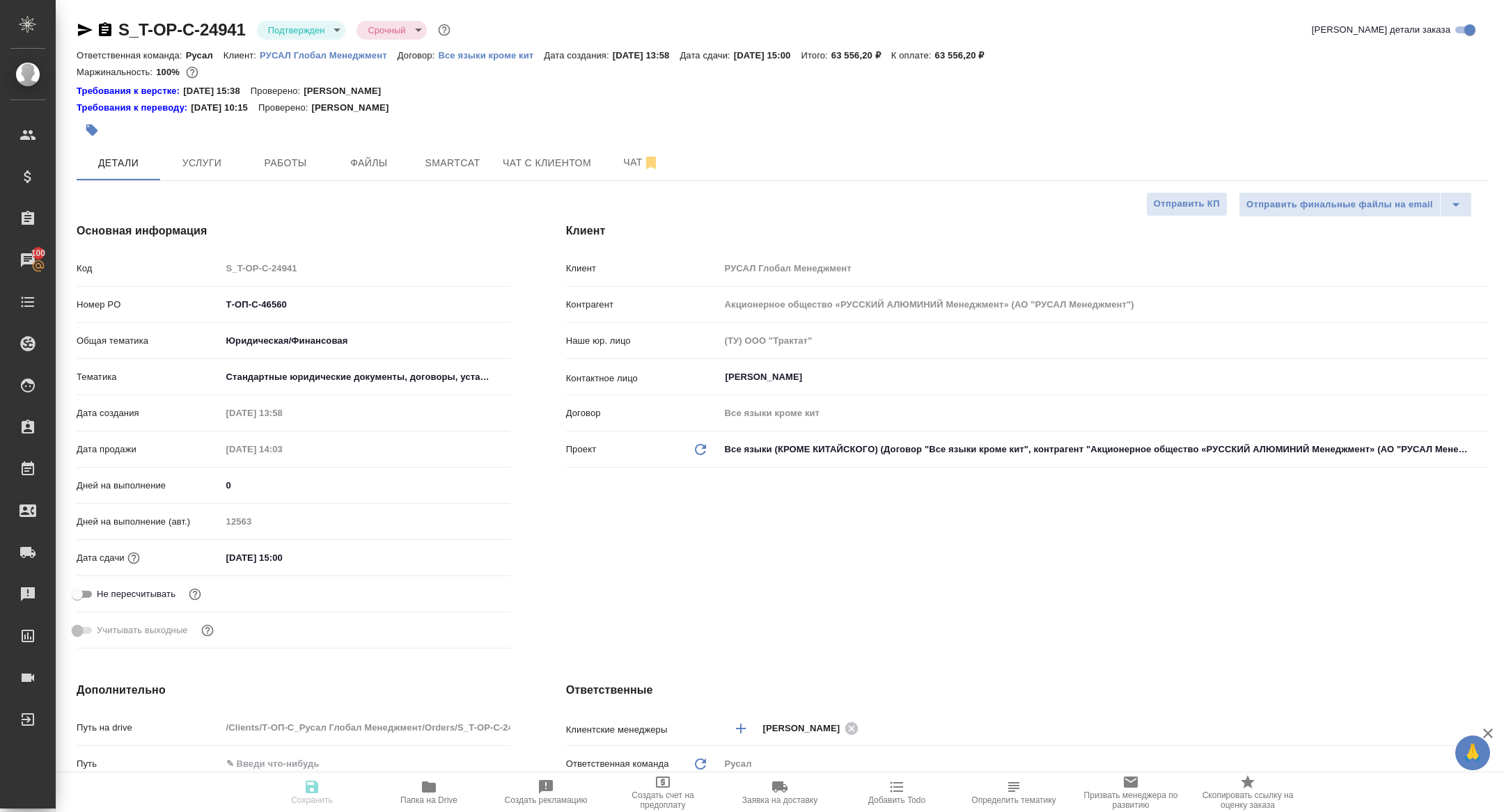
type textarea "x"
click at [83, 28] on icon "button" at bounding box center [86, 30] width 15 height 12
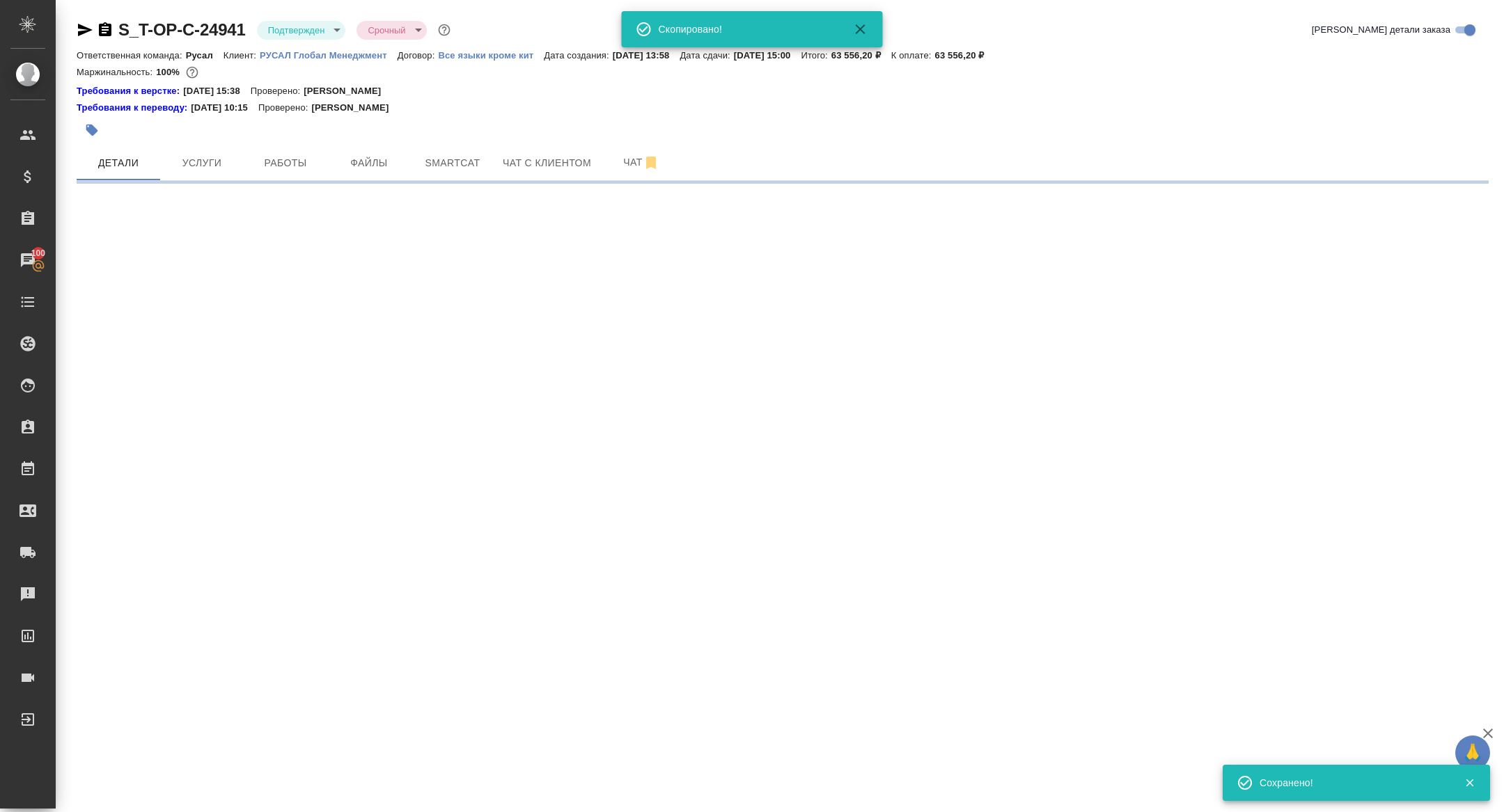
select select "RU"
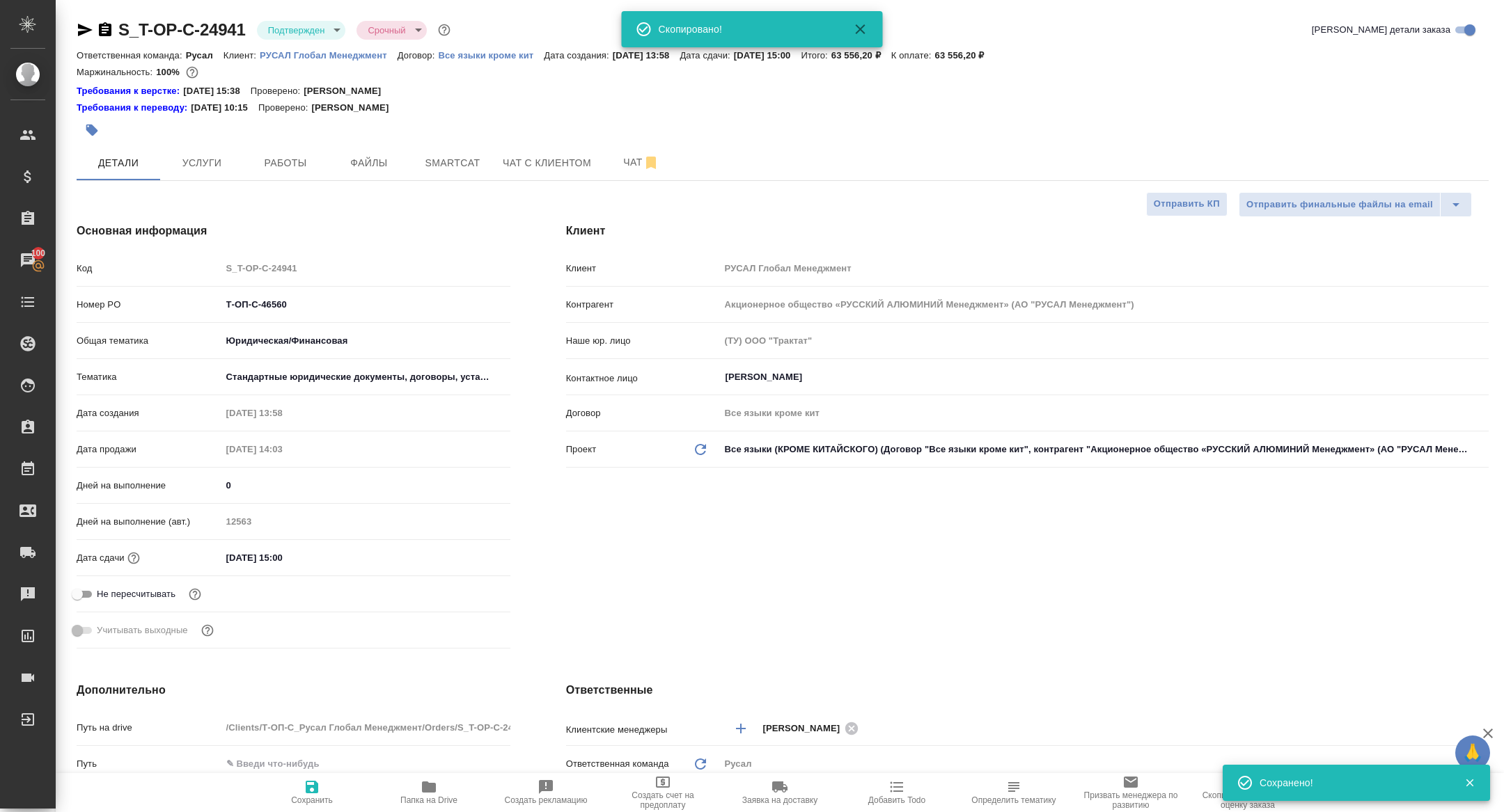
type textarea "x"
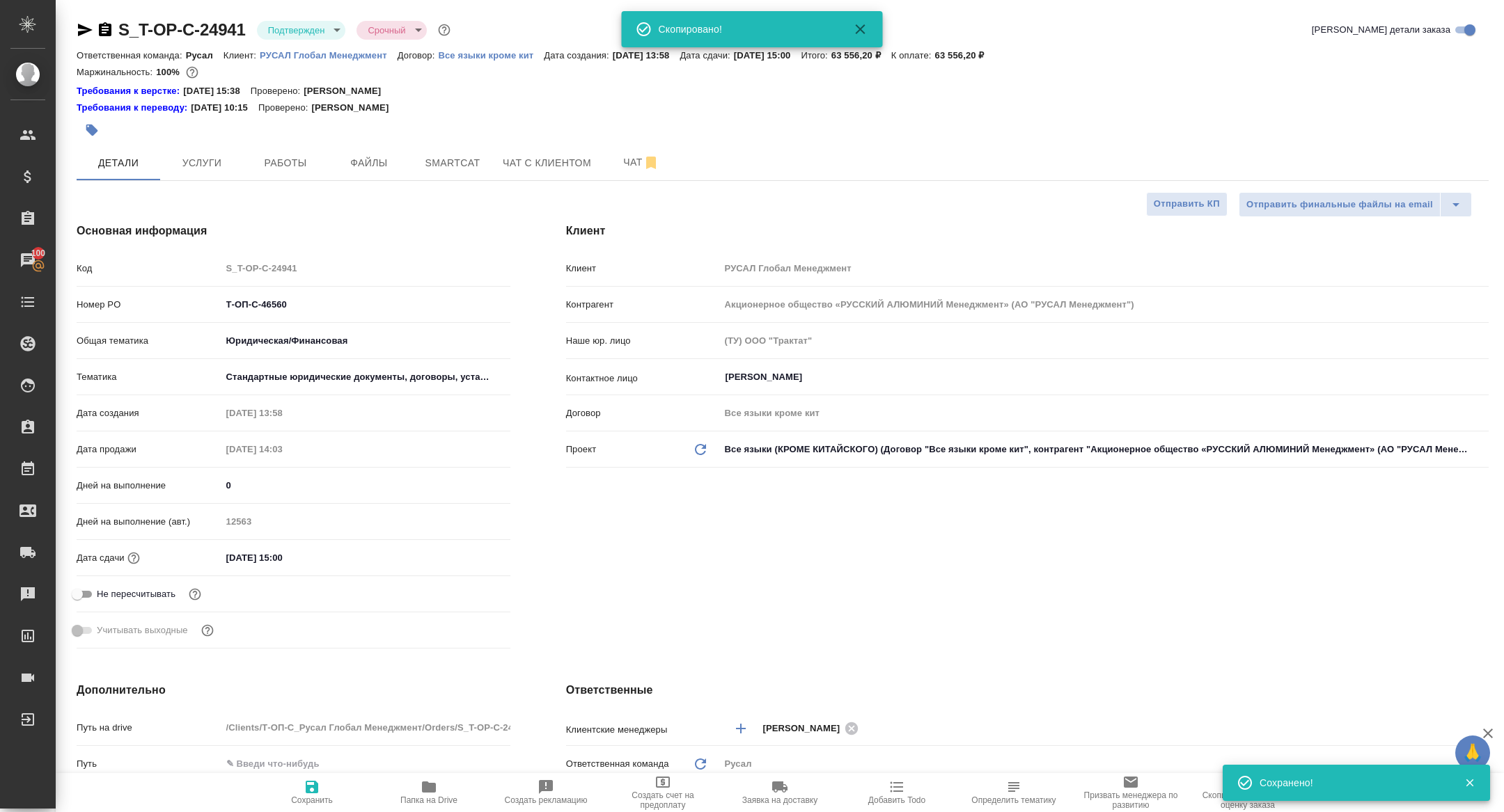
type textarea "x"
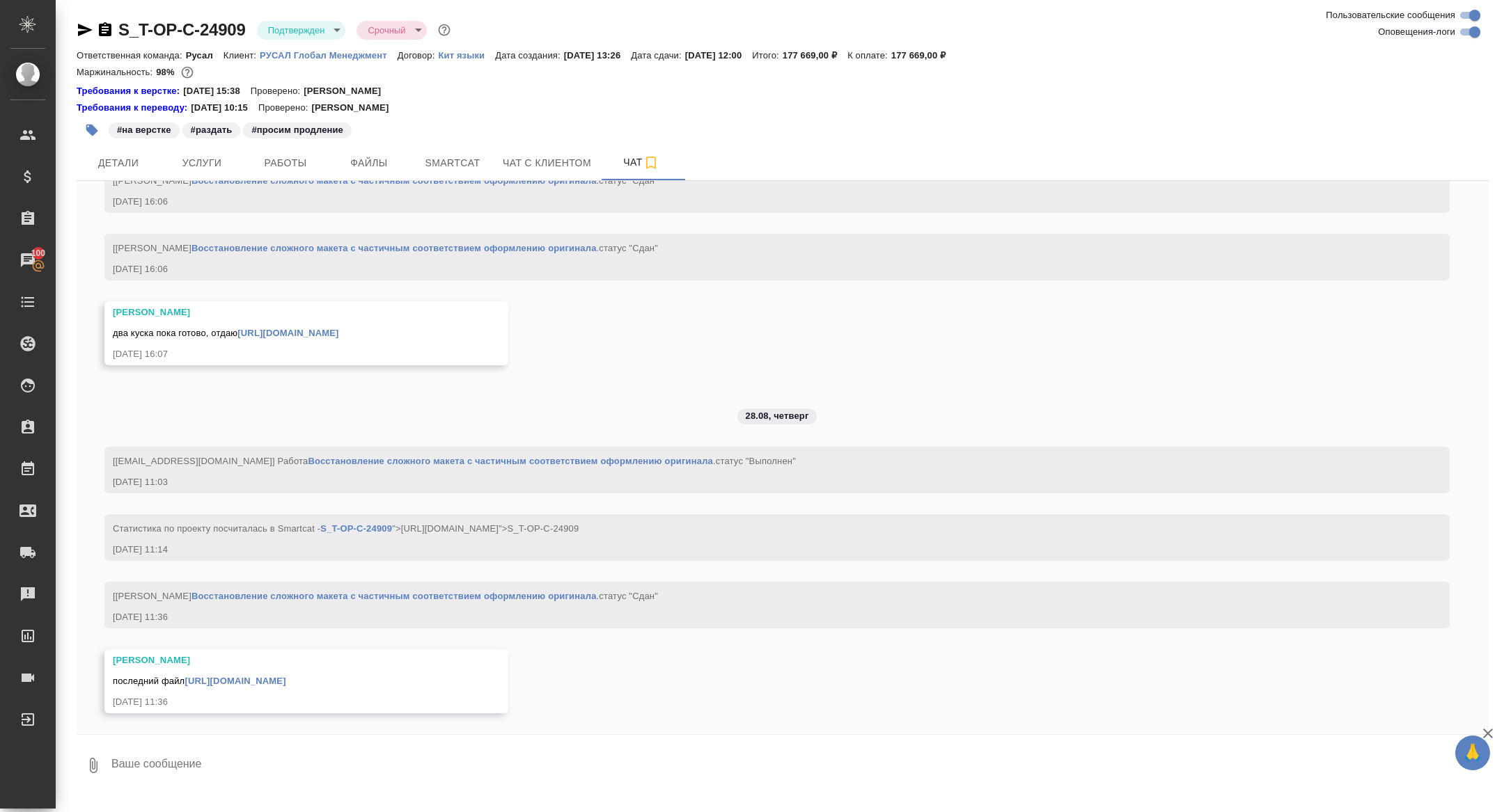
scroll to position [3940, 0]
click at [316, 771] on textarea at bounding box center [799, 766] width 1379 height 47
drag, startPoint x: 264, startPoint y: 759, endPoint x: 21, endPoint y: 736, distance: 244.1
click at [21, 736] on div ".cls-1 fill:#fff; AWATERA [PERSON_NAME] Спецификации Заказы 100 Чаты Todo Проек…" at bounding box center [752, 406] width 1504 height 812
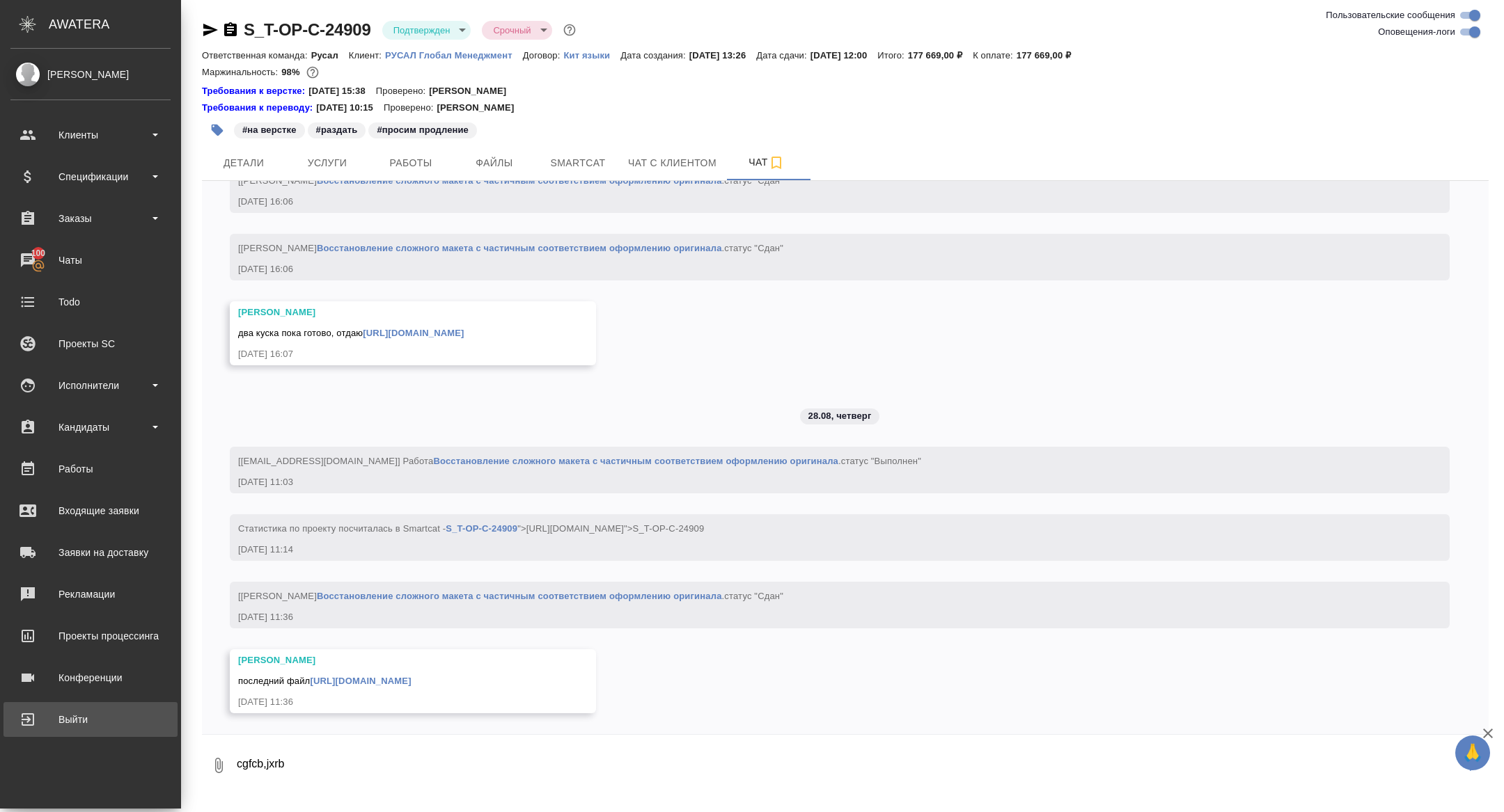
scroll to position [3955, 0]
type textarea "спасибо"
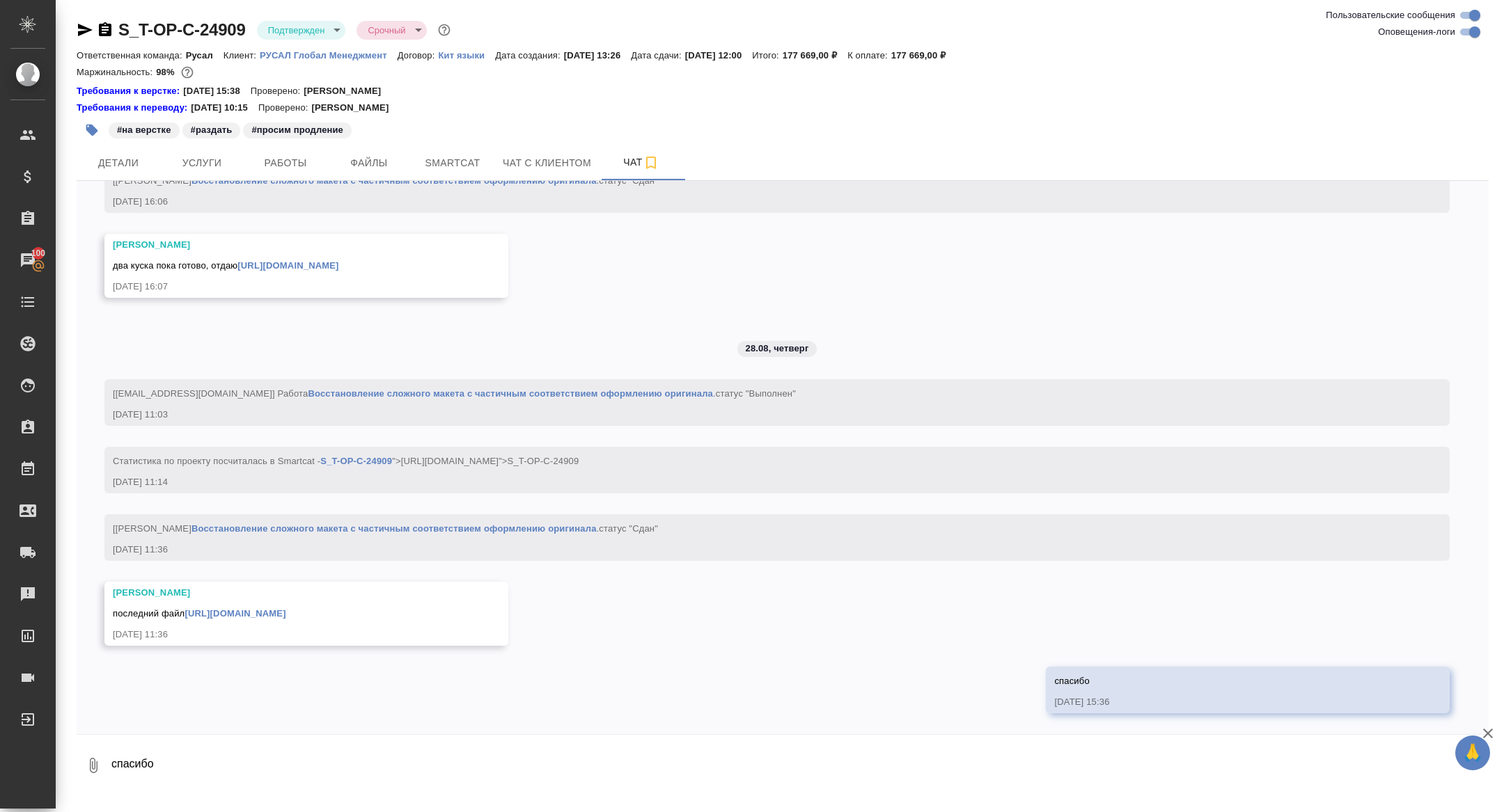
scroll to position [3988, 0]
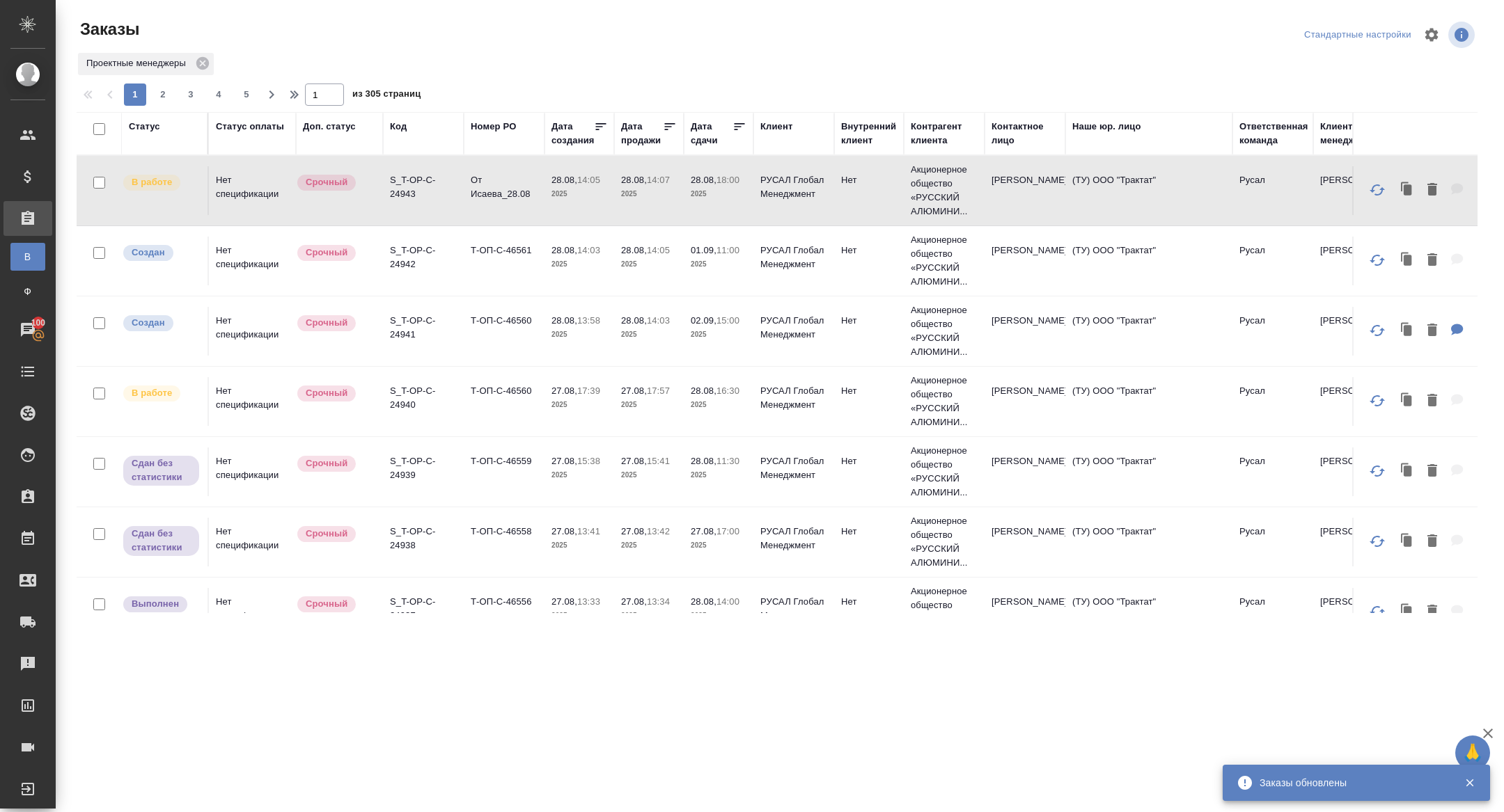
click at [696, 140] on div "Дата сдачи" at bounding box center [712, 134] width 42 height 28
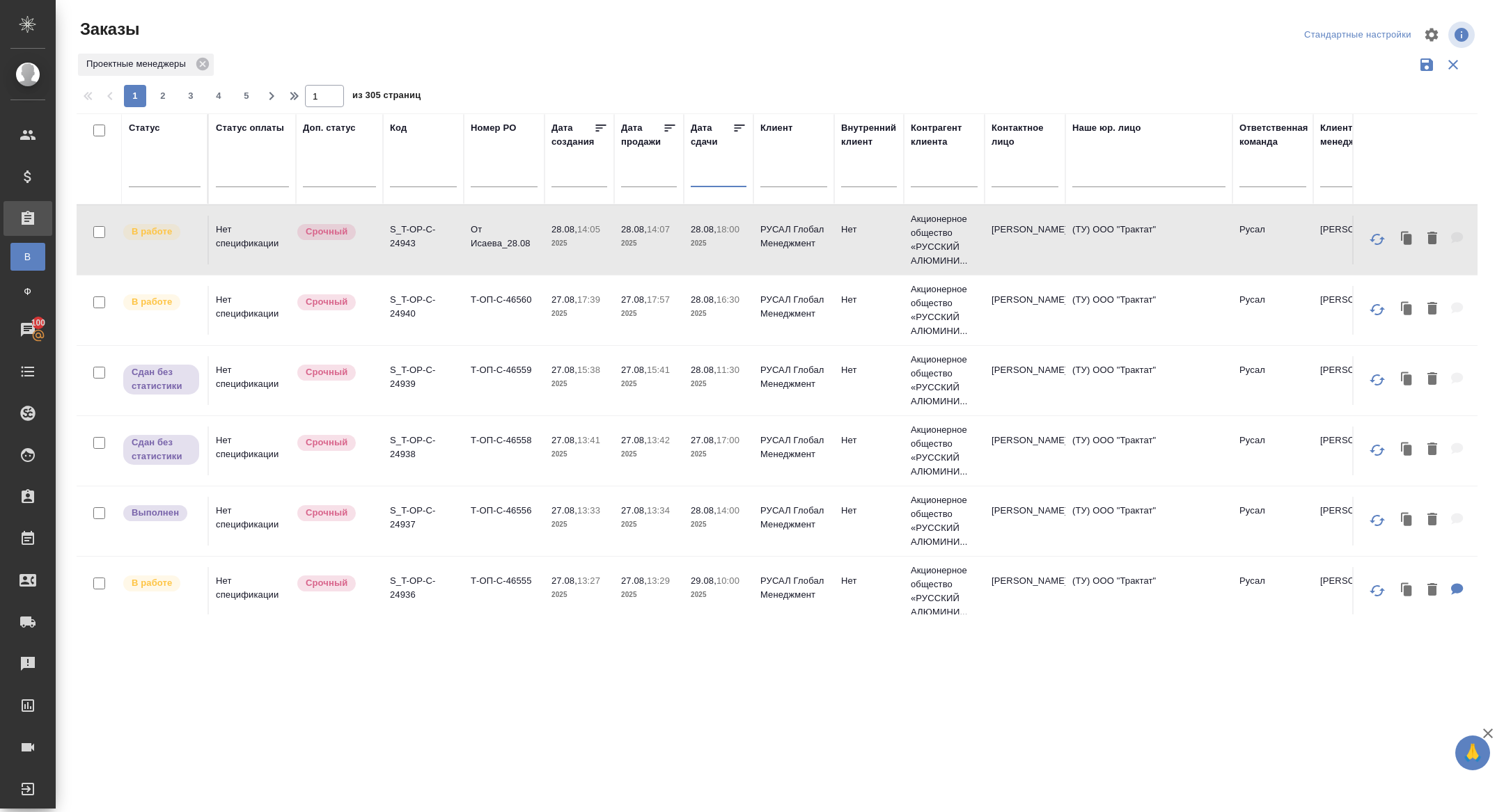
click at [714, 174] on input "text" at bounding box center [723, 175] width 47 height 19
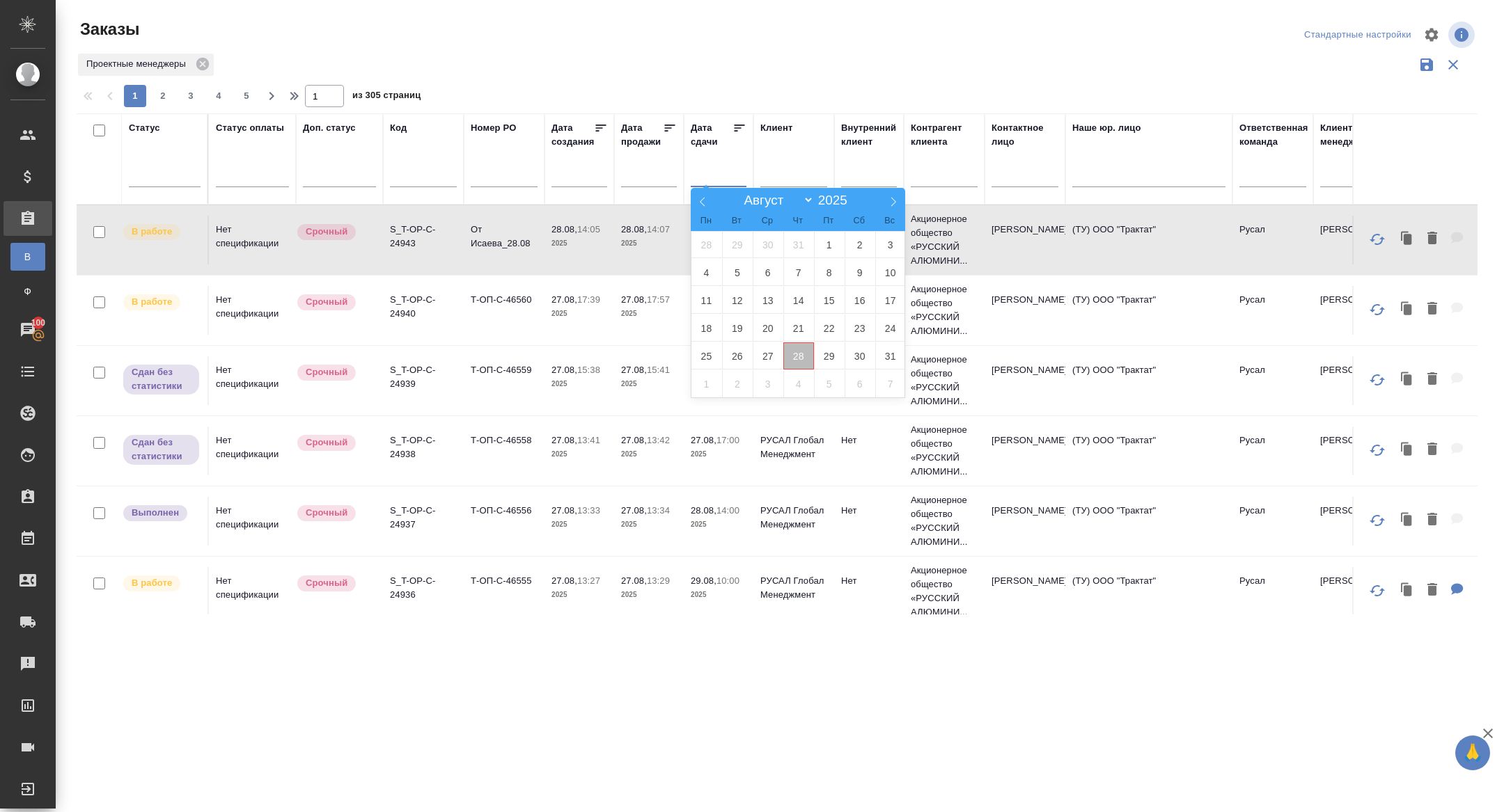
click at [805, 351] on span "28" at bounding box center [798, 355] width 31 height 27
type div "[DATE]T21:00:00.000Z"
click at [823, 351] on span "29" at bounding box center [829, 355] width 31 height 27
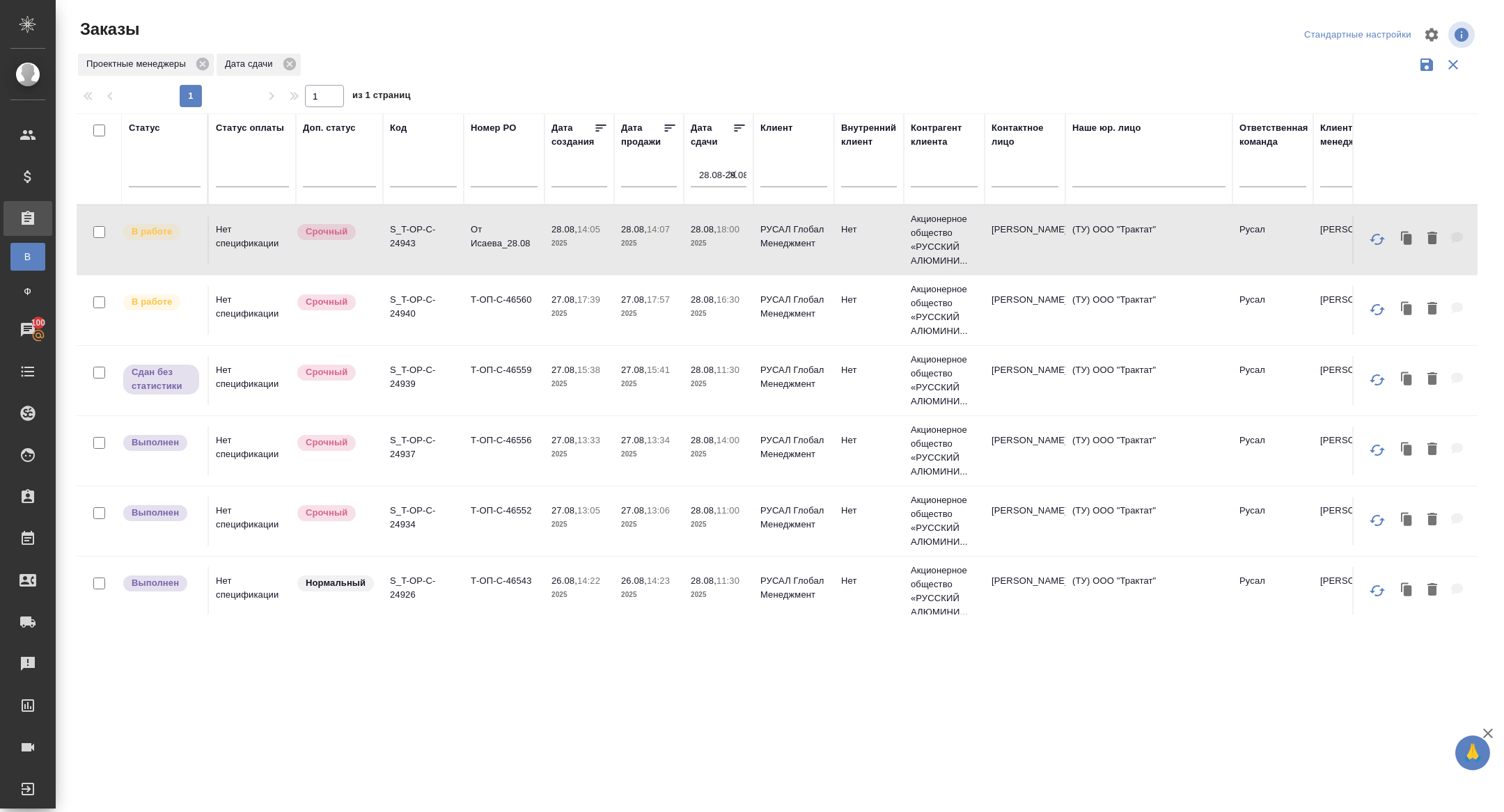
click at [735, 127] on icon at bounding box center [740, 128] width 11 height 7
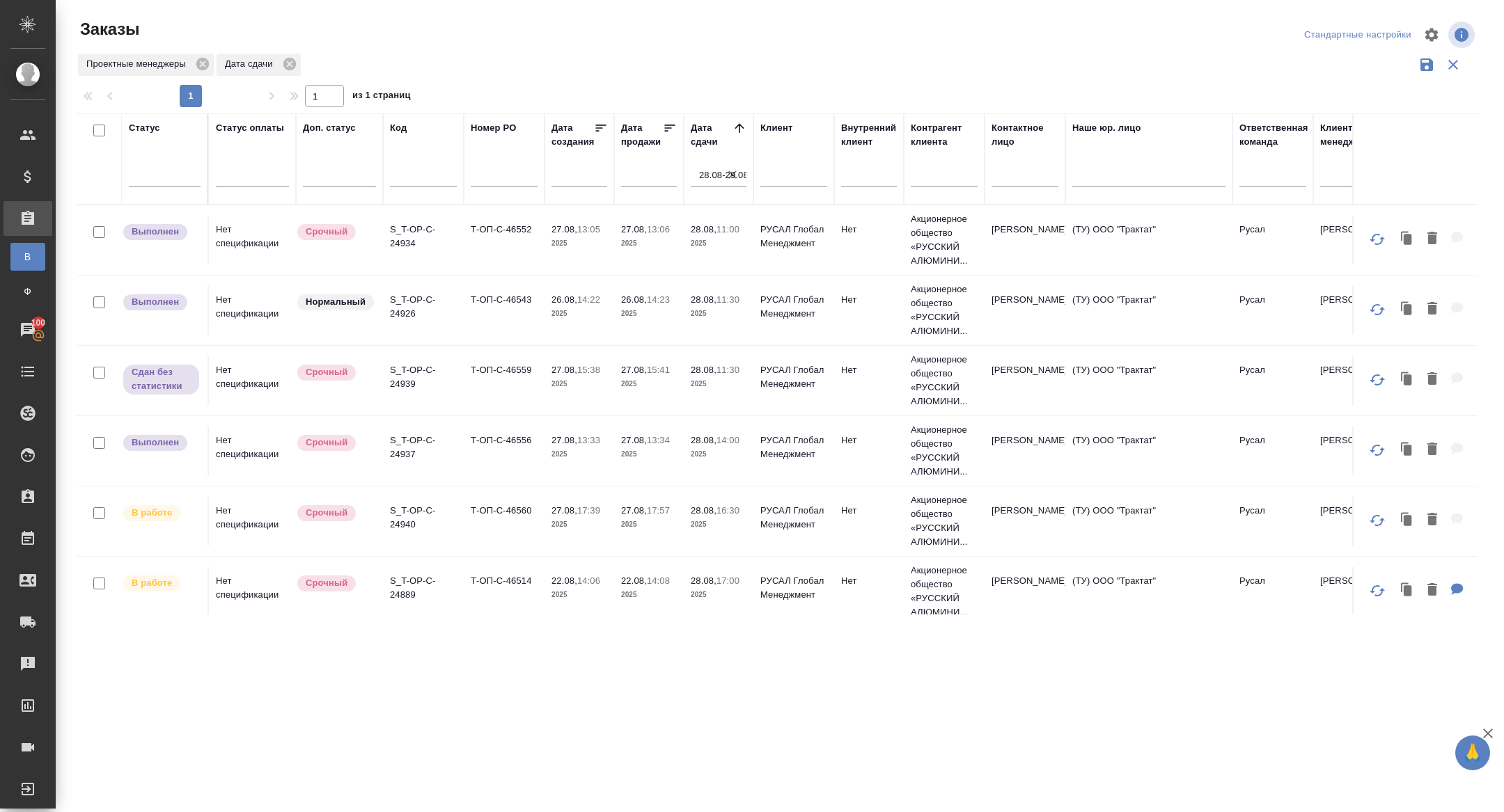
scroll to position [81, 0]
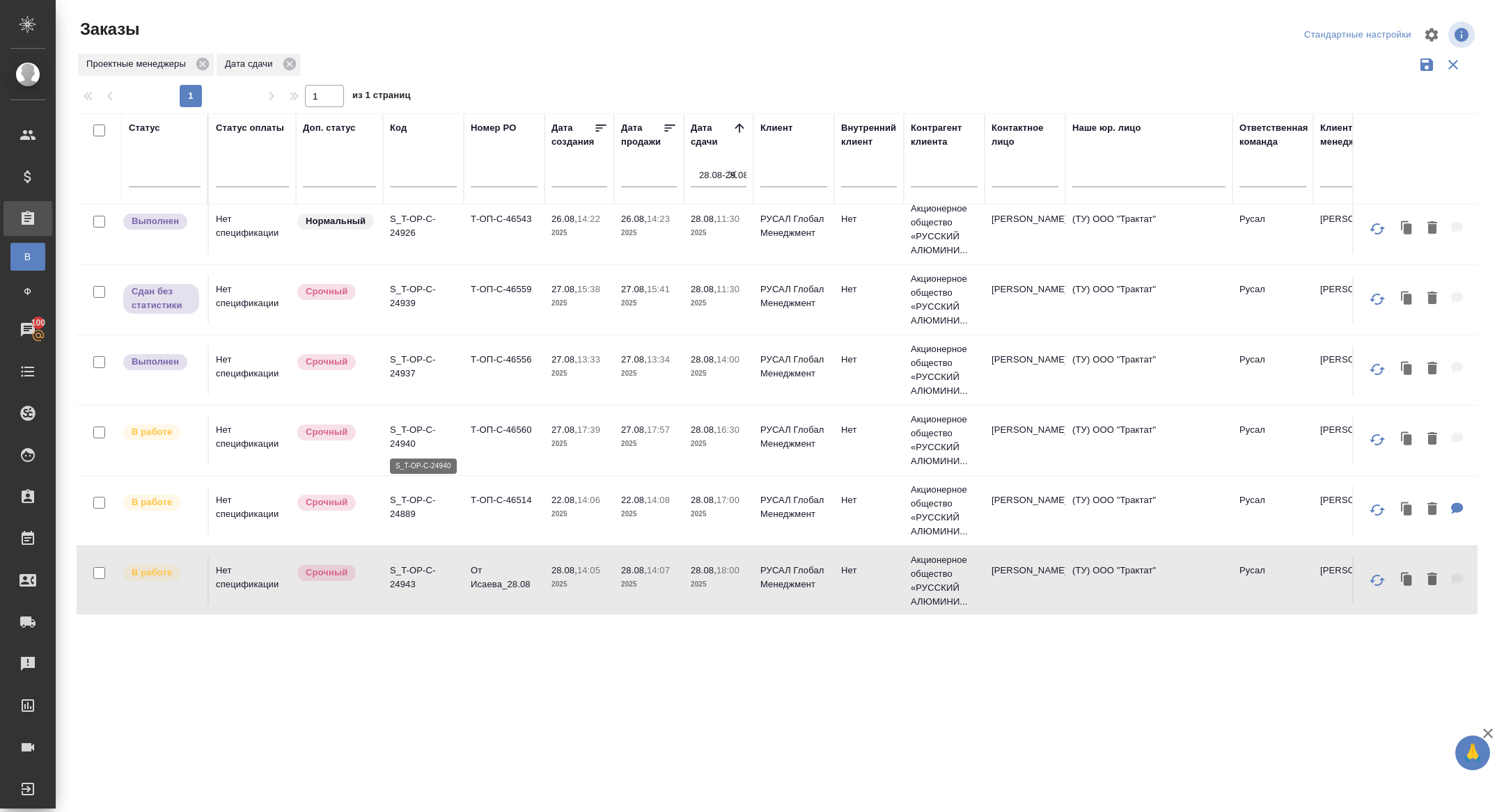
click at [407, 441] on p "S_T-OP-C-24940" at bounding box center [424, 438] width 66 height 28
click at [411, 511] on p "S_T-OP-C-24889" at bounding box center [424, 507] width 66 height 28
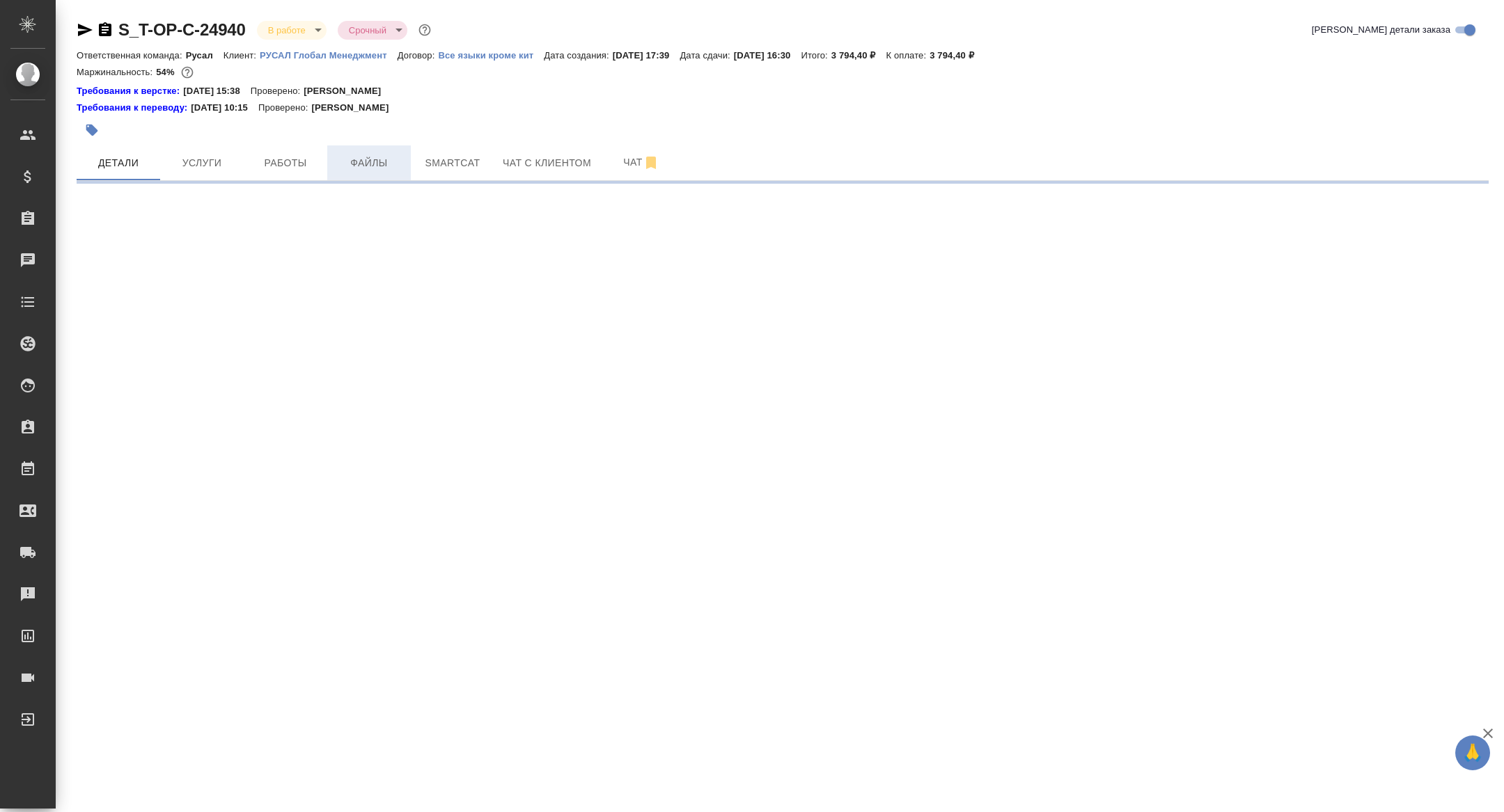
select select "RU"
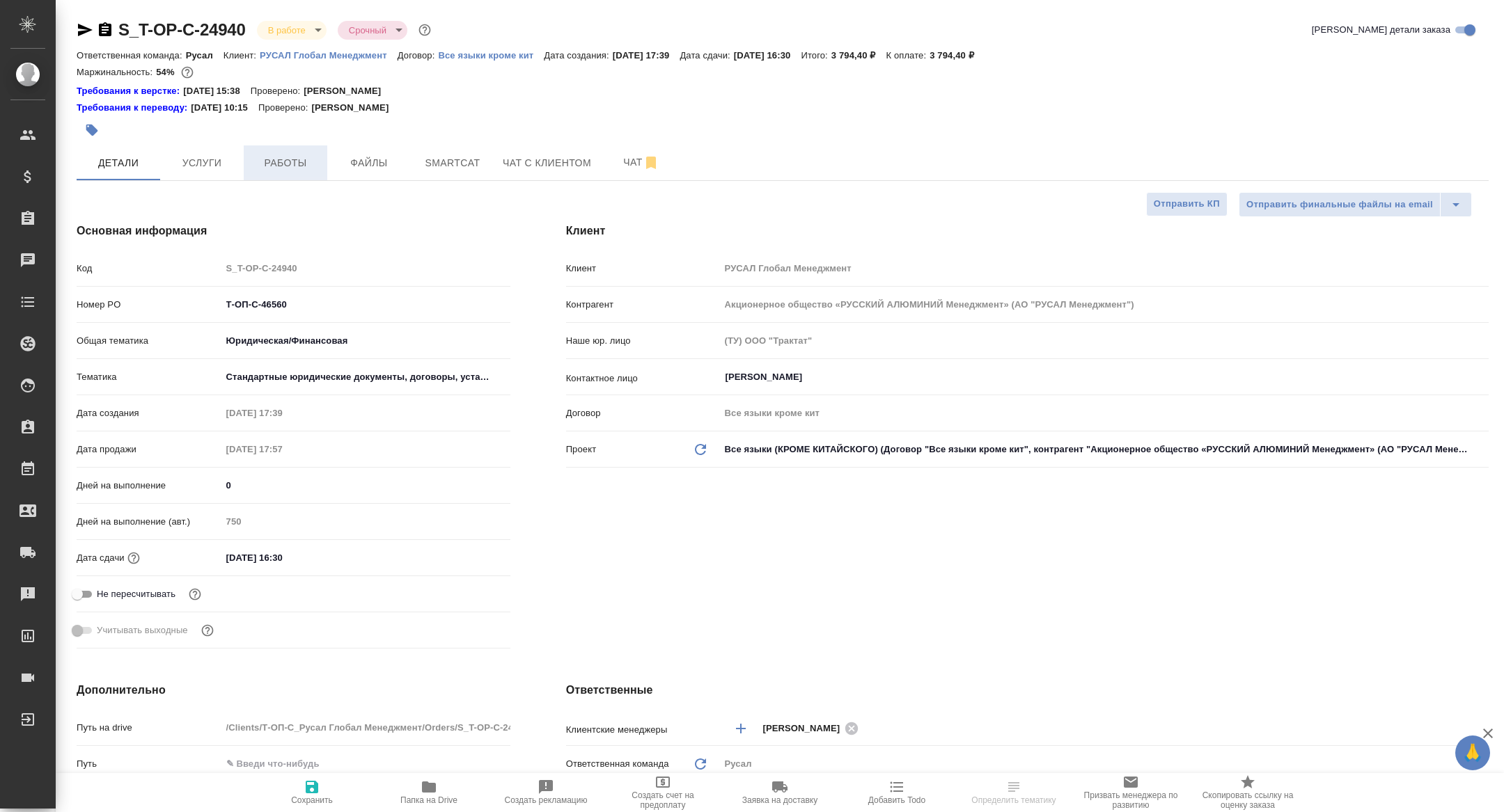
click at [273, 164] on span "Работы" at bounding box center [286, 163] width 66 height 17
type textarea "x"
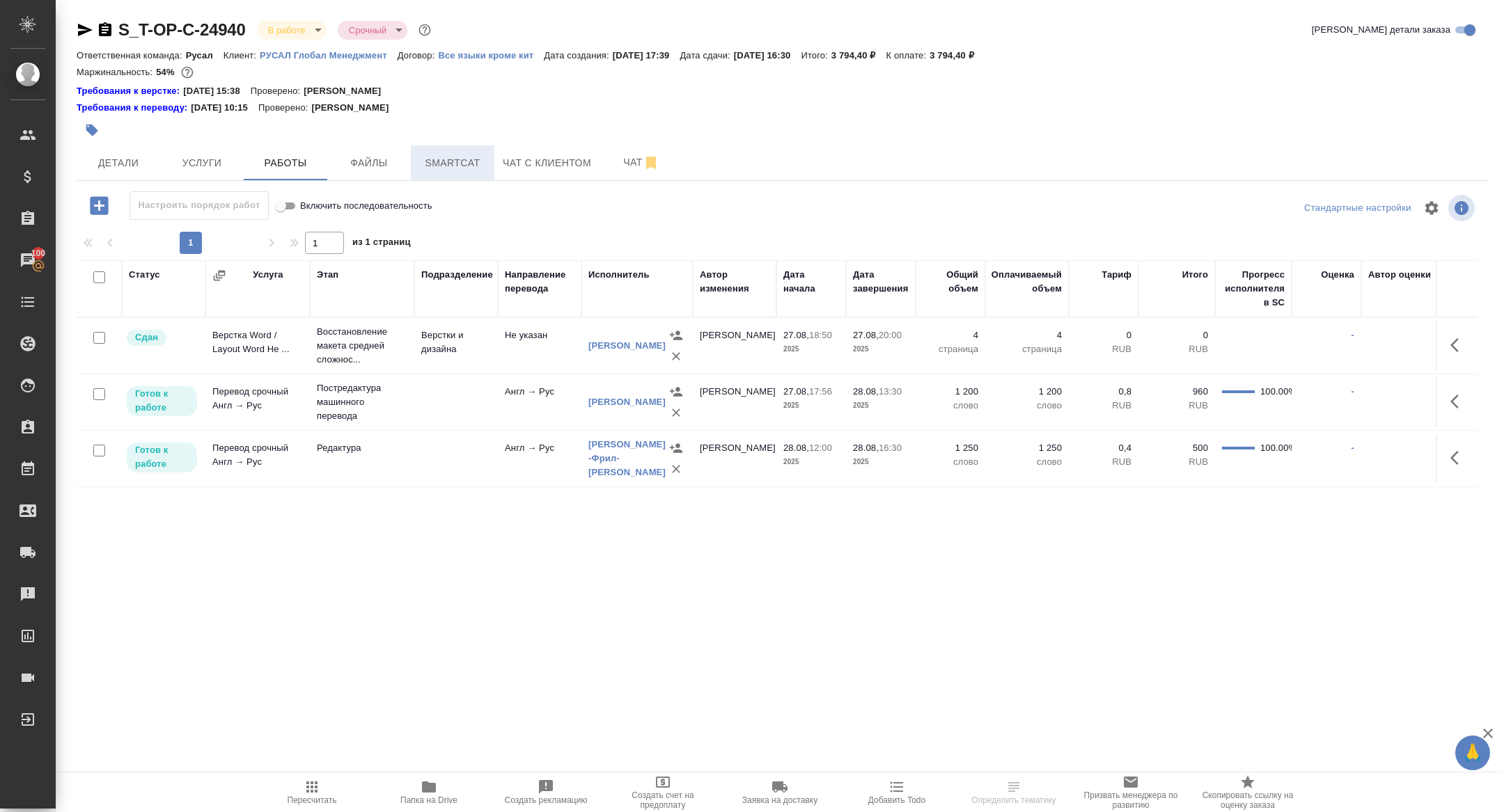
click at [463, 153] on button "Smartcat" at bounding box center [453, 163] width 84 height 35
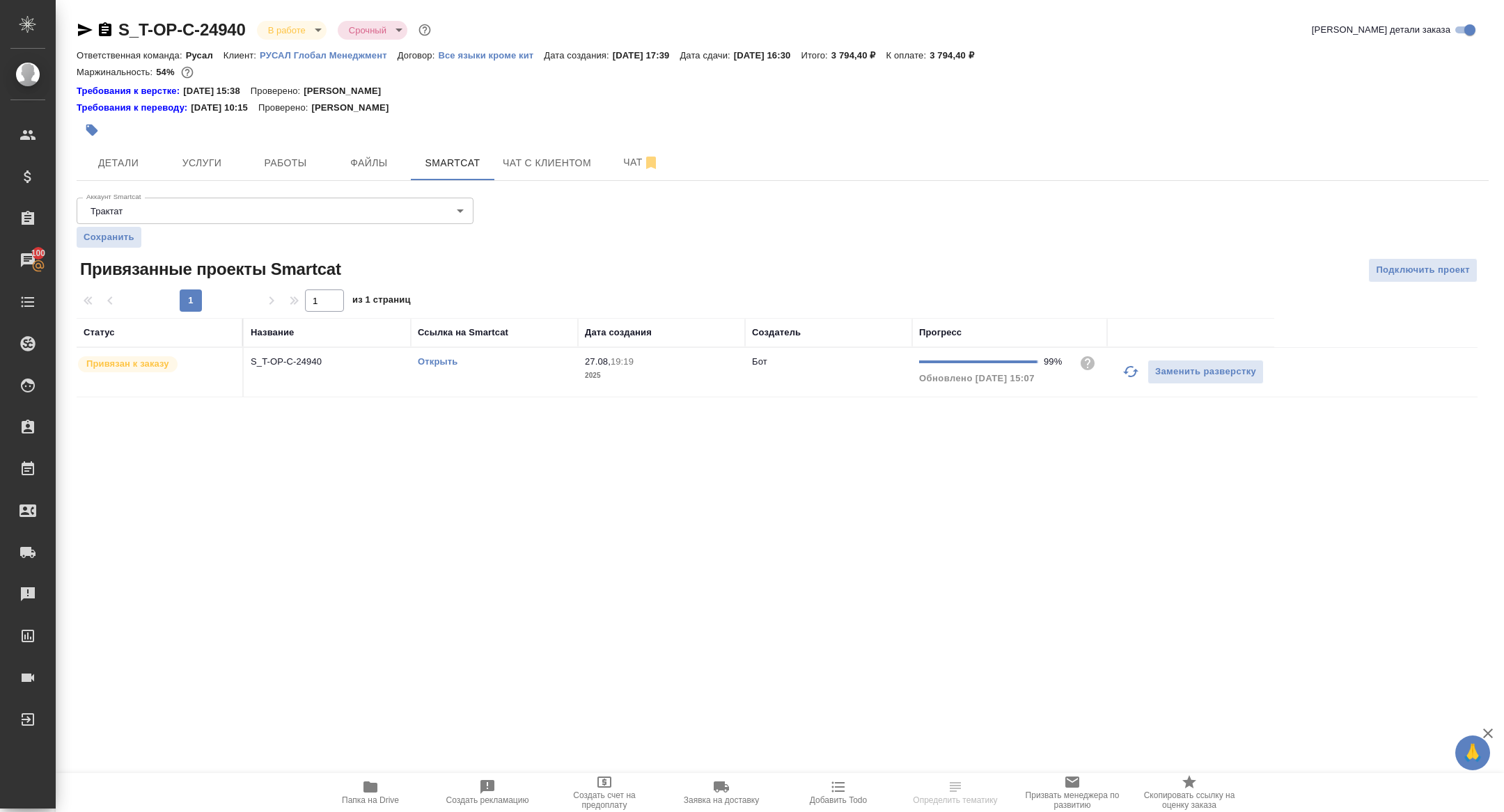
click at [438, 360] on link "Открыть" at bounding box center [438, 361] width 40 height 11
click at [369, 786] on icon "button" at bounding box center [370, 787] width 14 height 11
click at [132, 161] on span "Детали" at bounding box center [118, 163] width 66 height 17
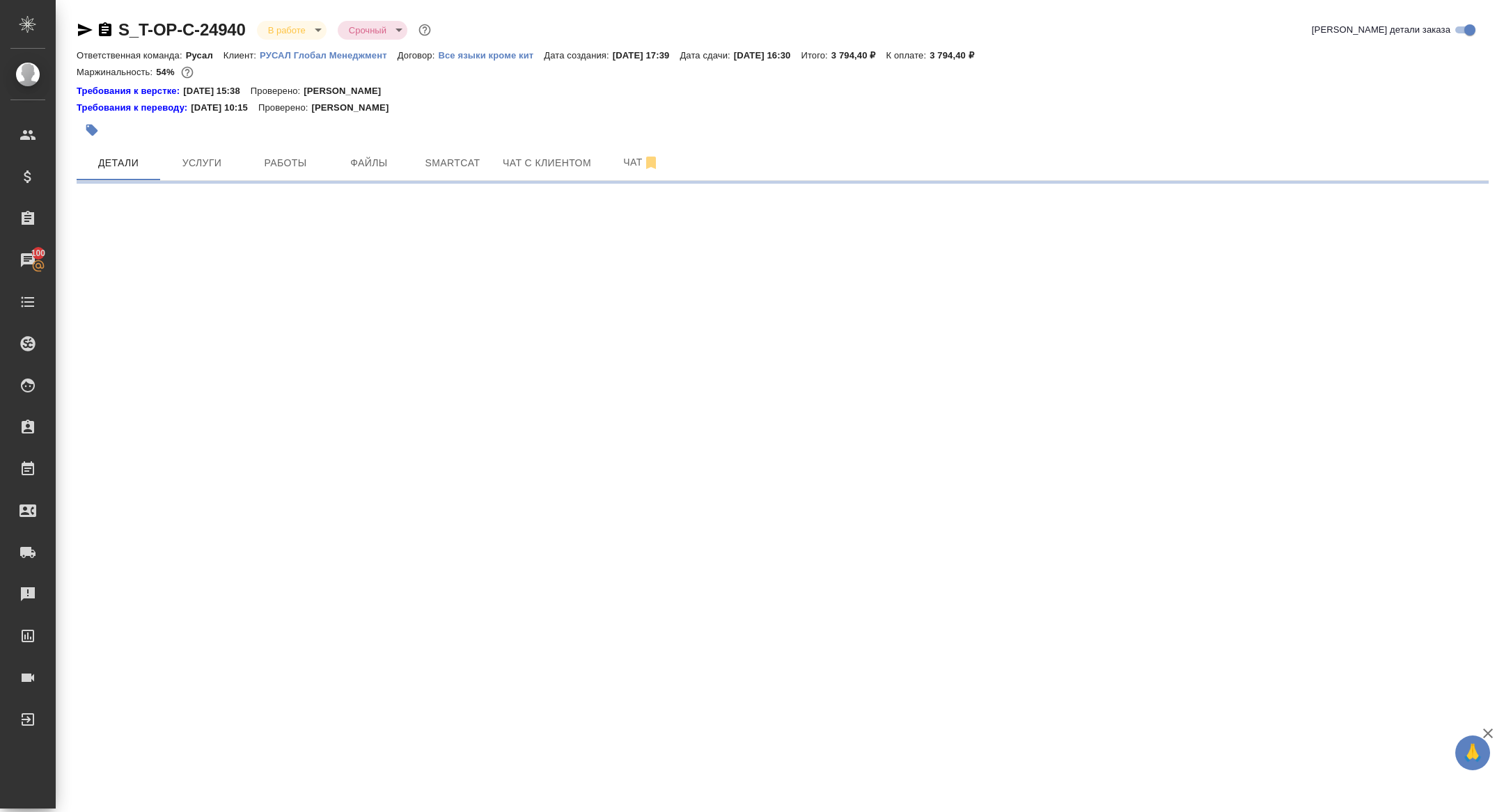
select select "RU"
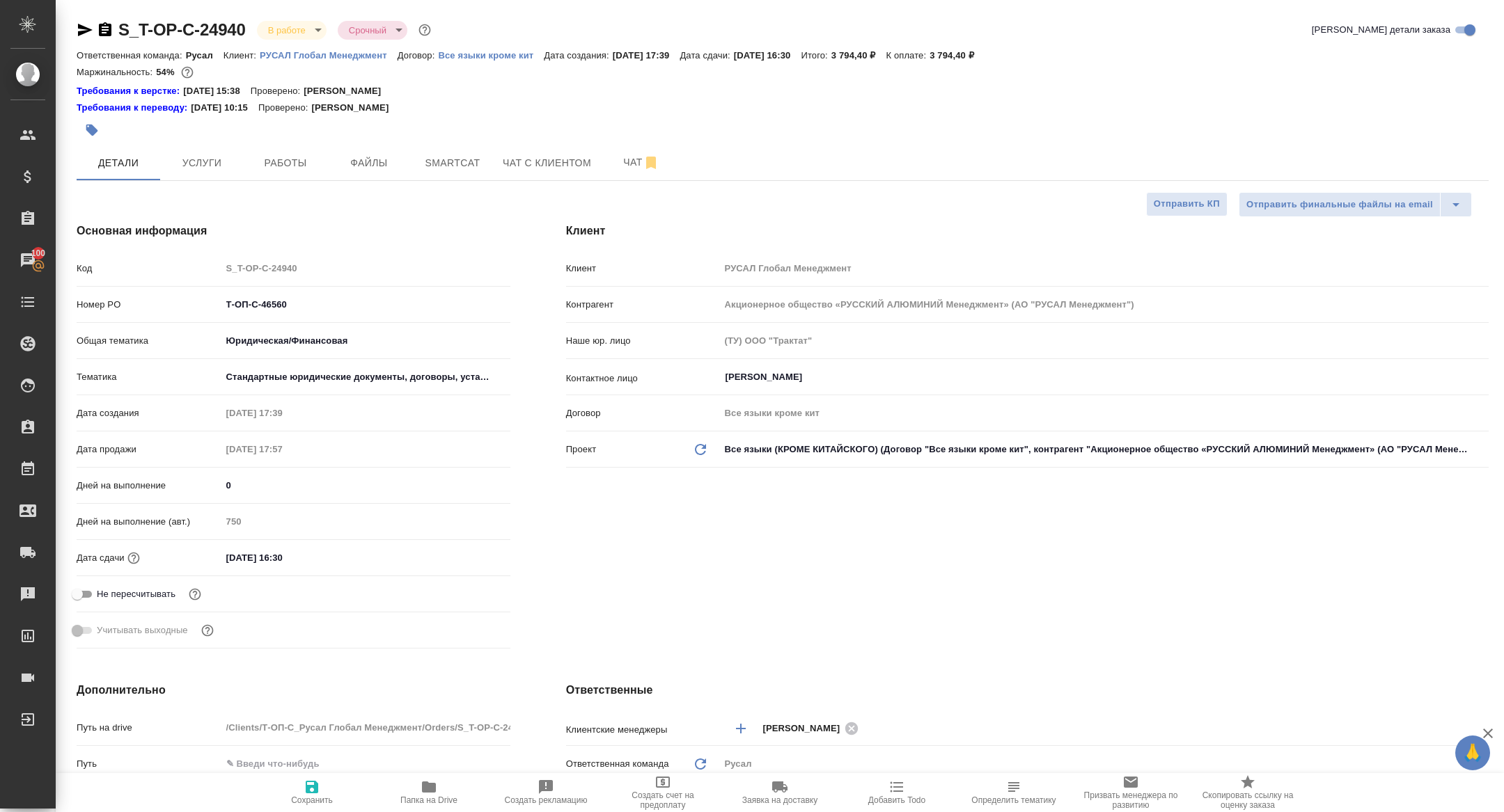
type textarea "x"
drag, startPoint x: 309, startPoint y: 302, endPoint x: 131, endPoint y: 302, distance: 178.0
click at [132, 302] on div "Номер PO Т-ОП-С-46560" at bounding box center [293, 304] width 434 height 24
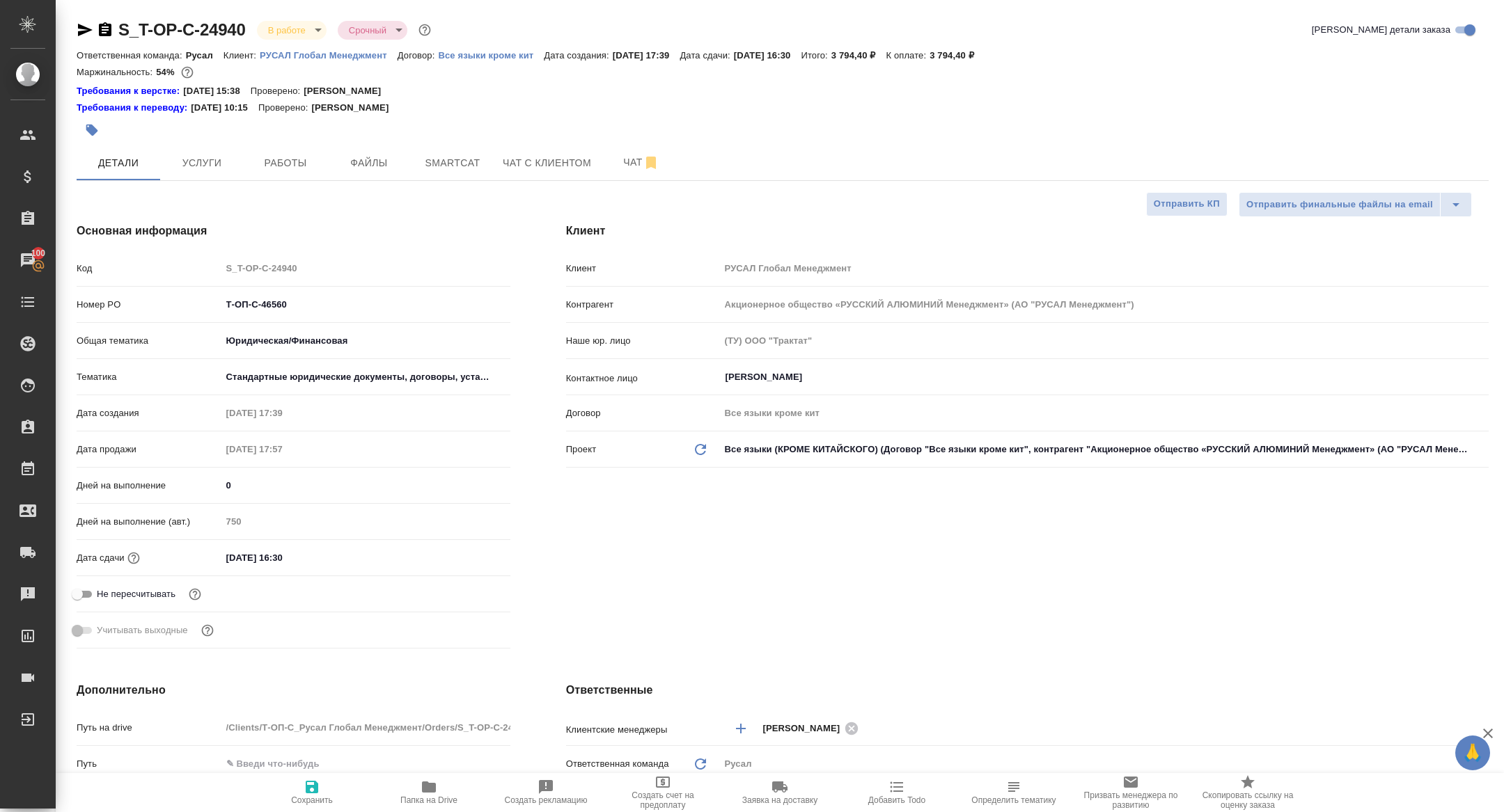
type textarea "x"
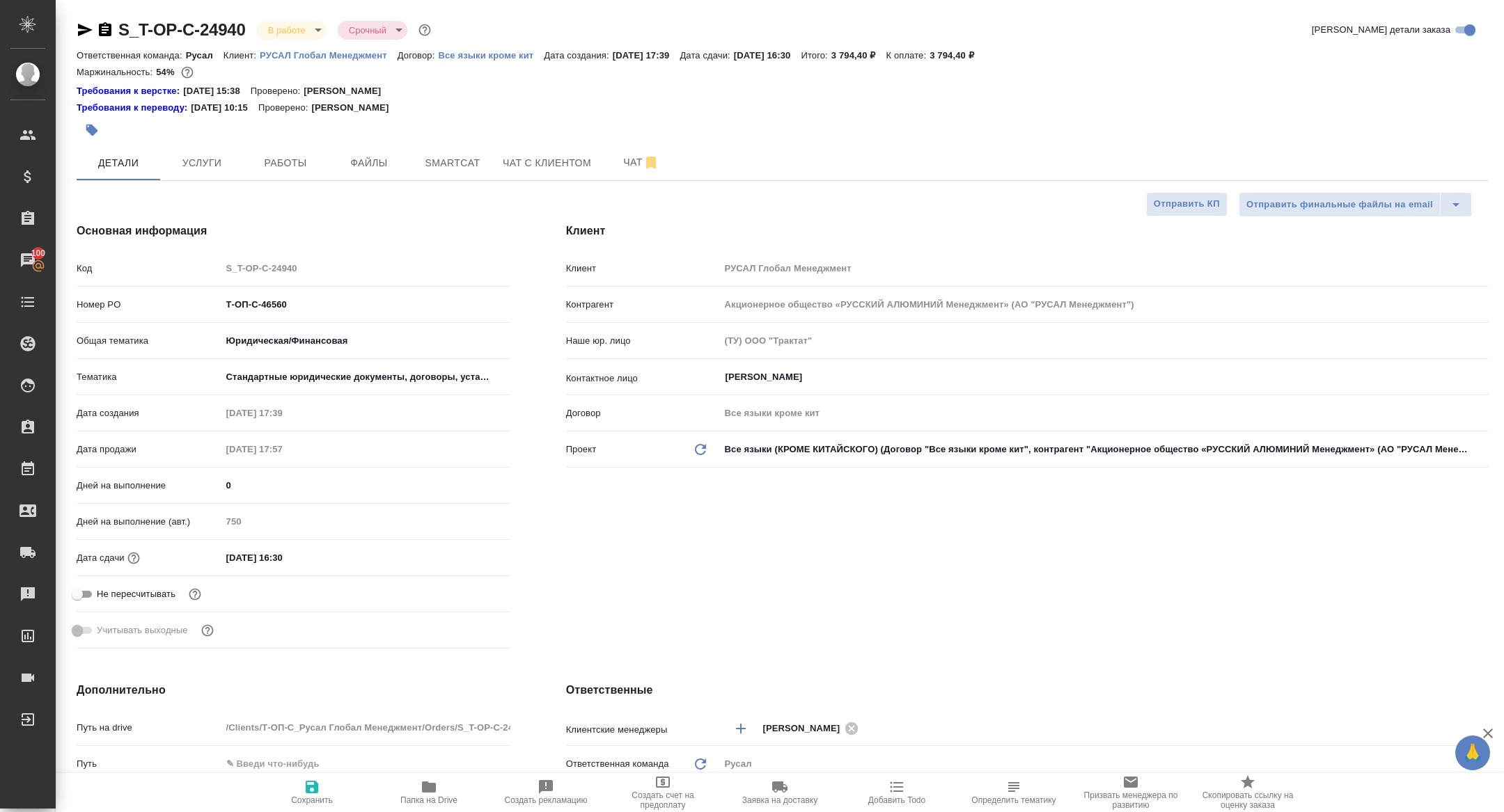
type textarea "x"
click at [295, 32] on body "🙏 .cls-1 fill:#fff; AWATERA Zhuravleva Alexandra Клиенты Спецификации Заказы 10…" at bounding box center [752, 406] width 1504 height 812
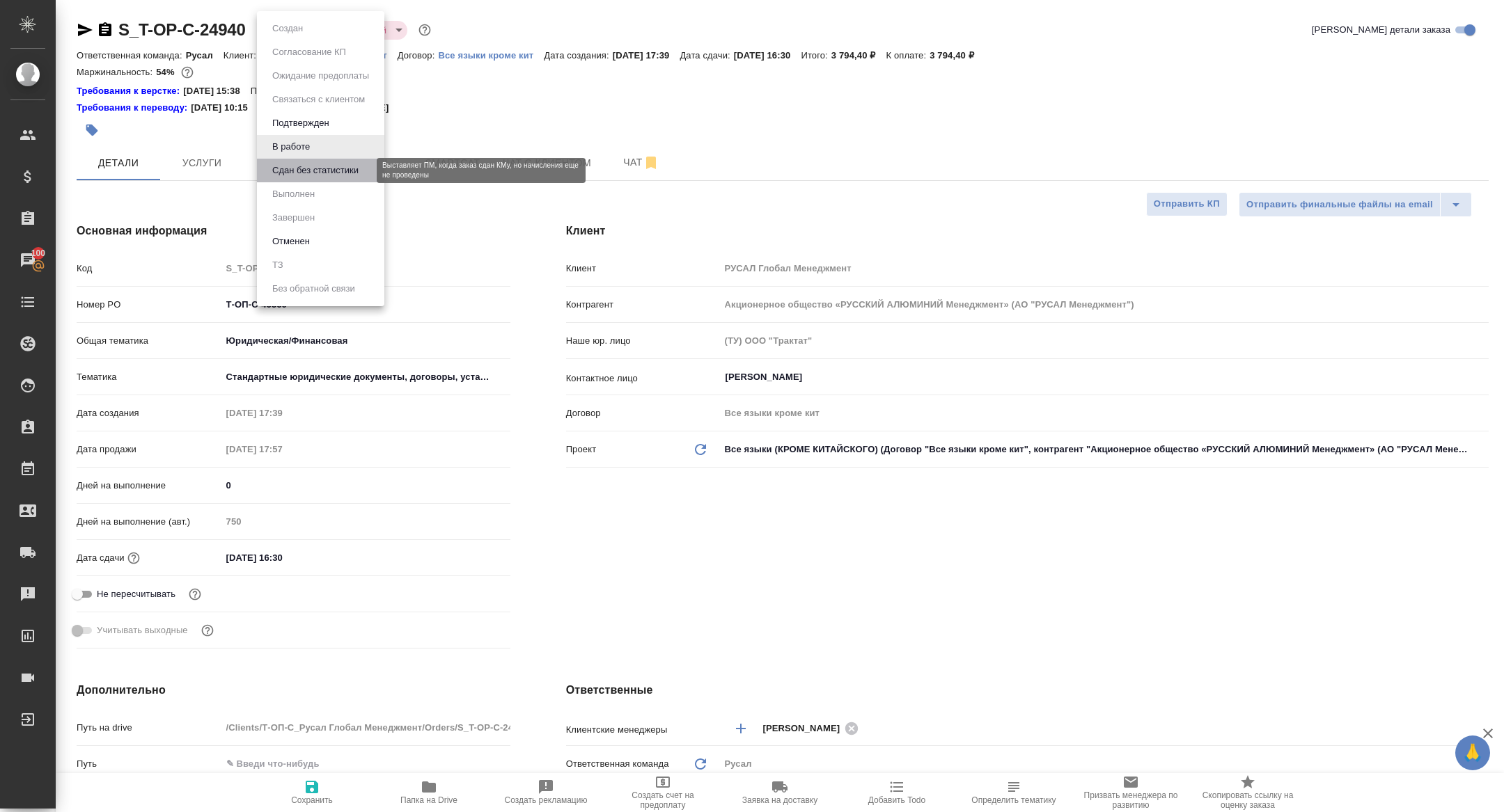
click at [312, 172] on button "Сдан без статистики" at bounding box center [316, 170] width 95 height 15
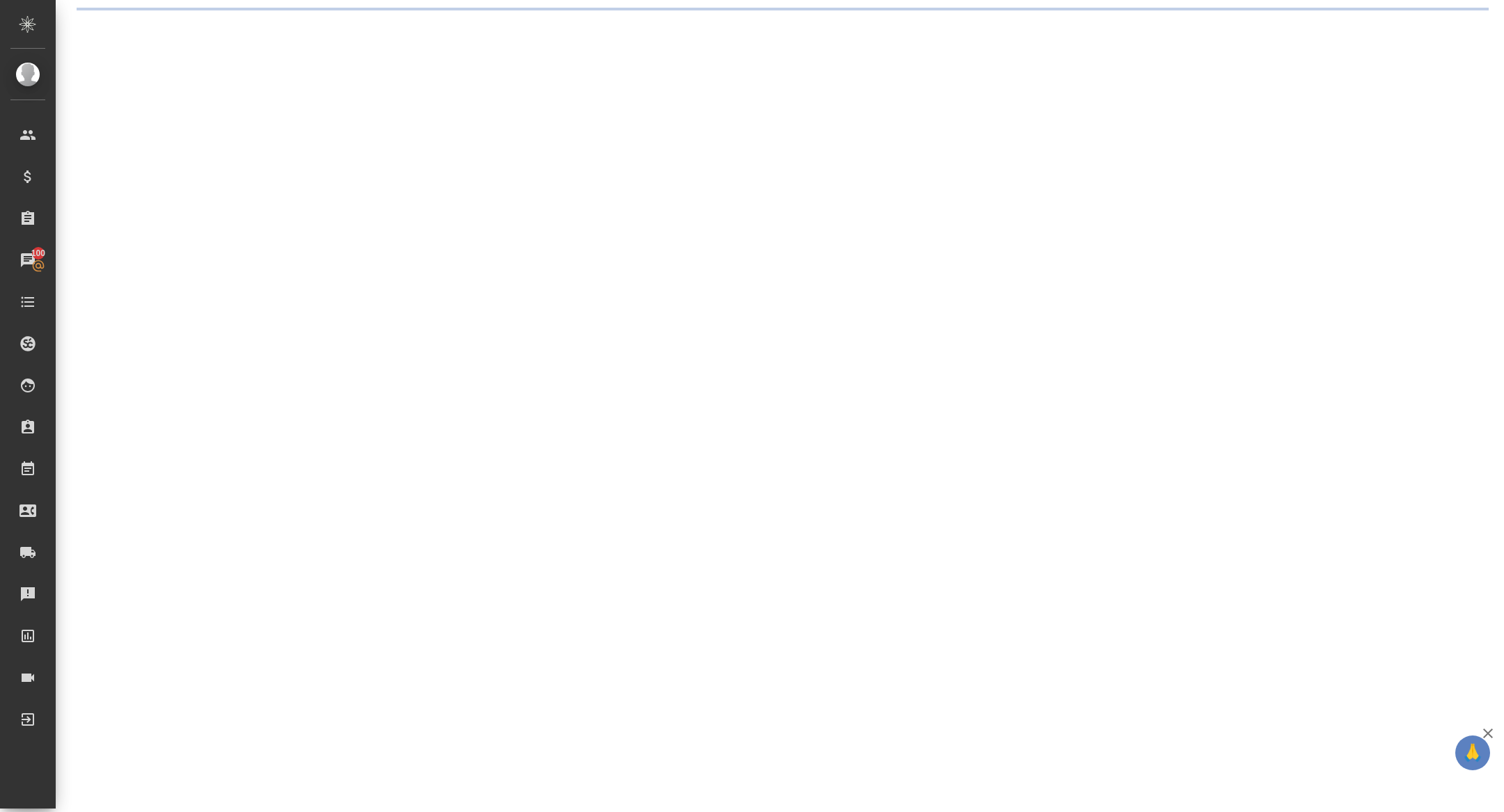
select select "RU"
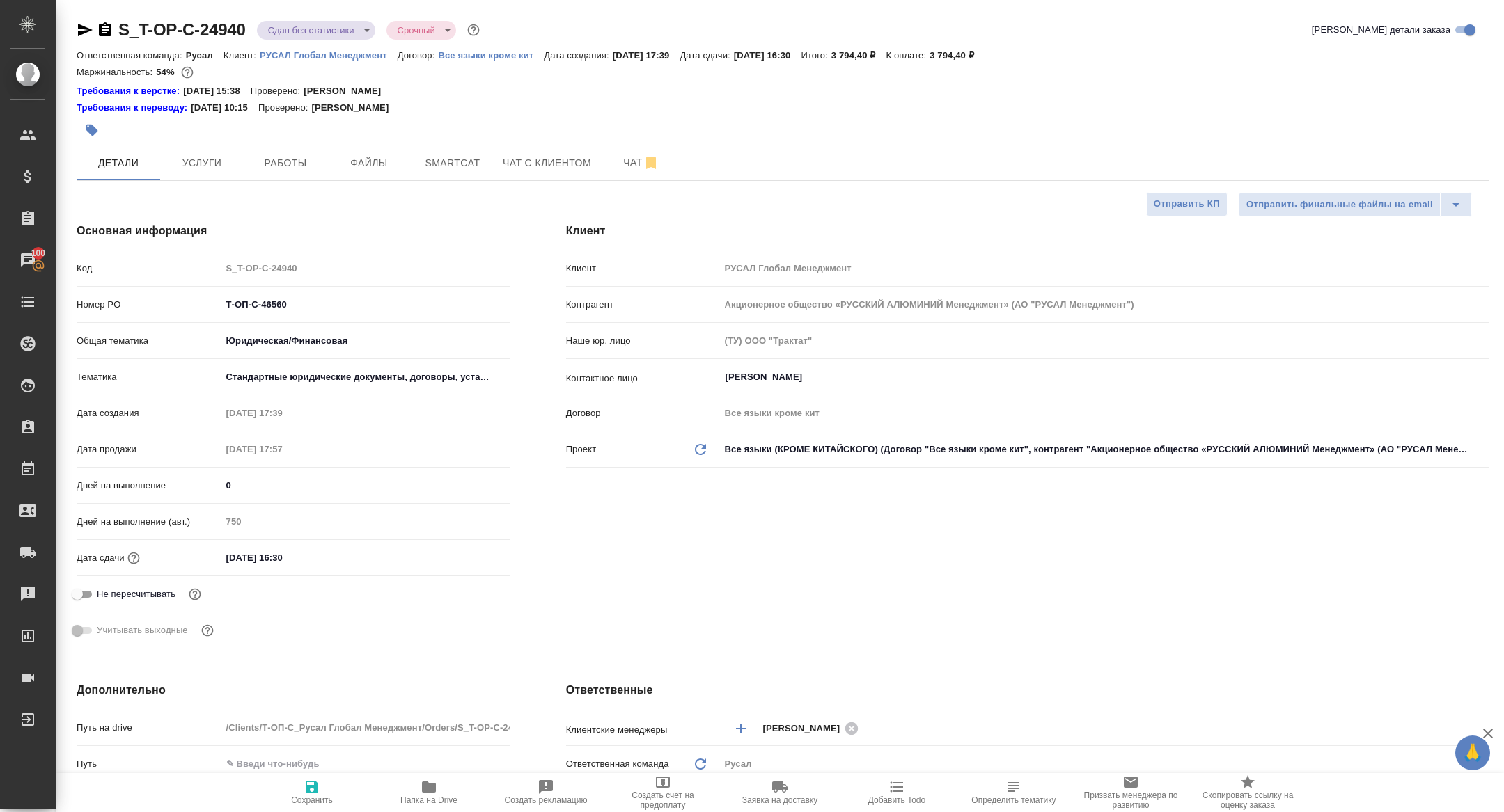
type textarea "x"
click at [450, 168] on span "Smartcat" at bounding box center [453, 163] width 66 height 17
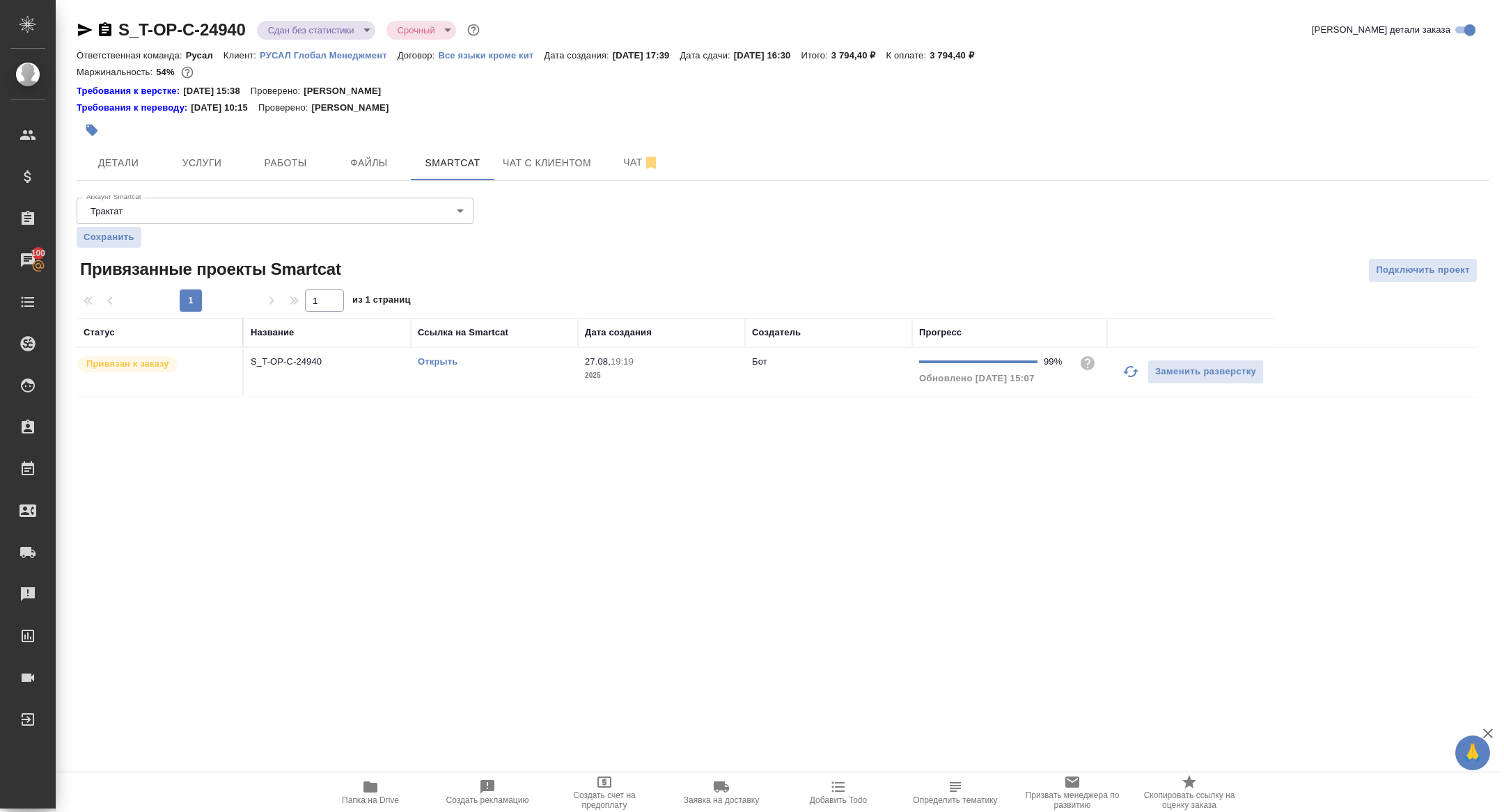
click at [282, 373] on td "S_T-OP-C-24940" at bounding box center [326, 372] width 167 height 49
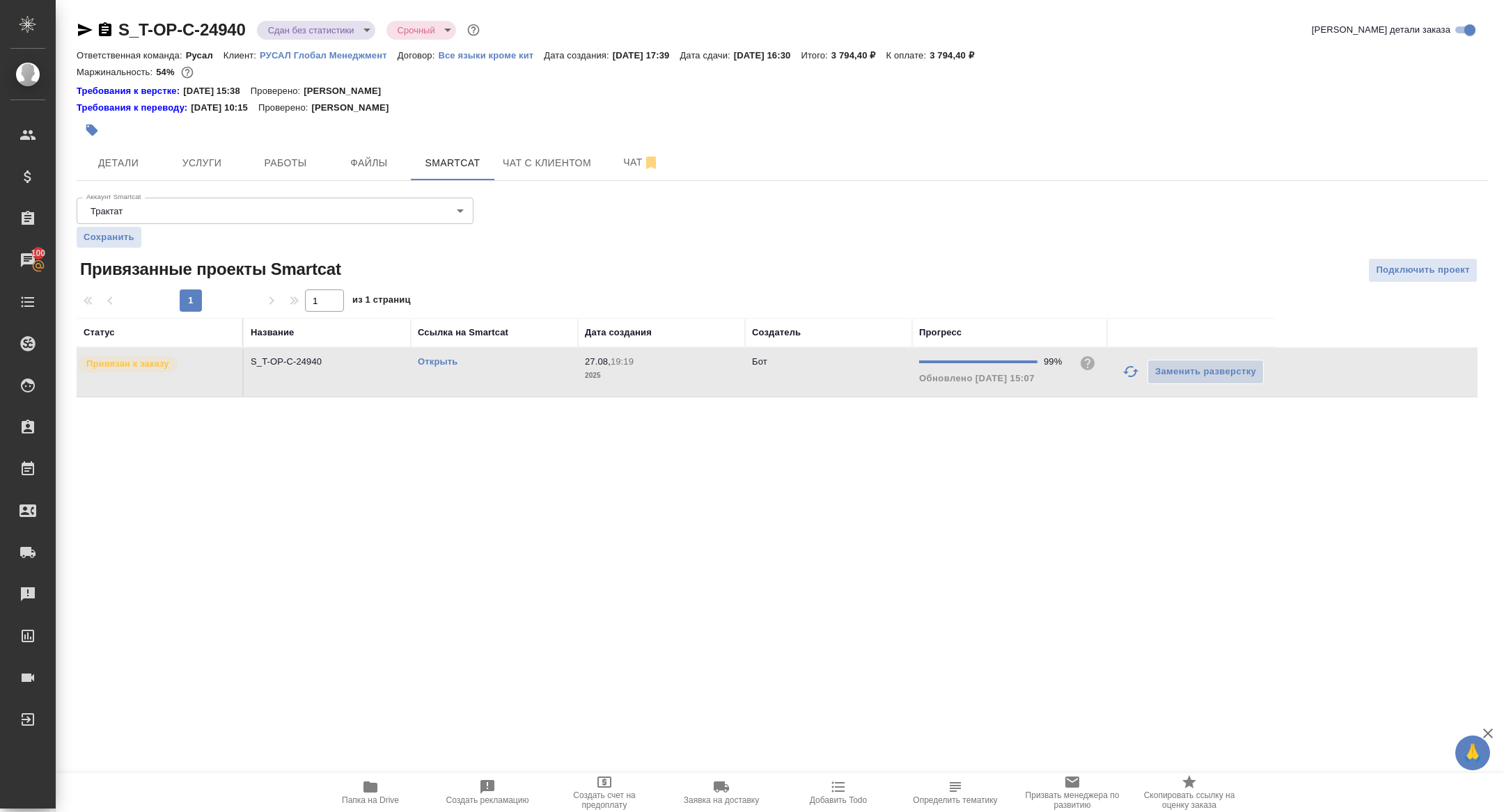
click at [282, 373] on td "S_T-OP-C-24940" at bounding box center [326, 372] width 167 height 49
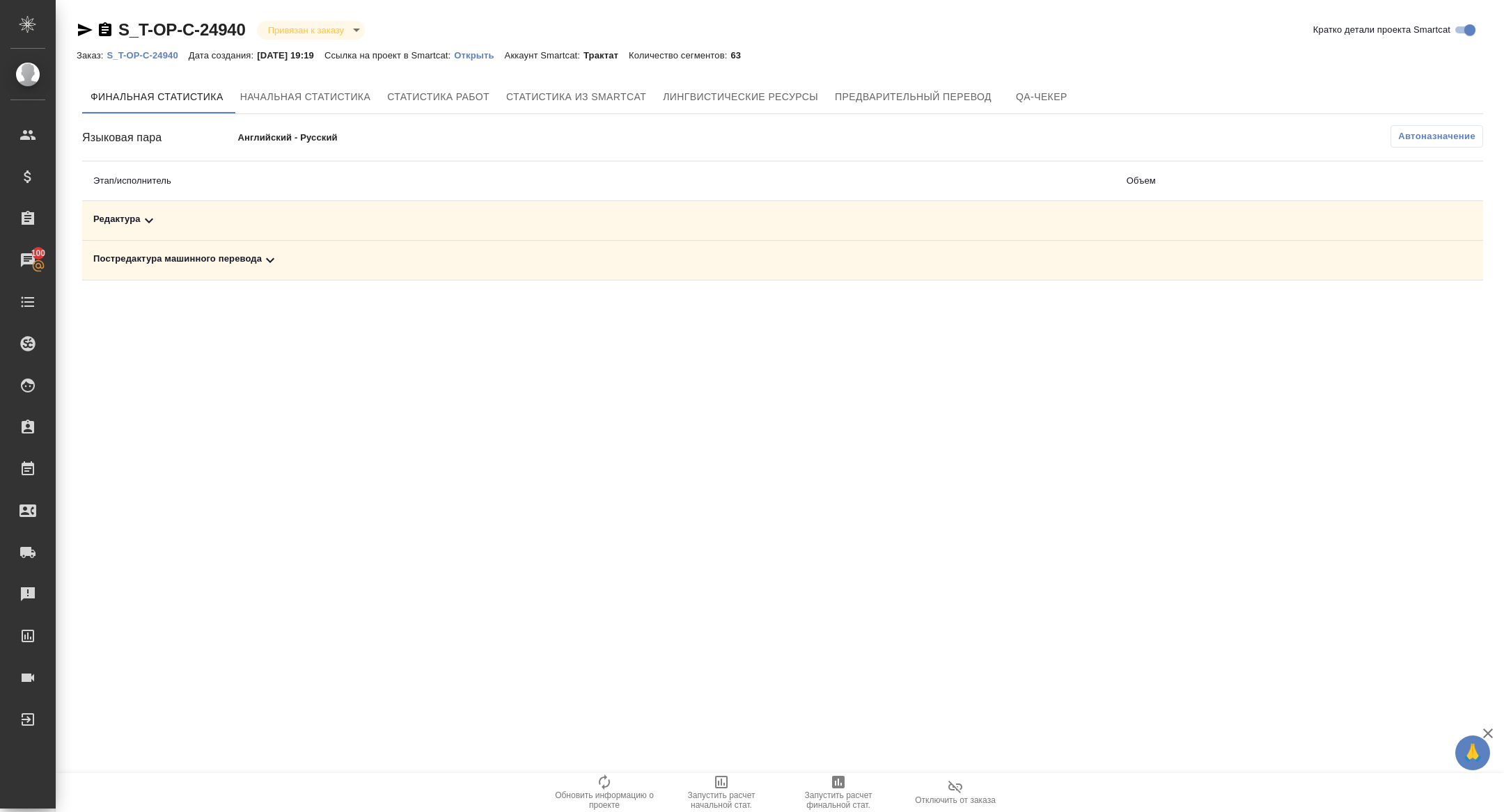
click at [274, 253] on icon at bounding box center [270, 261] width 17 height 17
click at [219, 224] on div "Редактура" at bounding box center [447, 221] width 708 height 17
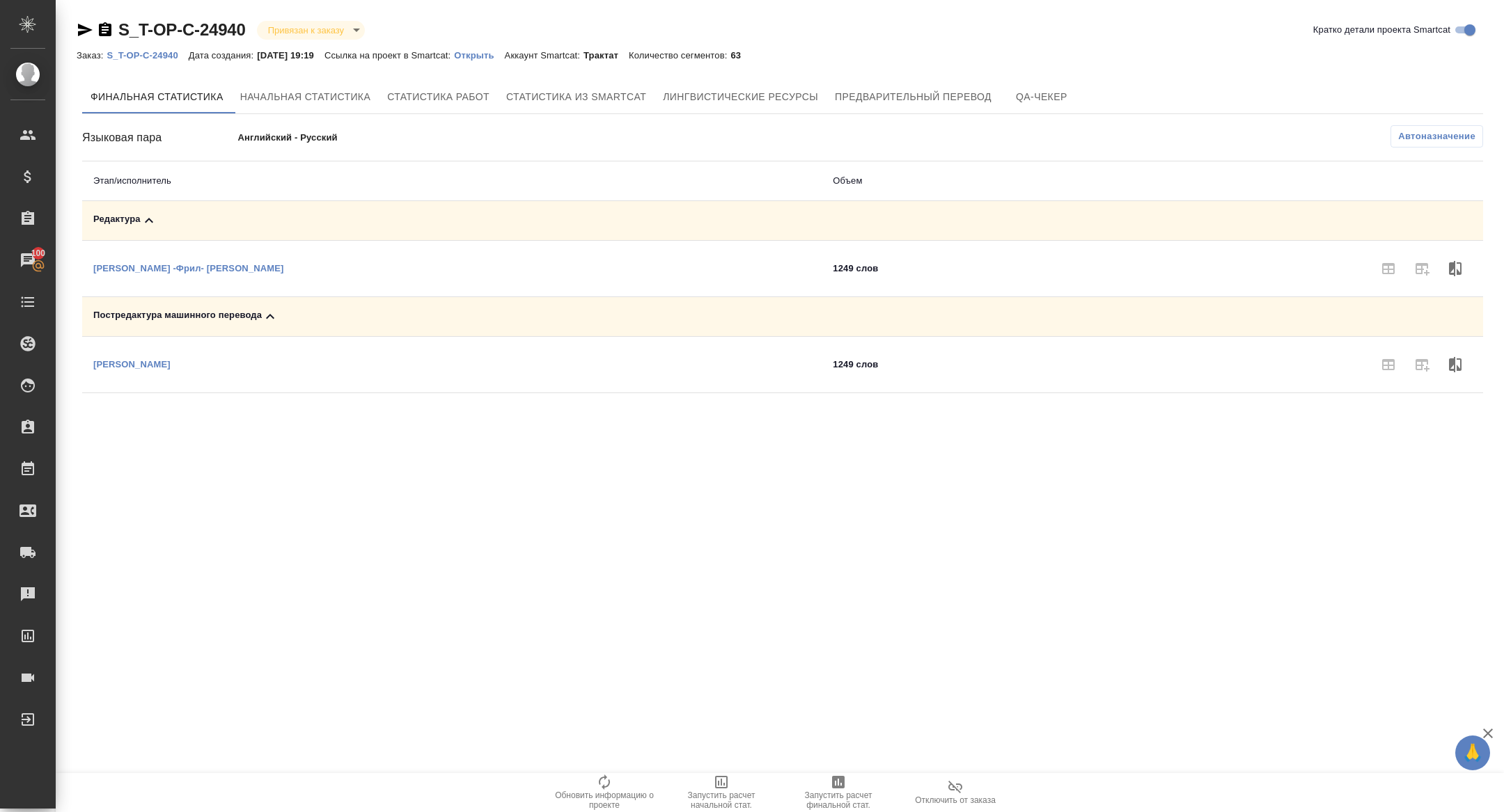
click at [811, 799] on span "Запустить расчет финальной стат." at bounding box center [838, 800] width 100 height 19
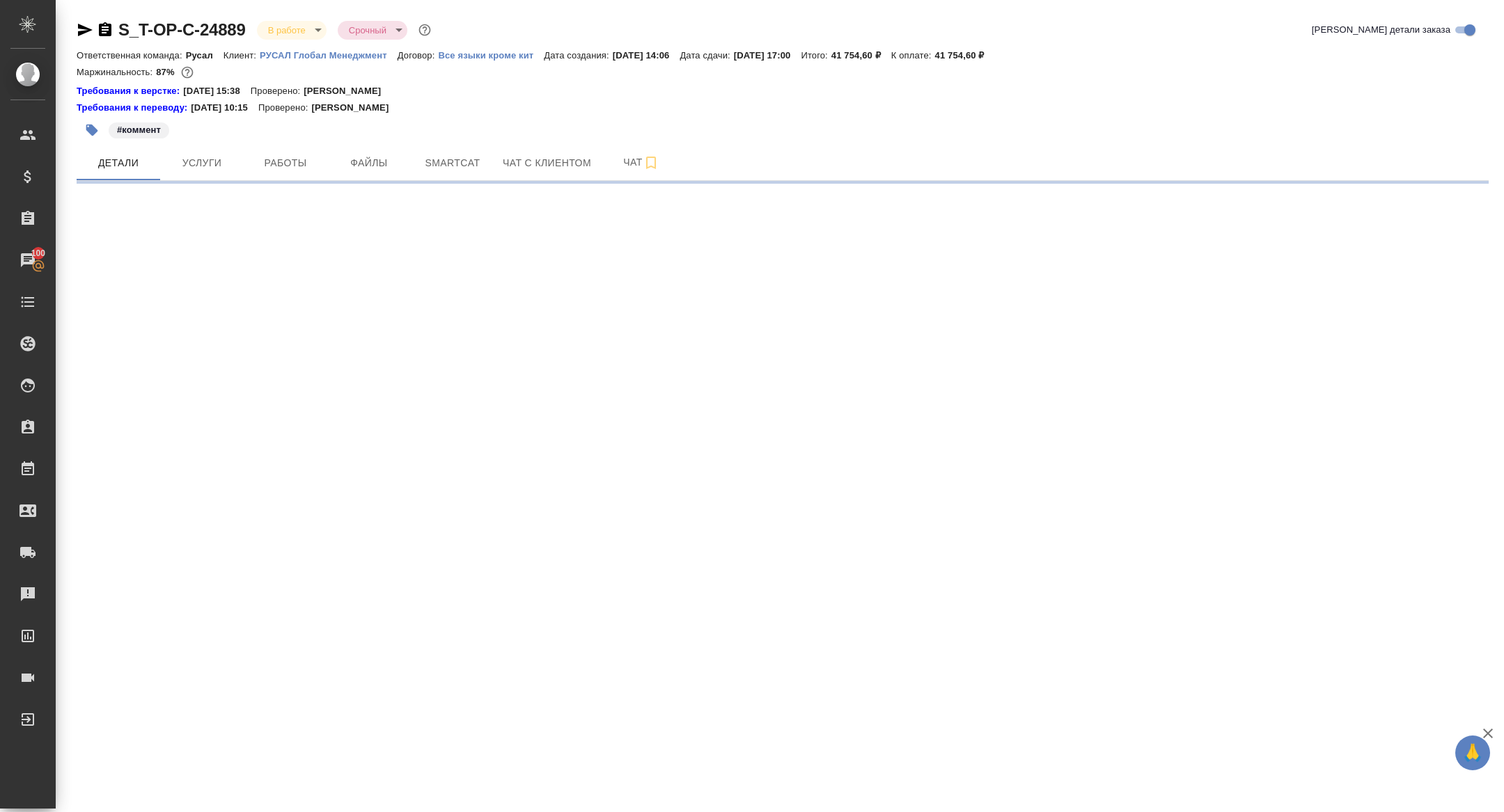
select select "RU"
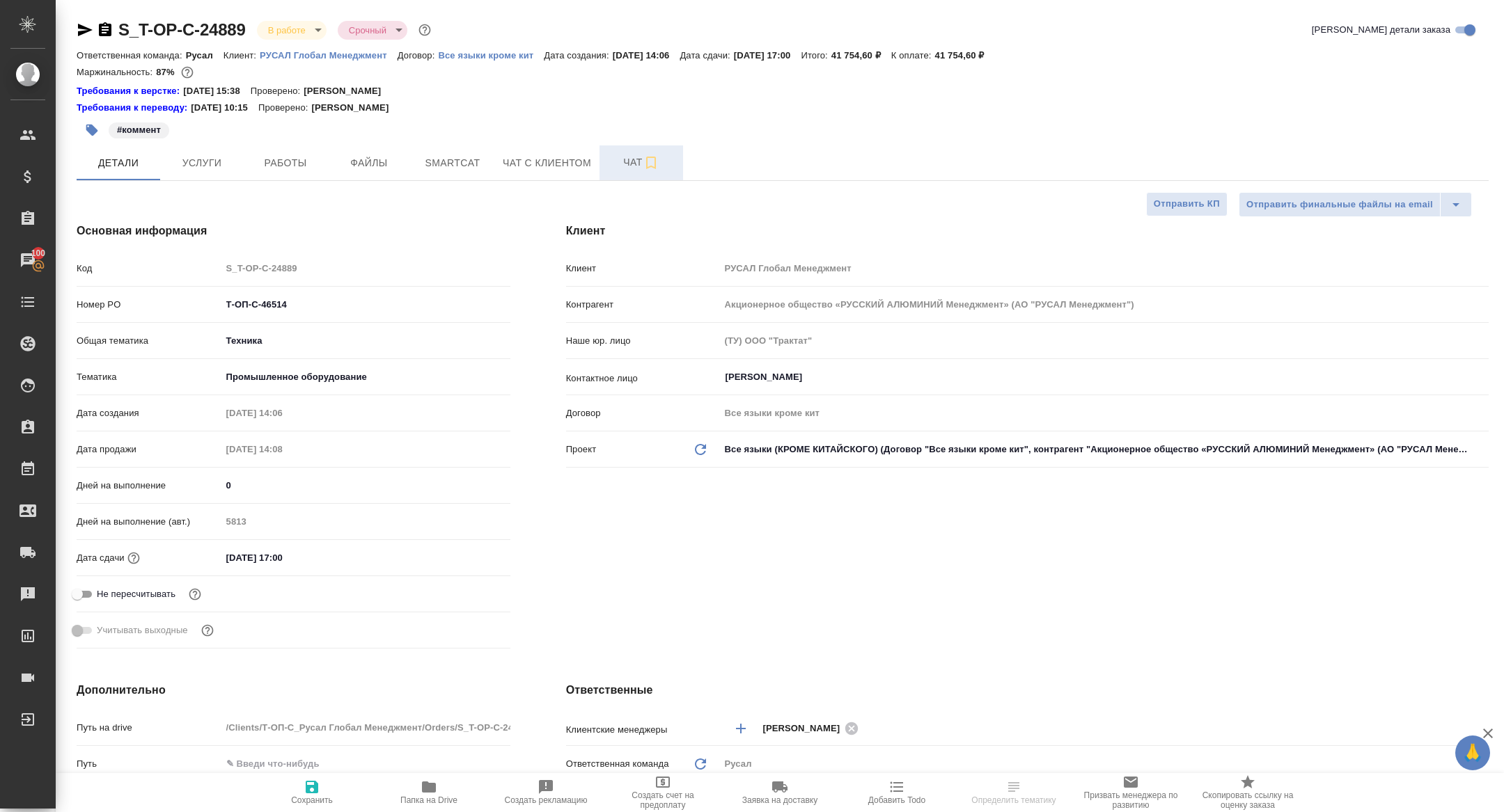
click at [638, 167] on span "Чат" at bounding box center [641, 162] width 66 height 17
type textarea "x"
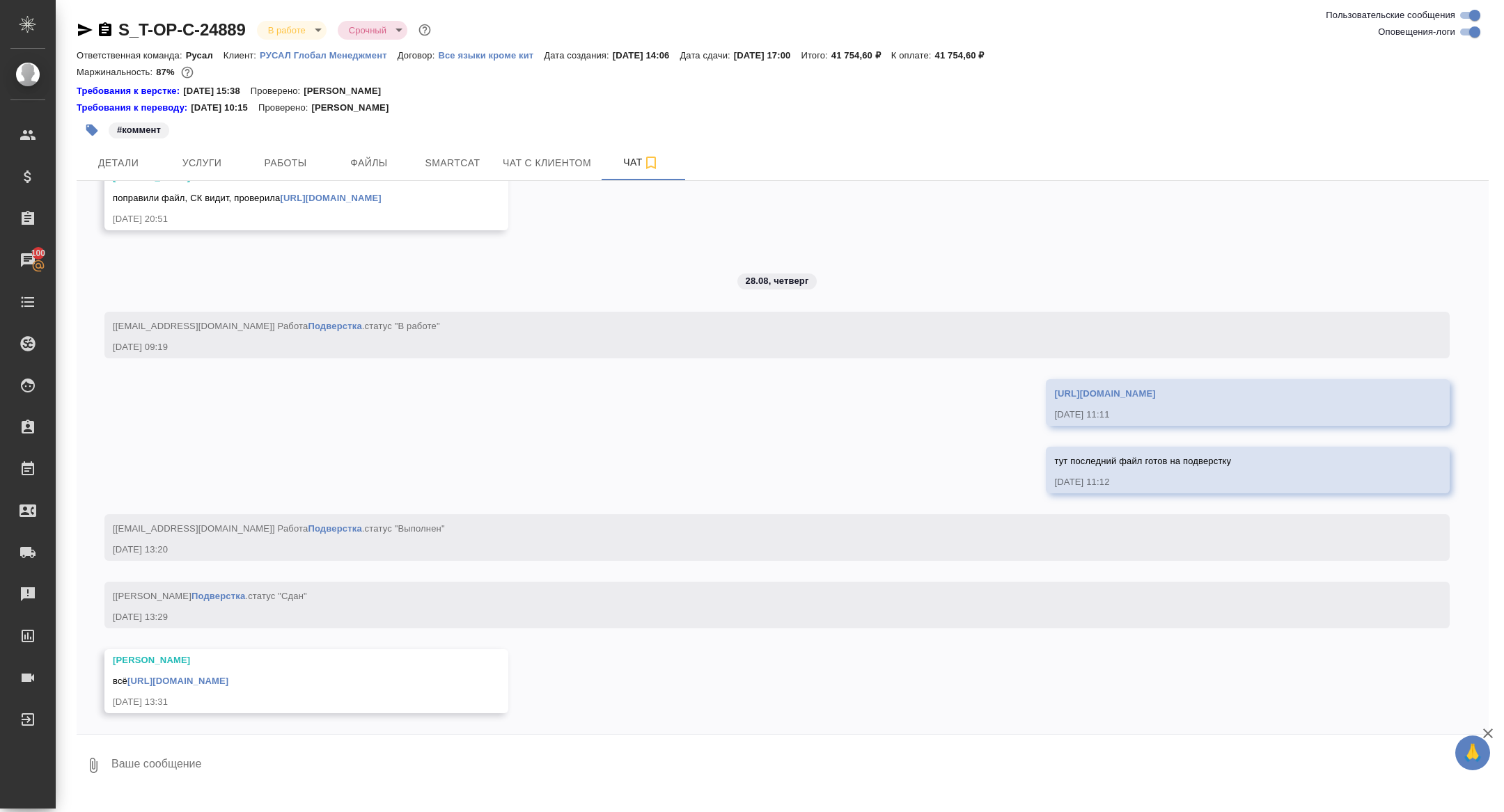
scroll to position [9076, 0]
click at [221, 681] on link "[URL][DOMAIN_NAME]" at bounding box center [178, 681] width 101 height 11
click at [189, 170] on span "Услуги" at bounding box center [202, 163] width 66 height 17
click at [209, 155] on span "Услуги" at bounding box center [202, 163] width 66 height 17
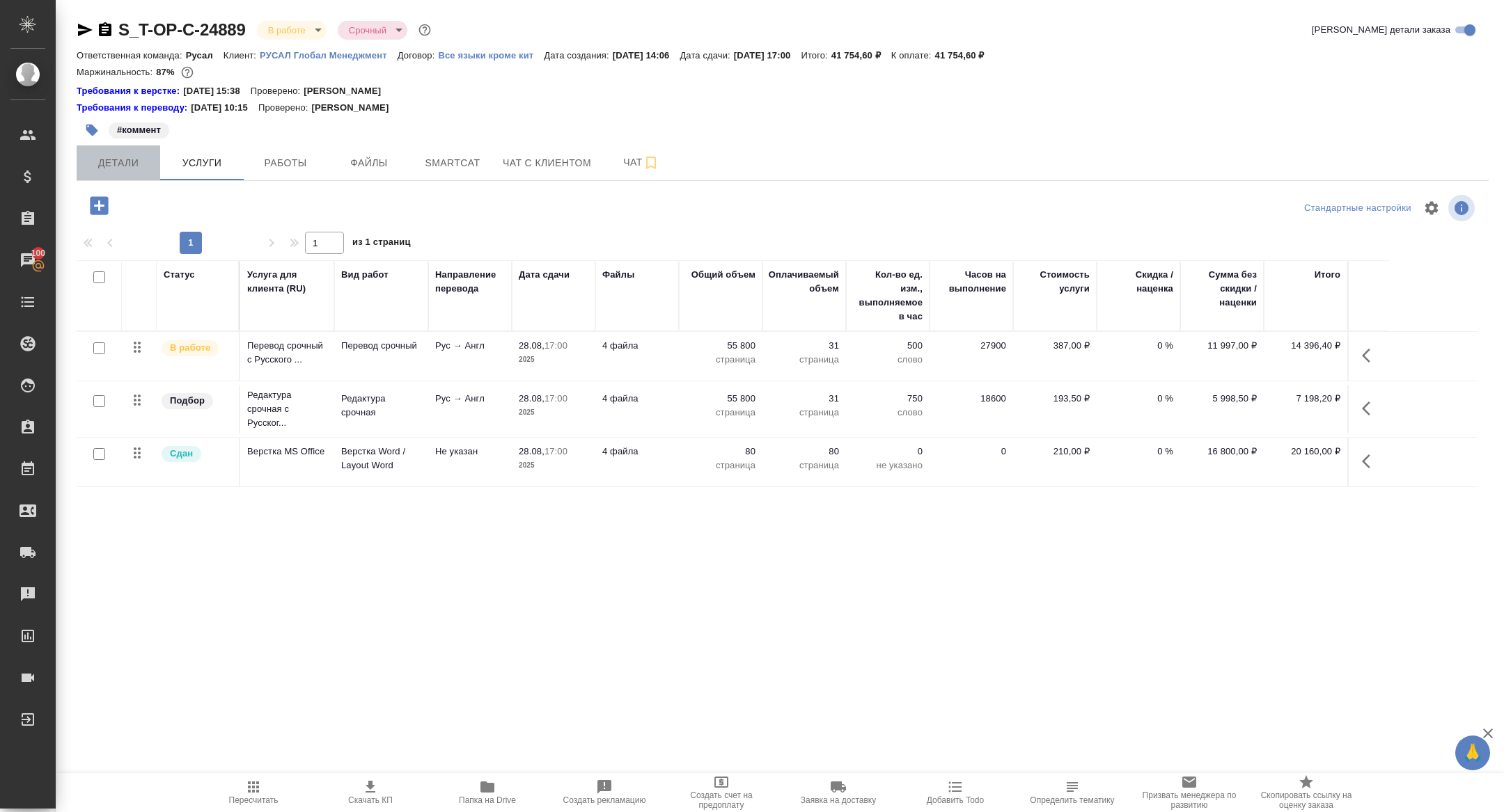
click at [131, 179] on button "Детали" at bounding box center [118, 163] width 84 height 35
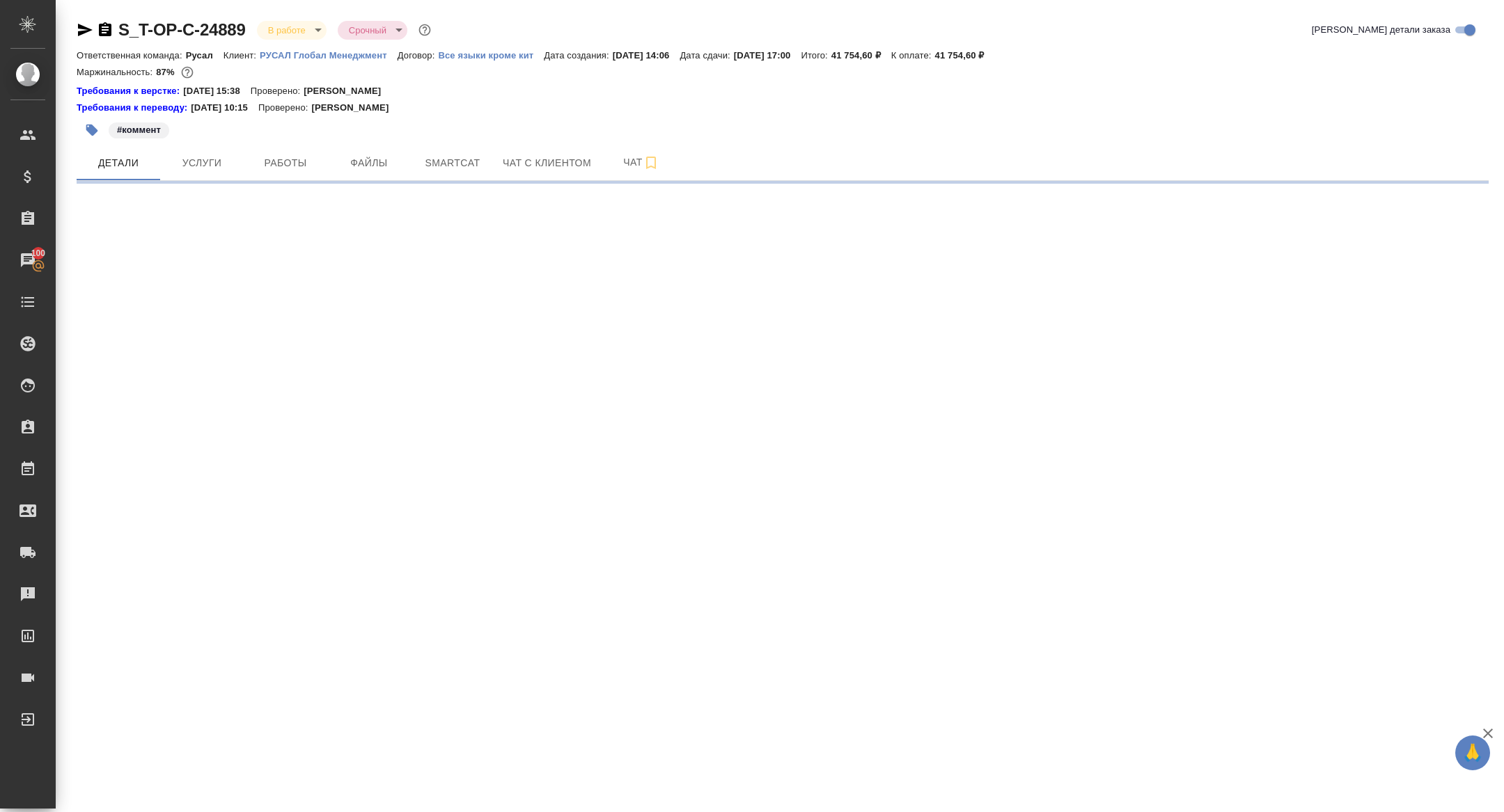
select select "RU"
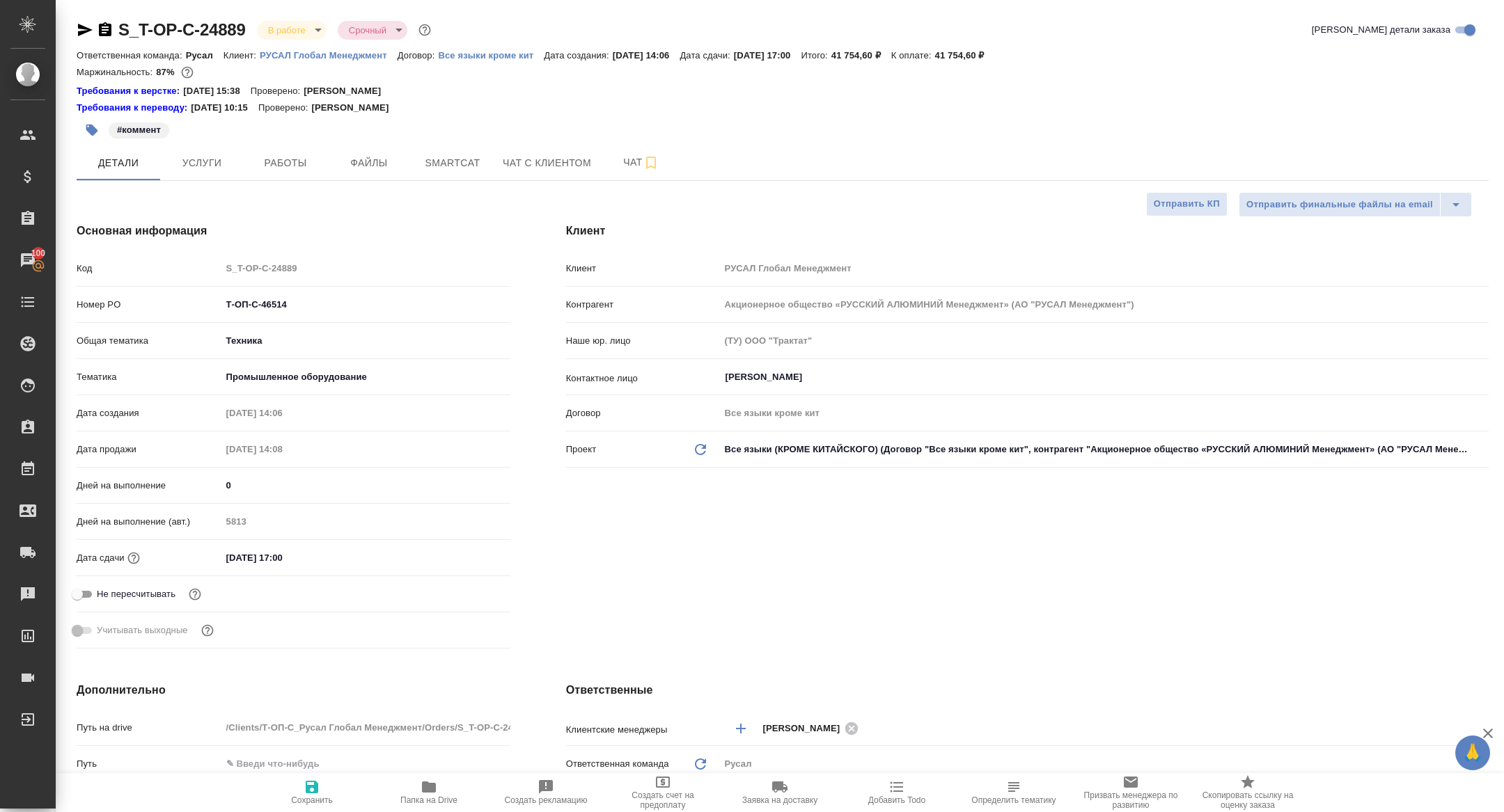
type textarea "x"
drag, startPoint x: 311, startPoint y: 309, endPoint x: 145, endPoint y: 296, distance: 166.5
click at [145, 296] on div "Номер PO Т-ОП-С-46514" at bounding box center [293, 304] width 434 height 24
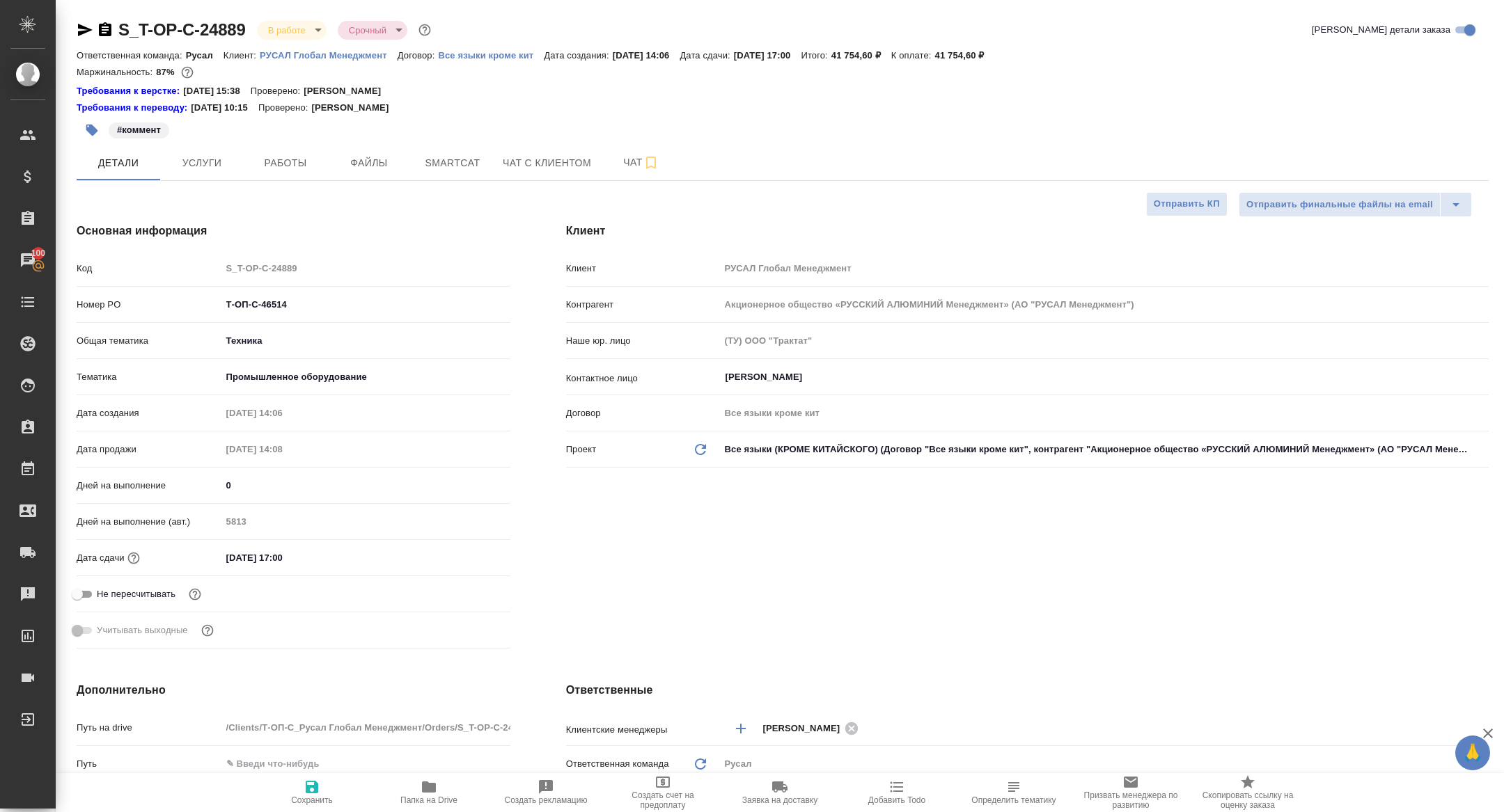
type textarea "x"
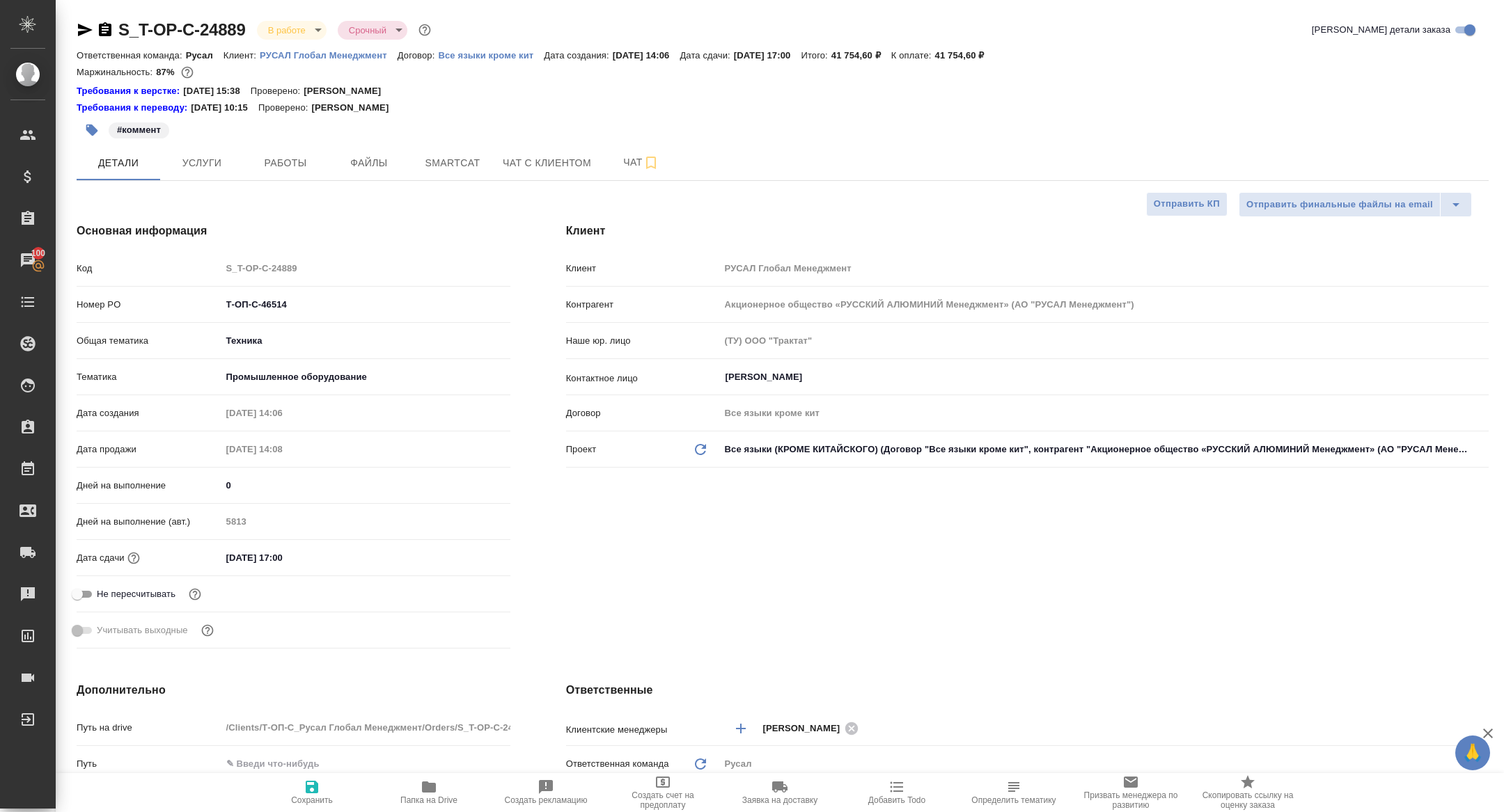
type textarea "x"
click at [278, 22] on body "🙏 .cls-1 fill:#fff; AWATERA [PERSON_NAME] Спецификации Заказы 100 Чаты Todo Про…" at bounding box center [752, 406] width 1504 height 812
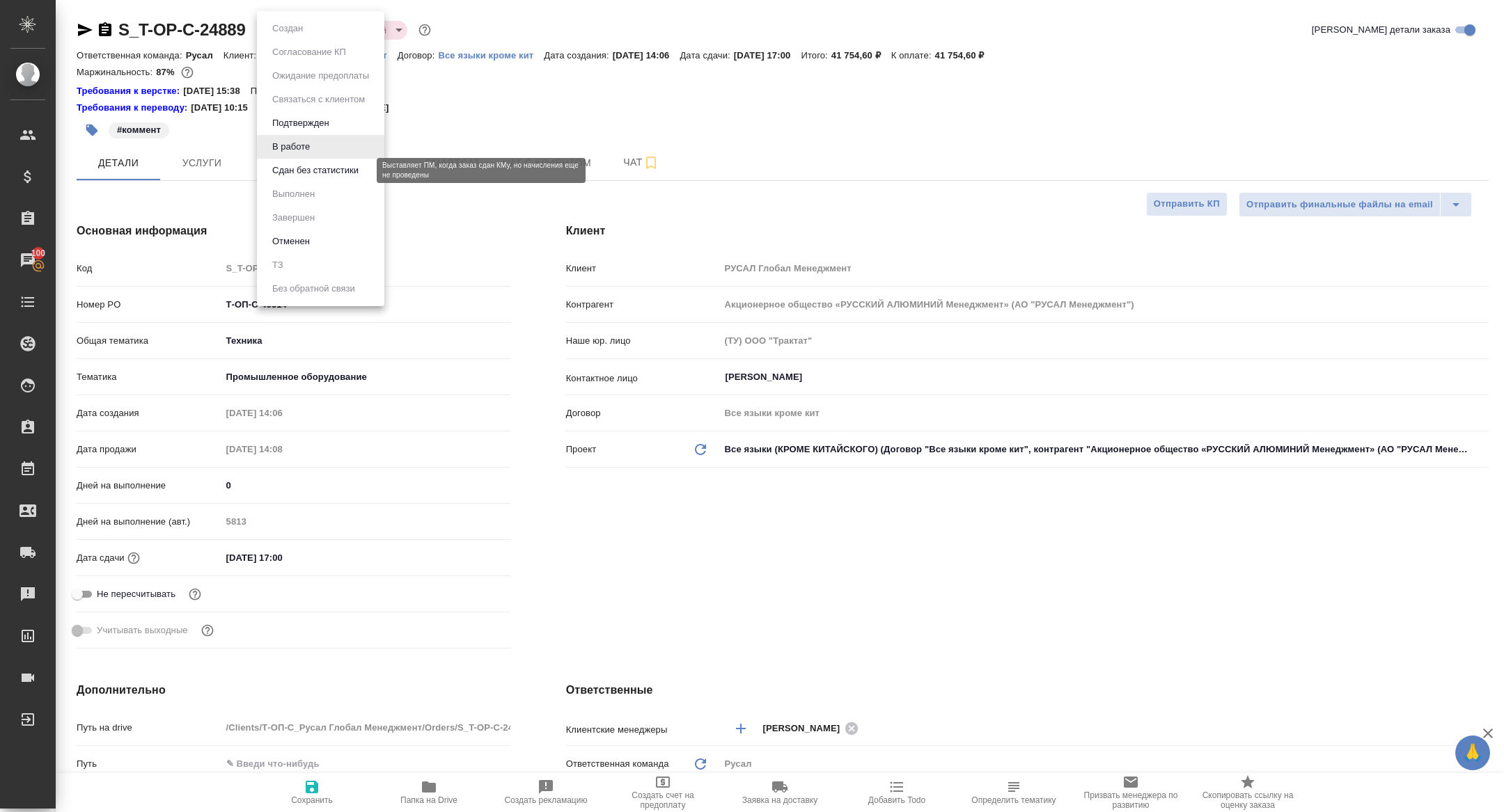
click at [302, 163] on button "Сдан без статистики" at bounding box center [316, 170] width 95 height 15
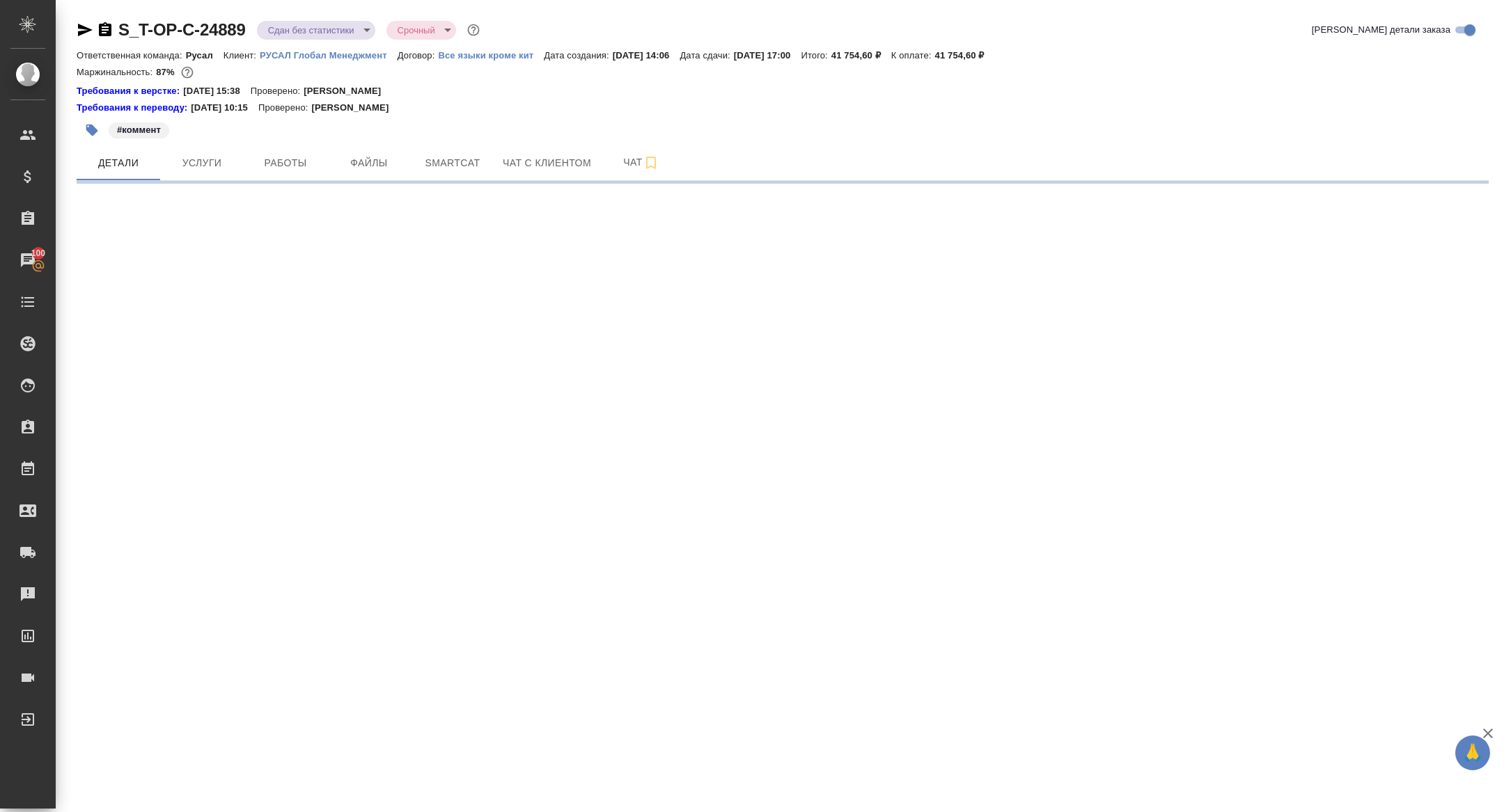
select select "RU"
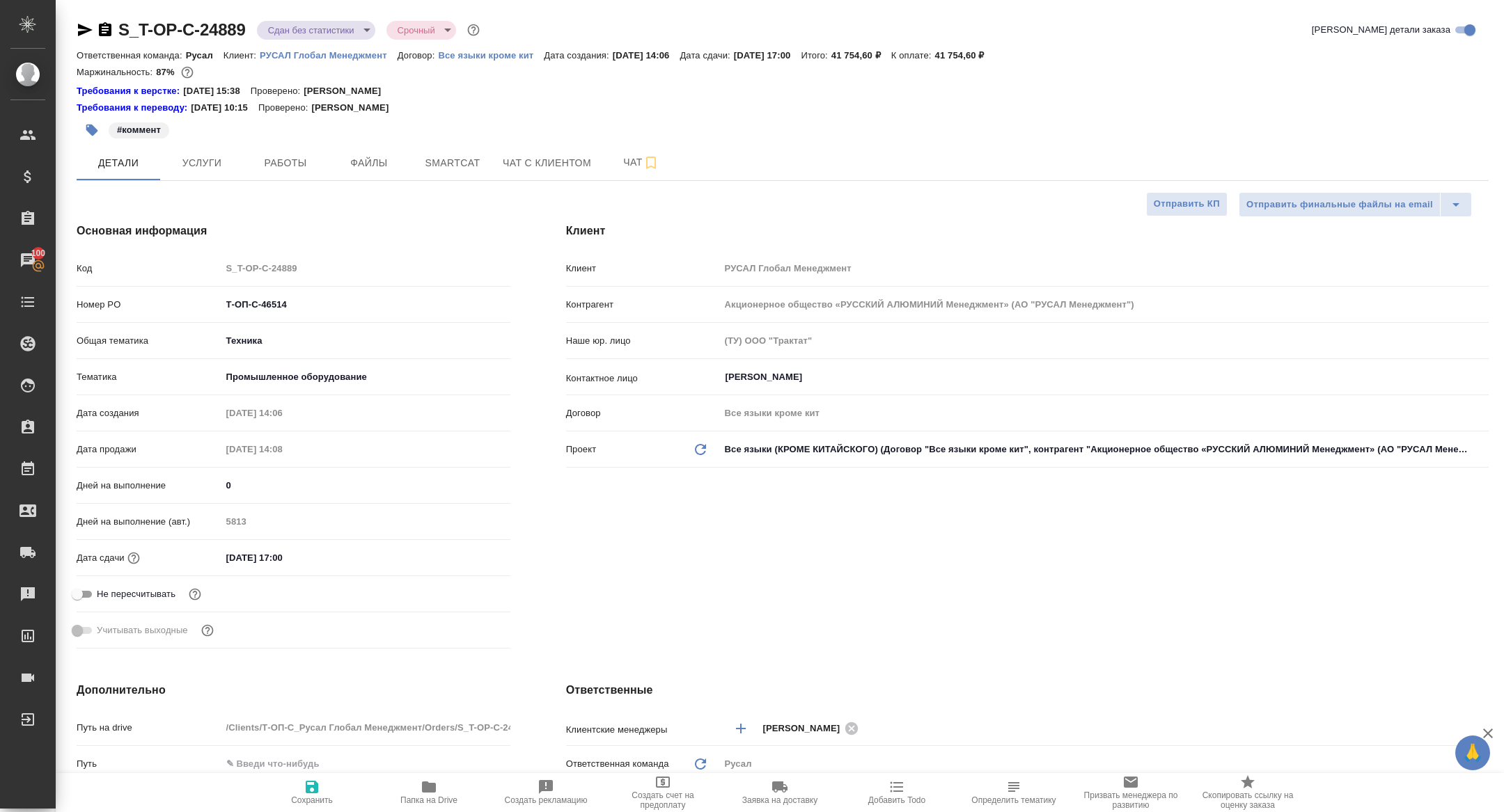
type textarea "x"
click at [290, 162] on span "Работы" at bounding box center [286, 163] width 66 height 17
